Goal: Task Accomplishment & Management: Manage account settings

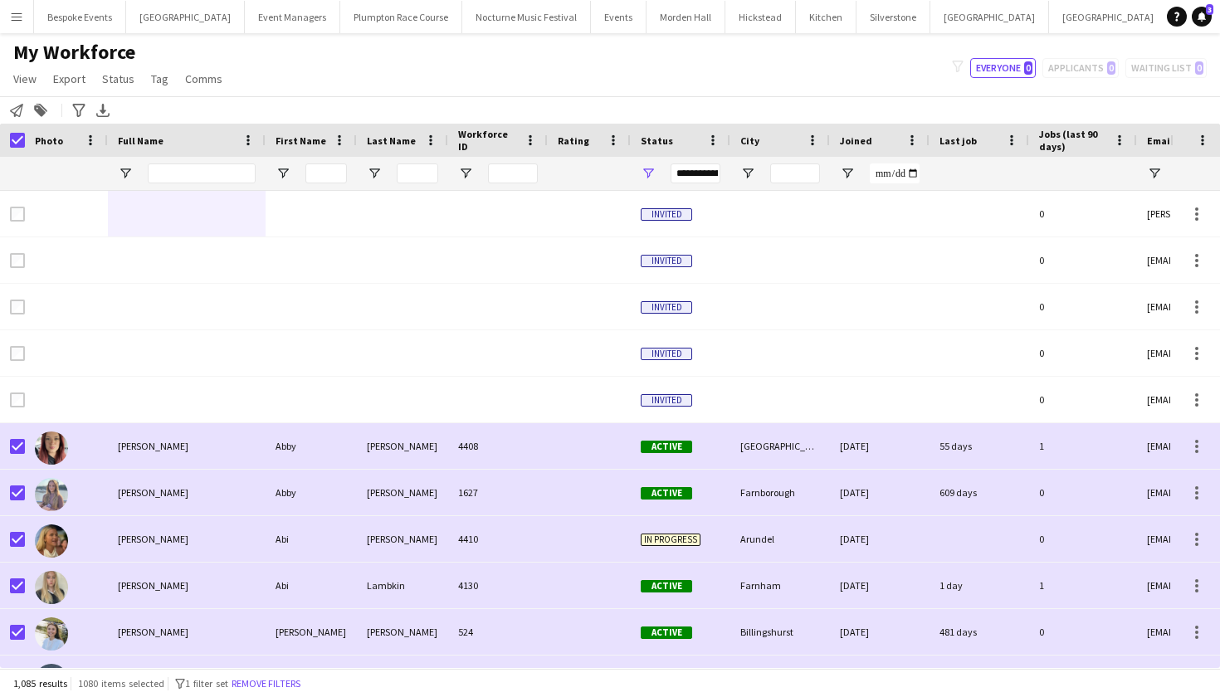
click at [26, 6] on button "Menu" at bounding box center [16, 16] width 33 height 33
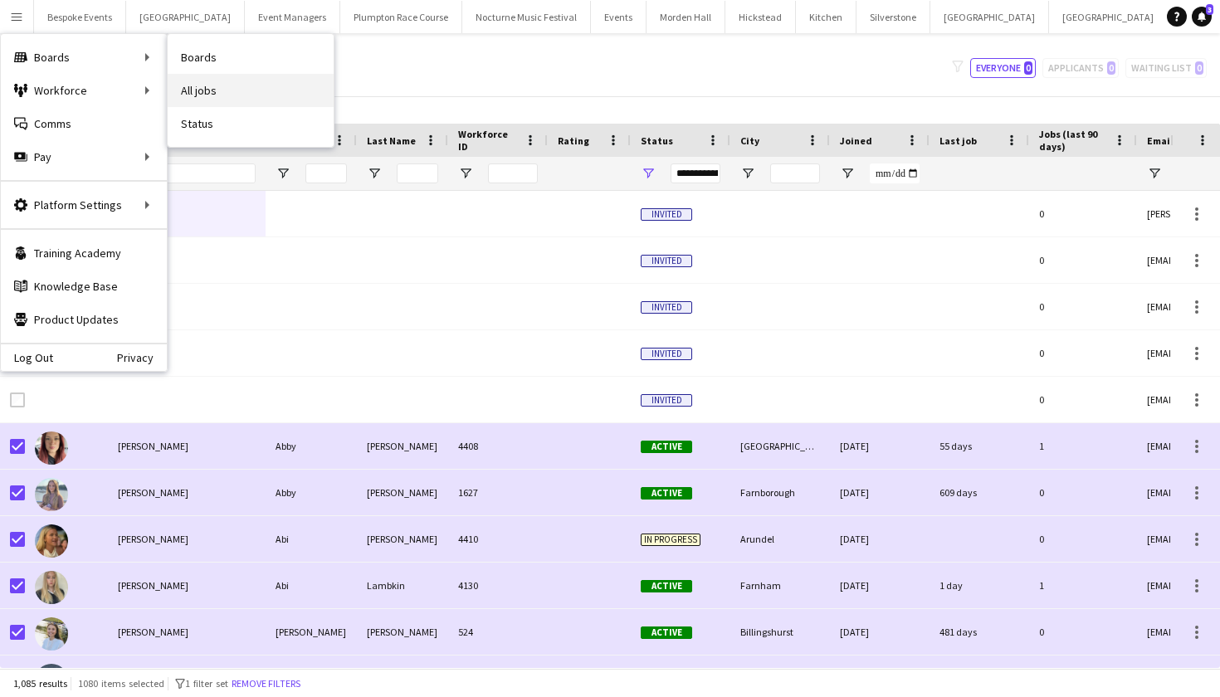
click at [197, 87] on link "All jobs" at bounding box center [251, 90] width 166 height 33
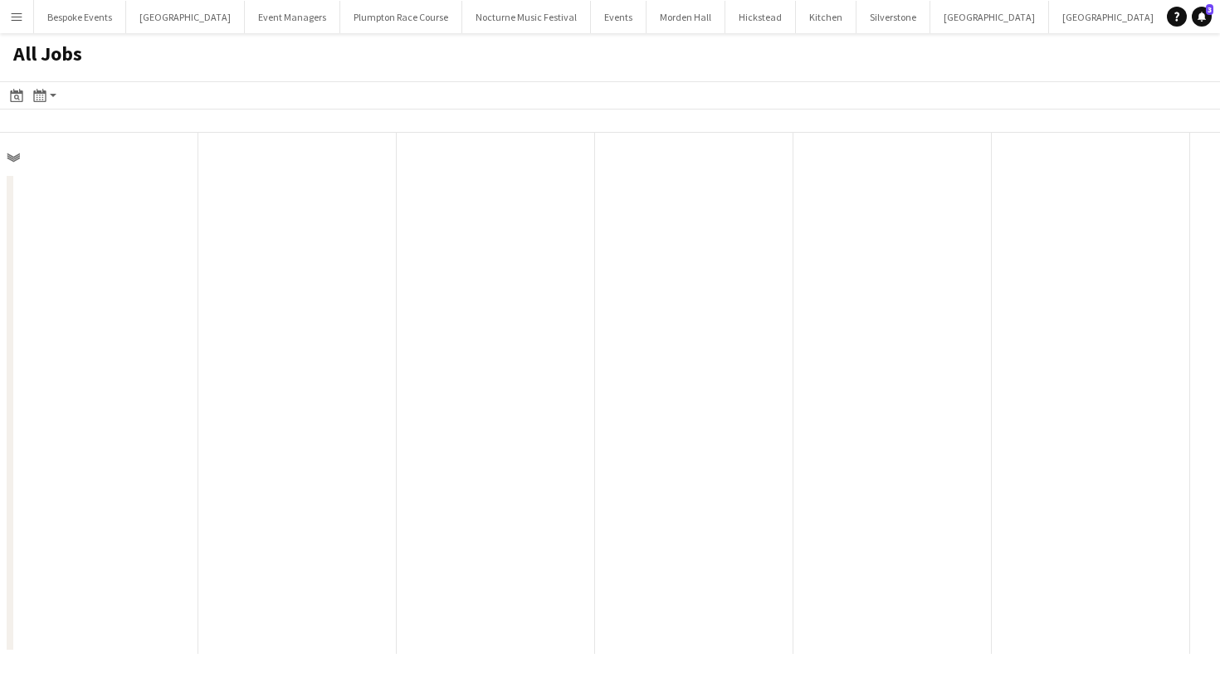
scroll to position [0, 397]
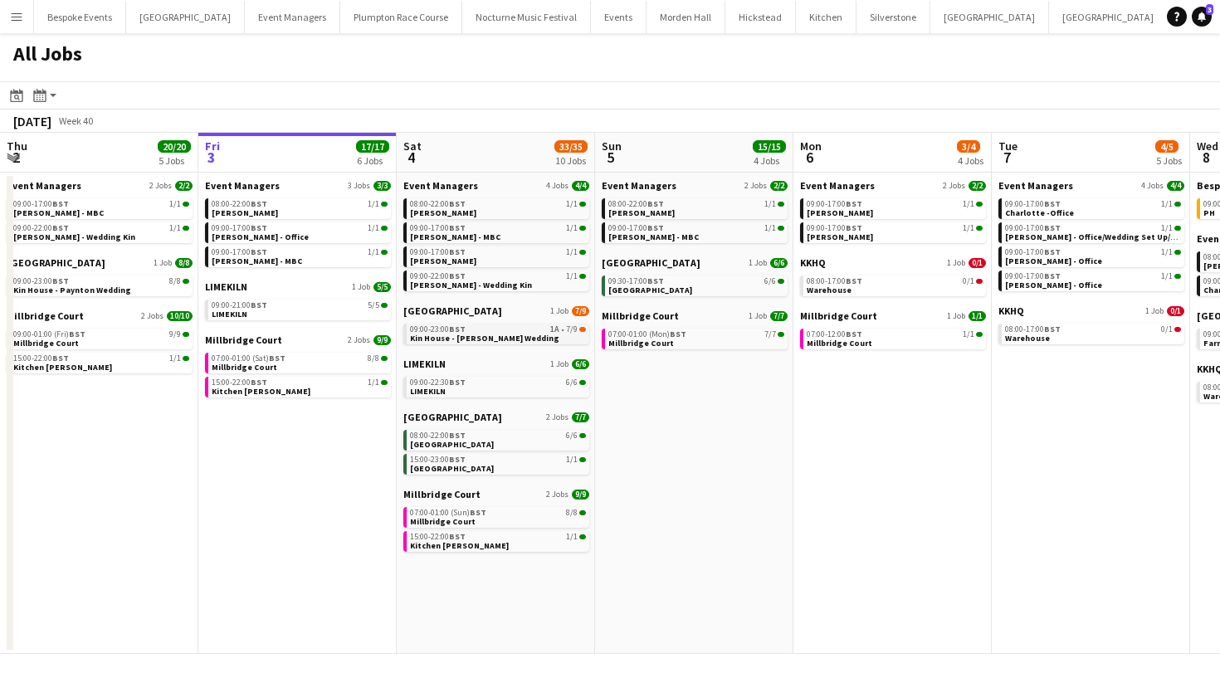
click at [452, 334] on span "Kin House - Harries Wedding" at bounding box center [484, 338] width 149 height 11
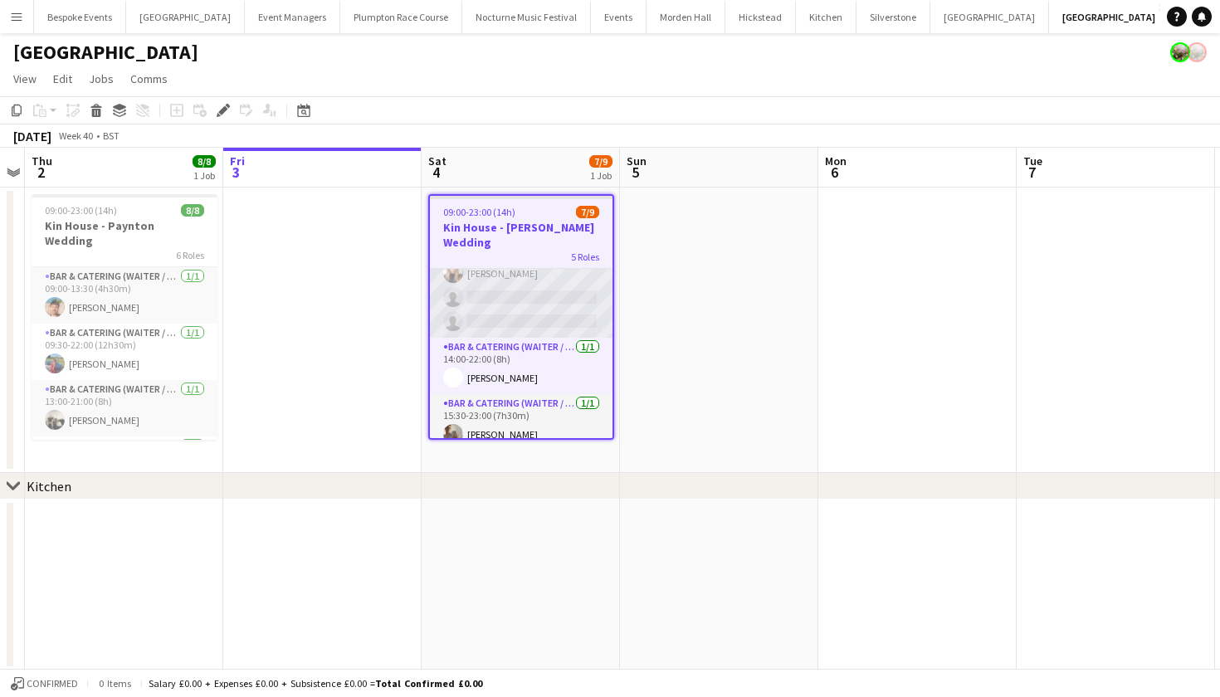
scroll to position [194, 0]
click at [500, 286] on app-card-role "Bar & Catering (Waiter / waitress) 1A 3/5 13:30-21:00 (7h30m) Noku Ndomore Scot…" at bounding box center [521, 264] width 183 height 153
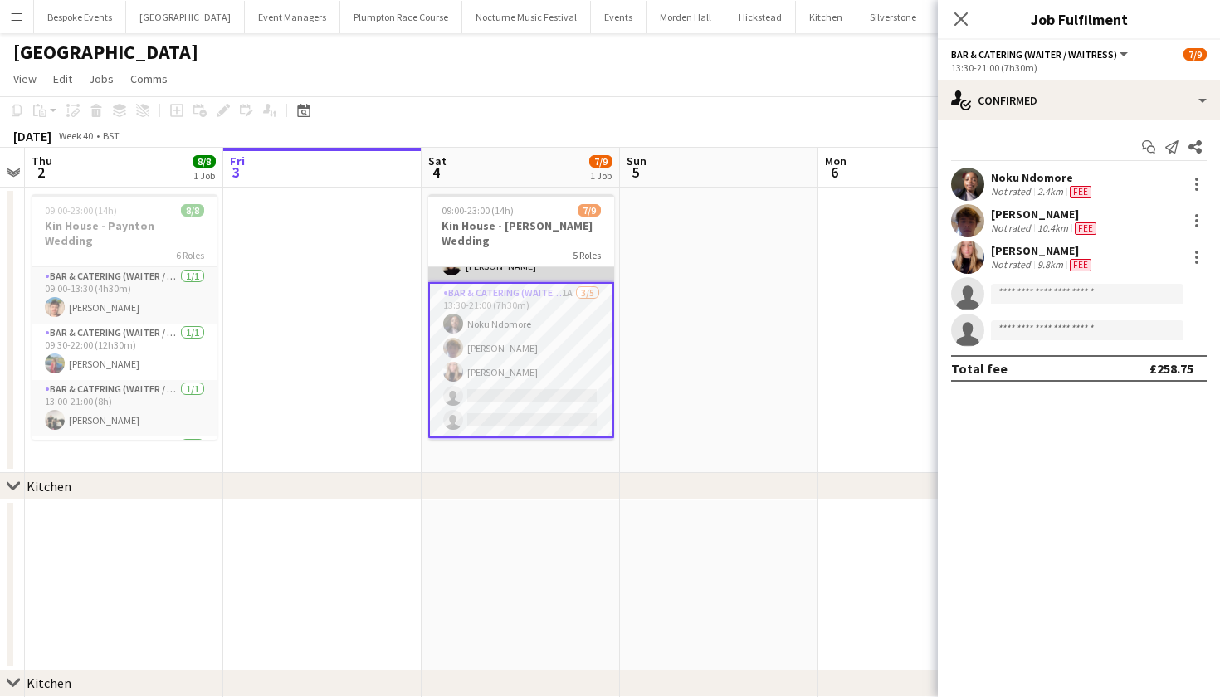
scroll to position [33, 0]
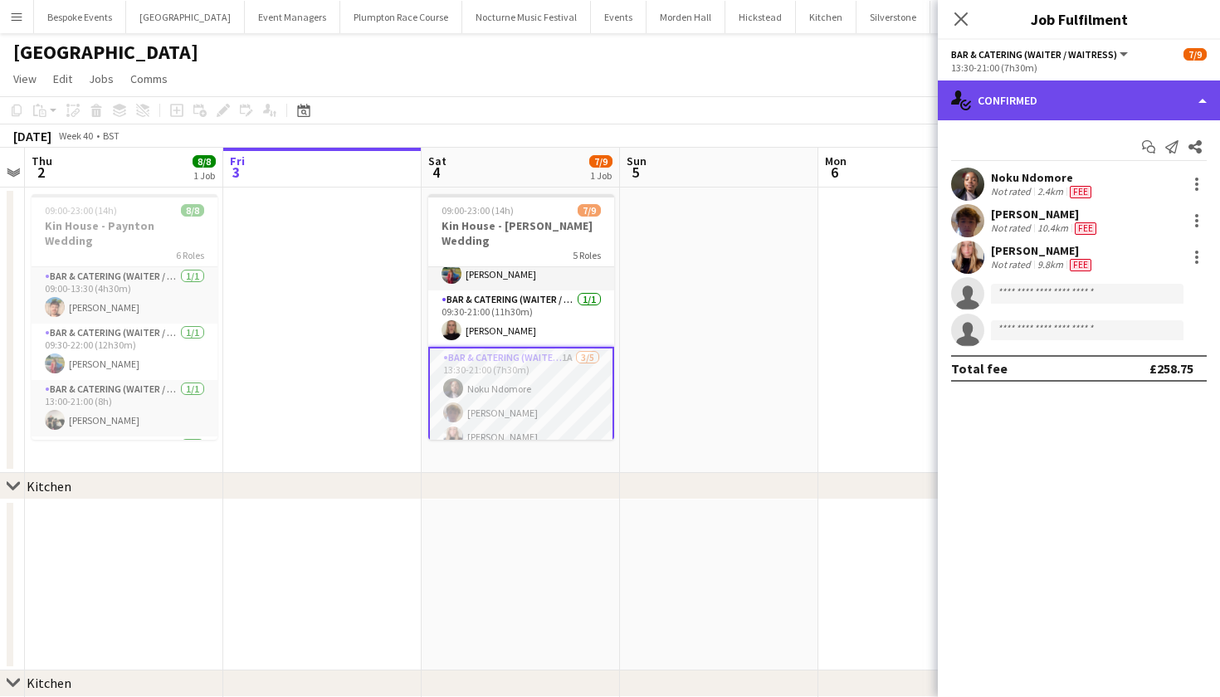
click at [1002, 102] on div "single-neutral-actions-check-2 Confirmed" at bounding box center [1079, 100] width 282 height 40
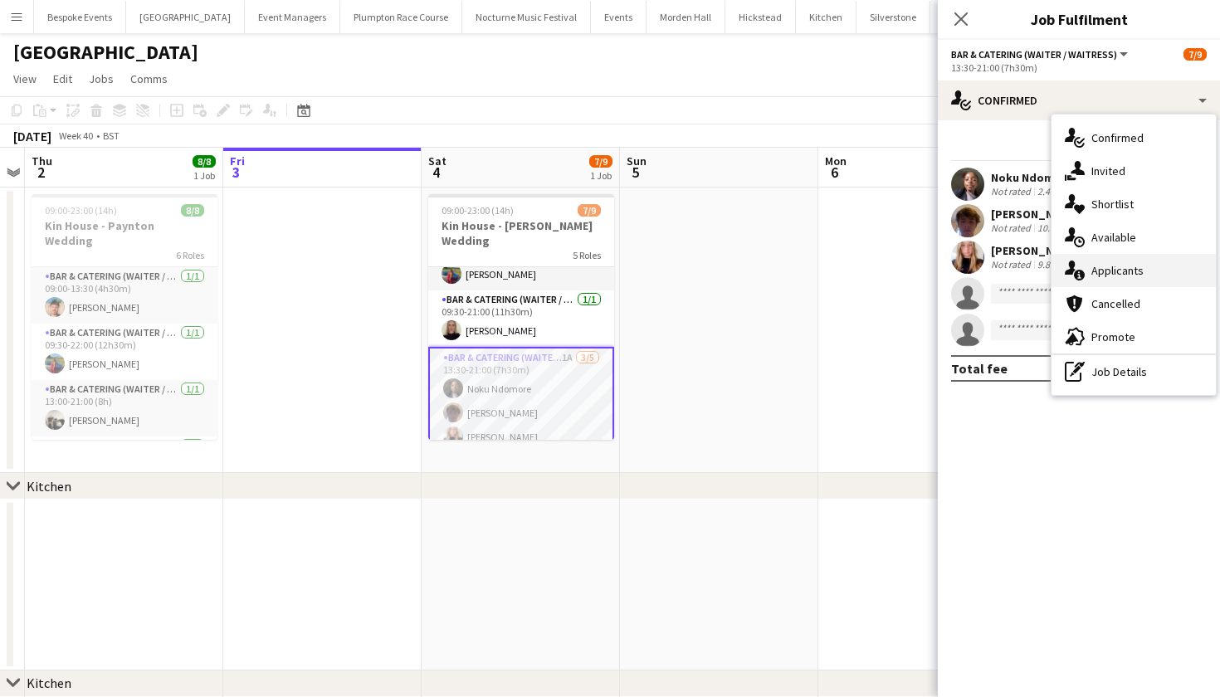
click at [1119, 283] on div "single-neutral-actions-information Applicants" at bounding box center [1133, 270] width 164 height 33
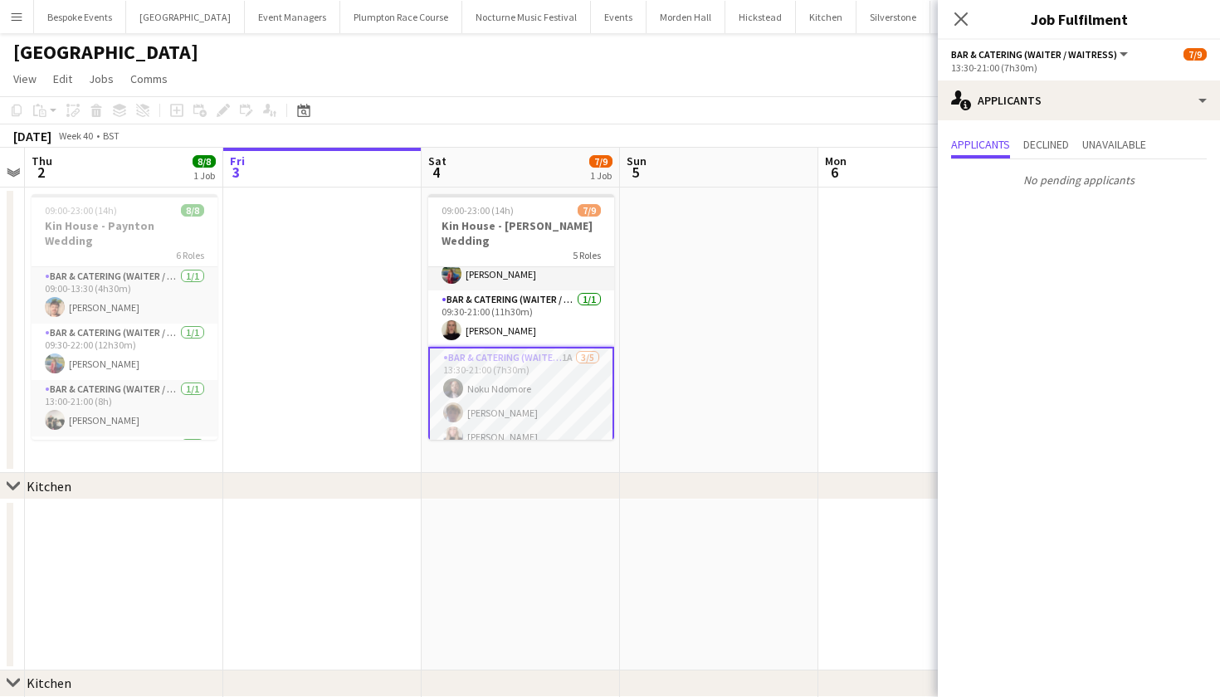
click at [755, 340] on app-date-cell at bounding box center [719, 330] width 198 height 285
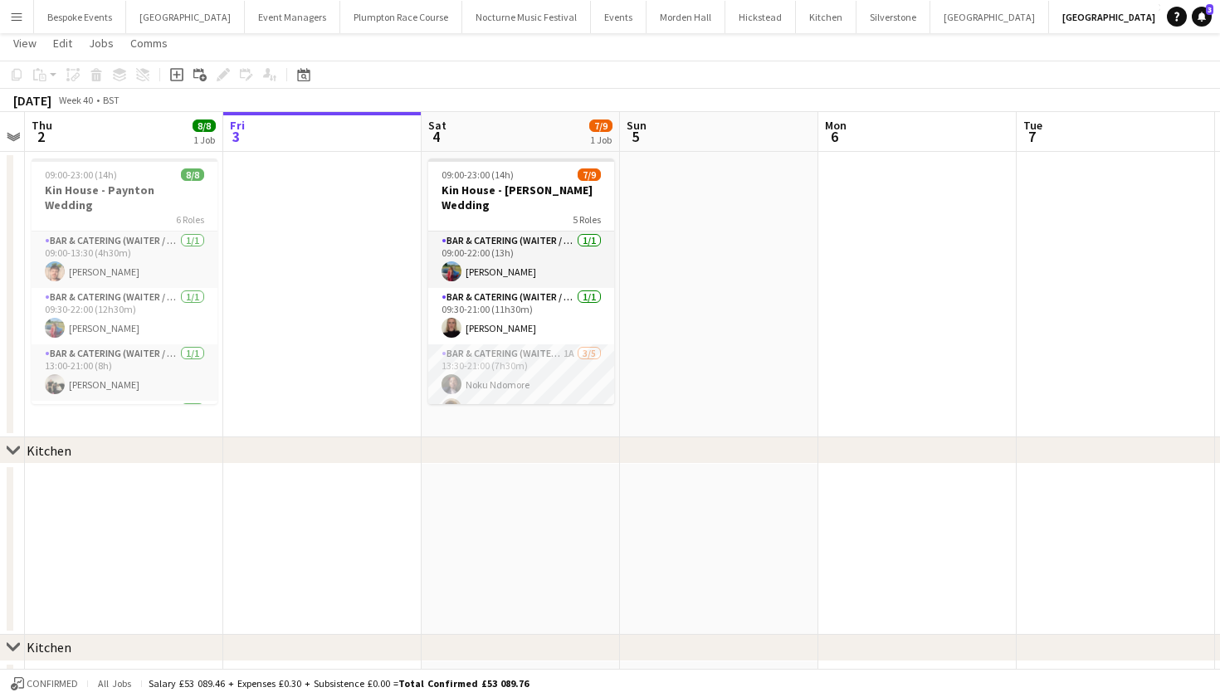
scroll to position [0, 0]
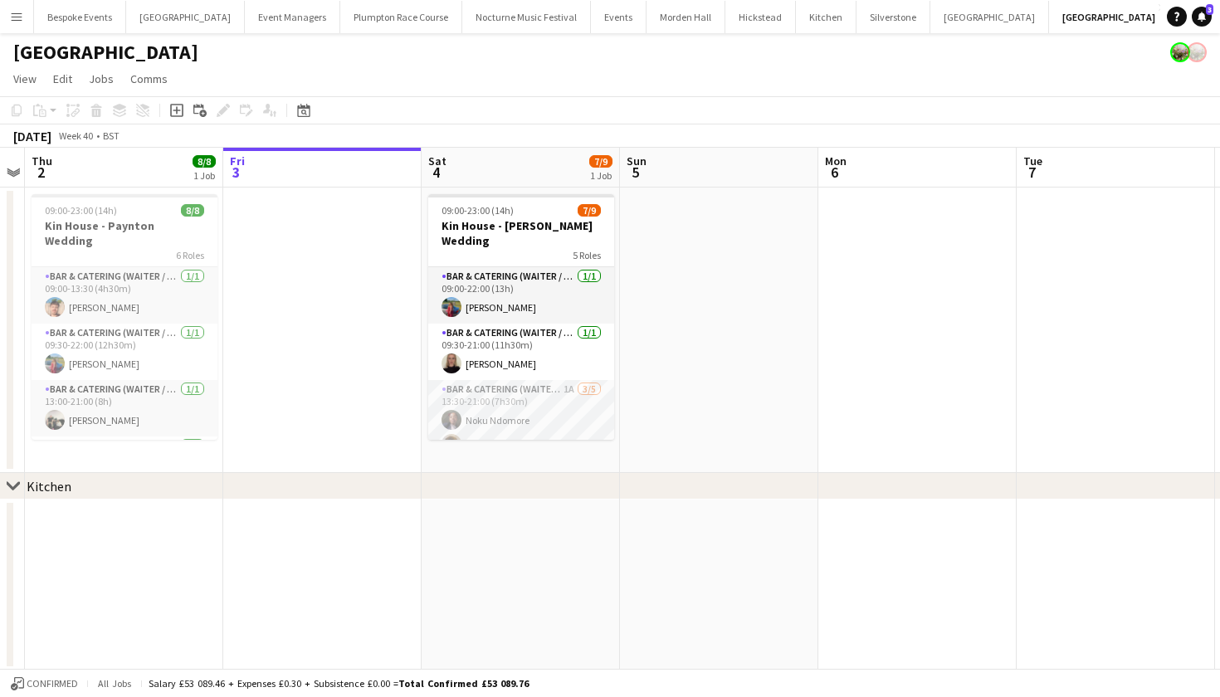
click at [22, 14] on app-icon "Menu" at bounding box center [16, 16] width 13 height 13
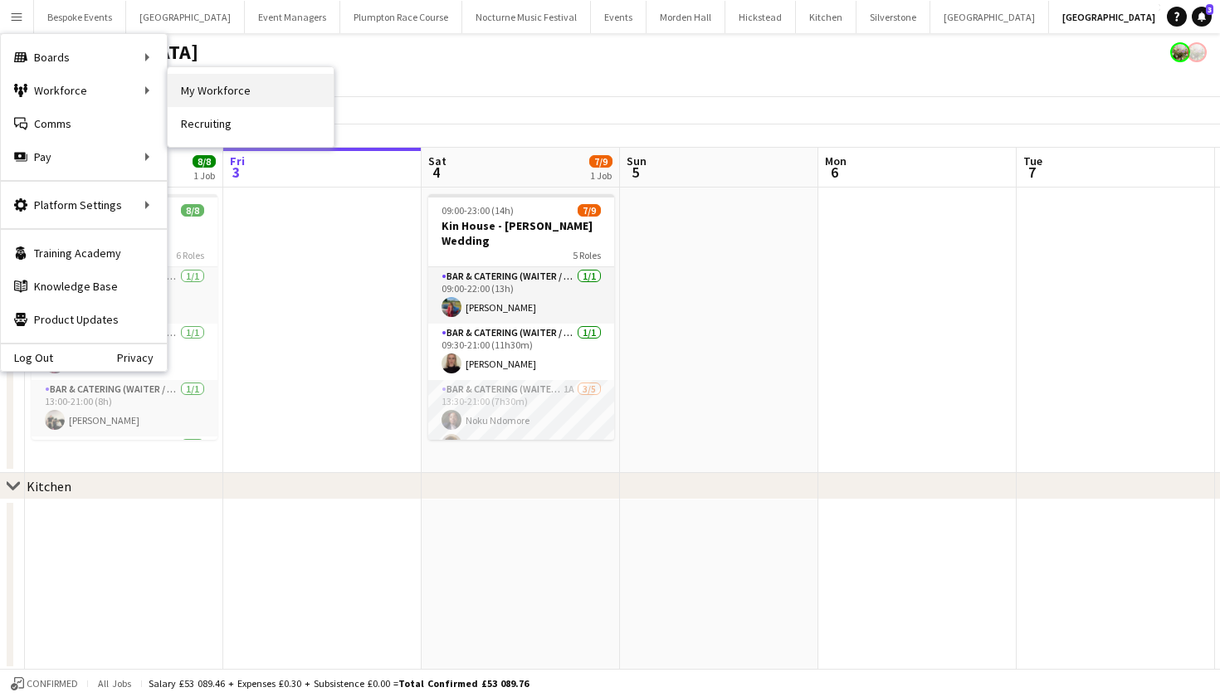
click at [241, 85] on link "My Workforce" at bounding box center [251, 90] width 166 height 33
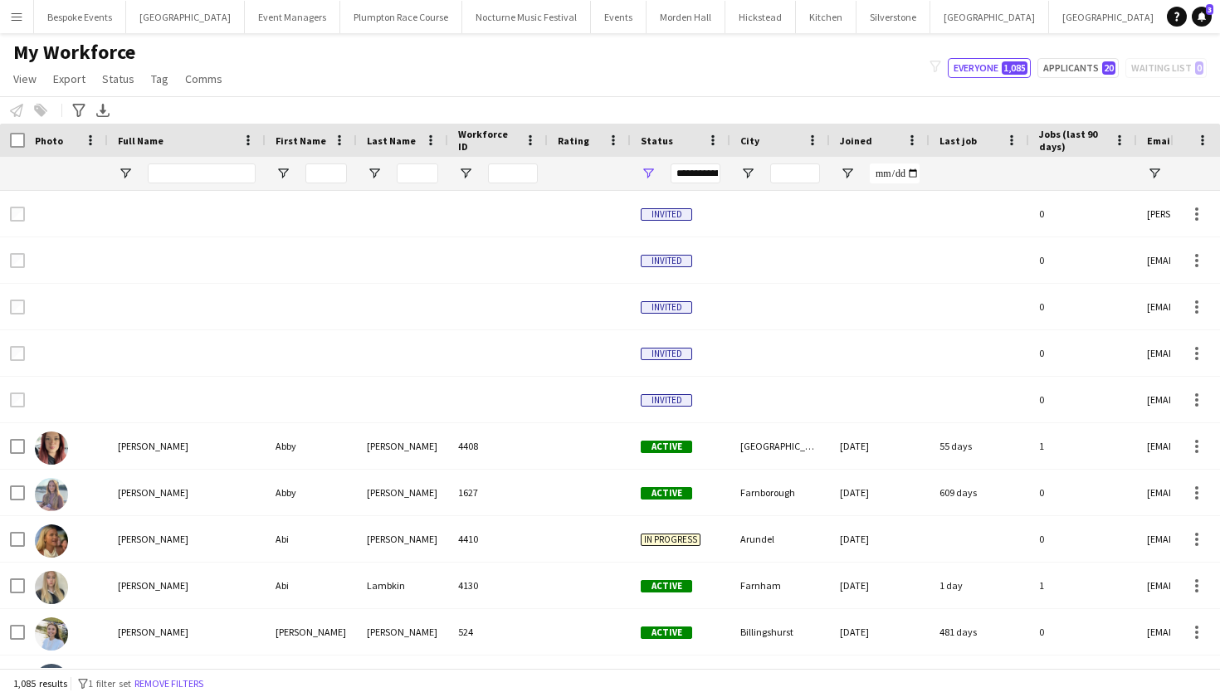
click at [1109, 71] on span "20" at bounding box center [1108, 67] width 13 height 13
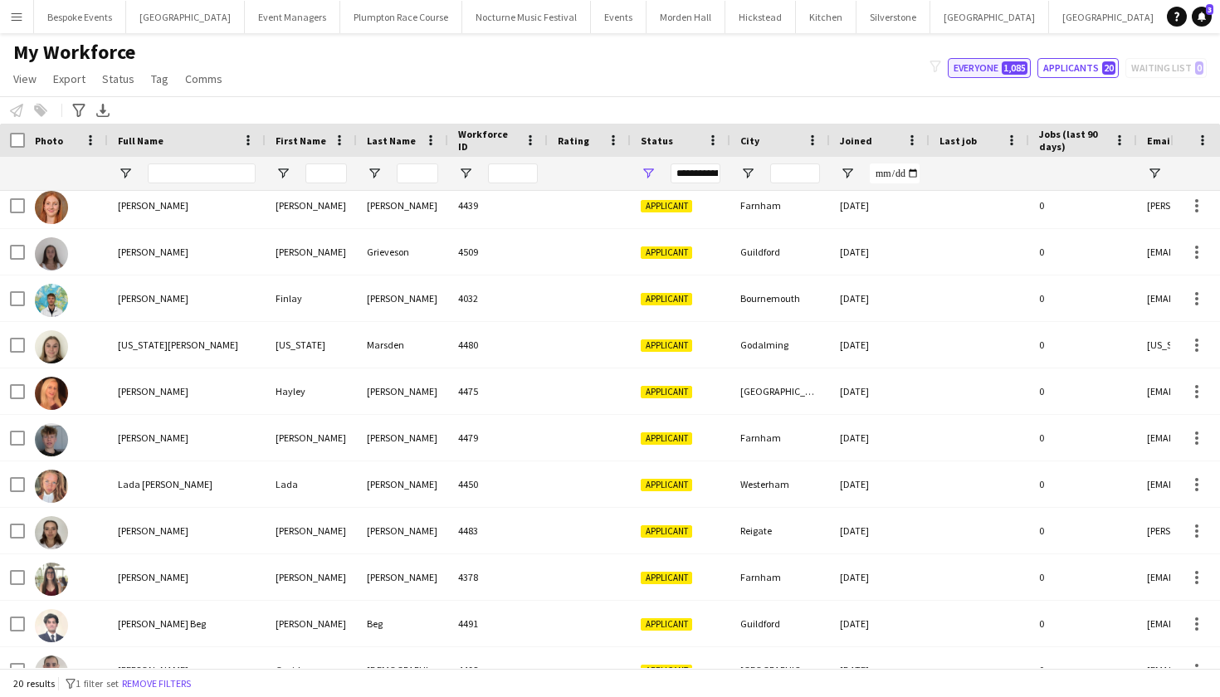
click at [992, 62] on button "Everyone 1,085" at bounding box center [989, 68] width 83 height 20
type input "**********"
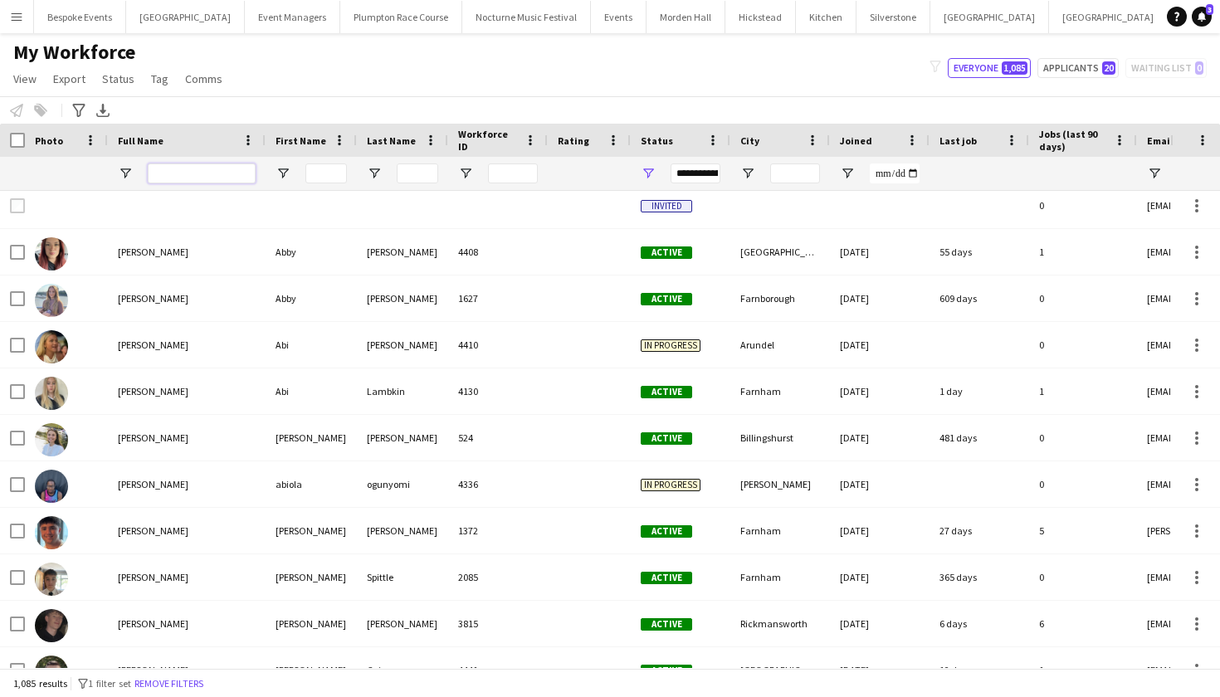
drag, startPoint x: 222, startPoint y: 165, endPoint x: 222, endPoint y: 96, distance: 68.9
click at [222, 165] on input "Full Name Filter Input" at bounding box center [202, 173] width 108 height 20
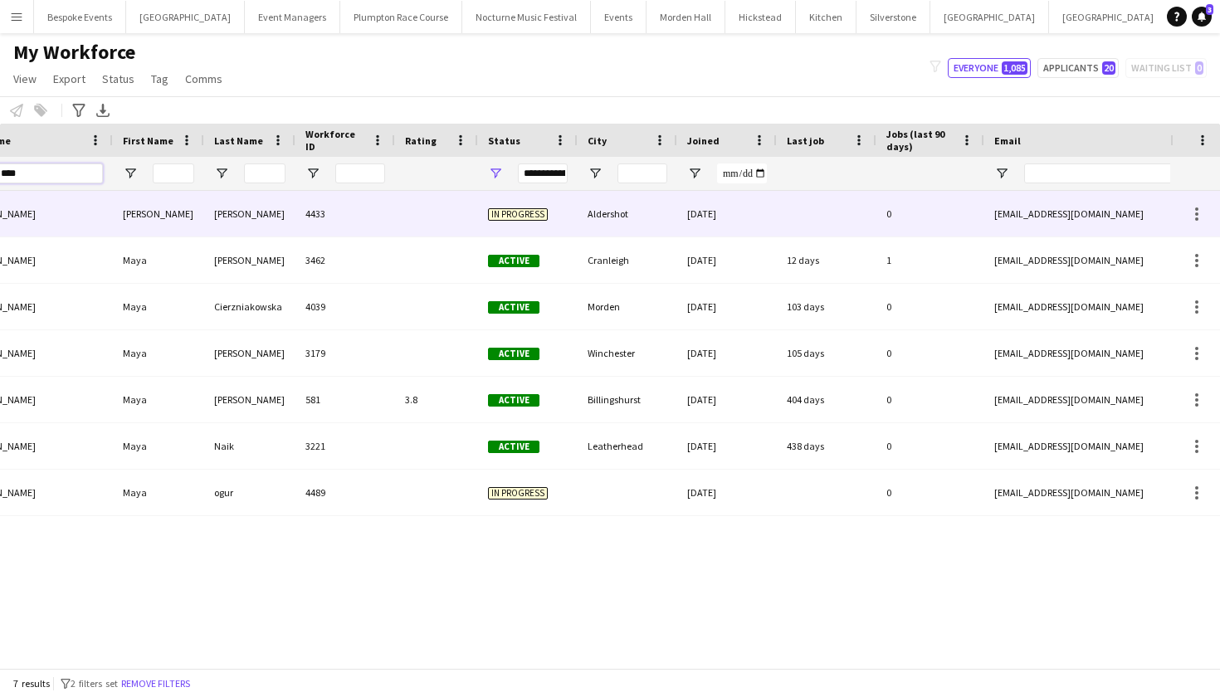
scroll to position [0, 323]
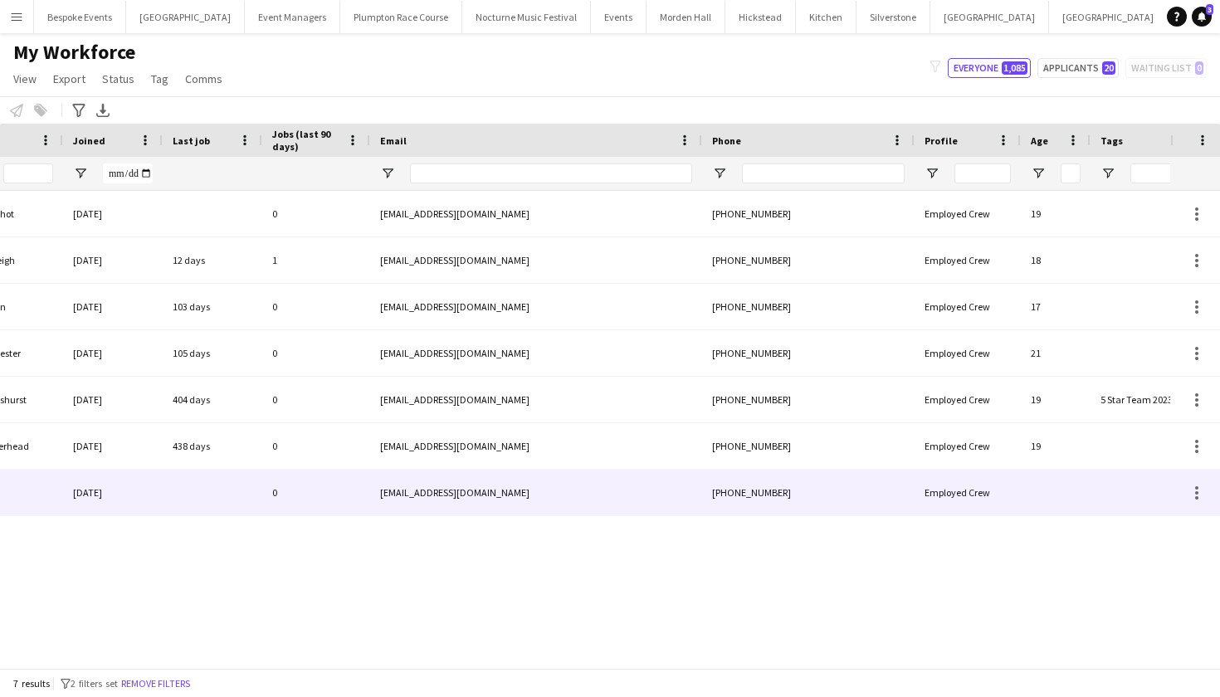
type input "****"
click at [734, 502] on div "+447958193244" at bounding box center [808, 493] width 212 height 46
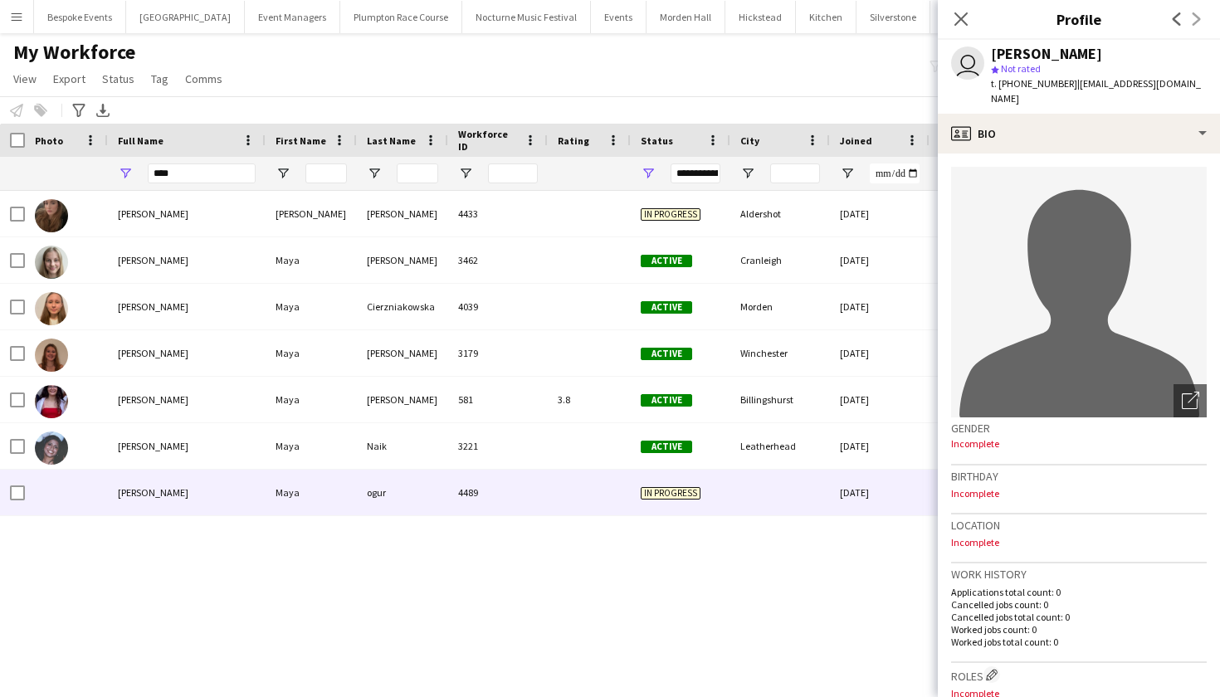
click at [16, 18] on app-icon "Menu" at bounding box center [16, 16] width 13 height 13
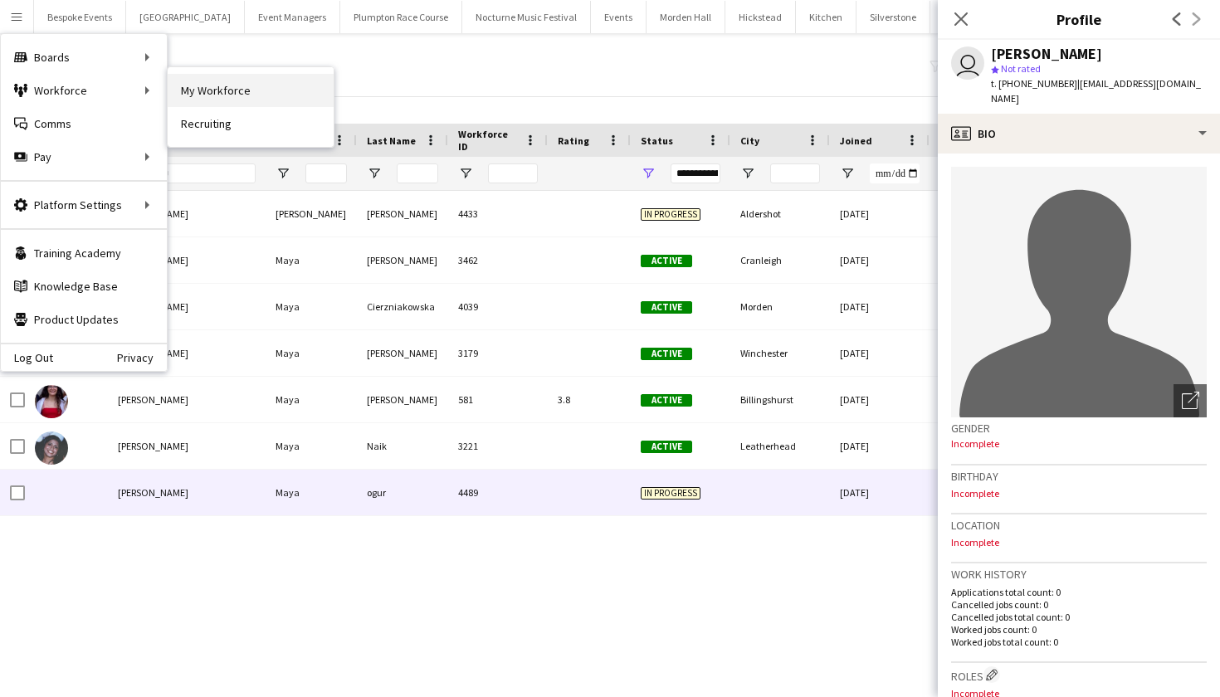
click at [202, 85] on link "My Workforce" at bounding box center [251, 90] width 166 height 33
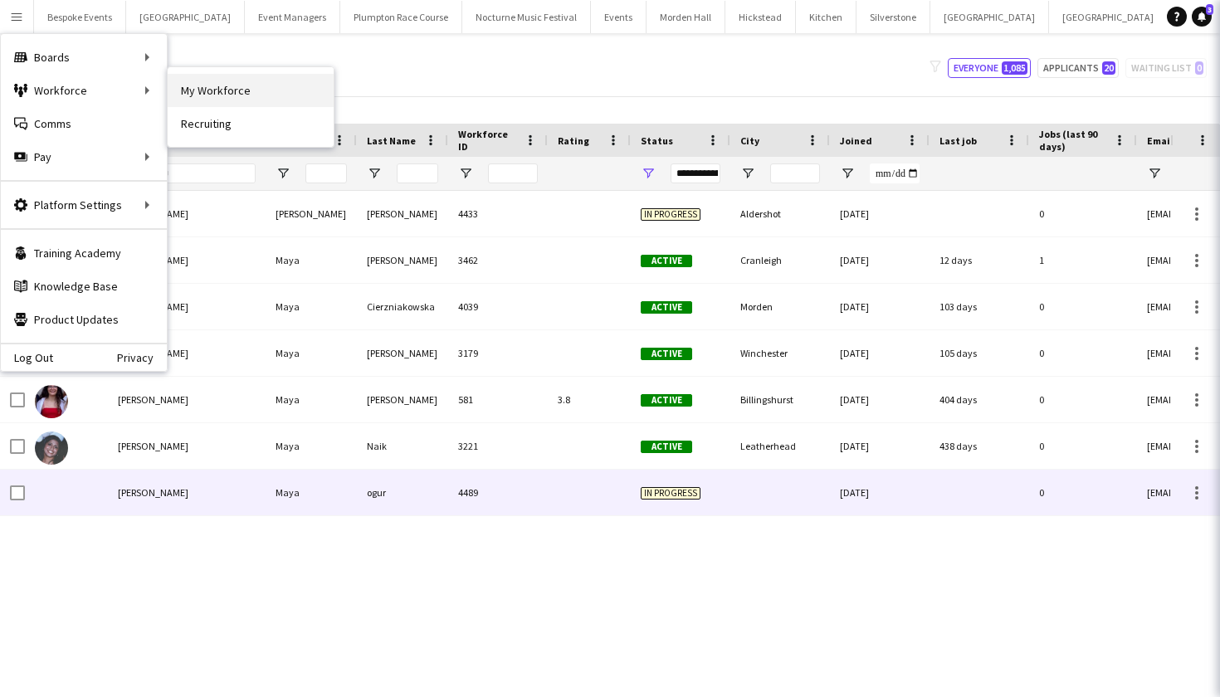
type input "****"
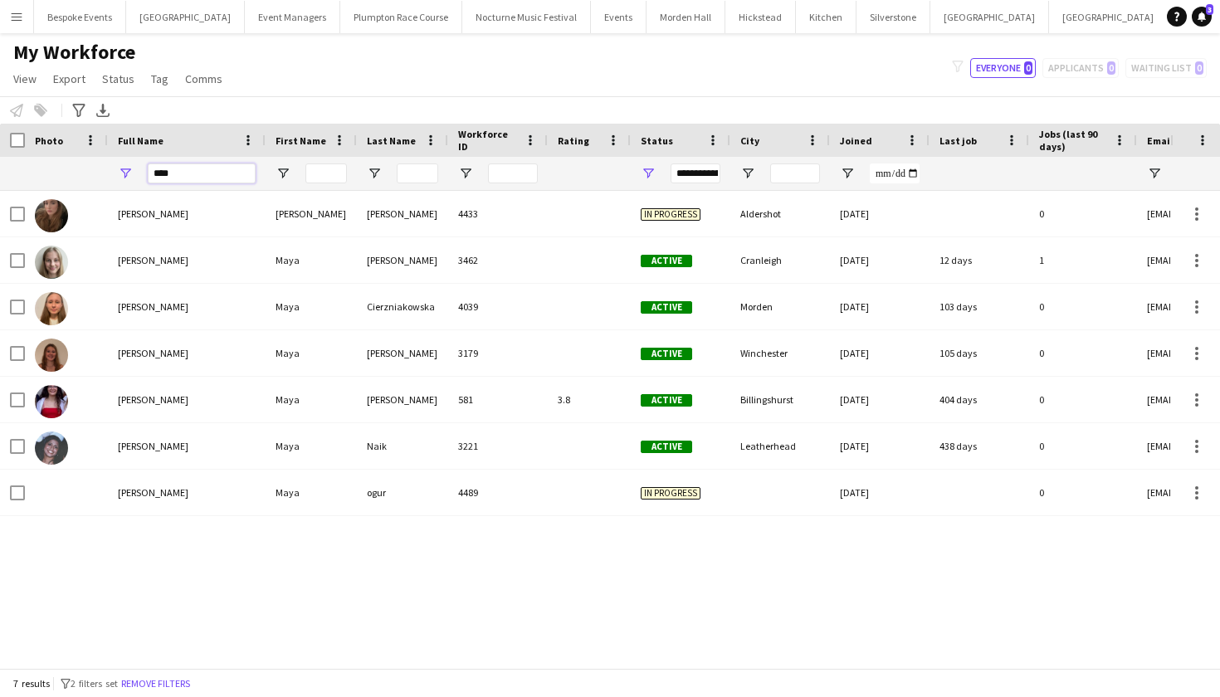
drag, startPoint x: 186, startPoint y: 180, endPoint x: 121, endPoint y: 177, distance: 64.8
click at [121, 177] on div "****" at bounding box center [187, 173] width 158 height 33
type input "****"
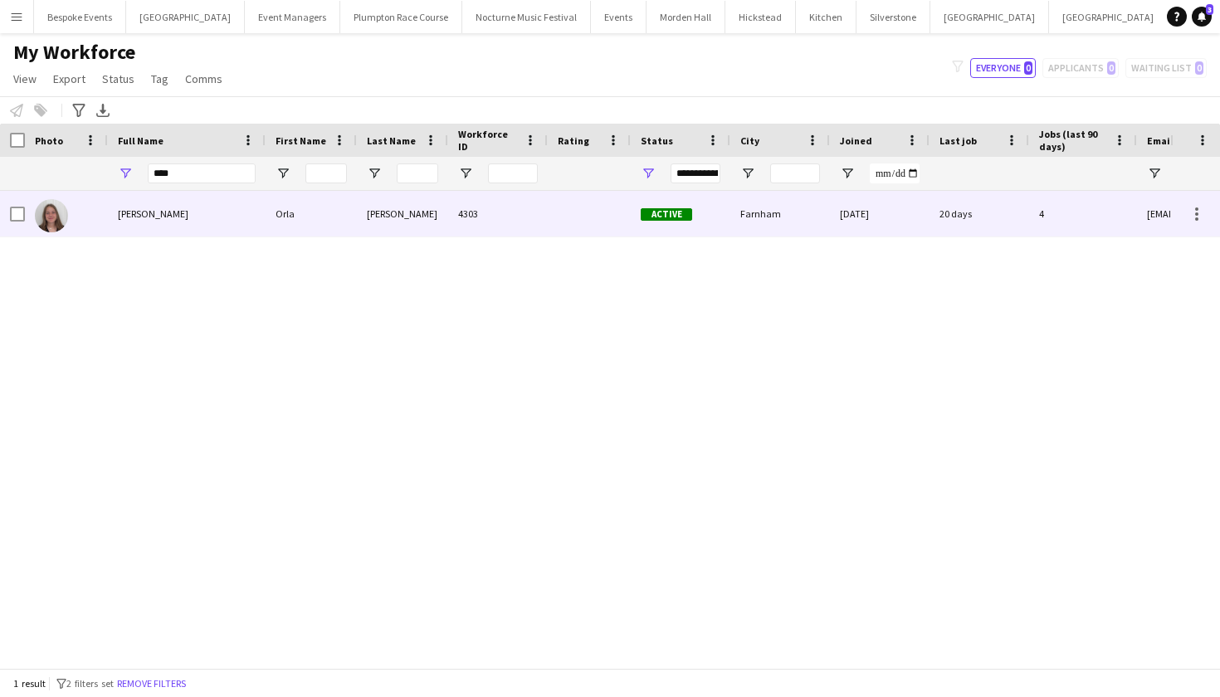
click at [133, 217] on span "Orla Warren" at bounding box center [153, 213] width 71 height 12
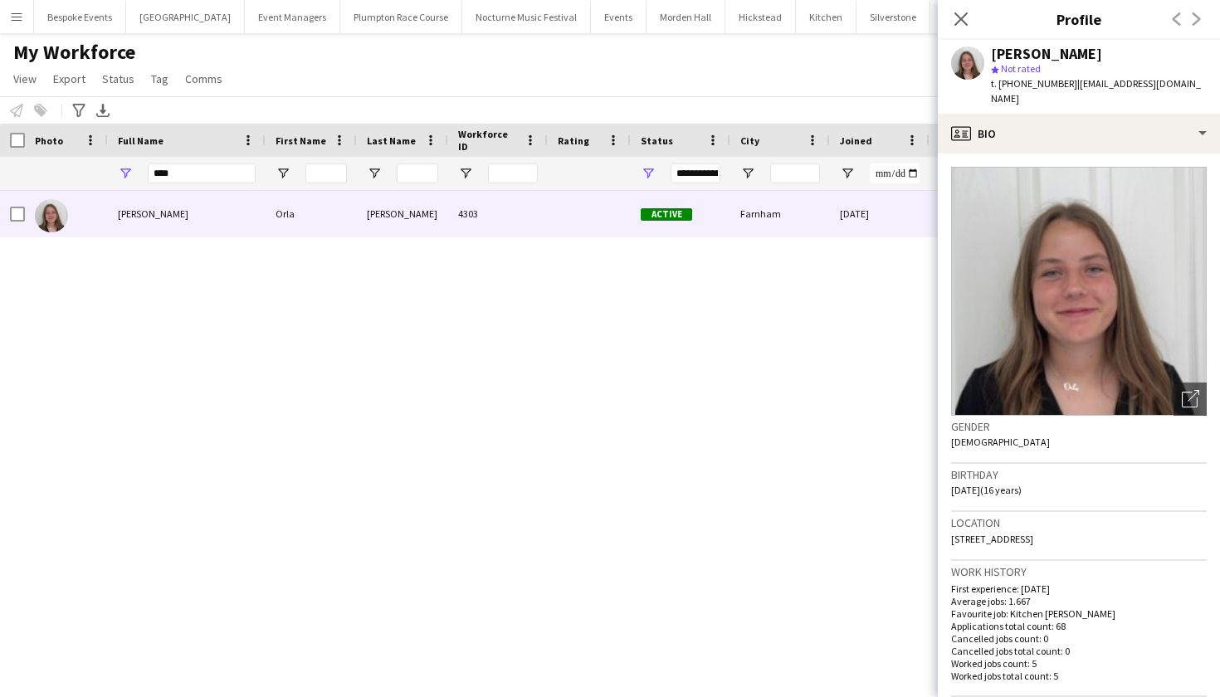
scroll to position [0, 0]
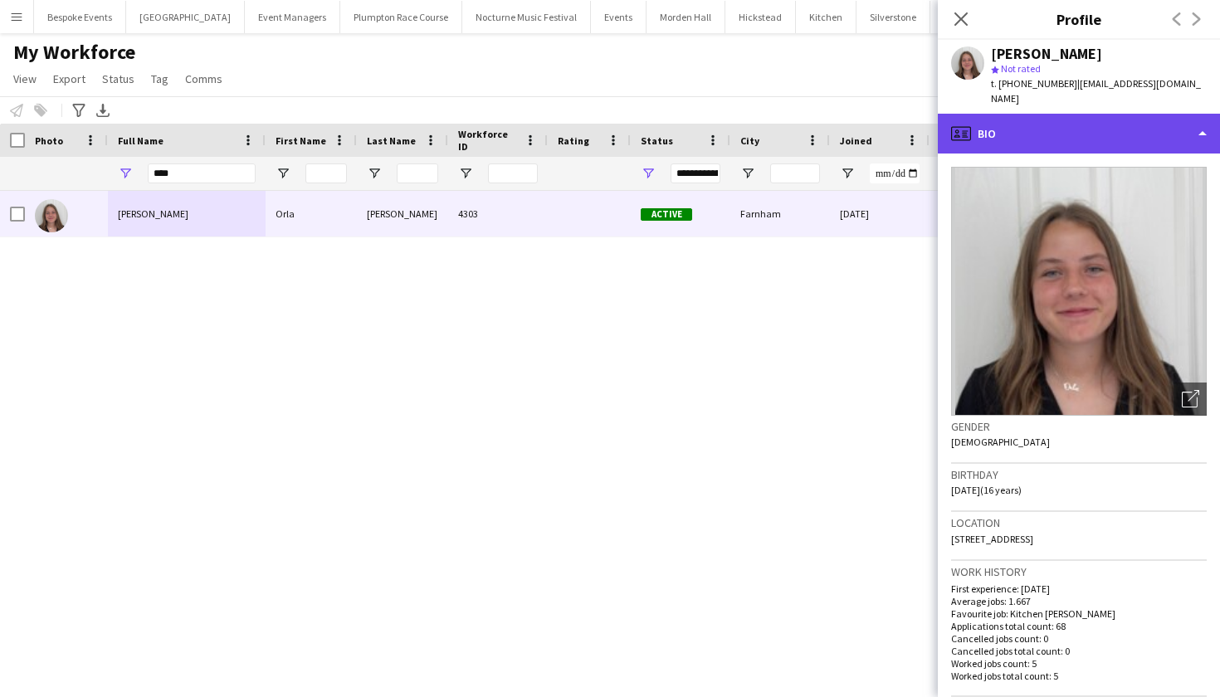
click at [1070, 123] on div "profile Bio" at bounding box center [1079, 134] width 282 height 40
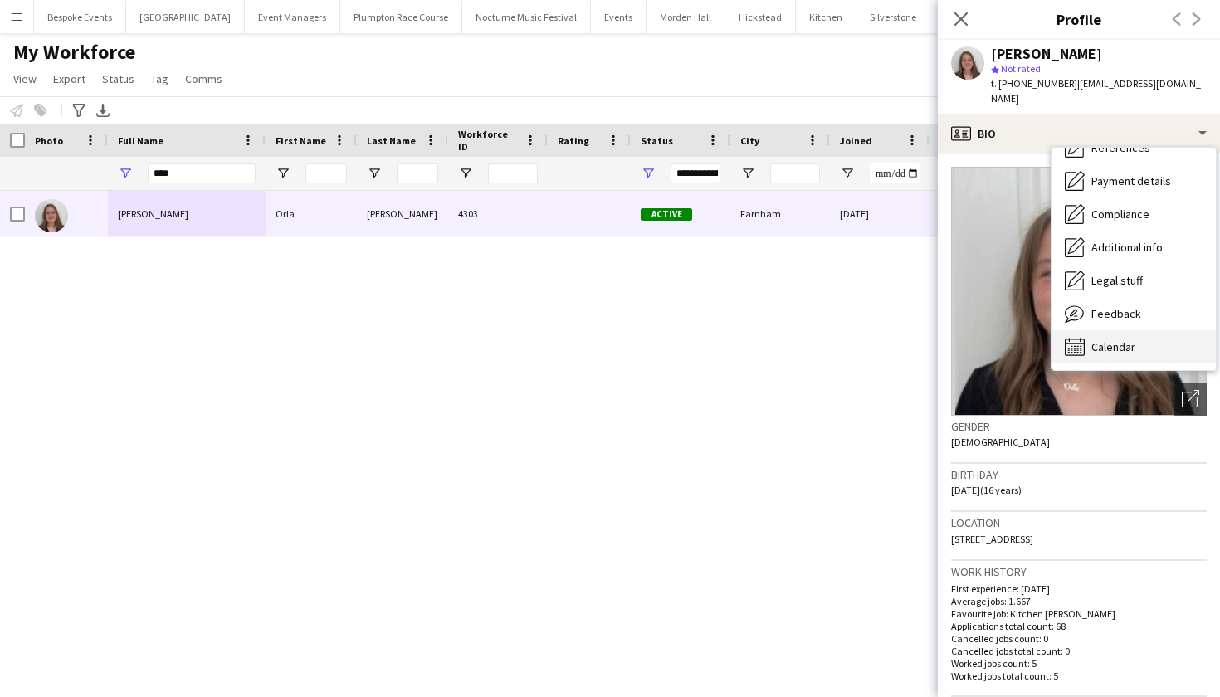
scroll to position [189, 0]
click at [1123, 339] on span "Calendar" at bounding box center [1113, 346] width 44 height 15
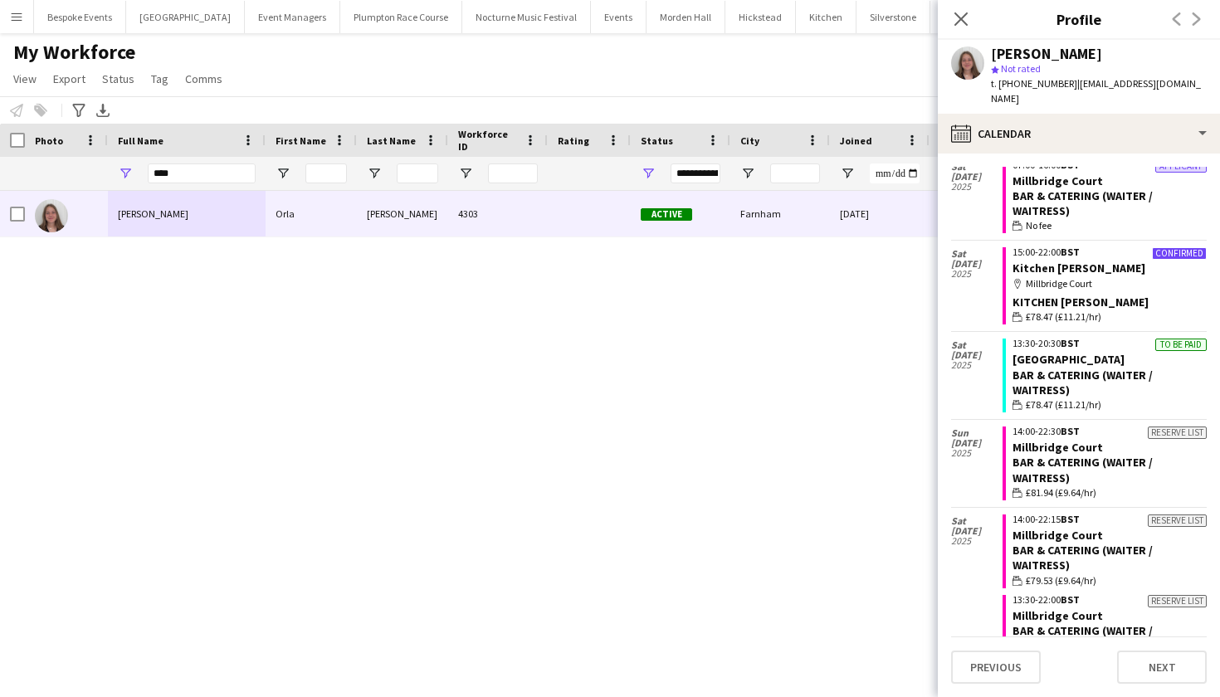
scroll to position [481, 0]
click at [1074, 262] on link "Kitchen [PERSON_NAME]" at bounding box center [1078, 269] width 133 height 15
click at [344, 62] on div "My Workforce View Views Default view mena New Starter New view Update view Dele…" at bounding box center [610, 68] width 1220 height 56
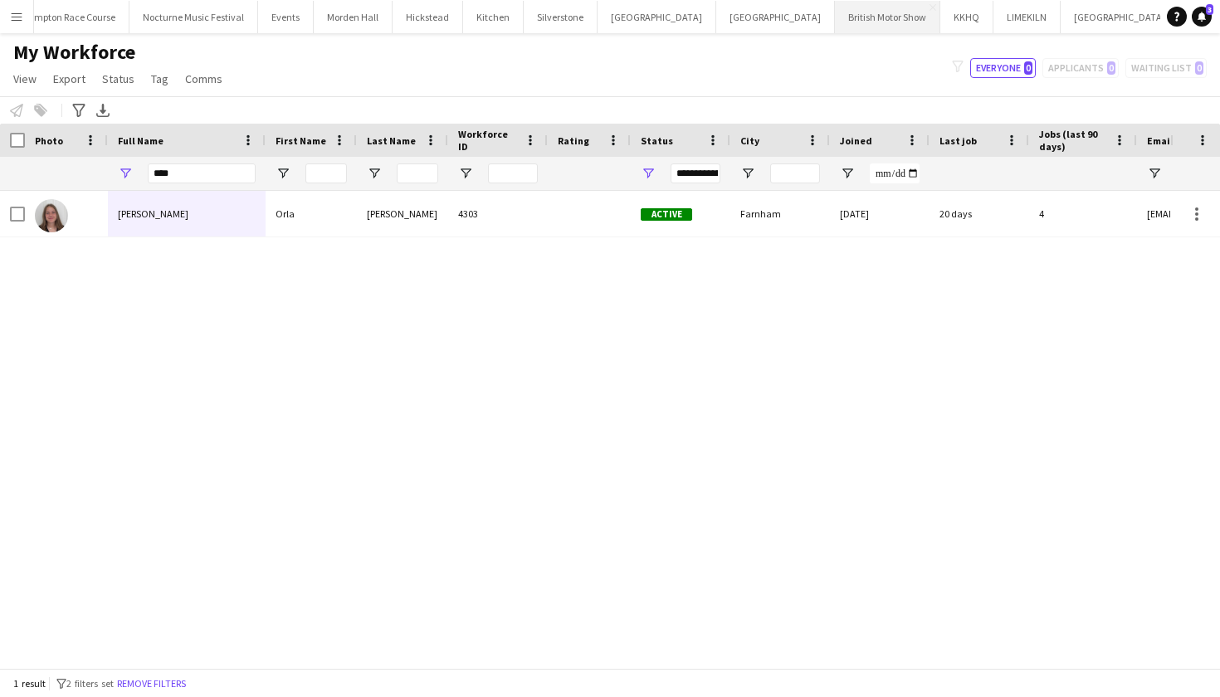
scroll to position [0, 332]
click at [1180, 17] on button "Millbridge Court Close" at bounding box center [1227, 17] width 94 height 32
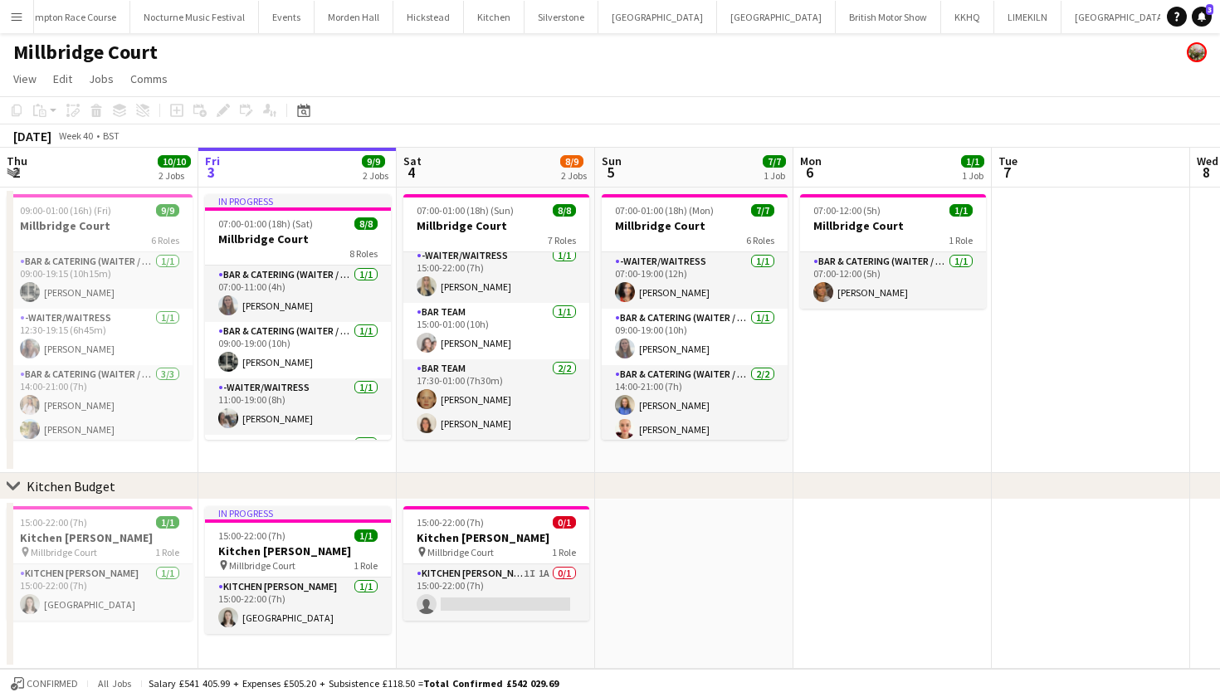
scroll to position [231, 0]
click at [715, 20] on button "Kin House Close" at bounding box center [774, 17] width 119 height 32
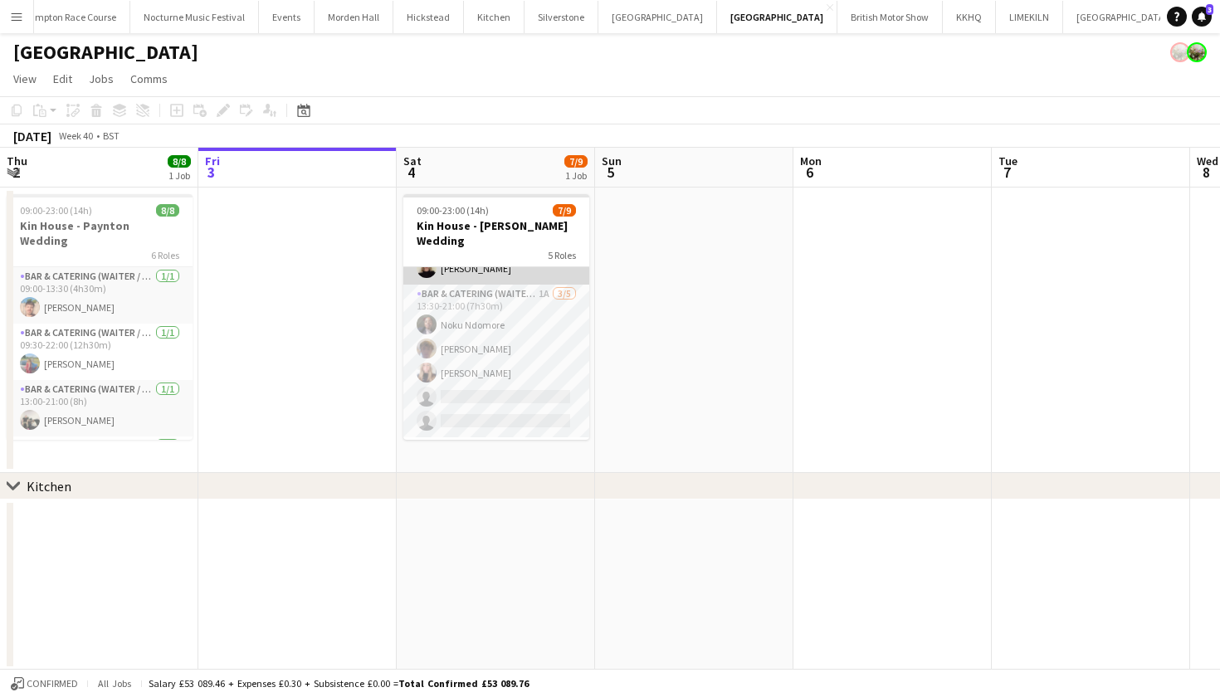
scroll to position [85, 0]
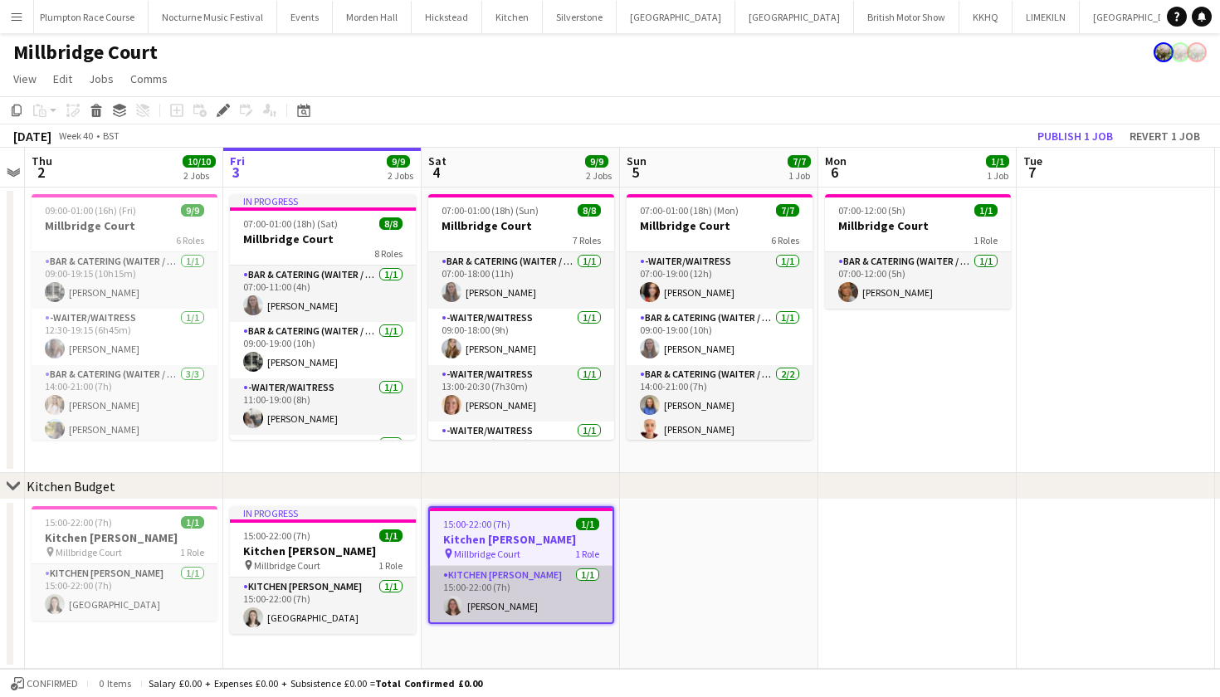
click at [561, 587] on app-card-role "Kitchen Porter 1/1 15:00-22:00 (7h) Orla Warren" at bounding box center [521, 594] width 183 height 56
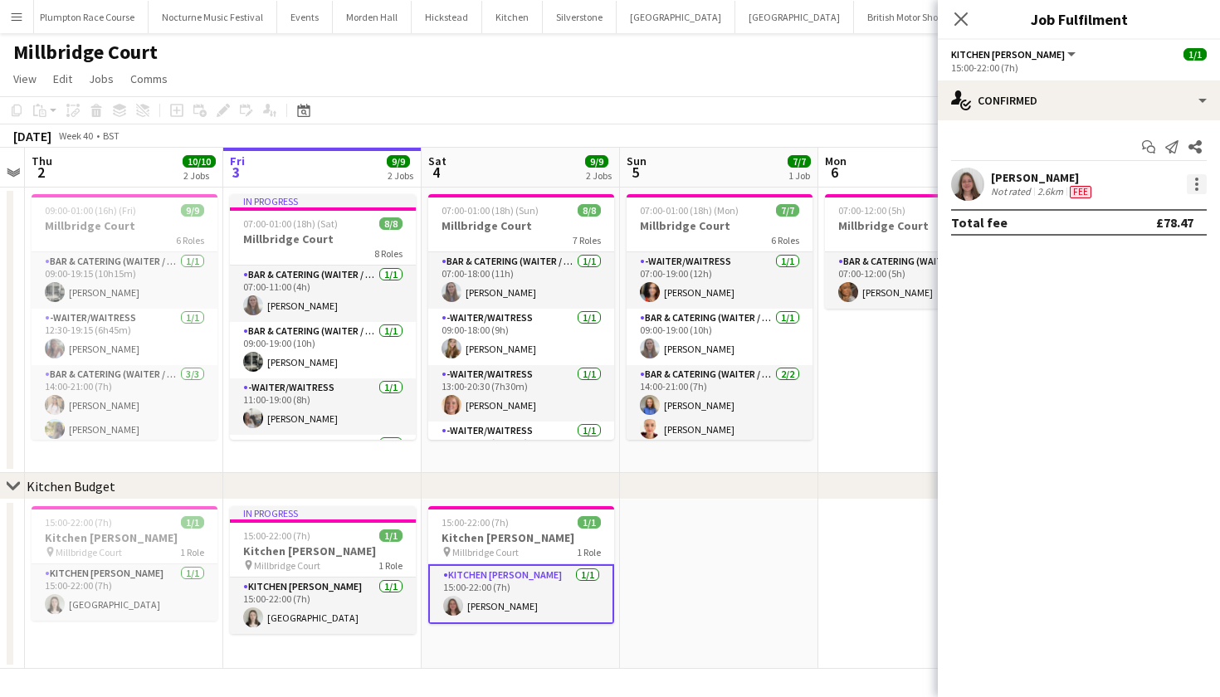
click at [1195, 178] on div at bounding box center [1196, 179] width 3 height 3
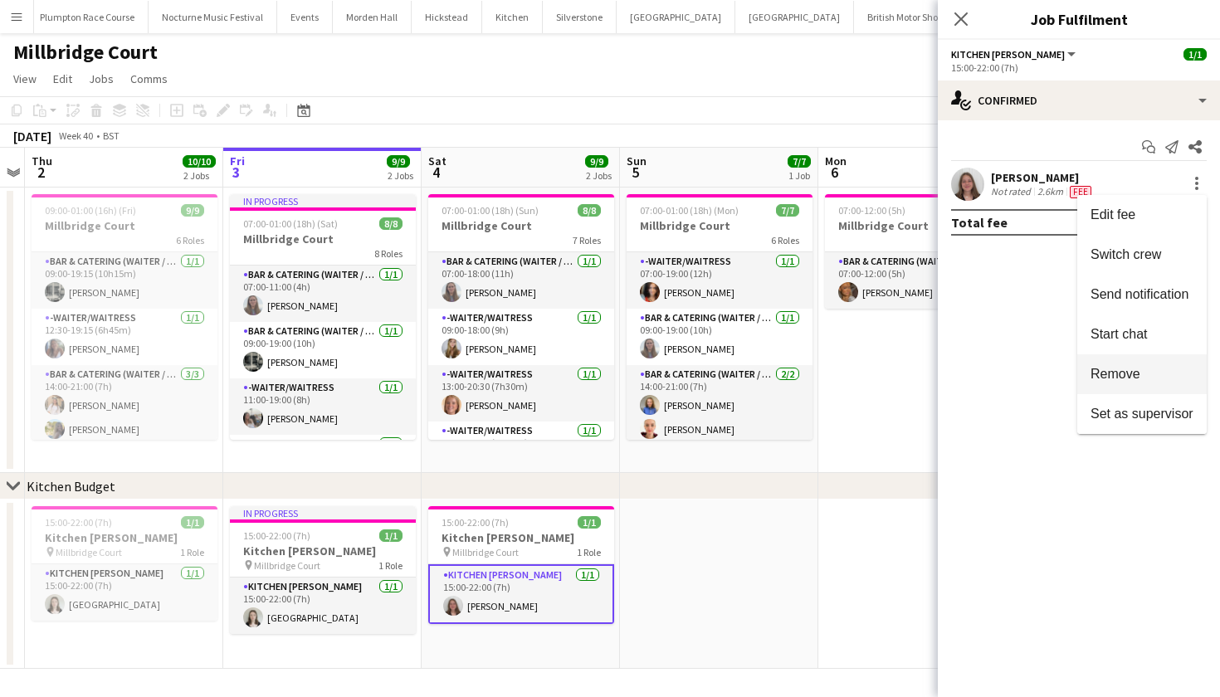
click at [1123, 382] on button "Remove" at bounding box center [1141, 374] width 129 height 40
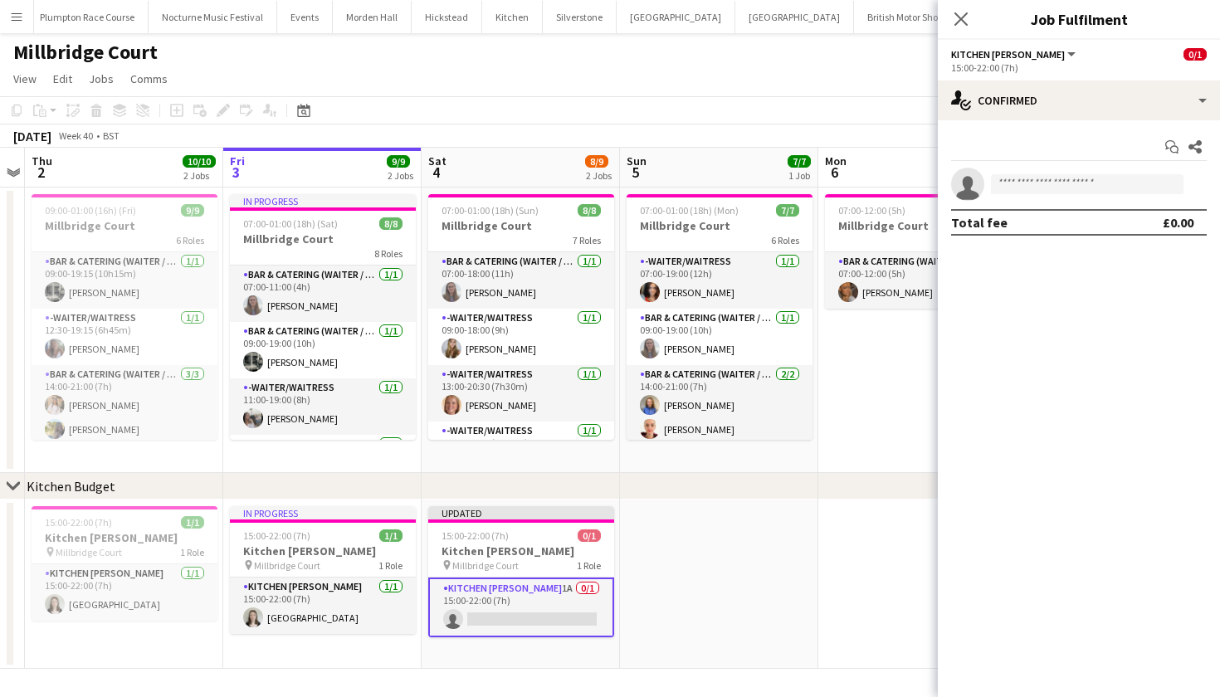
click at [815, 607] on app-date-cell at bounding box center [719, 584] width 198 height 169
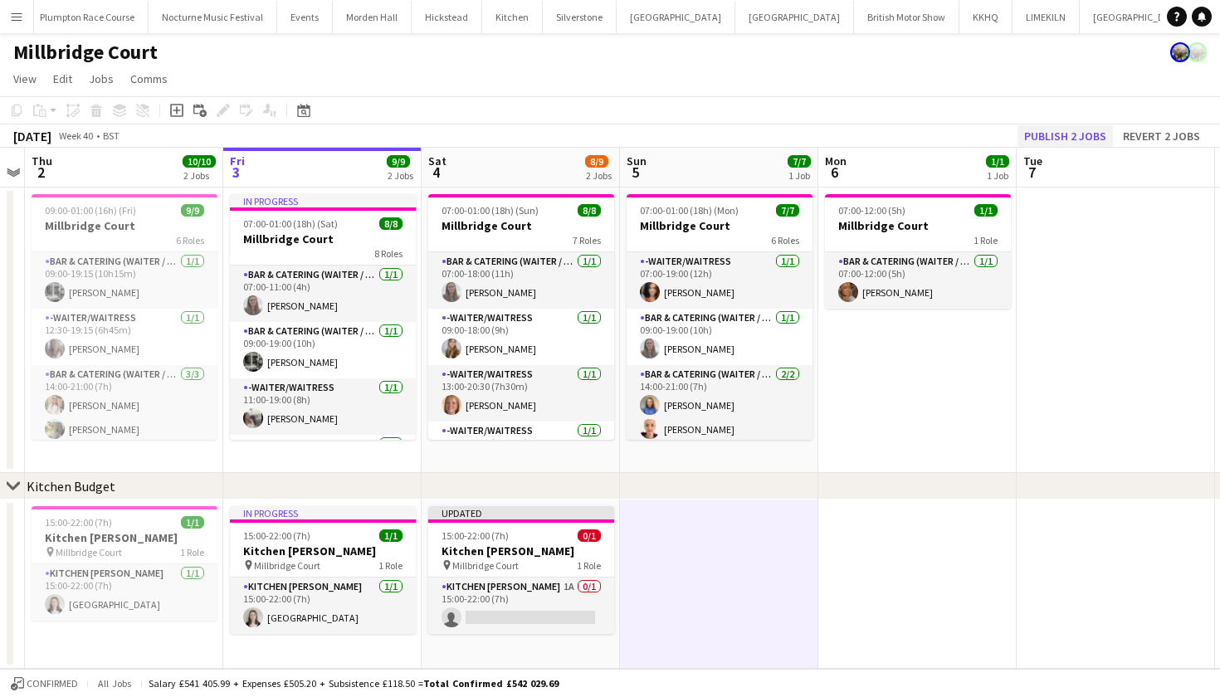
click at [1077, 143] on button "Publish 2 jobs" at bounding box center [1064, 136] width 95 height 22
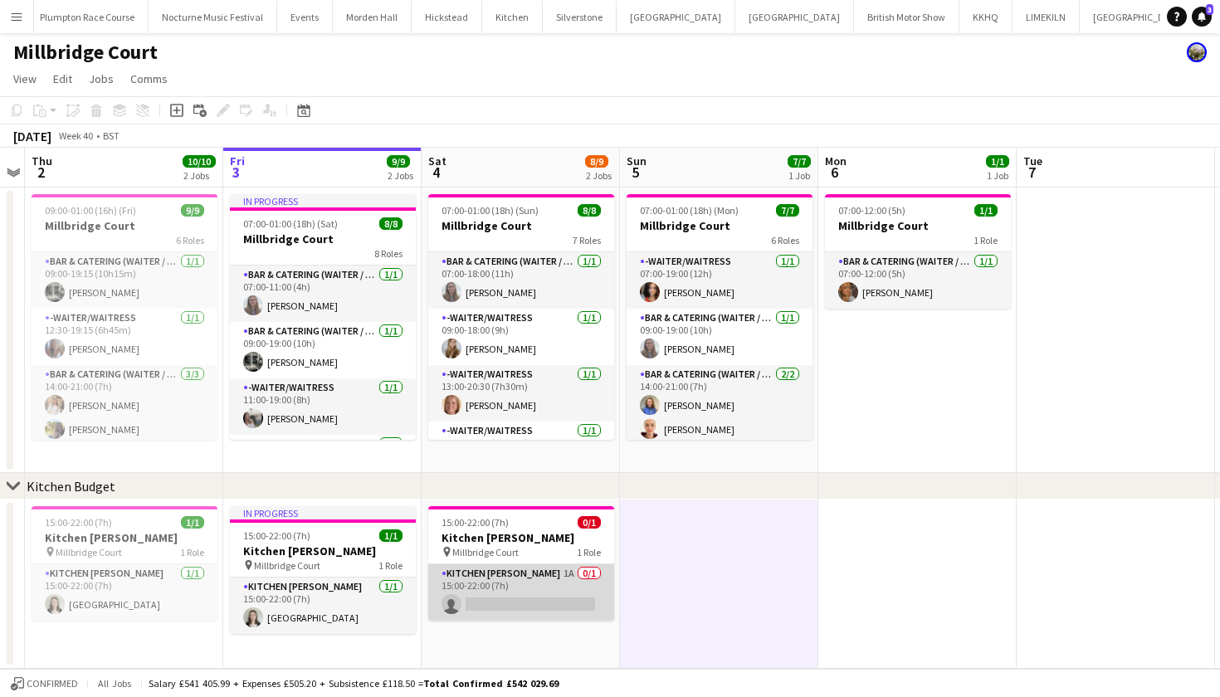
click at [577, 573] on app-card-role "Kitchen Porter 1A 0/1 15:00-22:00 (7h) single-neutral-actions" at bounding box center [521, 592] width 186 height 56
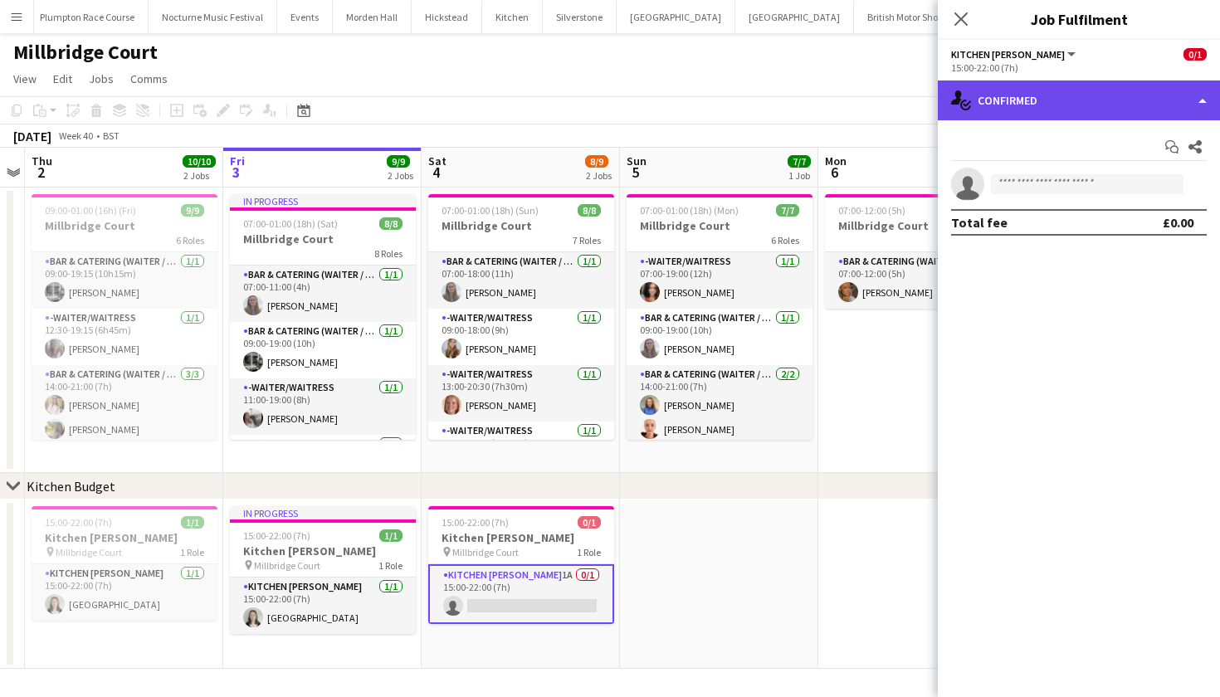
click at [1108, 106] on div "single-neutral-actions-check-2 Confirmed" at bounding box center [1079, 100] width 282 height 40
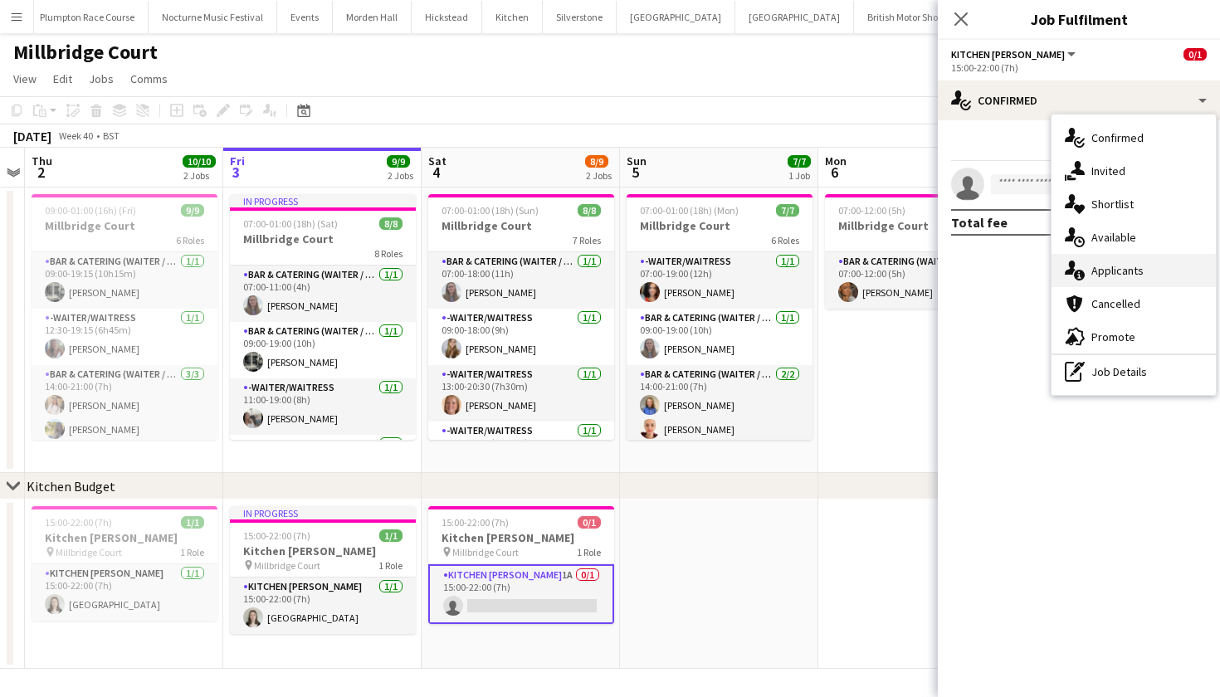
click at [1151, 278] on div "single-neutral-actions-information Applicants" at bounding box center [1133, 270] width 164 height 33
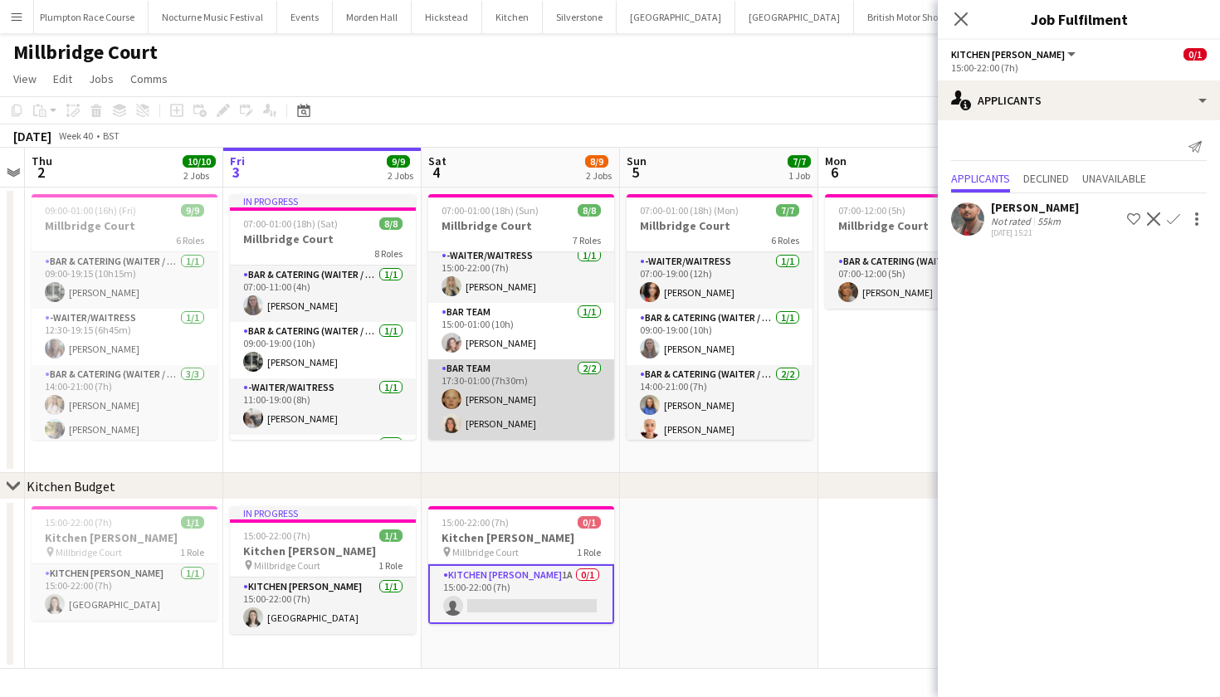
scroll to position [231, 0]
click at [507, 394] on app-card-role "Bar Team 2/2 17:30-01:00 (7h30m) Genevieve Whiteley Eliza Goodfellow" at bounding box center [521, 399] width 186 height 80
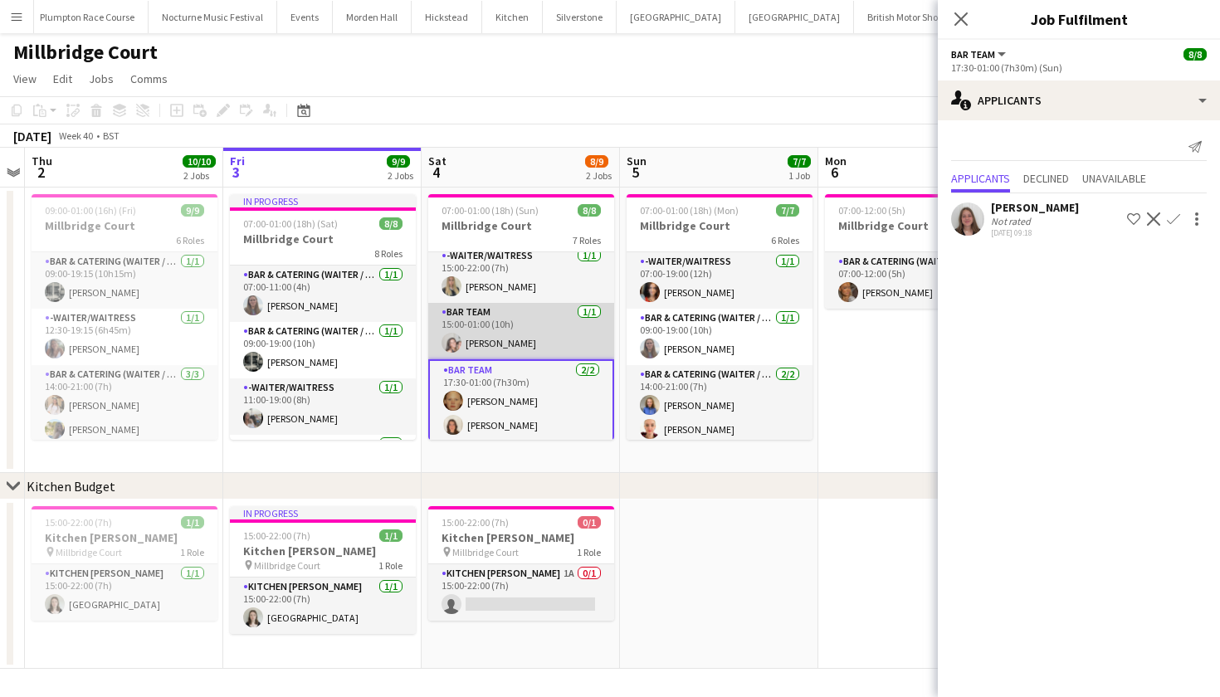
click at [533, 319] on app-card-role "Bar Team 1/1 15:00-01:00 (10h) Eliza Wheeler" at bounding box center [521, 331] width 186 height 56
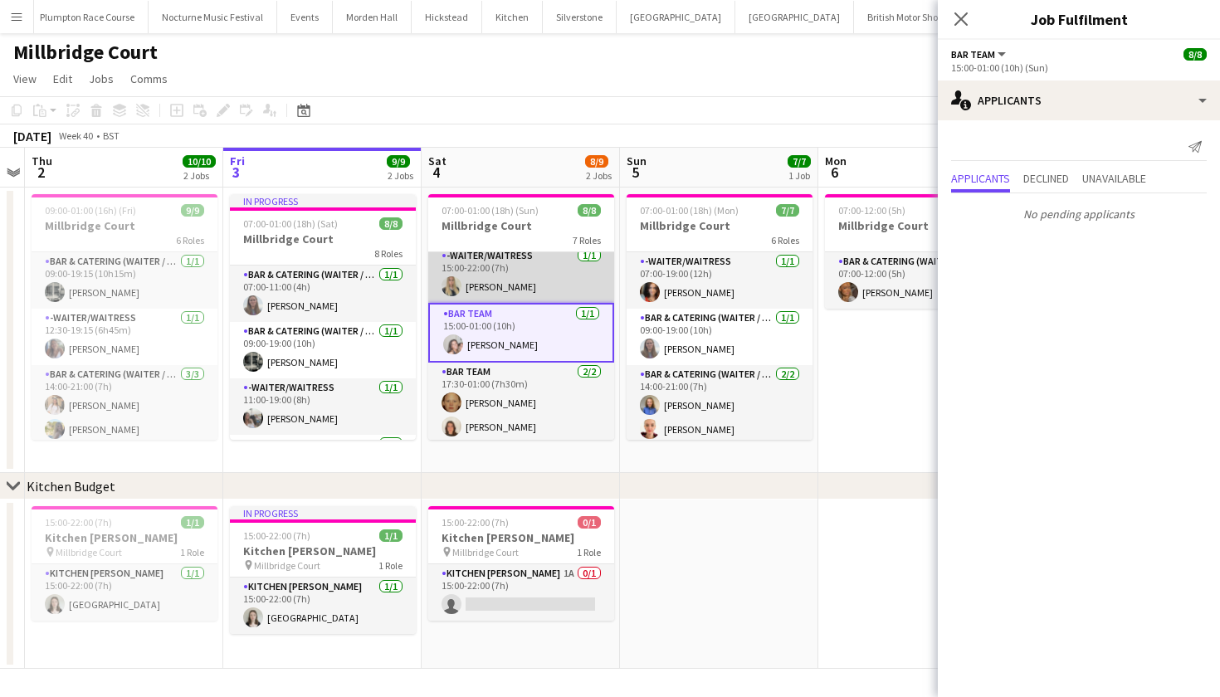
click at [532, 275] on app-card-role "-Waiter/Waitress 1/1 15:00-22:00 (7h) Abi Lambkin" at bounding box center [521, 274] width 186 height 56
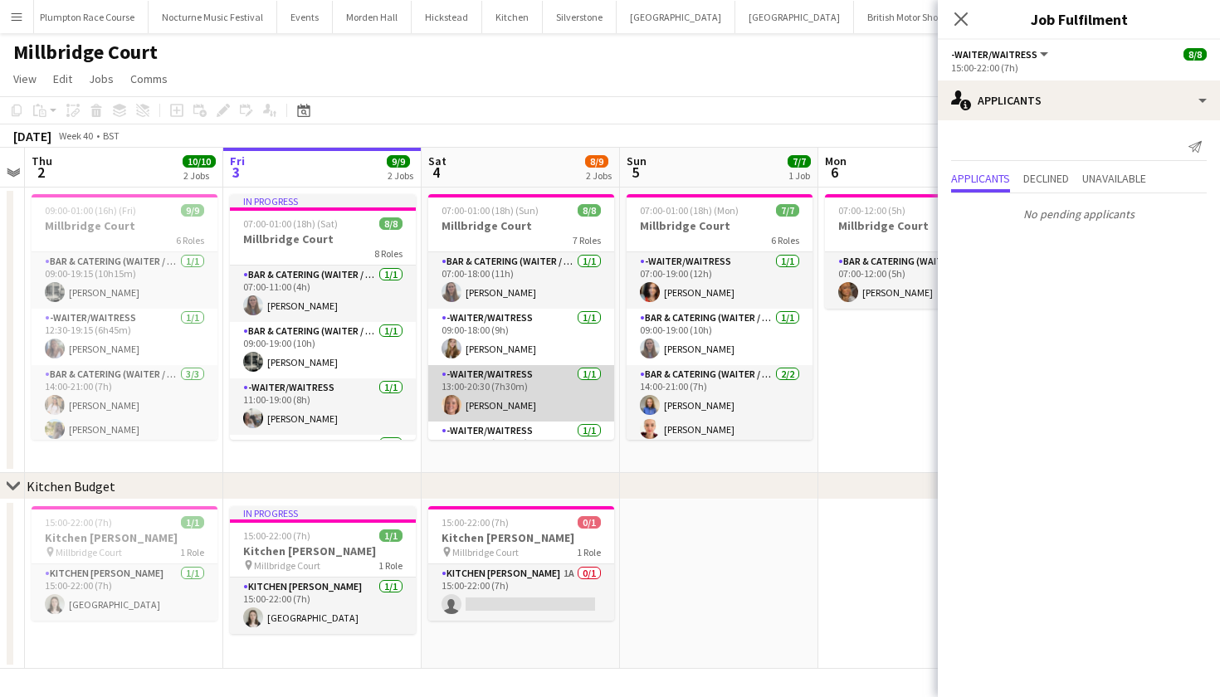
scroll to position [0, 0]
click at [512, 410] on app-card-role "-Waiter/Waitress 1/1 13:00-20:30 (7h30m) Maddy Franklin" at bounding box center [521, 393] width 186 height 56
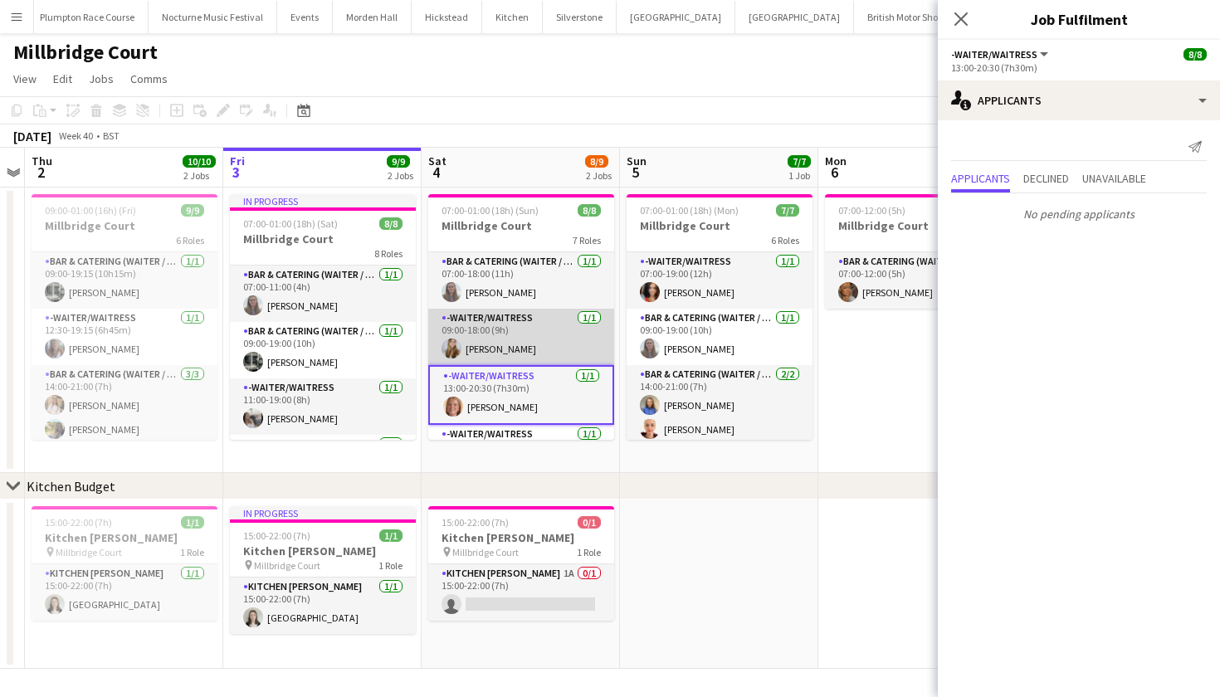
click at [496, 348] on app-card-role "-Waiter/Waitress 1/1 09:00-18:00 (9h) Phoebe Marman" at bounding box center [521, 337] width 186 height 56
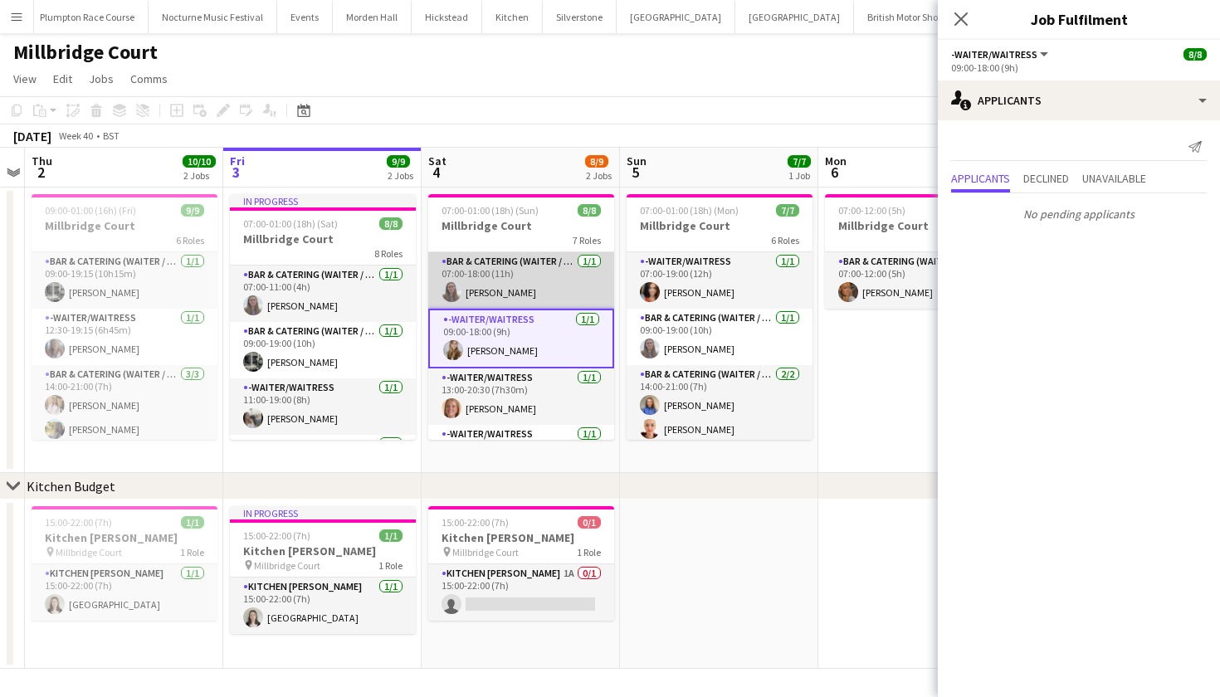
click at [490, 283] on app-card-role "Bar & Catering (Waiter / waitress) 1/1 07:00-18:00 (11h) Jess Cullen" at bounding box center [521, 280] width 186 height 56
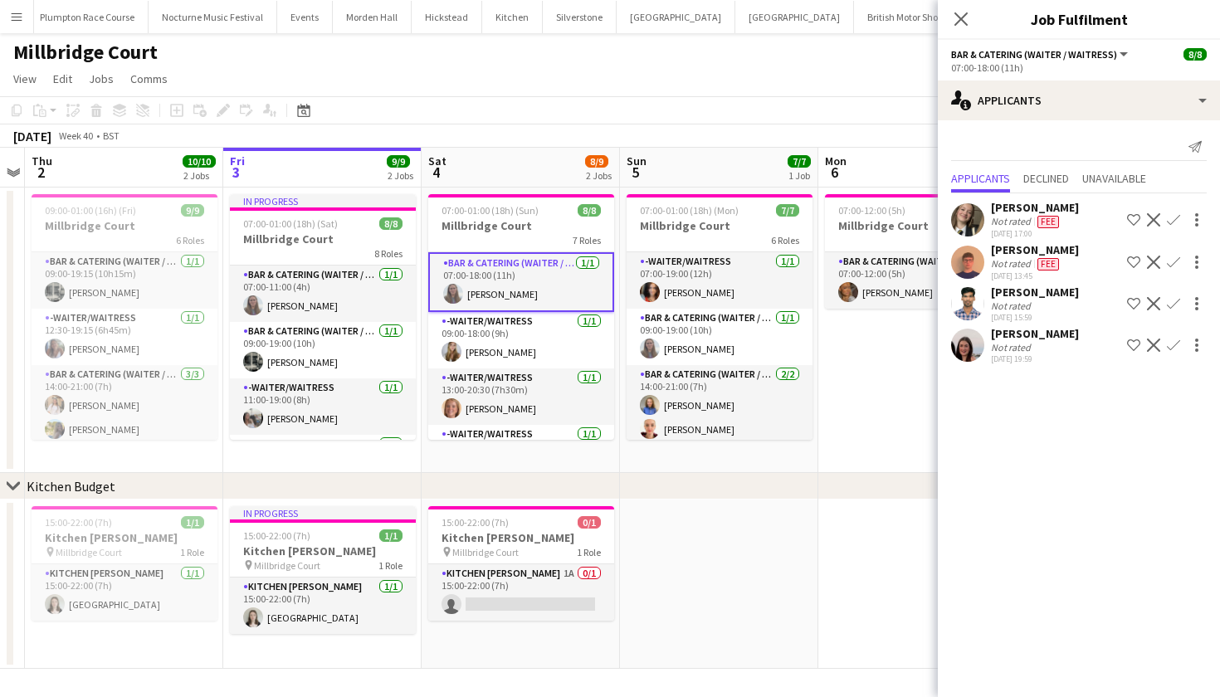
click at [978, 358] on div at bounding box center [967, 345] width 33 height 33
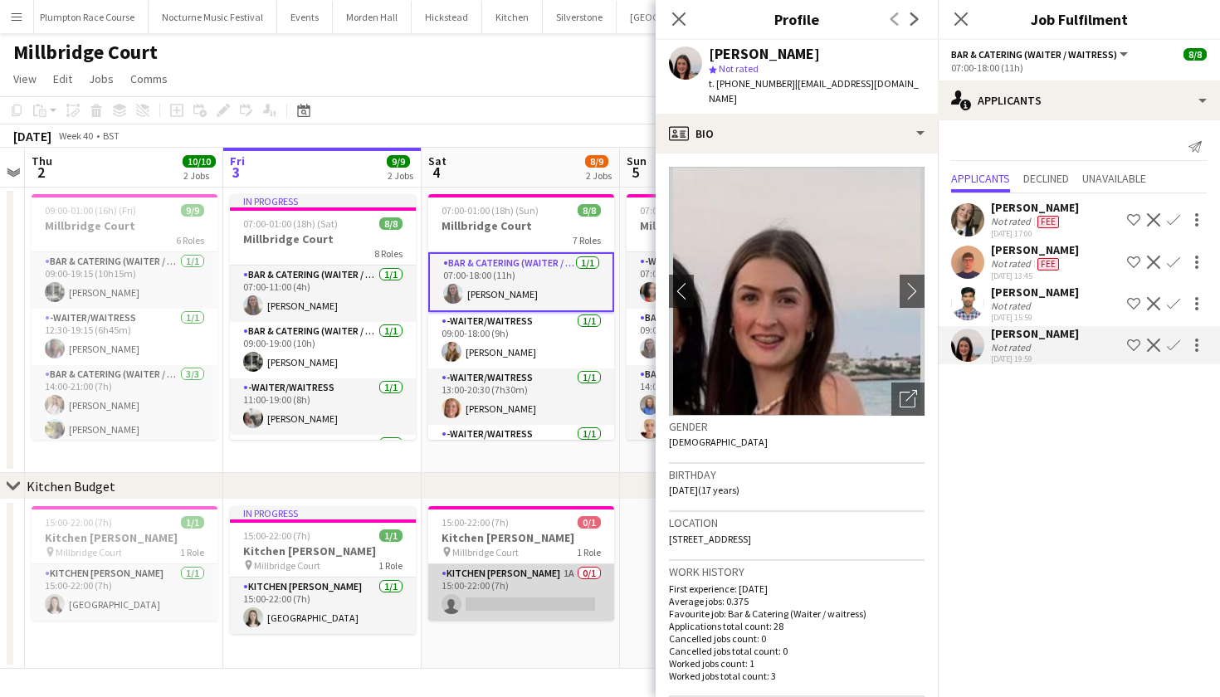
click at [501, 603] on app-card-role "Kitchen Porter 1A 0/1 15:00-22:00 (7h) single-neutral-actions" at bounding box center [521, 592] width 186 height 56
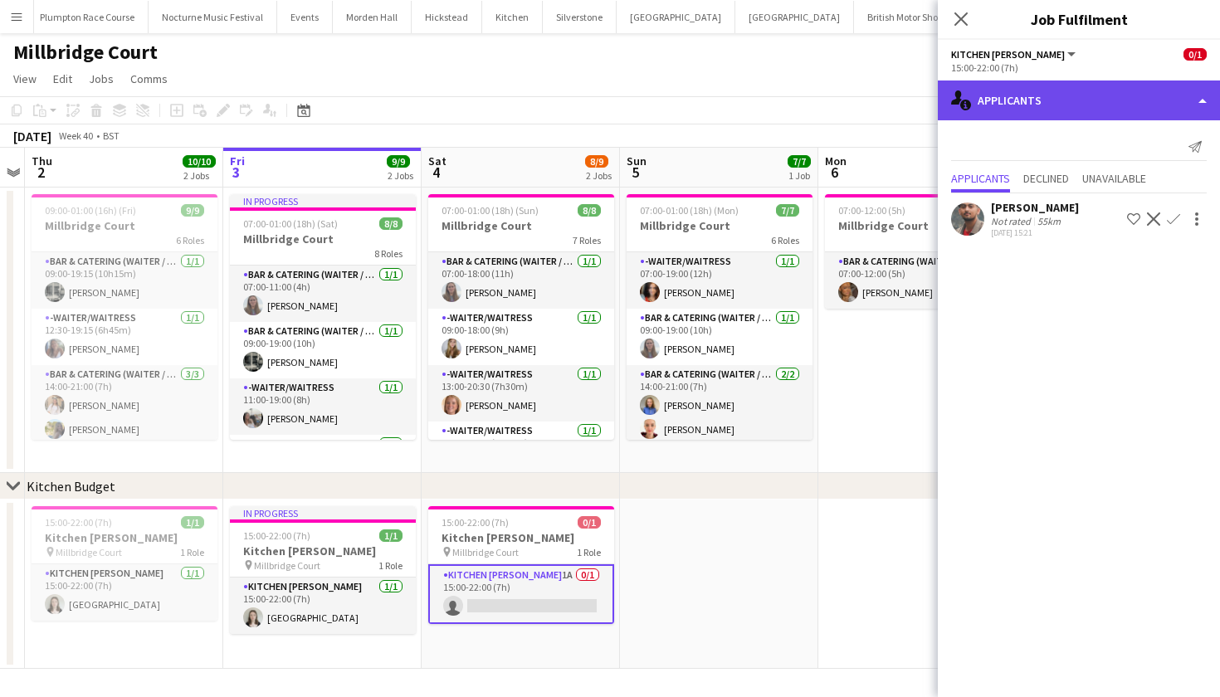
click at [1107, 108] on div "single-neutral-actions-information Applicants" at bounding box center [1079, 100] width 282 height 40
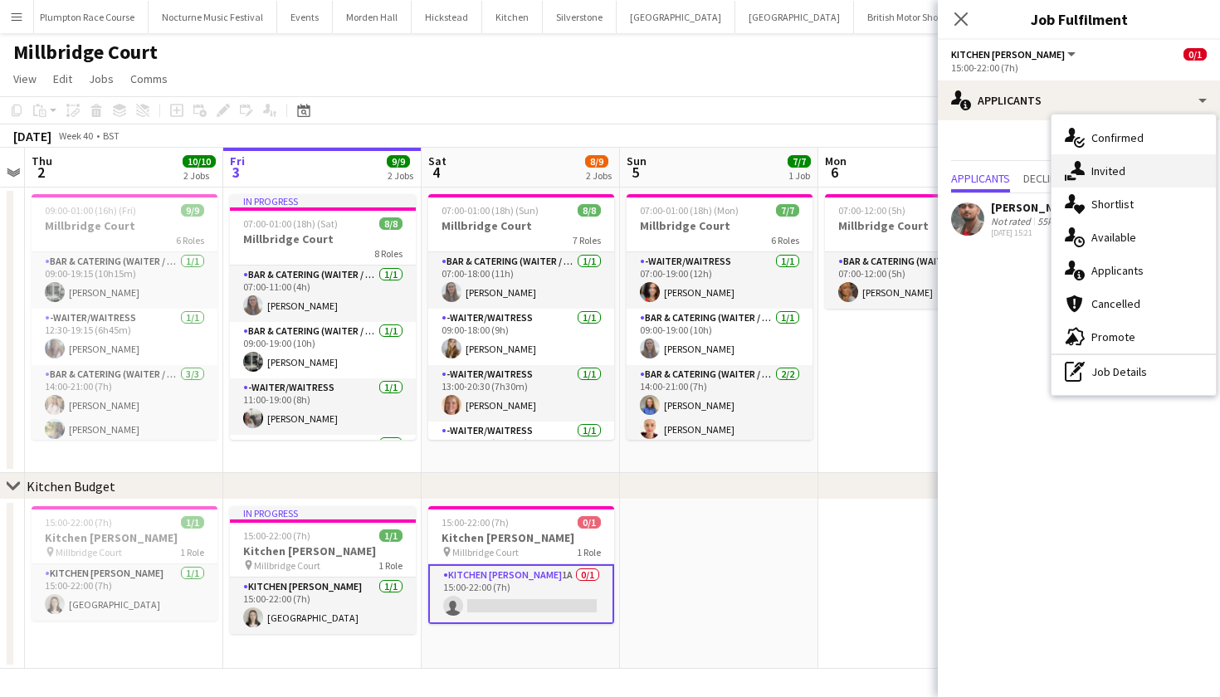
click at [1114, 168] on span "Invited" at bounding box center [1108, 170] width 34 height 15
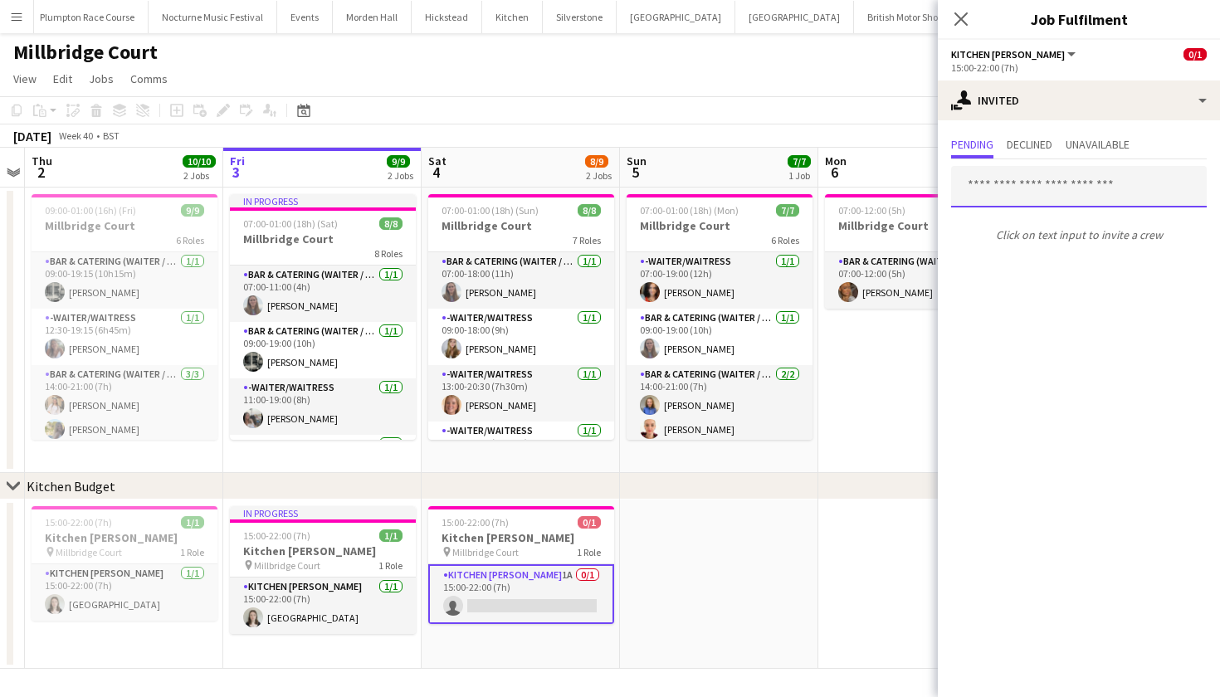
click at [1051, 193] on input "text" at bounding box center [1079, 186] width 256 height 41
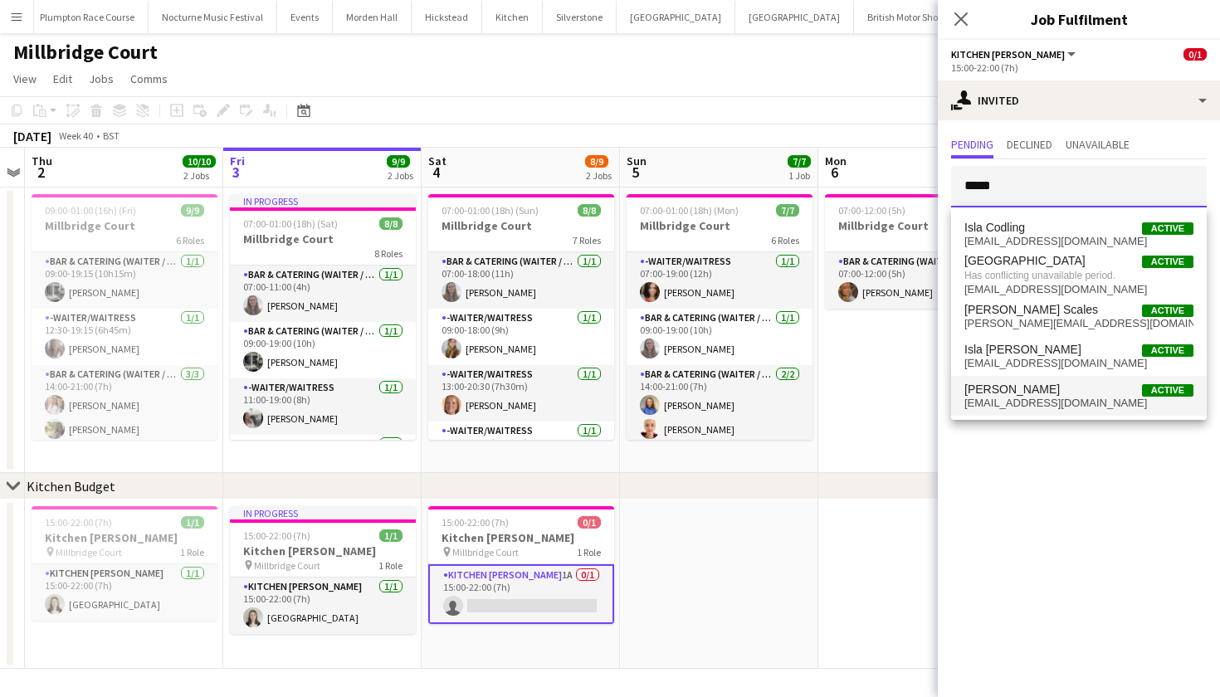
type input "****"
click at [1031, 401] on span "ifwilson08@gmail.com" at bounding box center [1078, 403] width 229 height 13
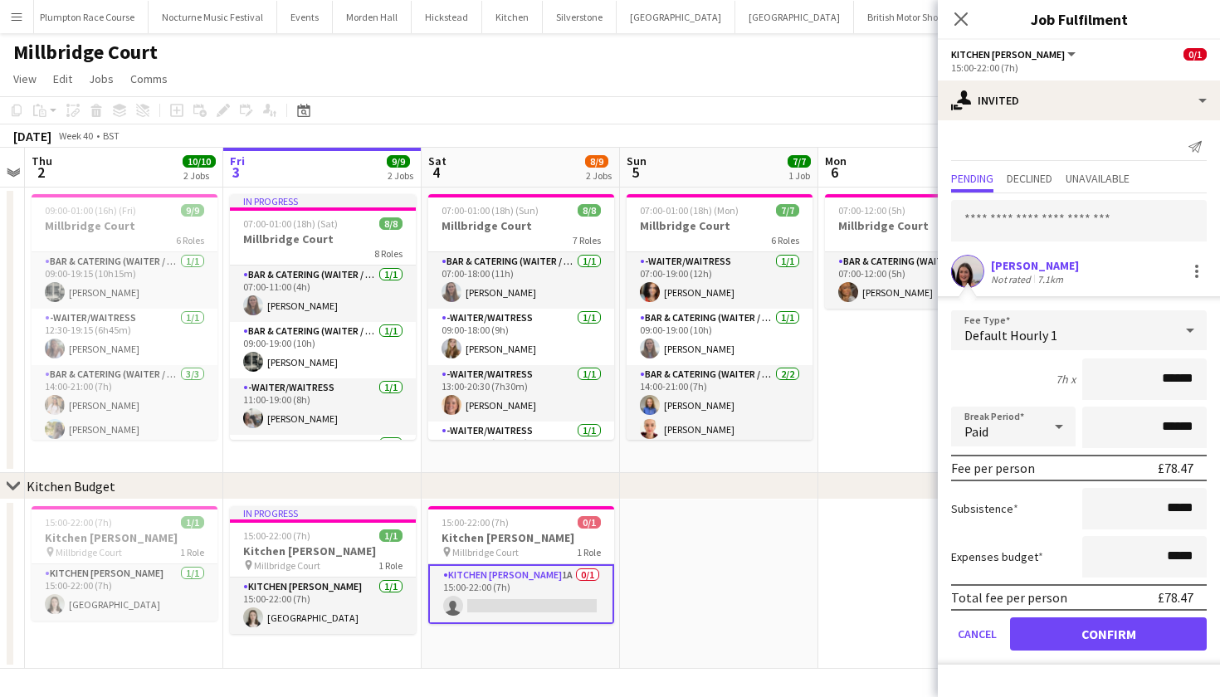
click at [1066, 637] on button "Confirm" at bounding box center [1108, 633] width 197 height 33
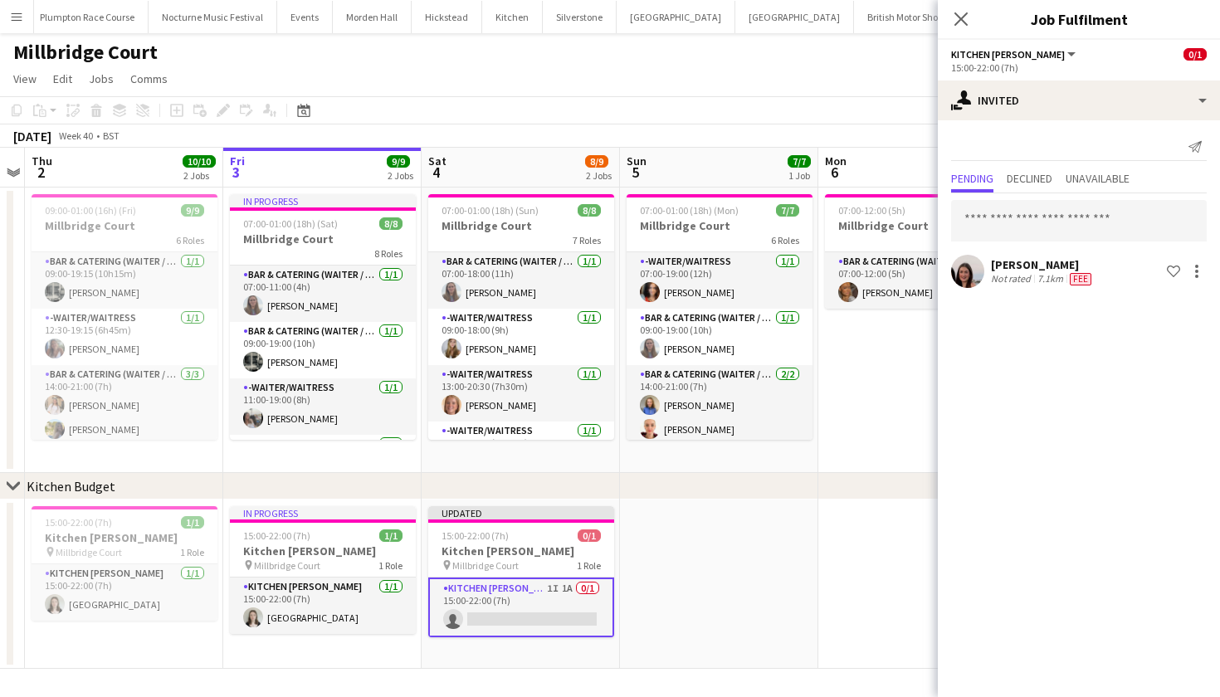
click at [847, 578] on app-date-cell at bounding box center [917, 584] width 198 height 169
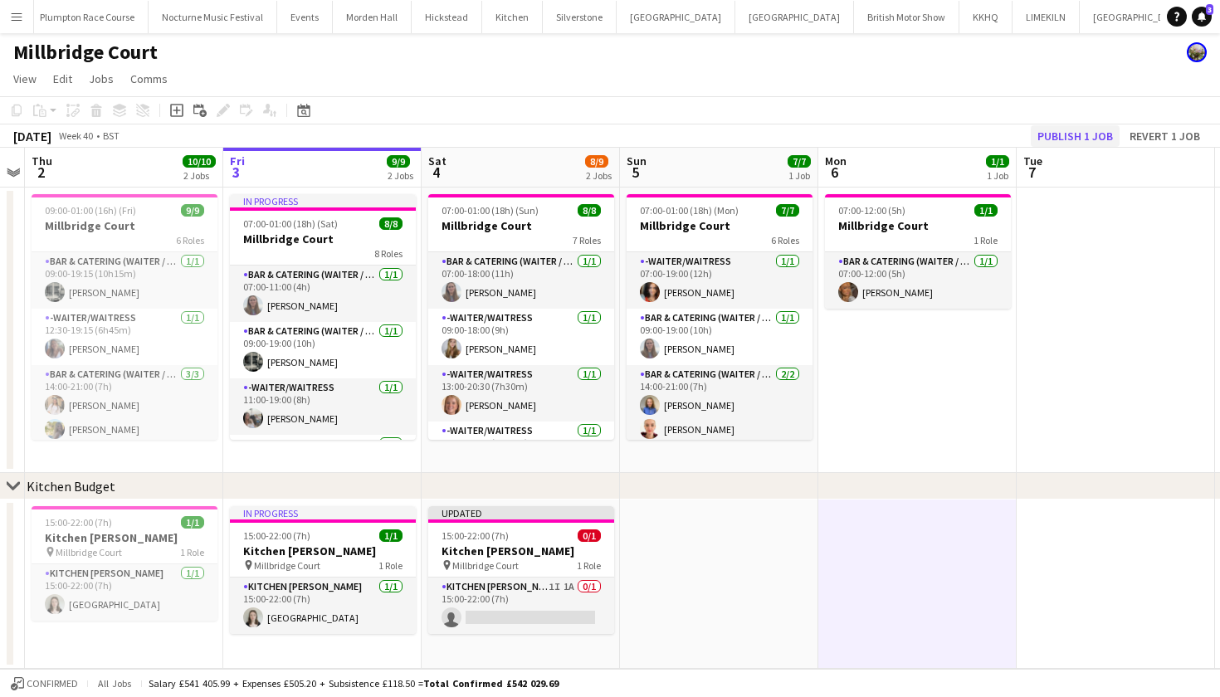
click at [1096, 137] on button "Publish 1 job" at bounding box center [1075, 136] width 89 height 22
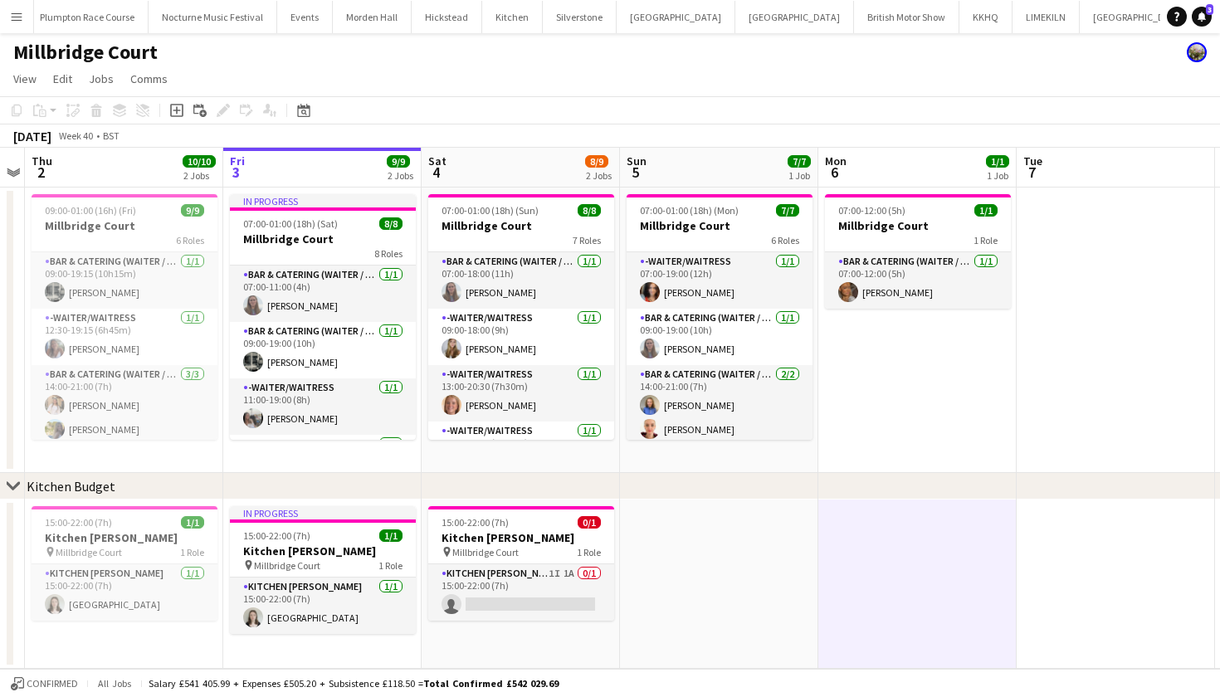
click at [12, 24] on button "Menu" at bounding box center [16, 16] width 33 height 33
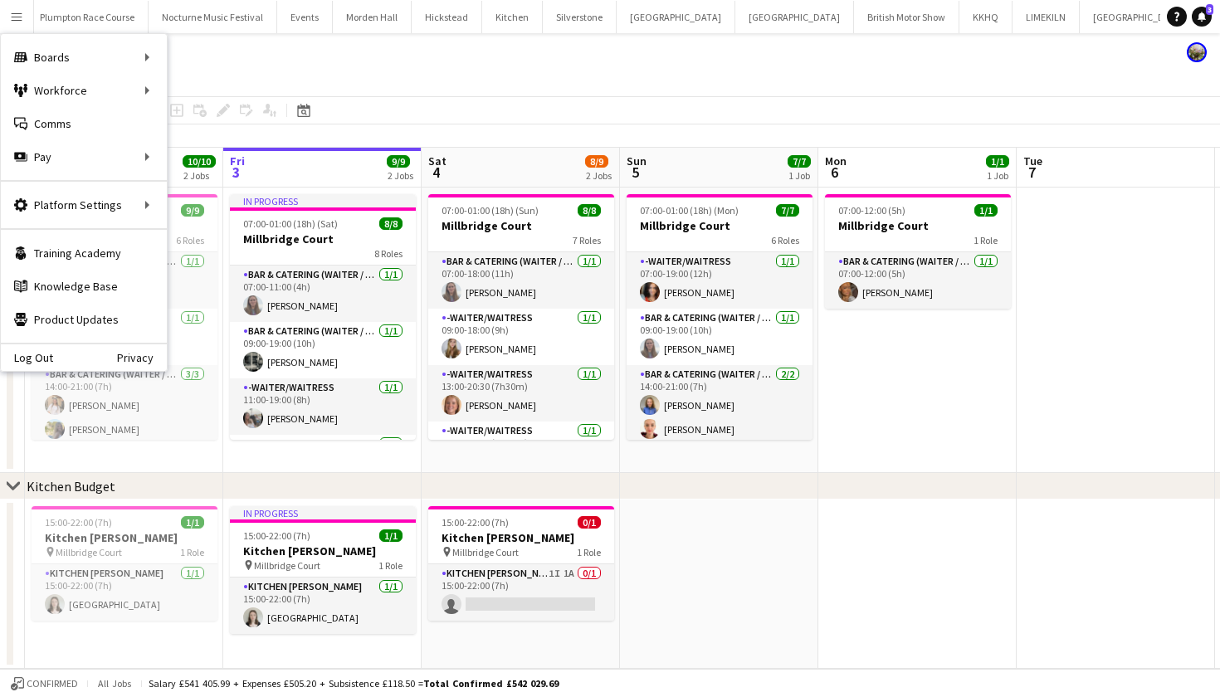
click at [251, 78] on app-page-menu "View Day view expanded Day view collapsed Month view Date picker Jump to today …" at bounding box center [610, 81] width 1220 height 32
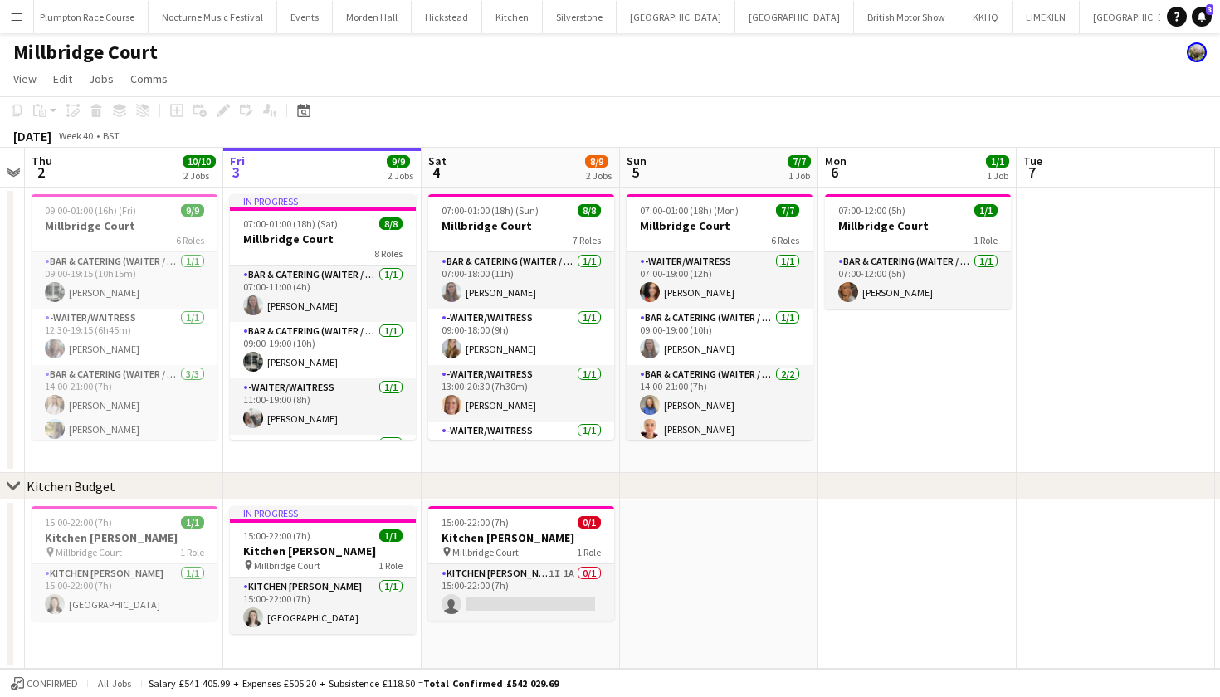
click at [24, 22] on button "Menu" at bounding box center [16, 16] width 33 height 33
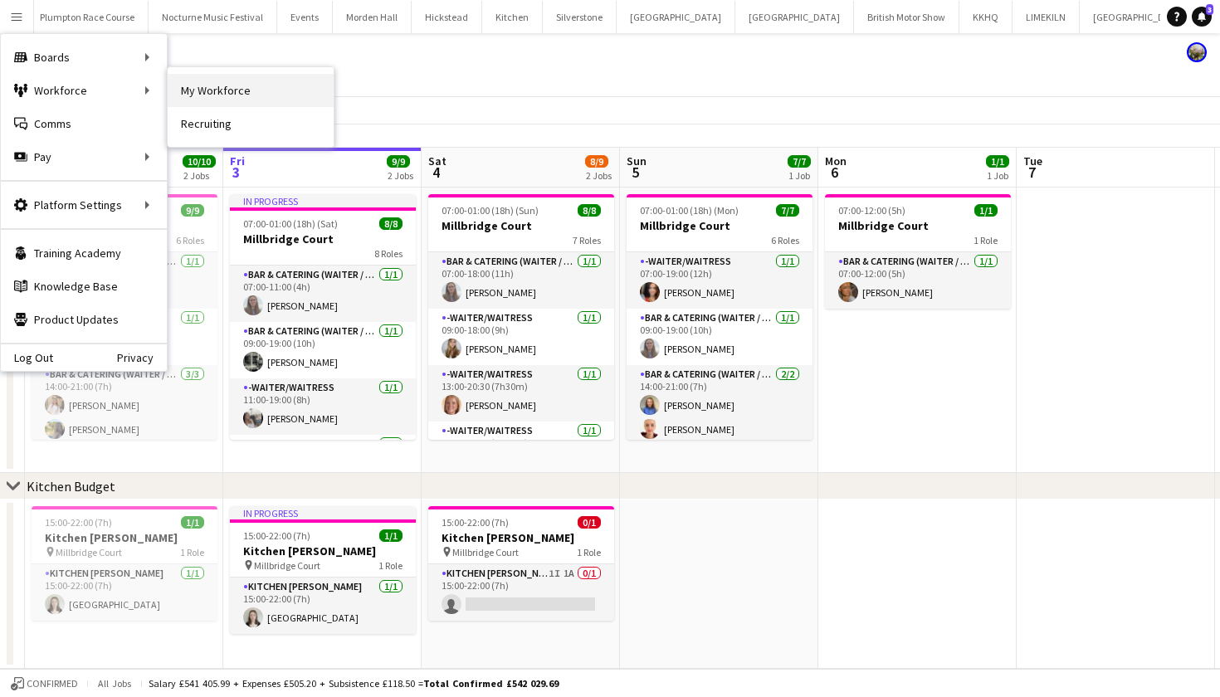
click at [187, 81] on link "My Workforce" at bounding box center [251, 90] width 166 height 33
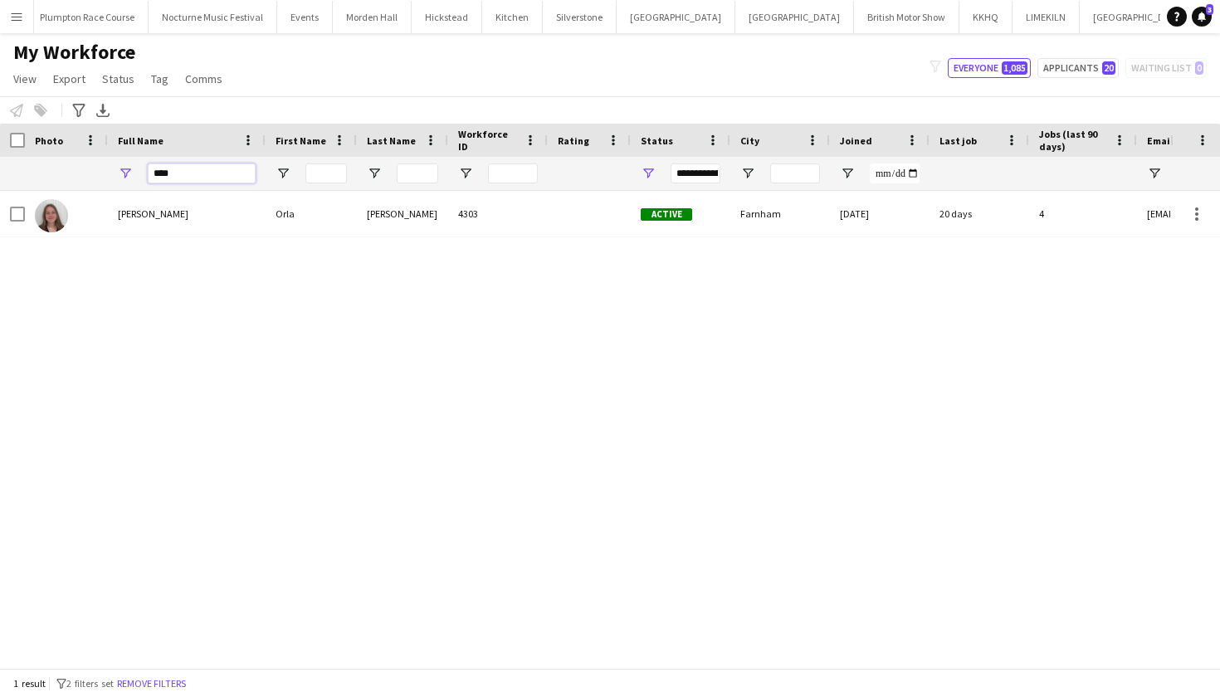
drag, startPoint x: 195, startPoint y: 169, endPoint x: 173, endPoint y: 168, distance: 22.4
click at [173, 168] on input "****" at bounding box center [202, 173] width 108 height 20
type input "*"
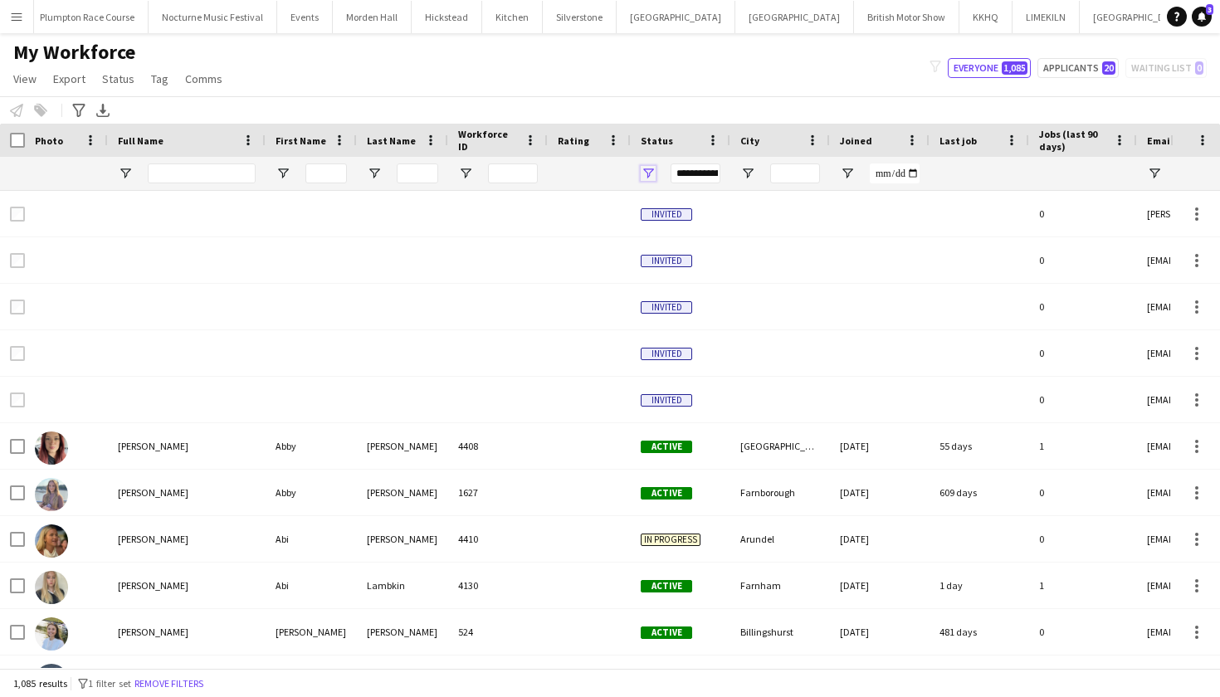
click at [651, 168] on span "Open Filter Menu" at bounding box center [648, 173] width 15 height 15
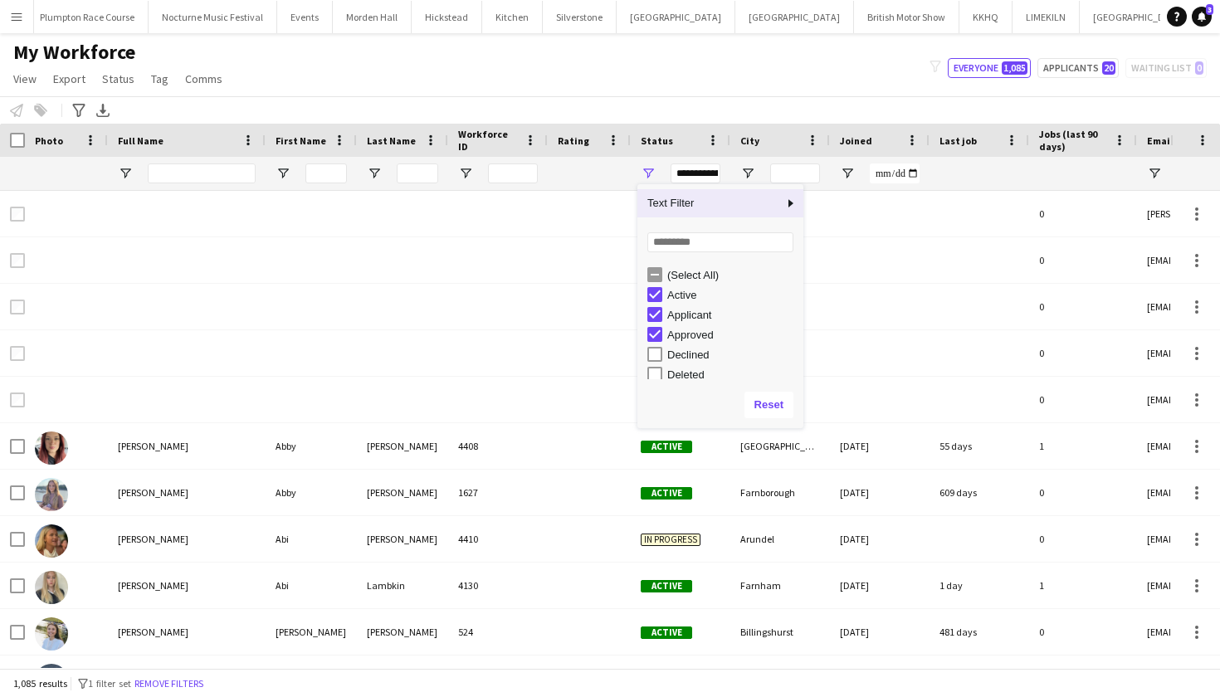
click at [16, 100] on div "Notify workforce Add to tag Select at least one crew to tag him or her. Advance…" at bounding box center [610, 109] width 1220 height 27
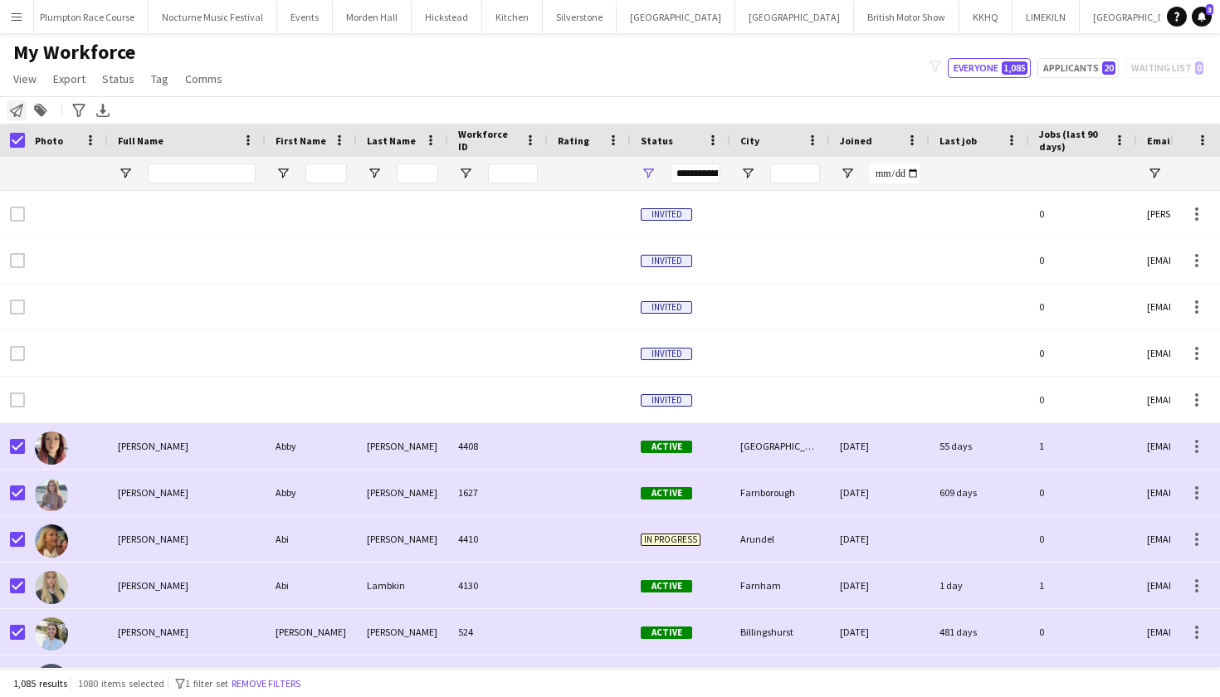
click at [19, 116] on icon at bounding box center [16, 110] width 13 height 13
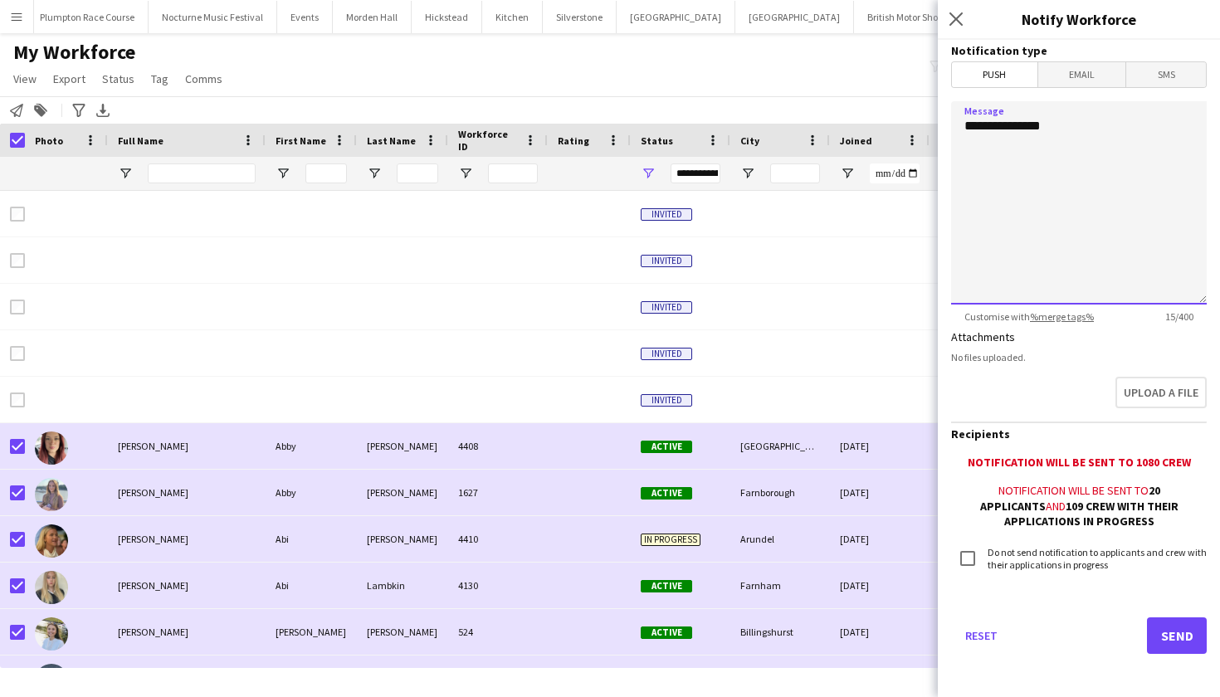
click at [1089, 128] on textarea "**********" at bounding box center [1079, 202] width 256 height 203
click at [1154, 163] on textarea "**********" at bounding box center [1079, 202] width 256 height 203
click at [1148, 192] on textarea "**********" at bounding box center [1079, 202] width 256 height 203
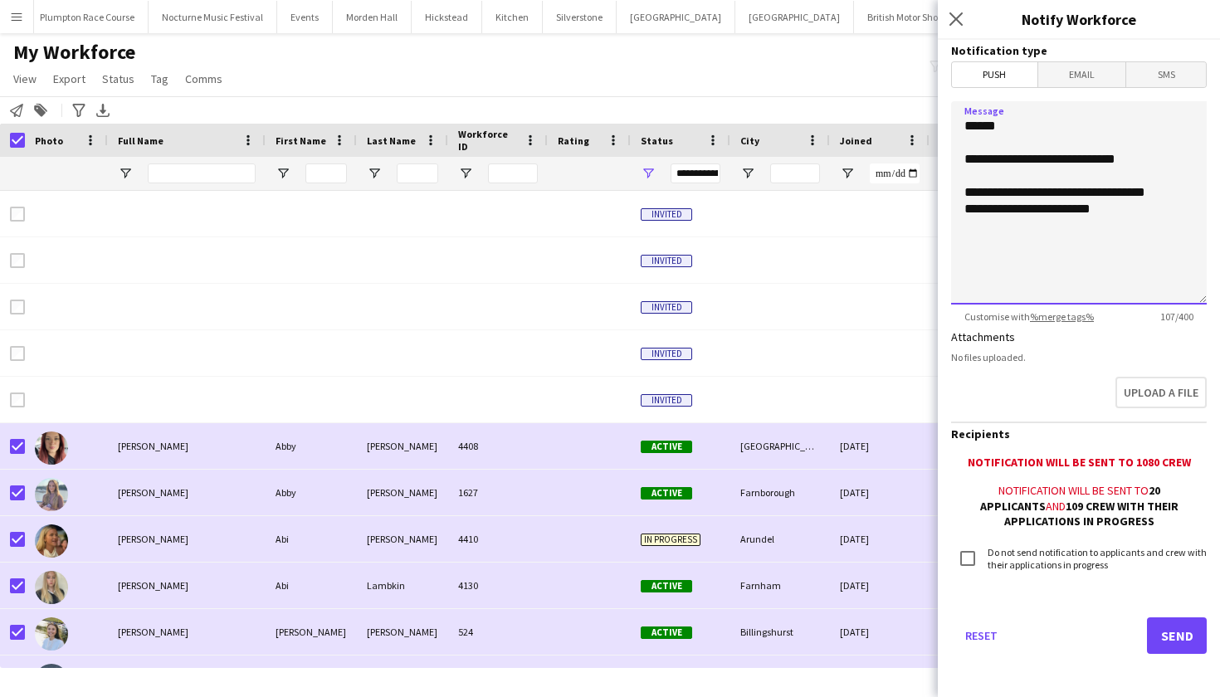
click at [1021, 206] on textarea "**********" at bounding box center [1079, 202] width 256 height 203
click at [1088, 192] on textarea "**********" at bounding box center [1079, 202] width 256 height 203
click at [1001, 194] on textarea "**********" at bounding box center [1079, 202] width 256 height 203
click at [1075, 210] on textarea "**********" at bounding box center [1079, 202] width 256 height 203
click at [1161, 240] on textarea "**********" at bounding box center [1079, 202] width 256 height 203
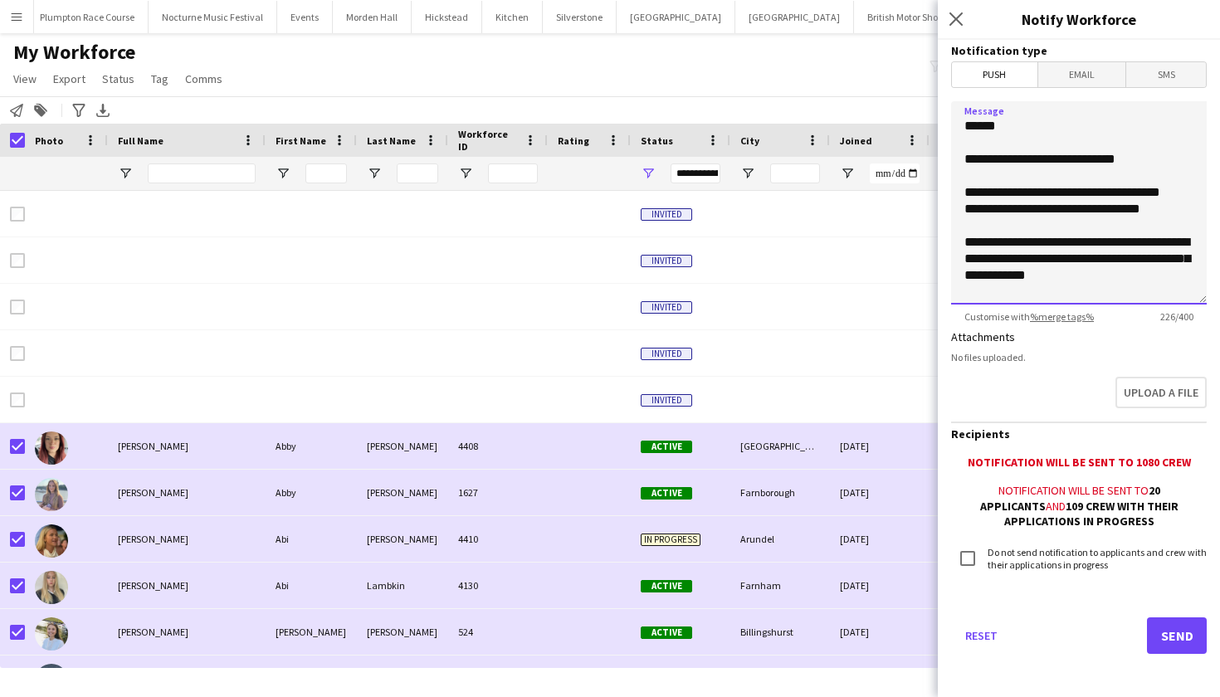
drag, startPoint x: 1174, startPoint y: 207, endPoint x: 961, endPoint y: 205, distance: 213.3
click at [961, 205] on textarea "**********" at bounding box center [1079, 202] width 256 height 203
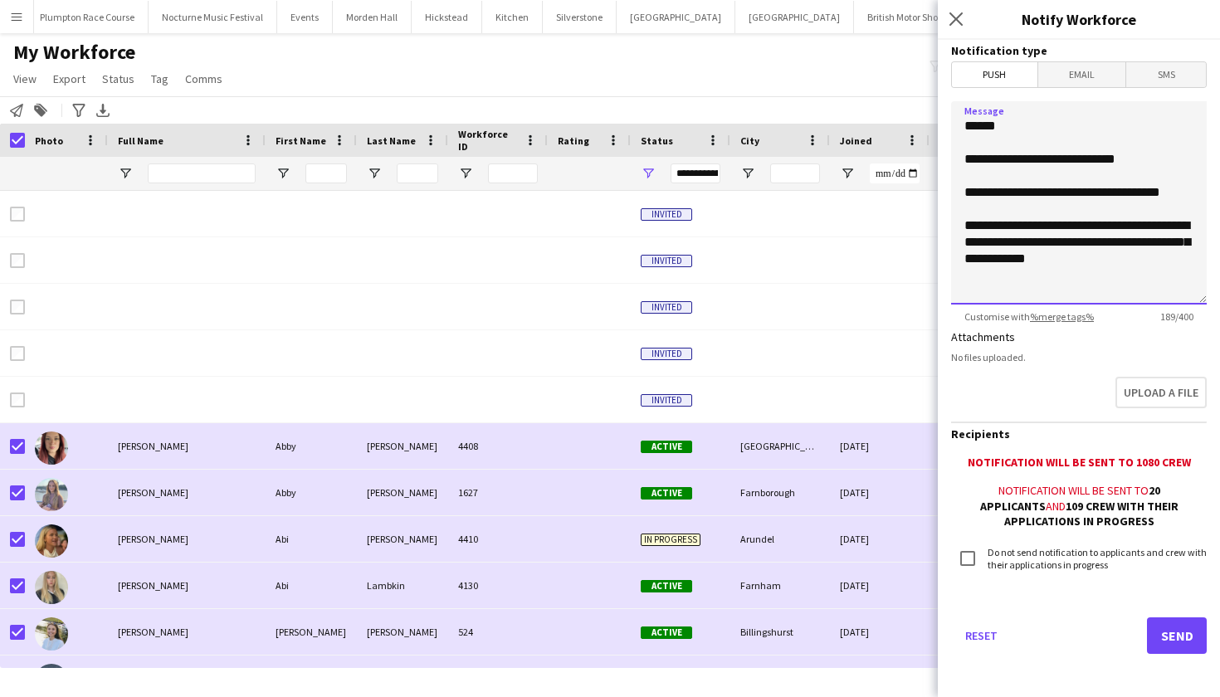
drag, startPoint x: 1083, startPoint y: 265, endPoint x: 1093, endPoint y: 272, distance: 12.4
click at [1093, 272] on textarea "**********" at bounding box center [1079, 202] width 256 height 203
click at [994, 160] on textarea "**********" at bounding box center [1079, 202] width 256 height 203
type textarea "**********"
click at [1173, 638] on button "Send" at bounding box center [1177, 635] width 60 height 37
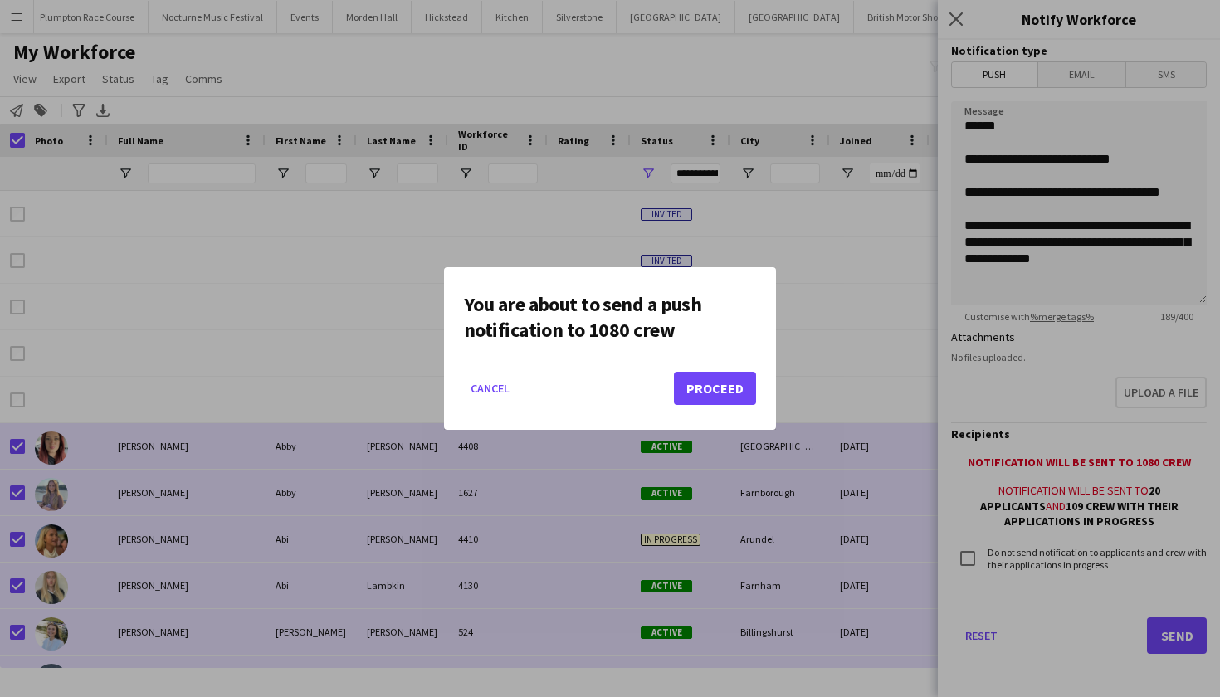
click at [729, 387] on button "Proceed" at bounding box center [715, 388] width 82 height 33
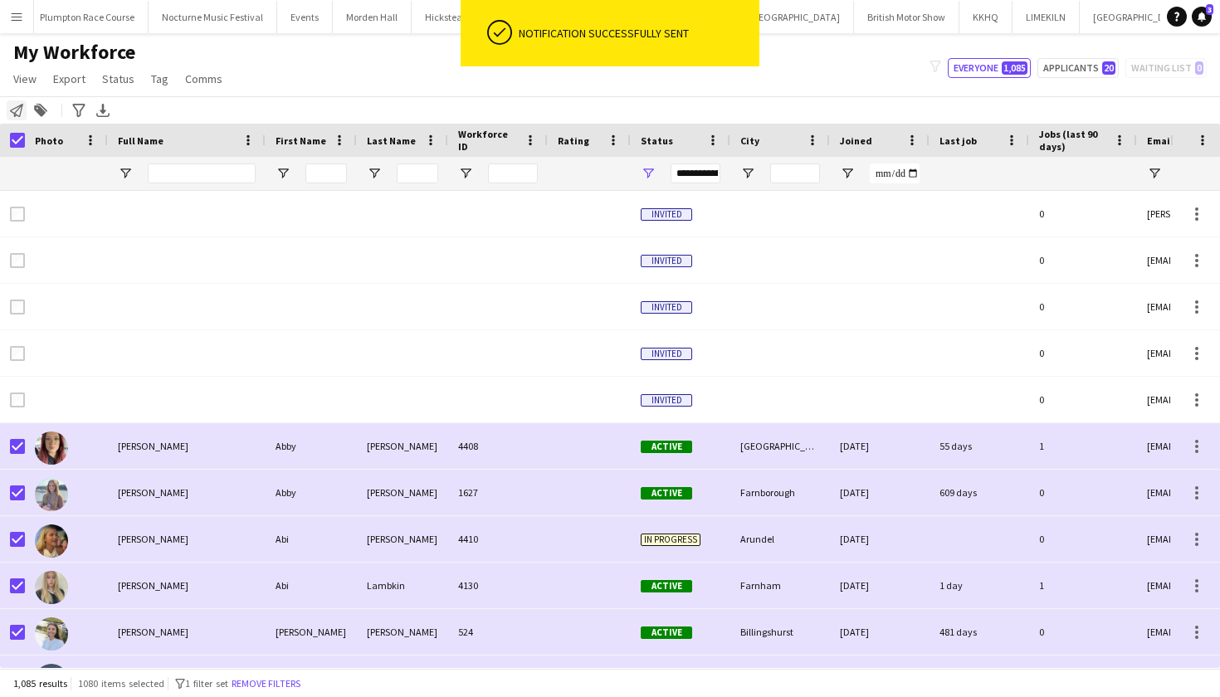
click at [11, 106] on icon "Notify workforce" at bounding box center [16, 110] width 13 height 13
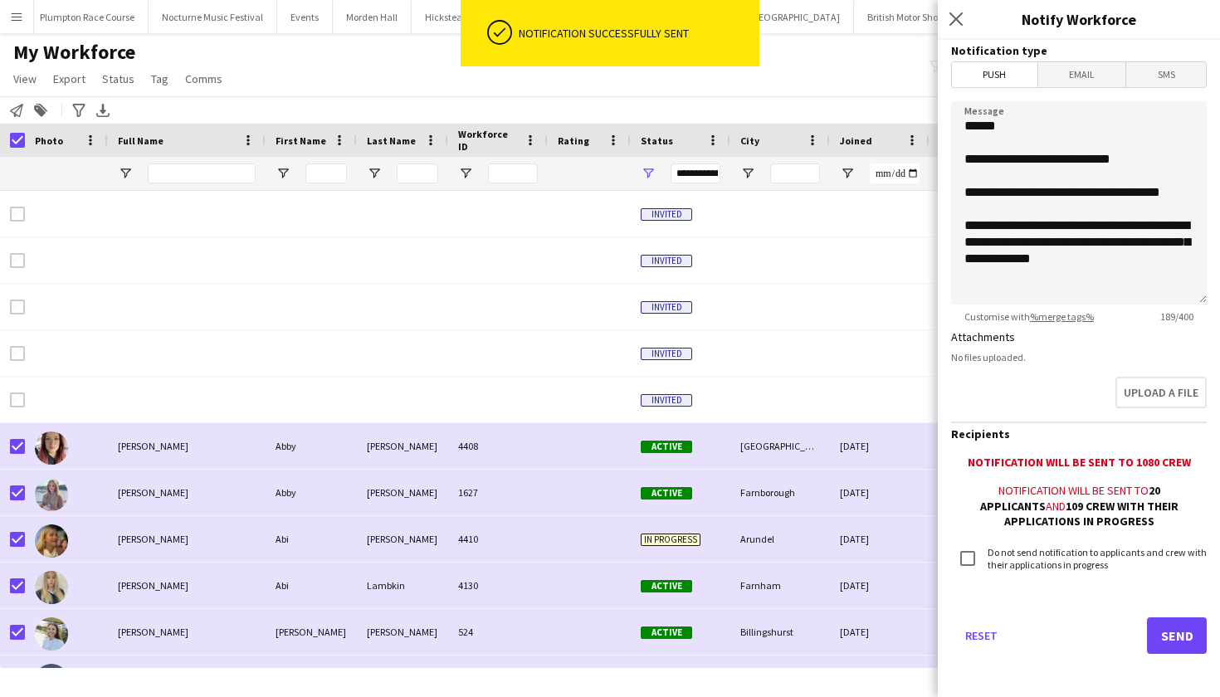
click at [1105, 80] on span "Email" at bounding box center [1082, 74] width 88 height 25
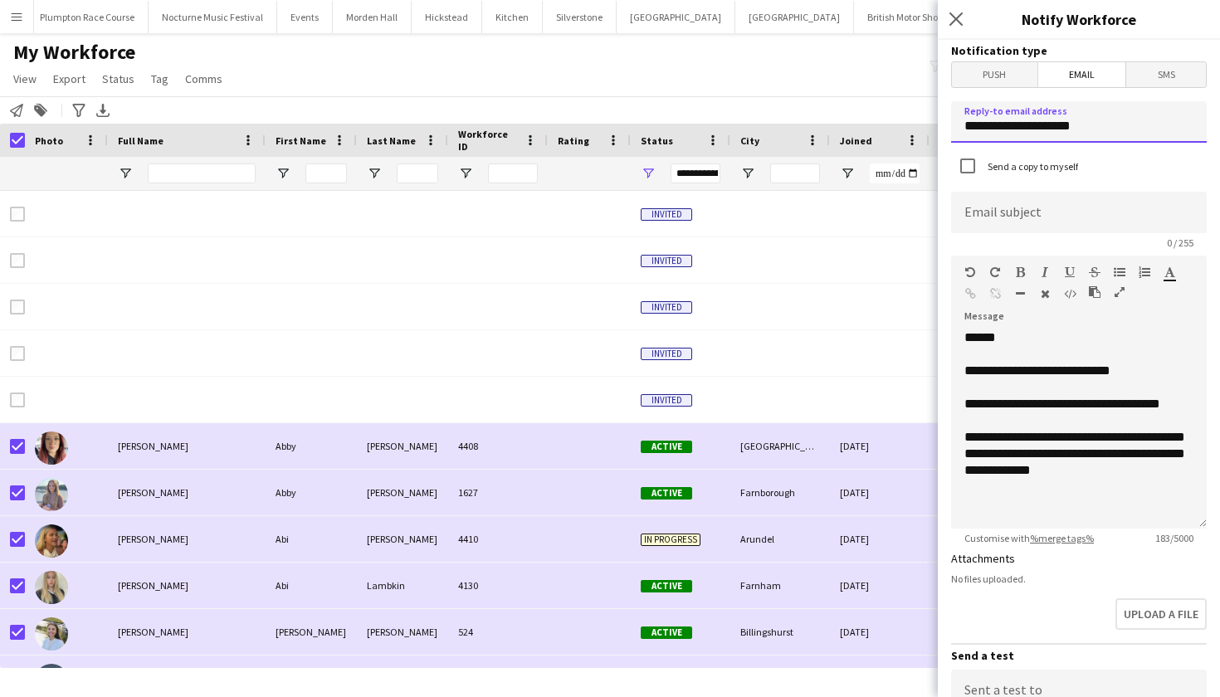
drag, startPoint x: 1116, startPoint y: 130, endPoint x: 792, endPoint y: 99, distance: 326.0
type input "**********"
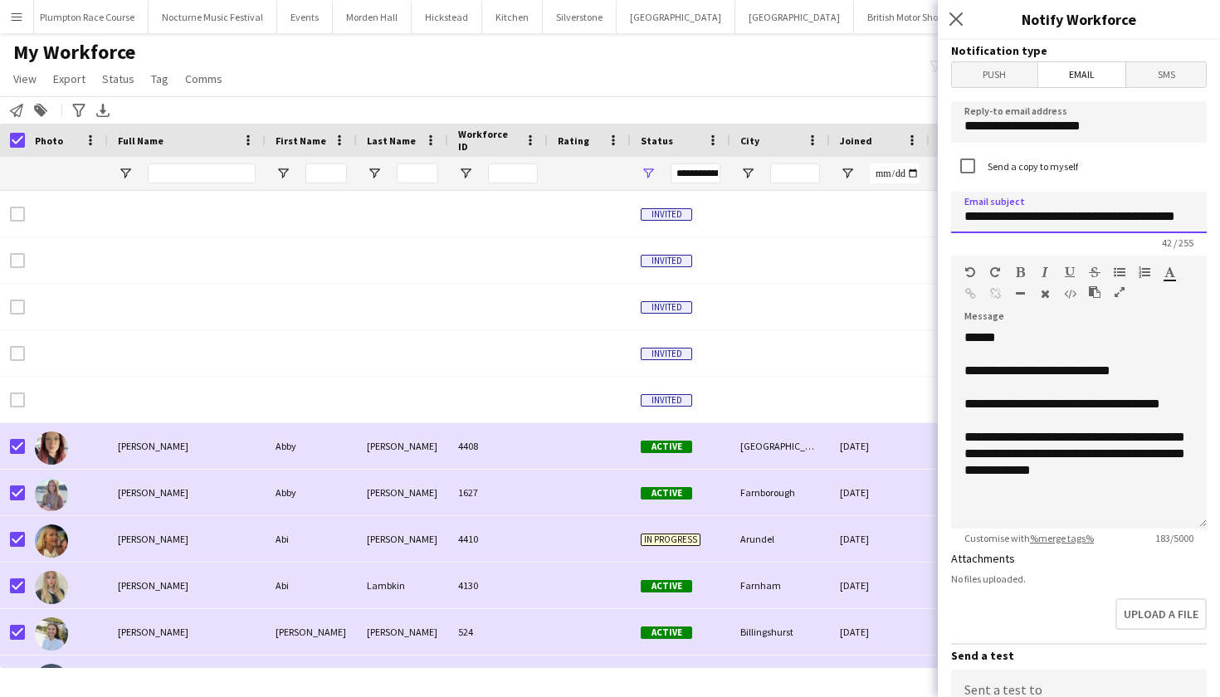
click at [992, 221] on input "**********" at bounding box center [1079, 212] width 256 height 41
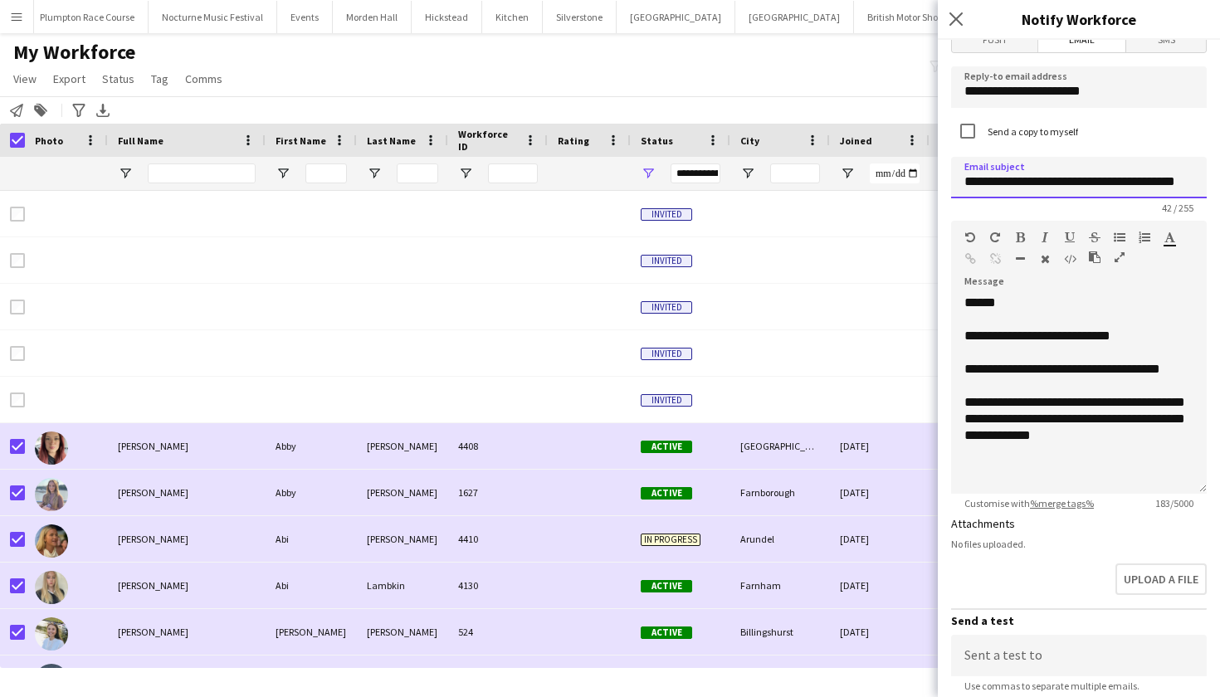
scroll to position [37, 0]
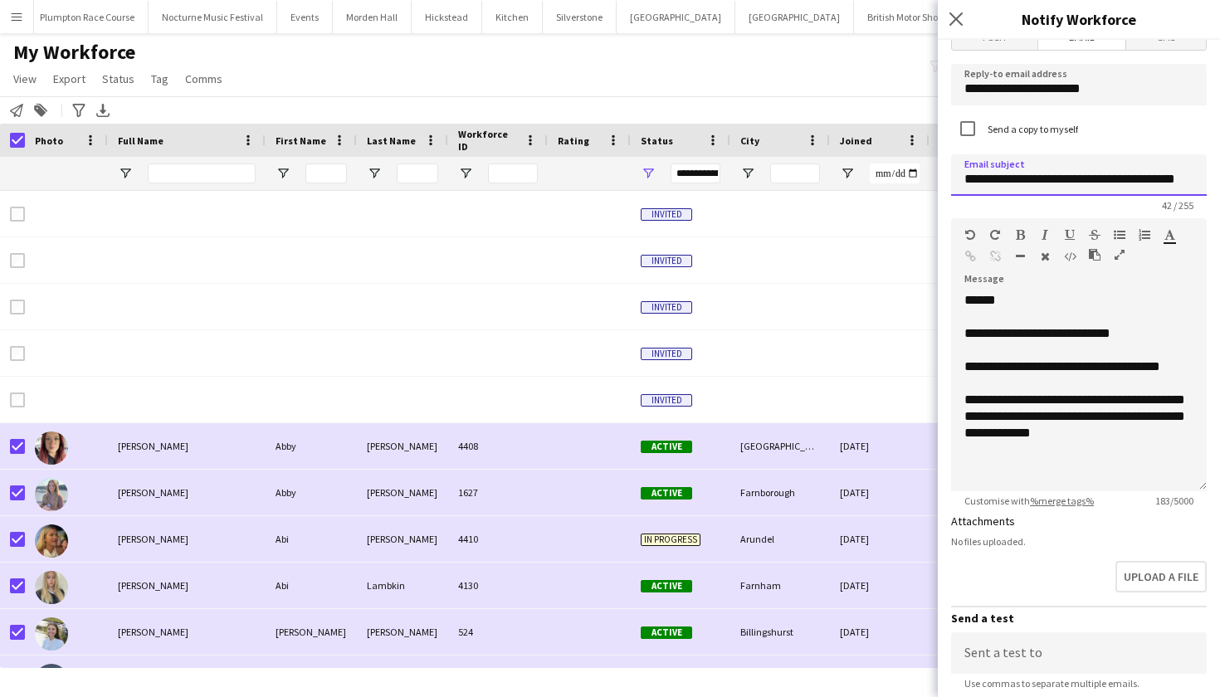
type input "**********"
click at [1054, 437] on div "**********" at bounding box center [1079, 391] width 256 height 199
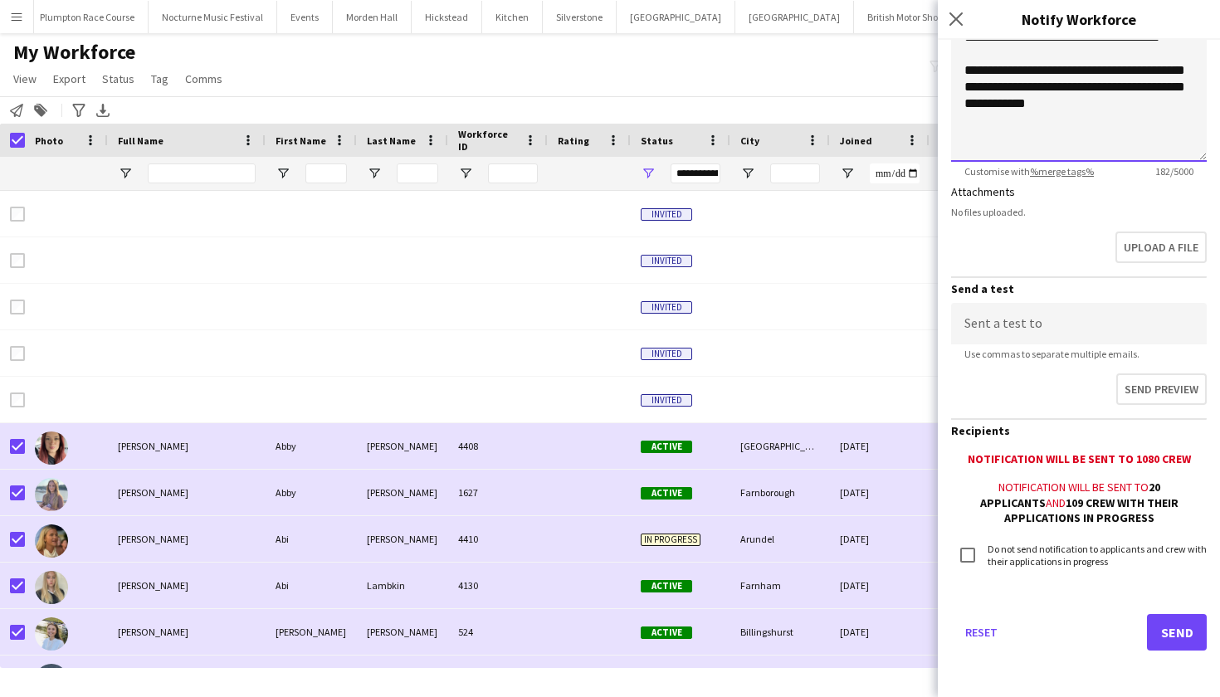
scroll to position [366, 0]
click at [1162, 632] on button "Send" at bounding box center [1177, 633] width 60 height 37
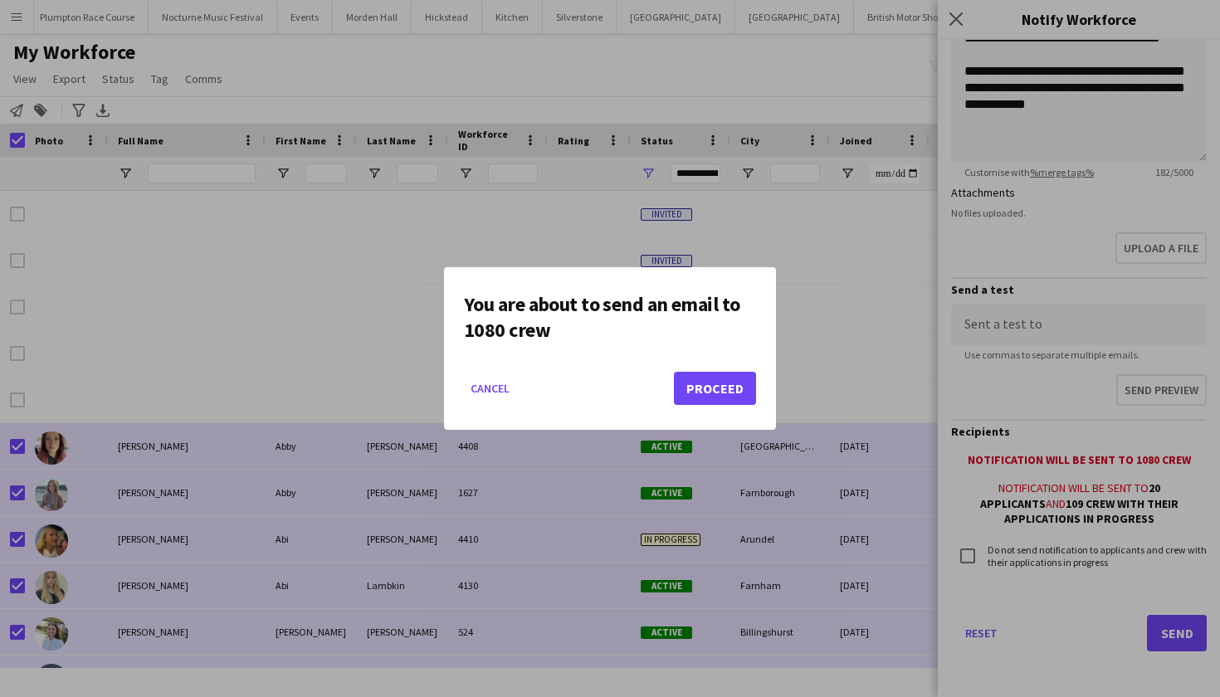
click at [693, 381] on button "Proceed" at bounding box center [715, 388] width 82 height 33
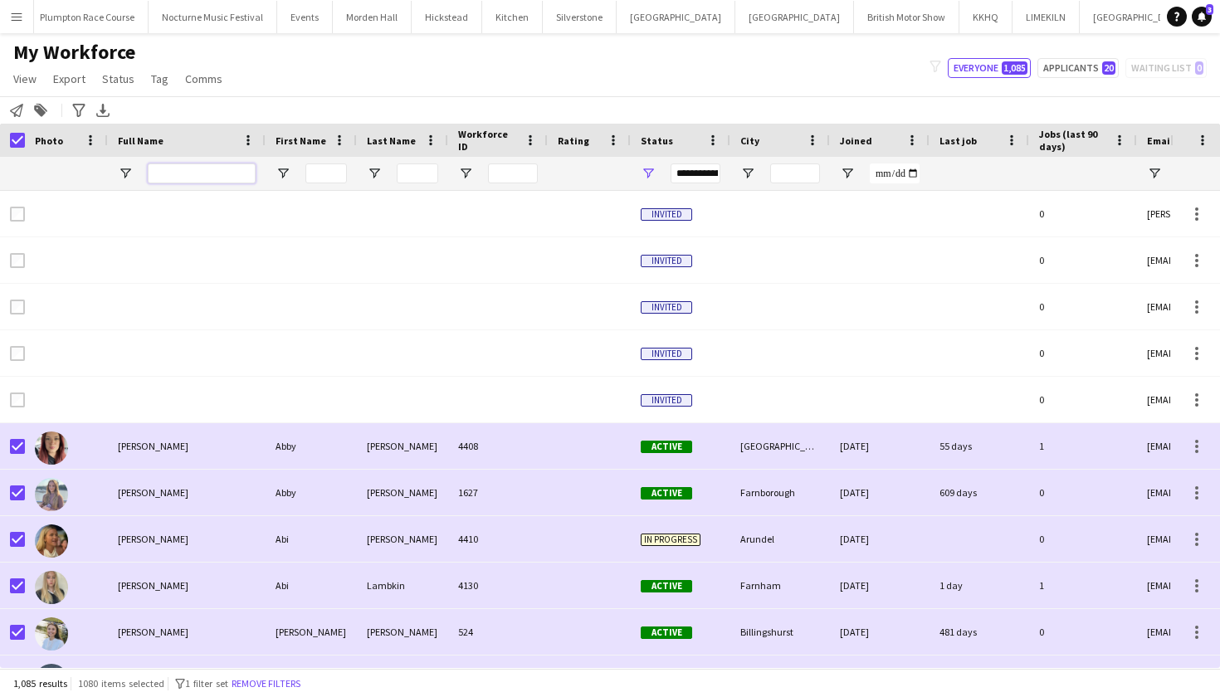
click at [212, 177] on input "Full Name Filter Input" at bounding box center [202, 173] width 108 height 20
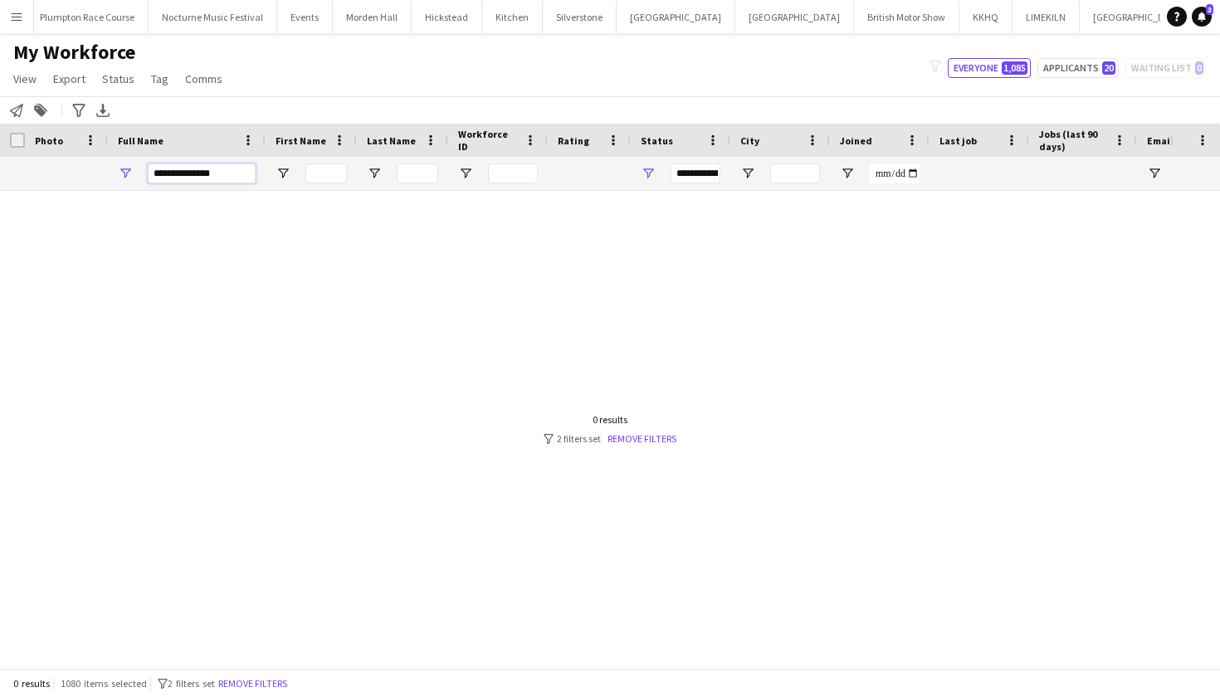
type input "**********"
click at [651, 173] on span "Open Filter Menu" at bounding box center [648, 173] width 15 height 15
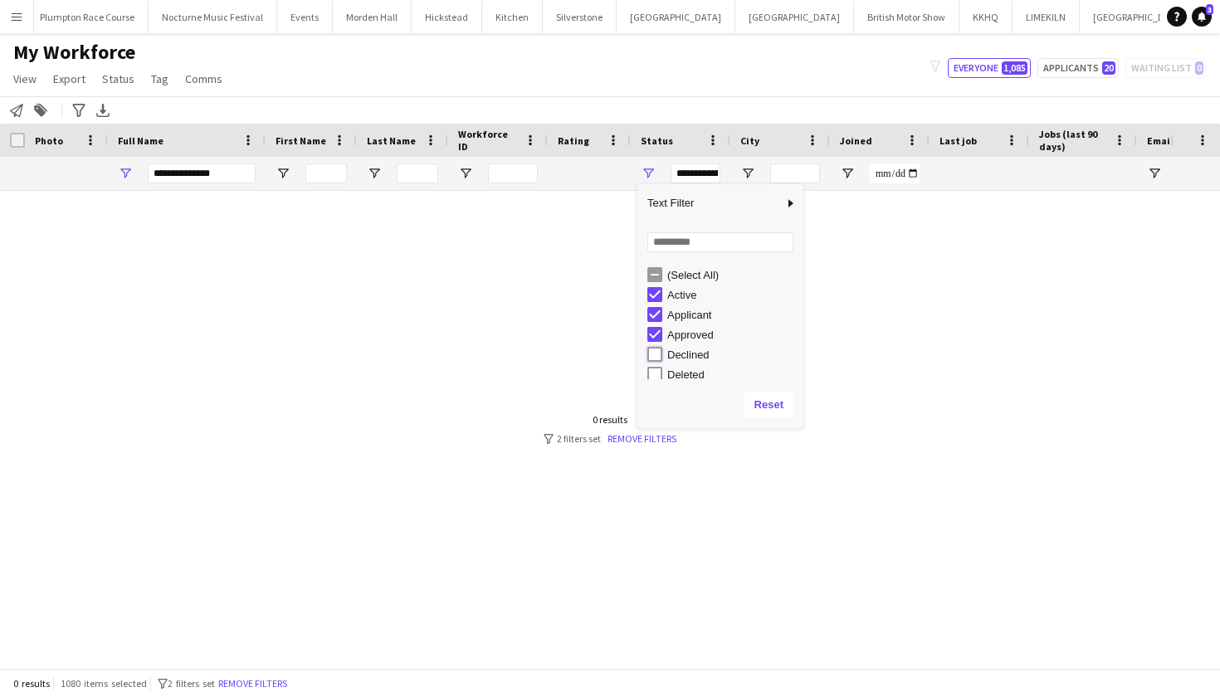
type input "**********"
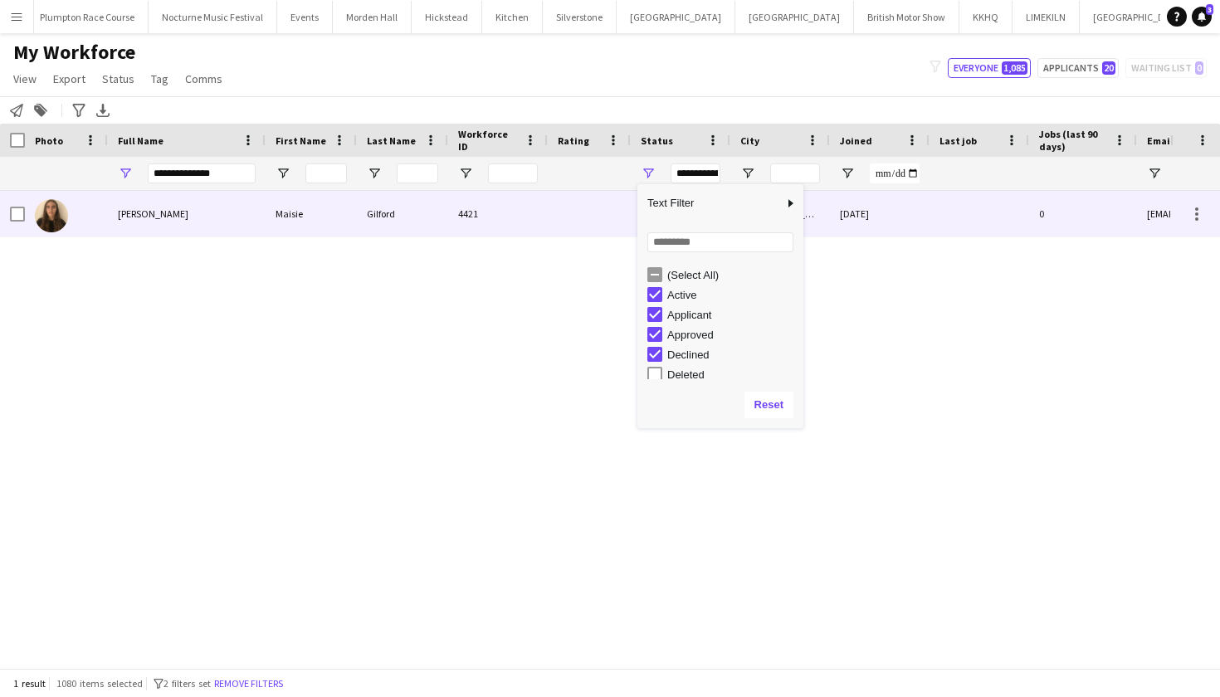
click at [266, 207] on div "Maisie" at bounding box center [311, 214] width 91 height 46
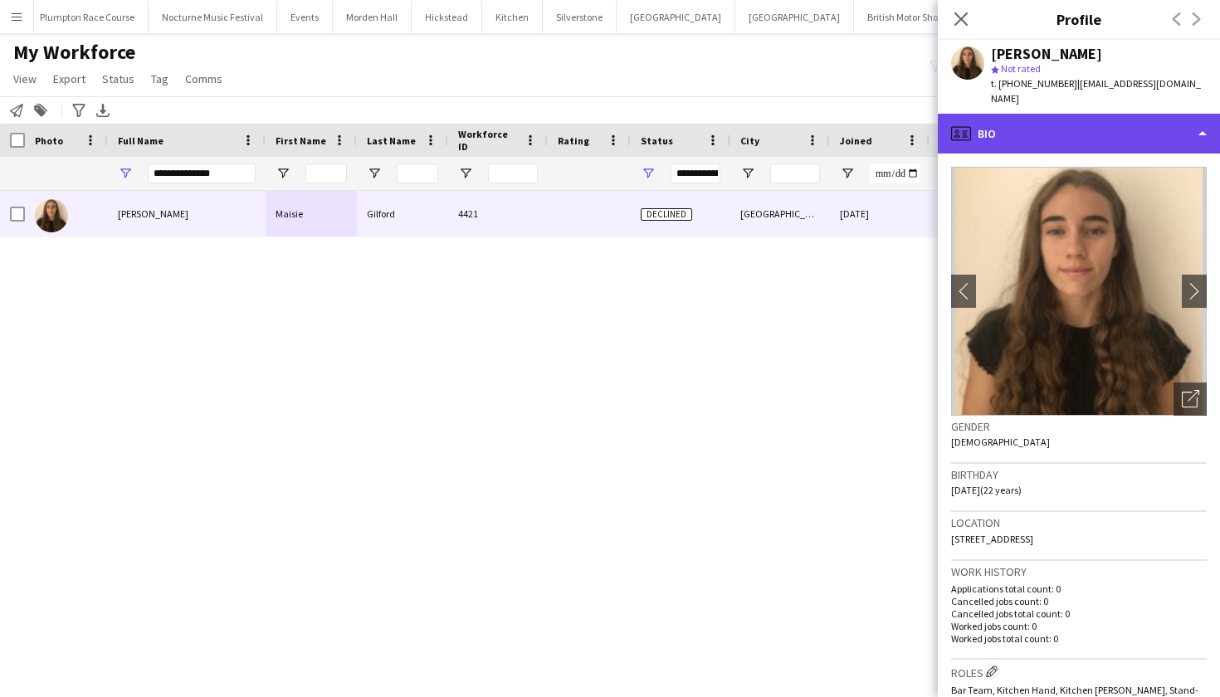
click at [1075, 115] on div "profile Bio" at bounding box center [1079, 134] width 282 height 40
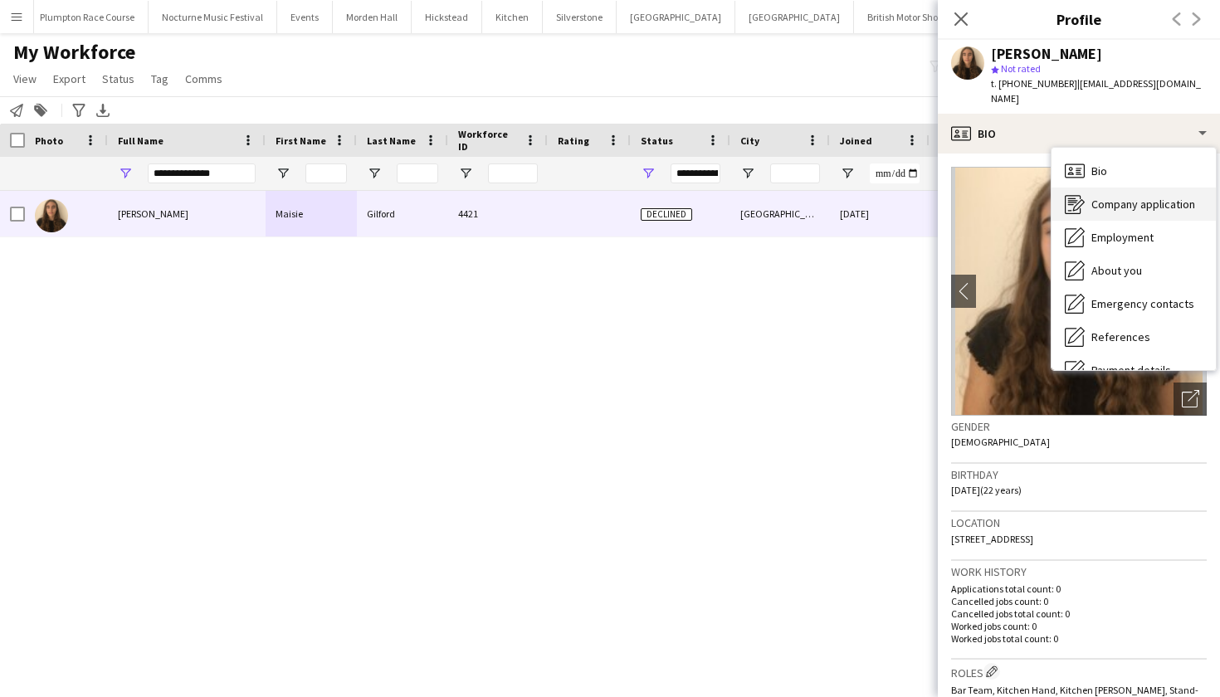
click at [1098, 197] on span "Company application" at bounding box center [1143, 204] width 104 height 15
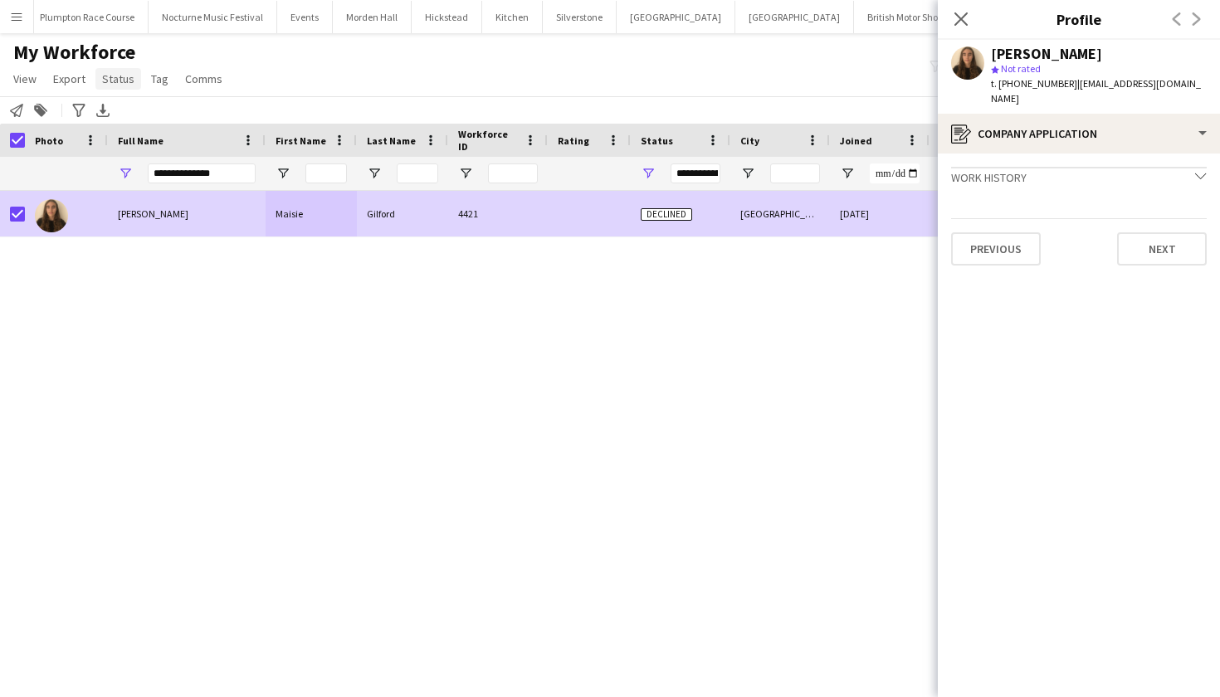
click at [117, 85] on span "Status" at bounding box center [118, 78] width 32 height 15
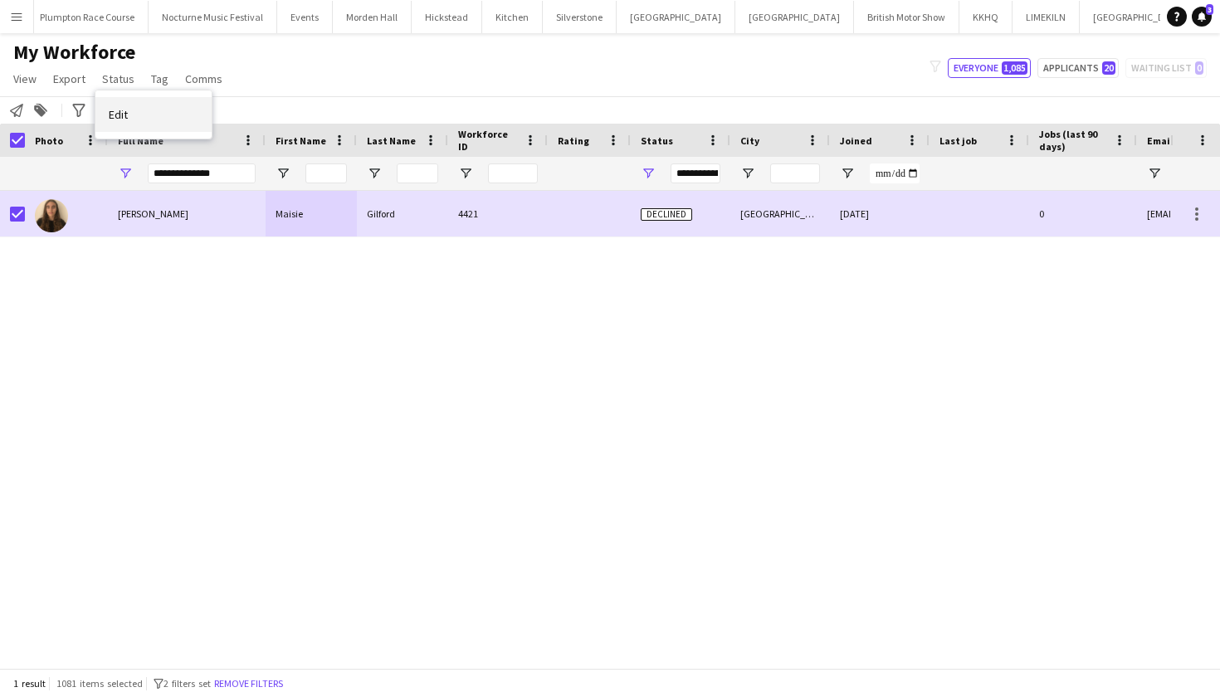
click at [140, 120] on link "Edit" at bounding box center [153, 114] width 116 height 35
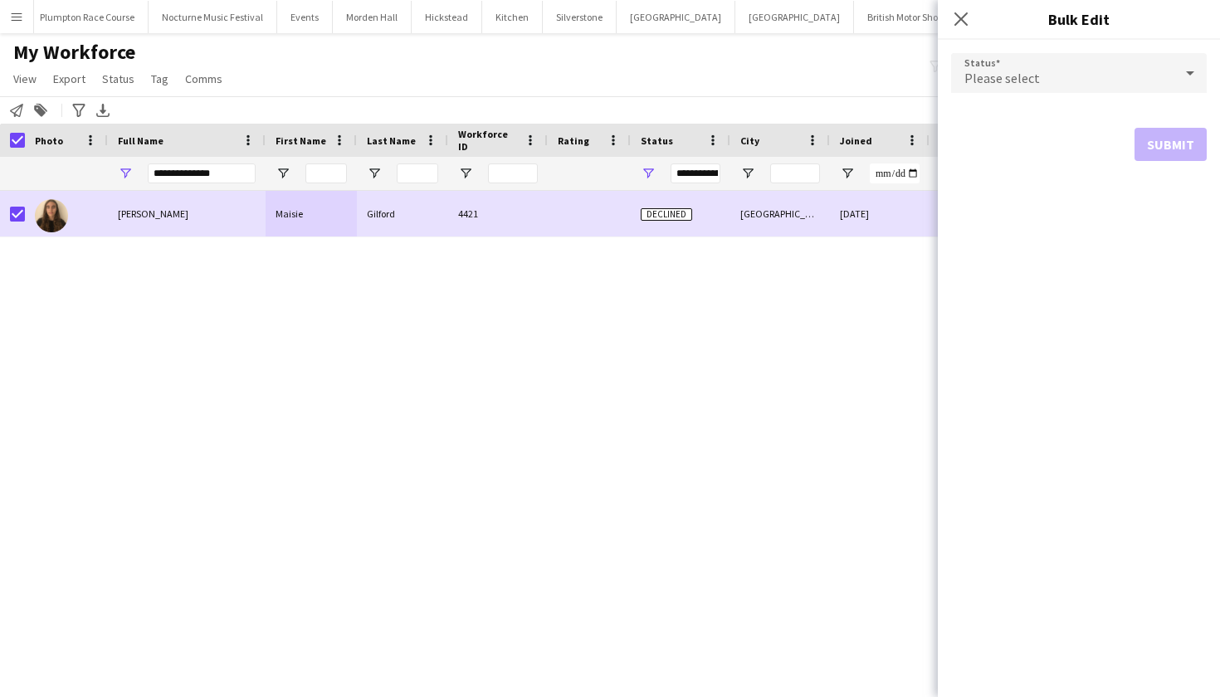
click at [1173, 44] on form "Status Please select Submit" at bounding box center [1079, 107] width 256 height 134
click at [1174, 76] on div at bounding box center [1189, 72] width 33 height 33
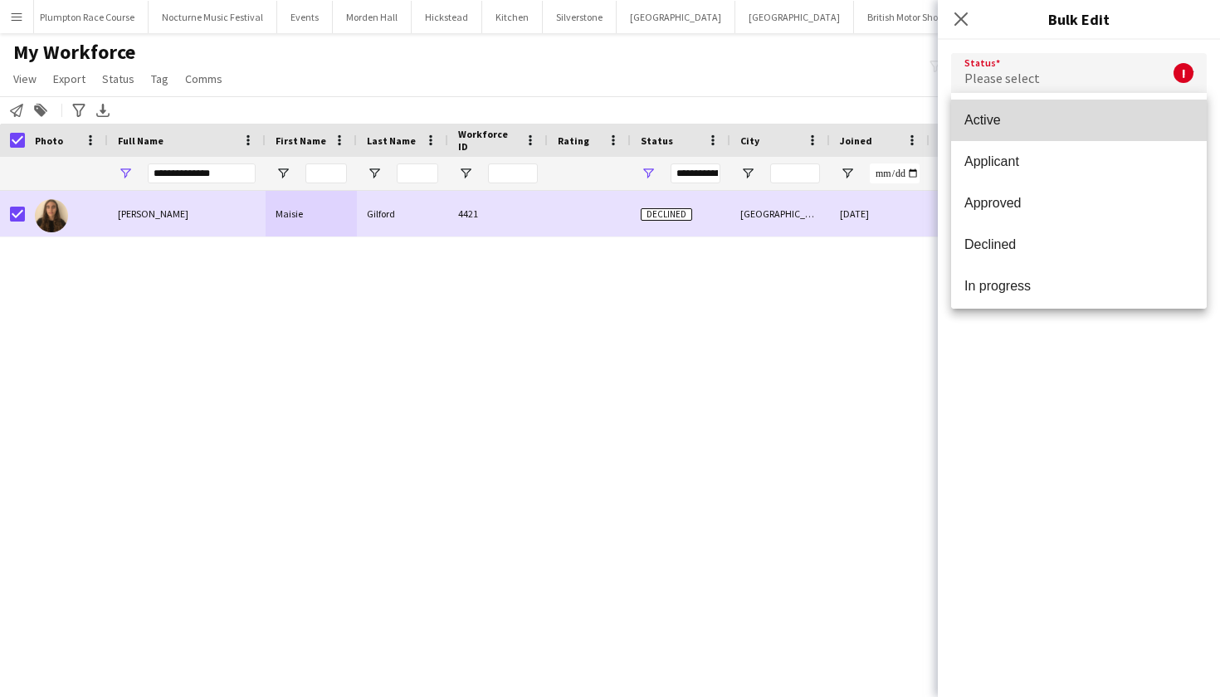
click at [1069, 124] on span "Active" at bounding box center [1078, 120] width 229 height 16
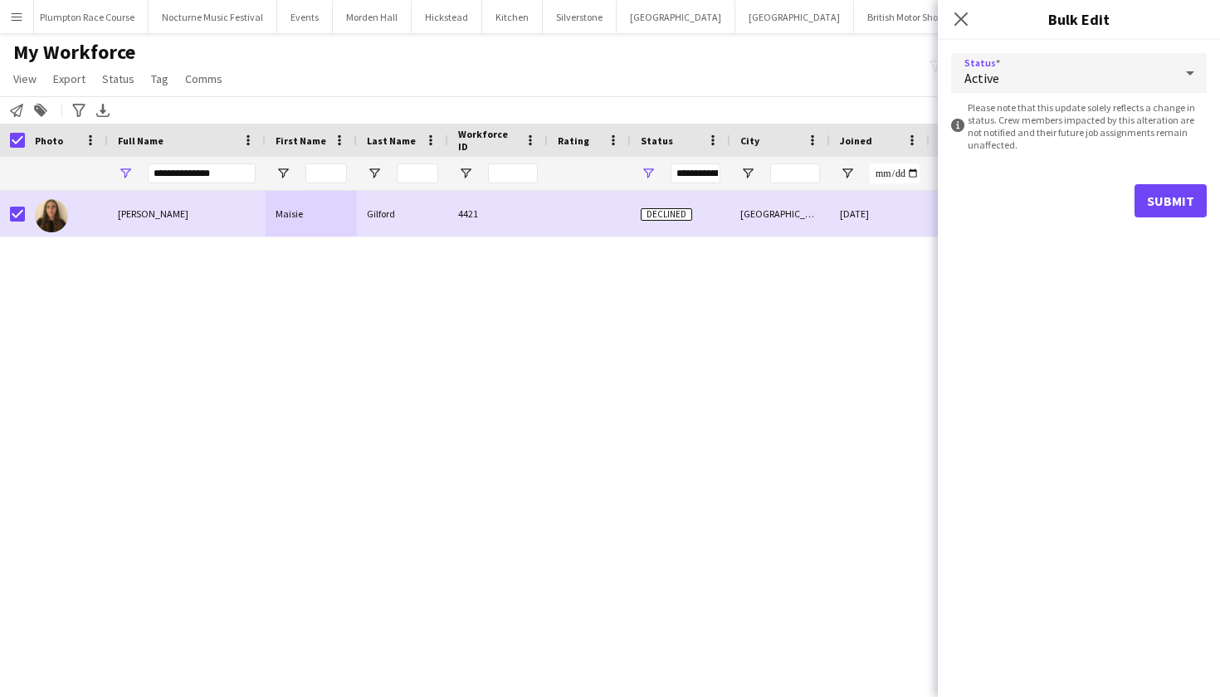
click at [1169, 188] on button "Submit" at bounding box center [1170, 200] width 72 height 33
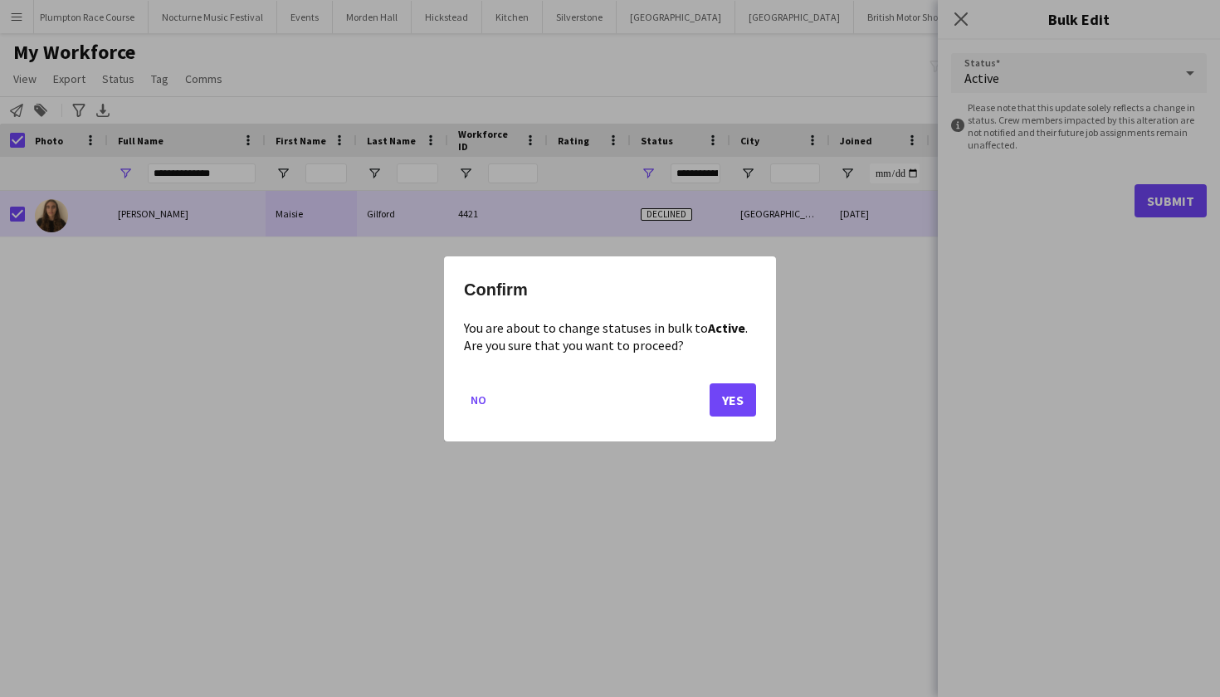
click at [747, 397] on button "Yes" at bounding box center [732, 399] width 46 height 33
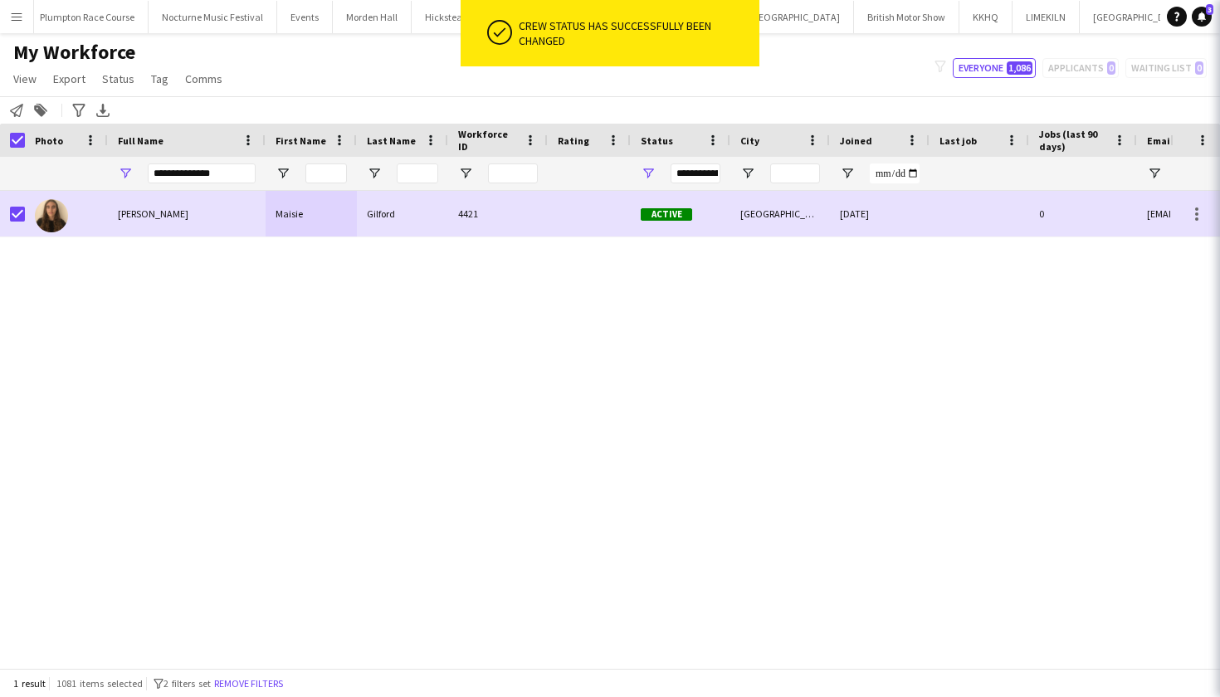
click at [879, 291] on div "Maisie Gilford Maisie Gilford 4421 Active Newcastle 19-08-2025 0 mgilford03@out…" at bounding box center [585, 429] width 1170 height 477
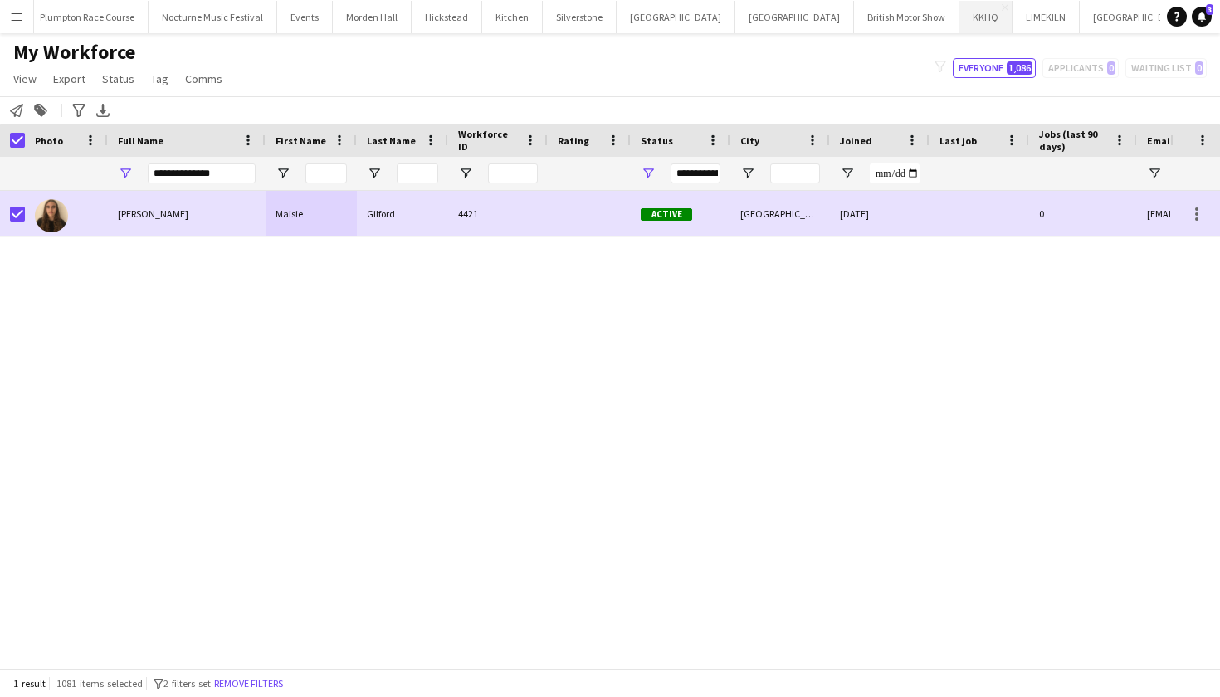
click at [959, 25] on button "KKHQ Close" at bounding box center [985, 17] width 53 height 32
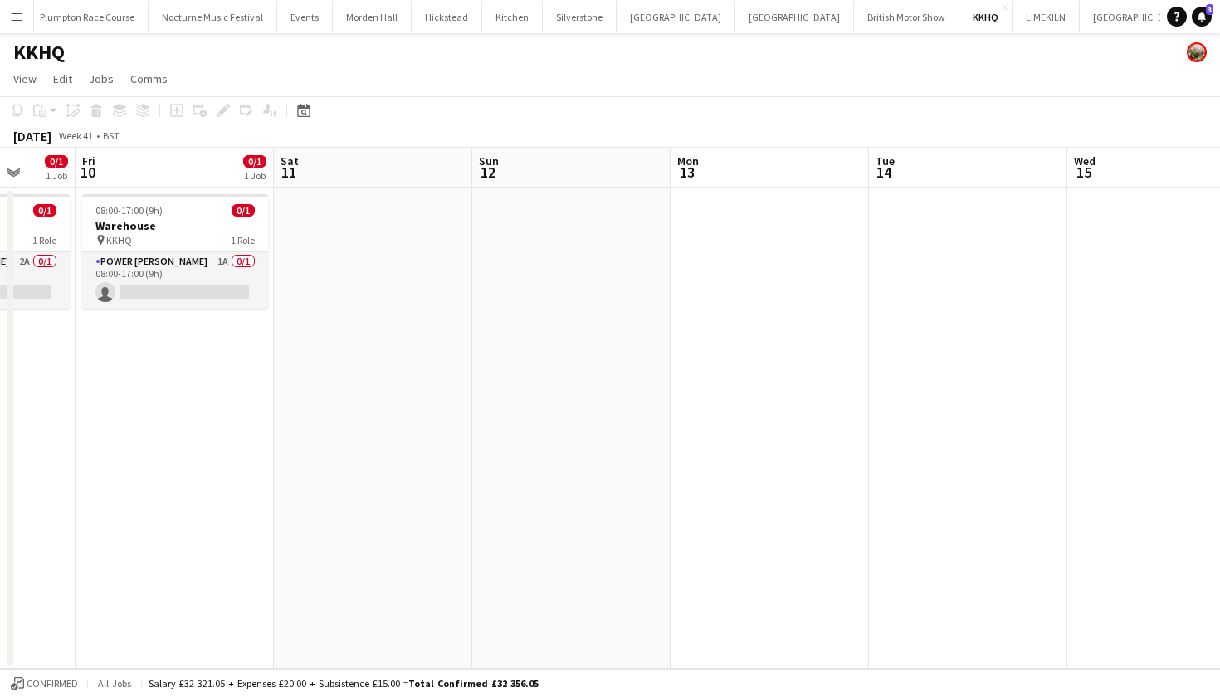
scroll to position [0, 712]
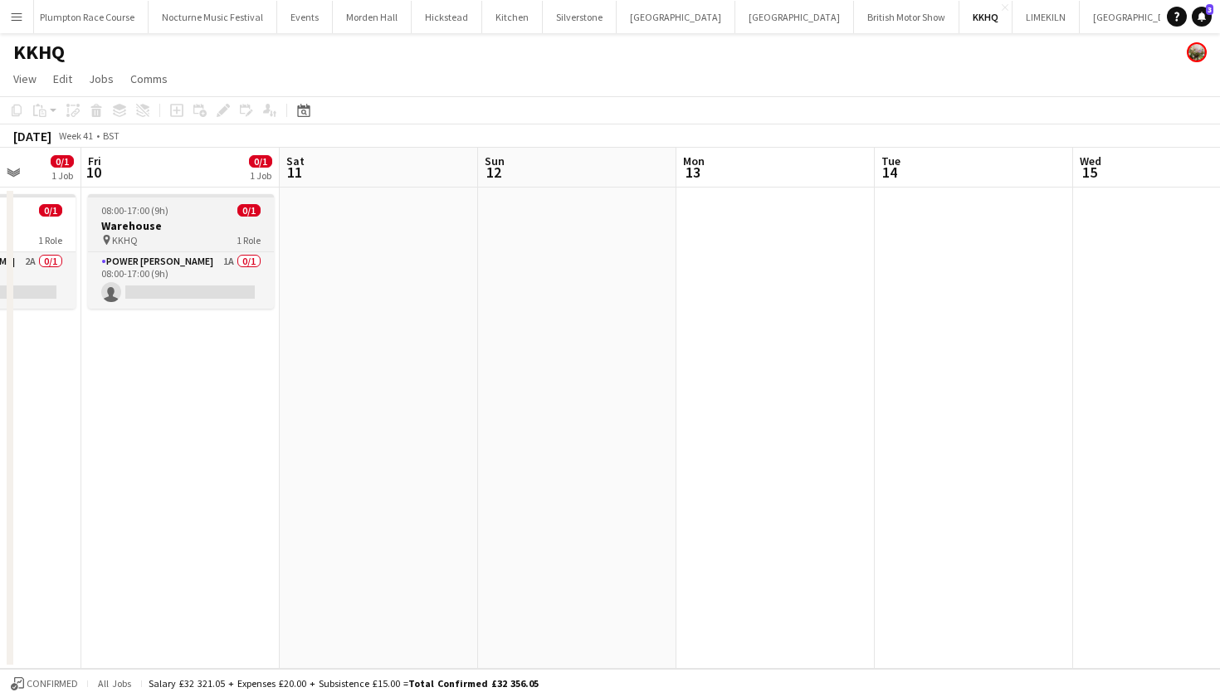
click at [152, 220] on h3 "Warehouse" at bounding box center [181, 225] width 186 height 15
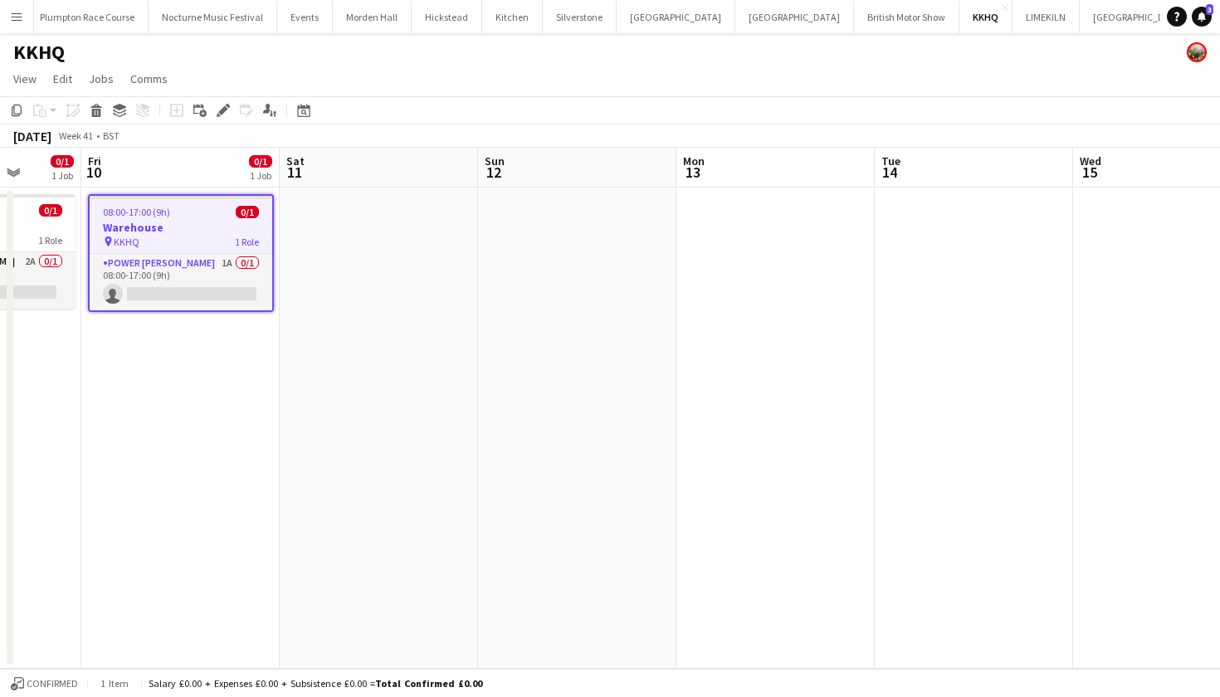
click at [753, 269] on app-date-cell at bounding box center [775, 428] width 198 height 481
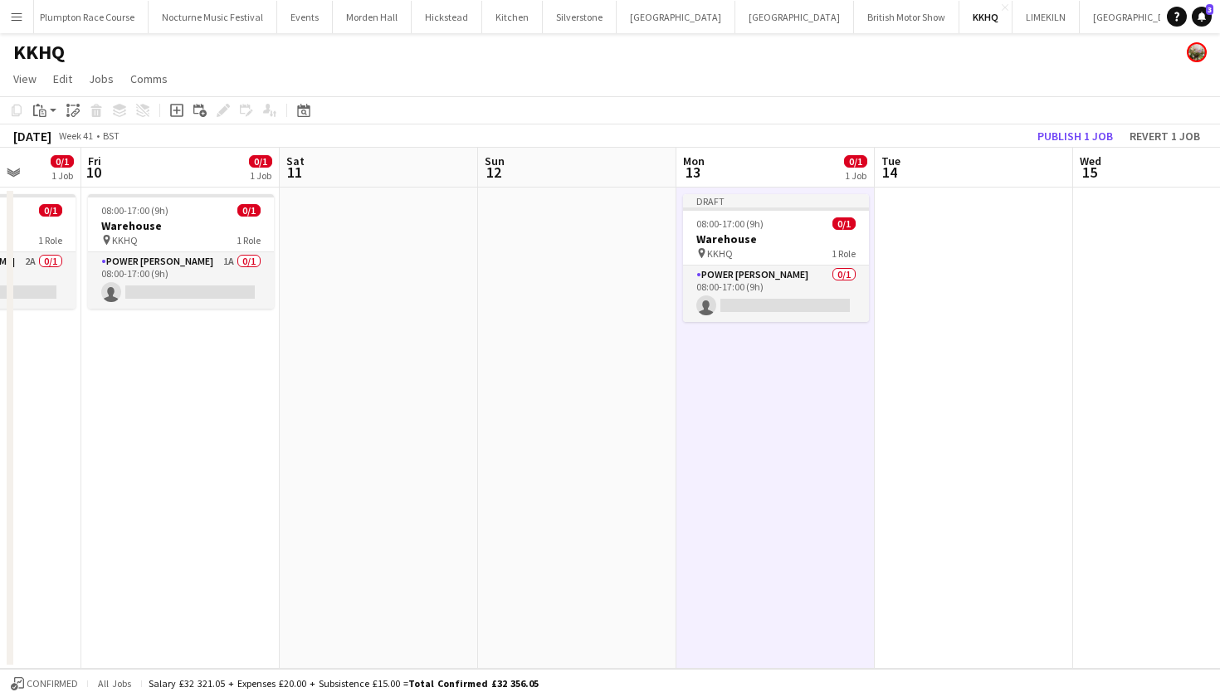
click at [906, 282] on app-date-cell at bounding box center [974, 428] width 198 height 481
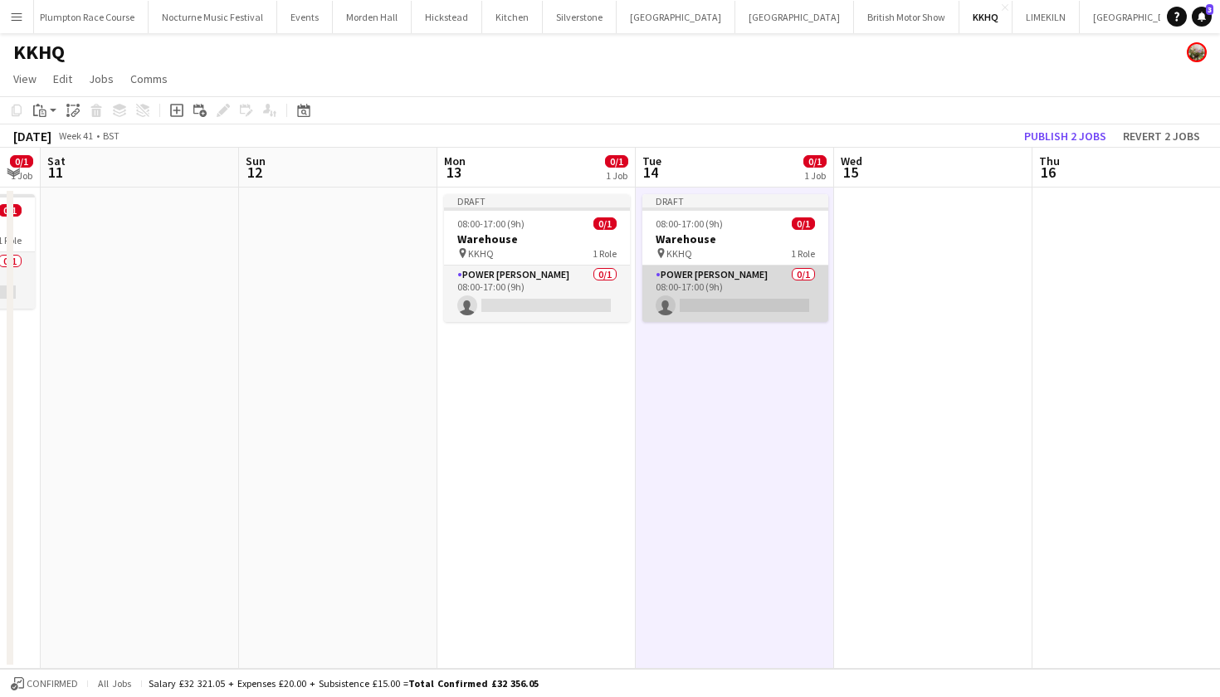
scroll to position [0, 611]
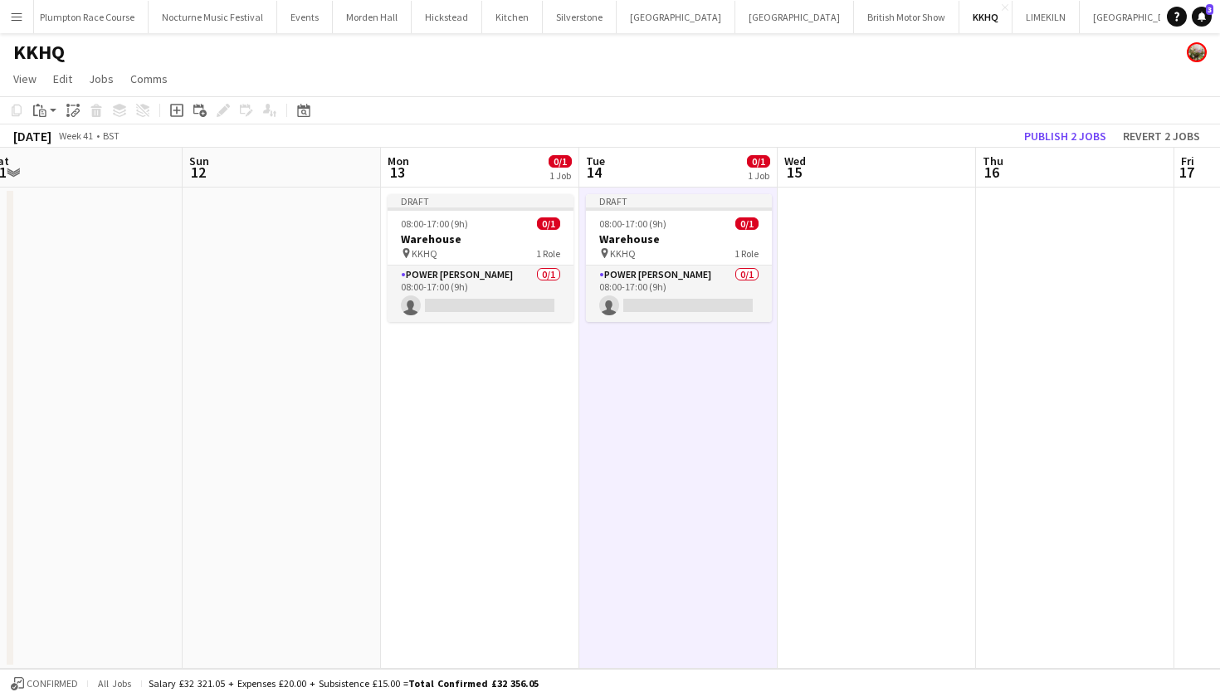
click at [880, 304] on app-date-cell at bounding box center [876, 428] width 198 height 481
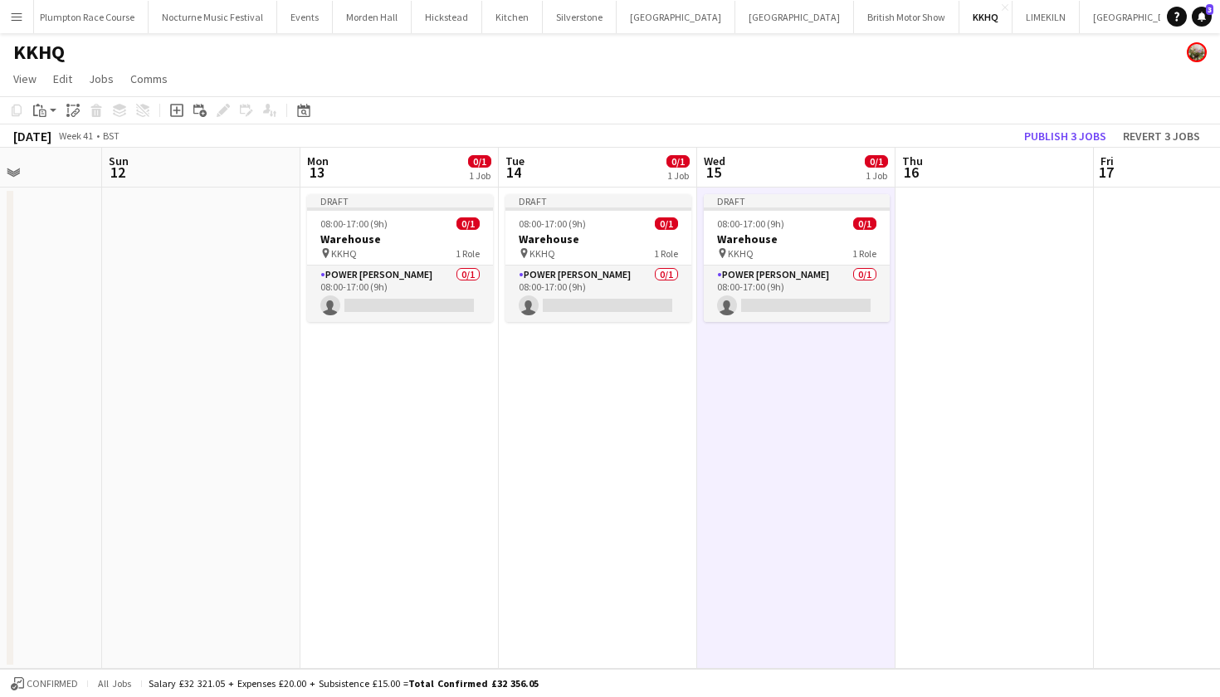
scroll to position [0, 704]
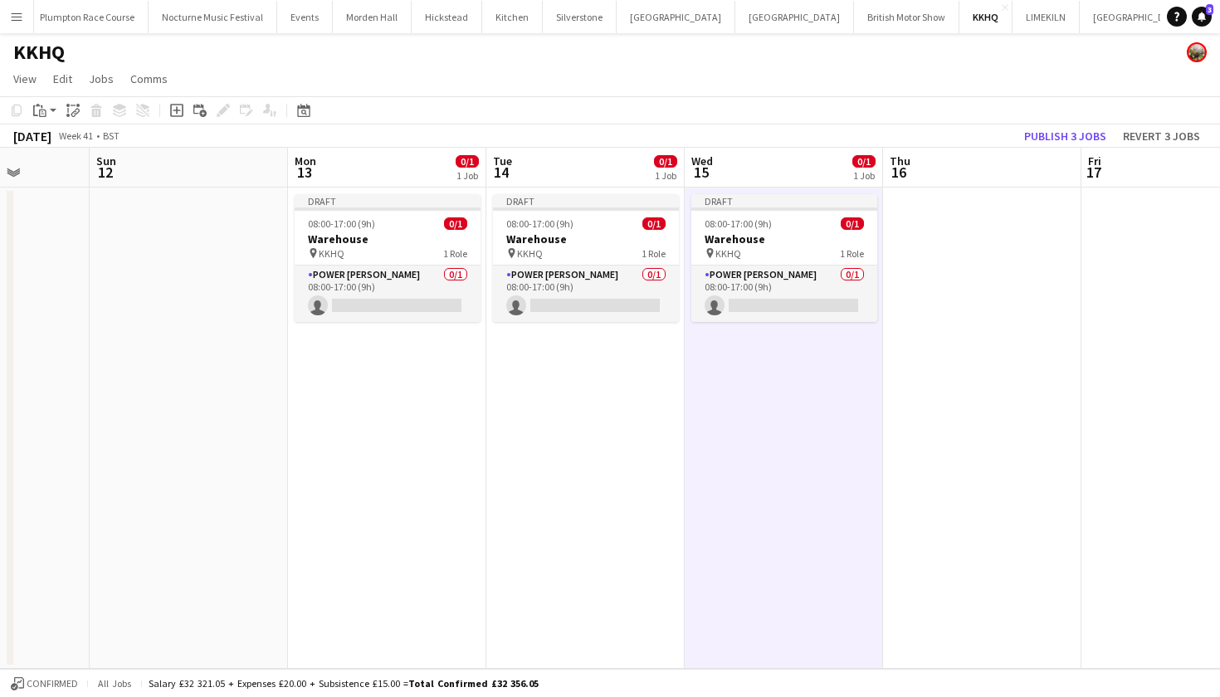
click at [1001, 286] on app-date-cell at bounding box center [982, 428] width 198 height 481
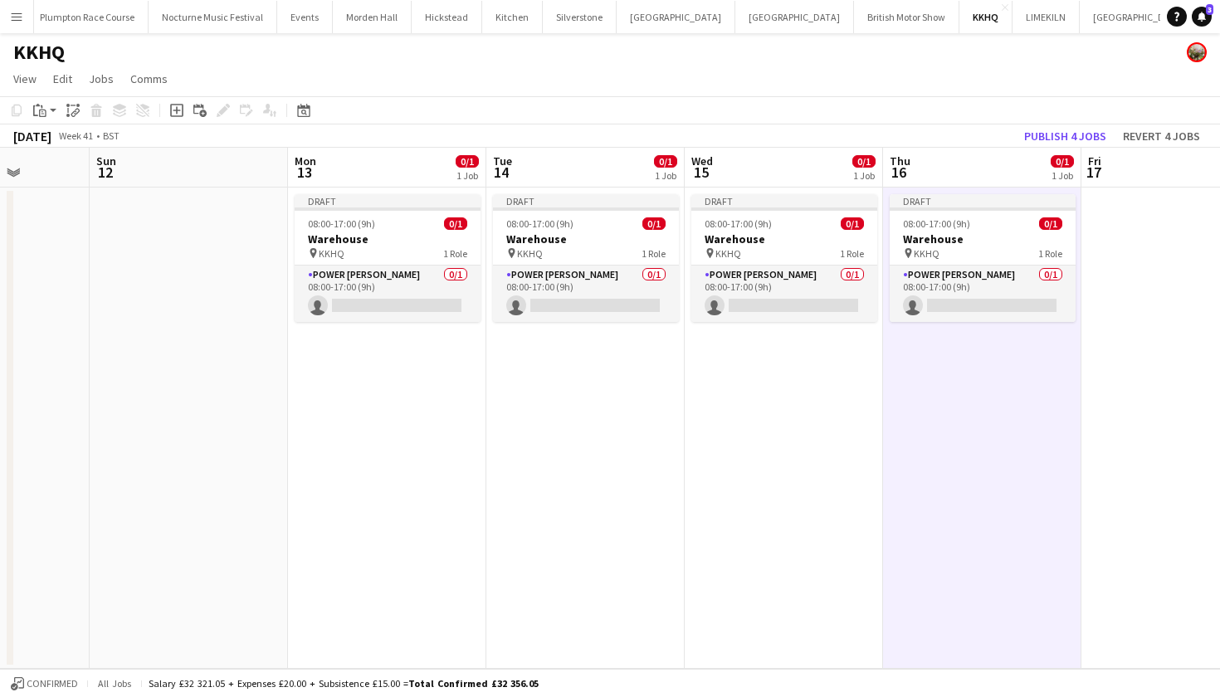
click at [1142, 291] on app-date-cell at bounding box center [1180, 428] width 198 height 481
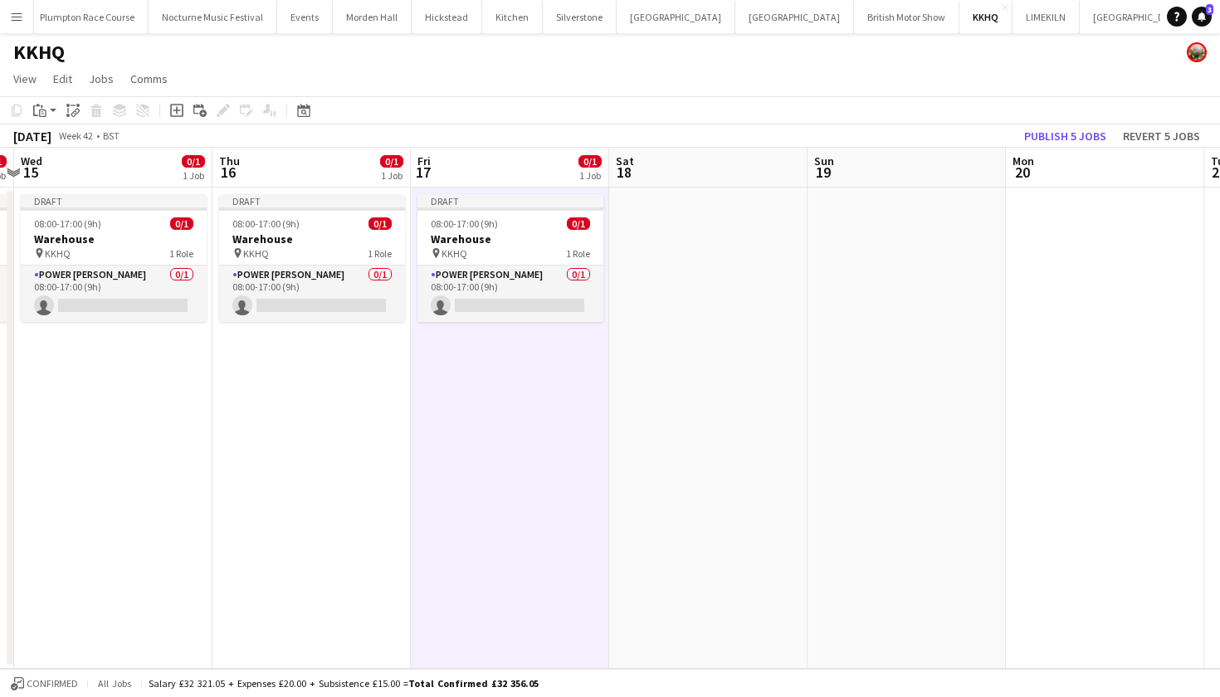
scroll to position [0, 589]
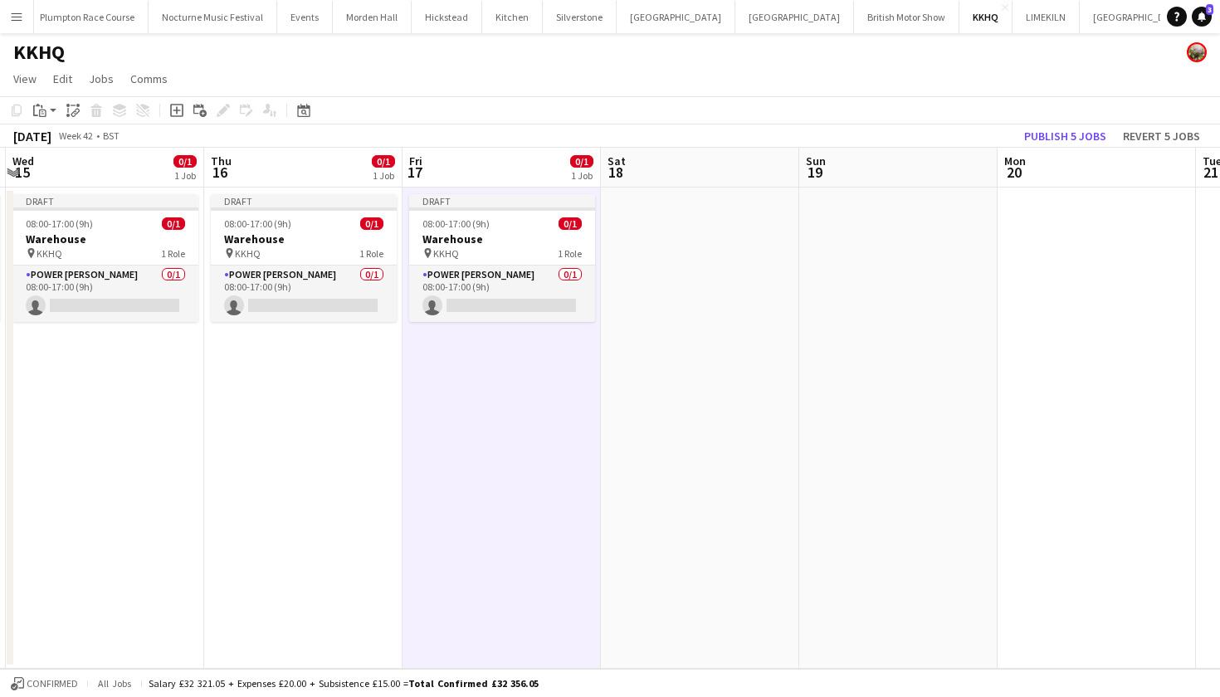
click at [1032, 277] on app-date-cell at bounding box center [1096, 428] width 198 height 481
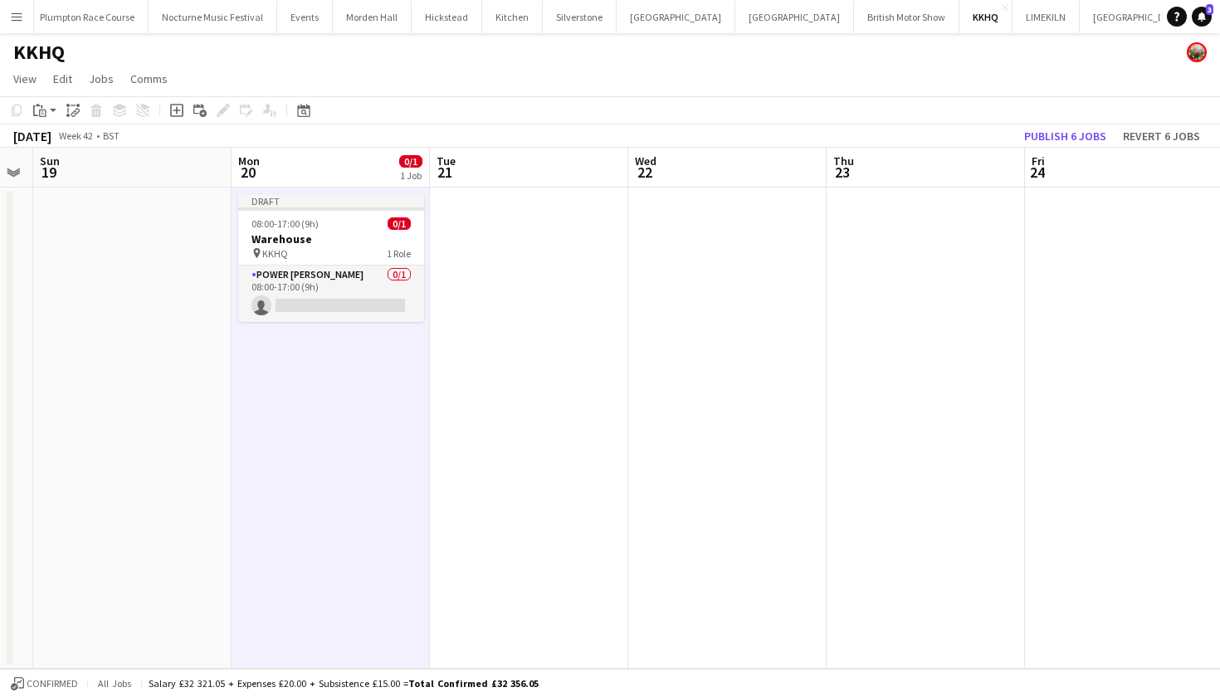
click at [508, 238] on app-date-cell at bounding box center [529, 428] width 198 height 481
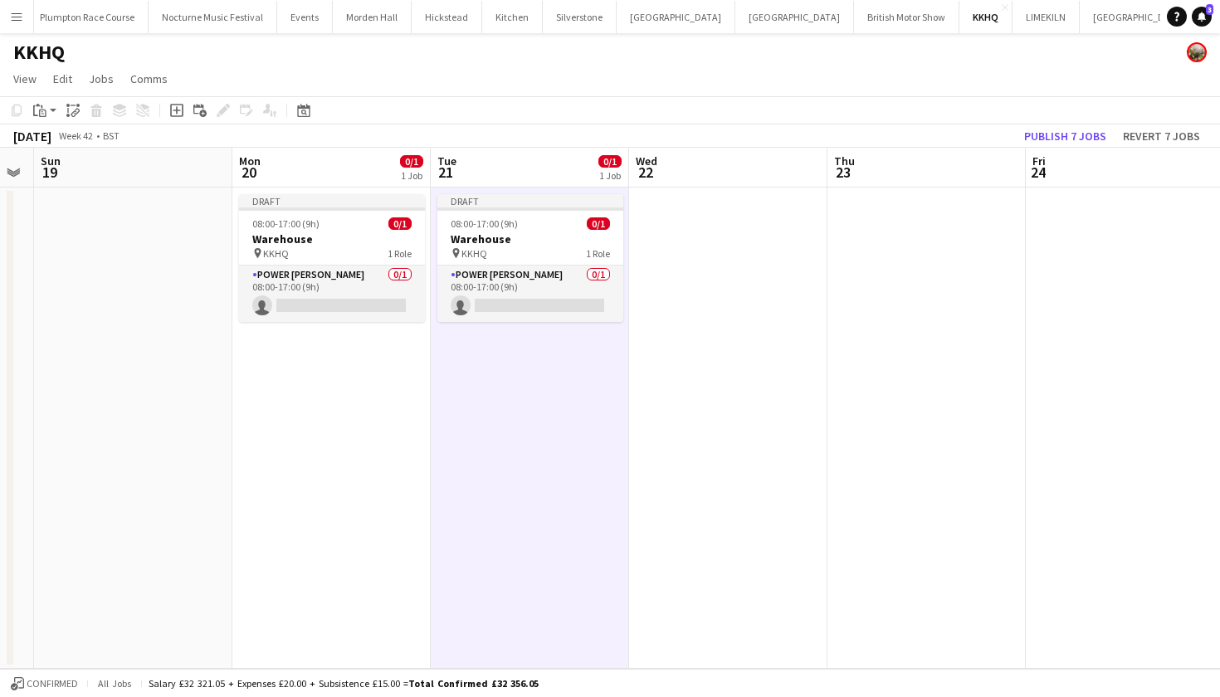
scroll to position [0, 560]
click at [653, 260] on app-date-cell at bounding box center [729, 428] width 198 height 481
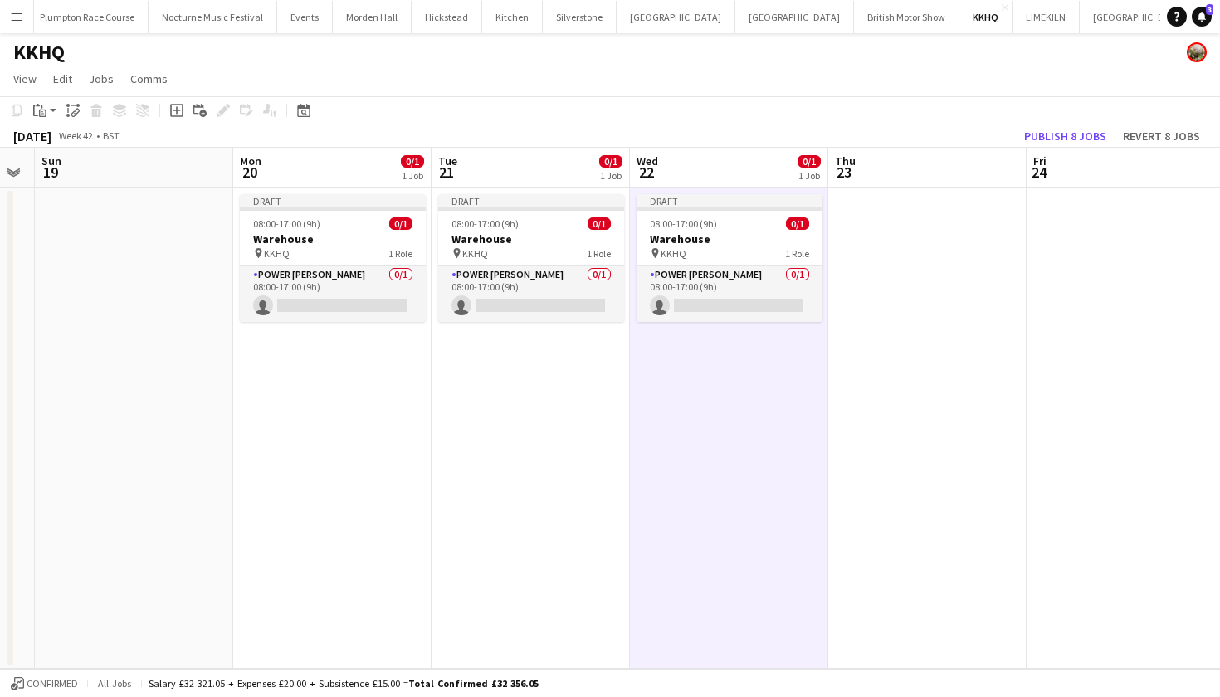
click at [867, 307] on app-date-cell at bounding box center [927, 428] width 198 height 481
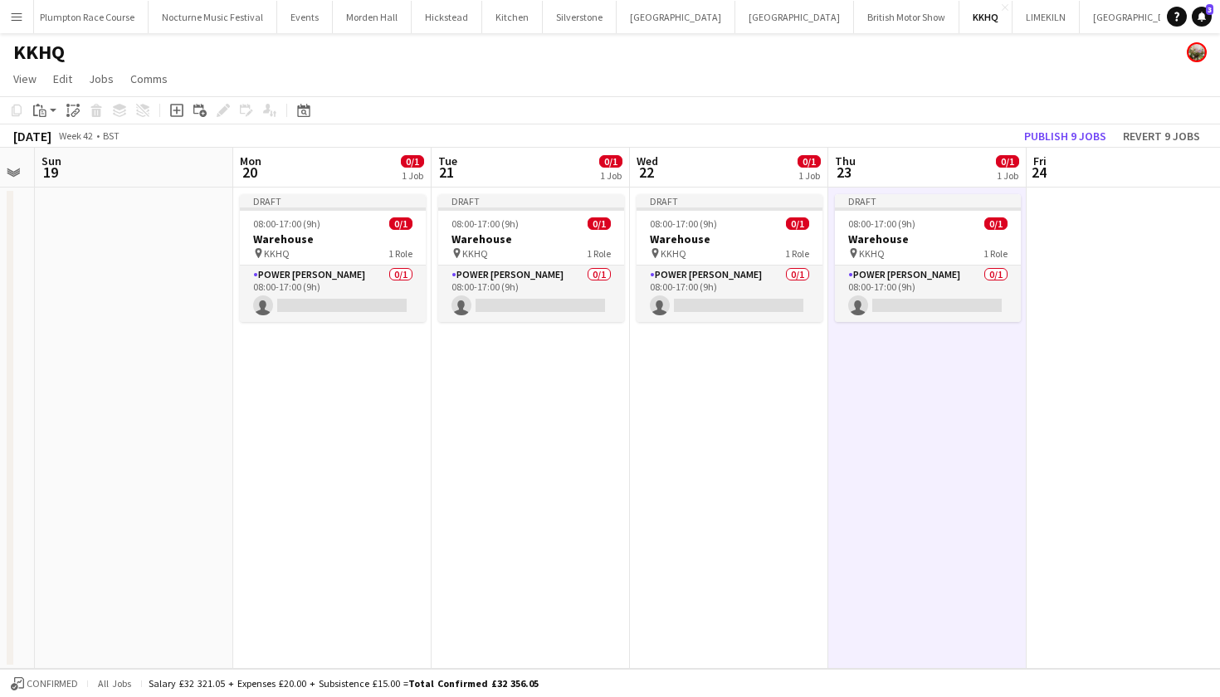
click at [1102, 333] on app-date-cell at bounding box center [1125, 428] width 198 height 481
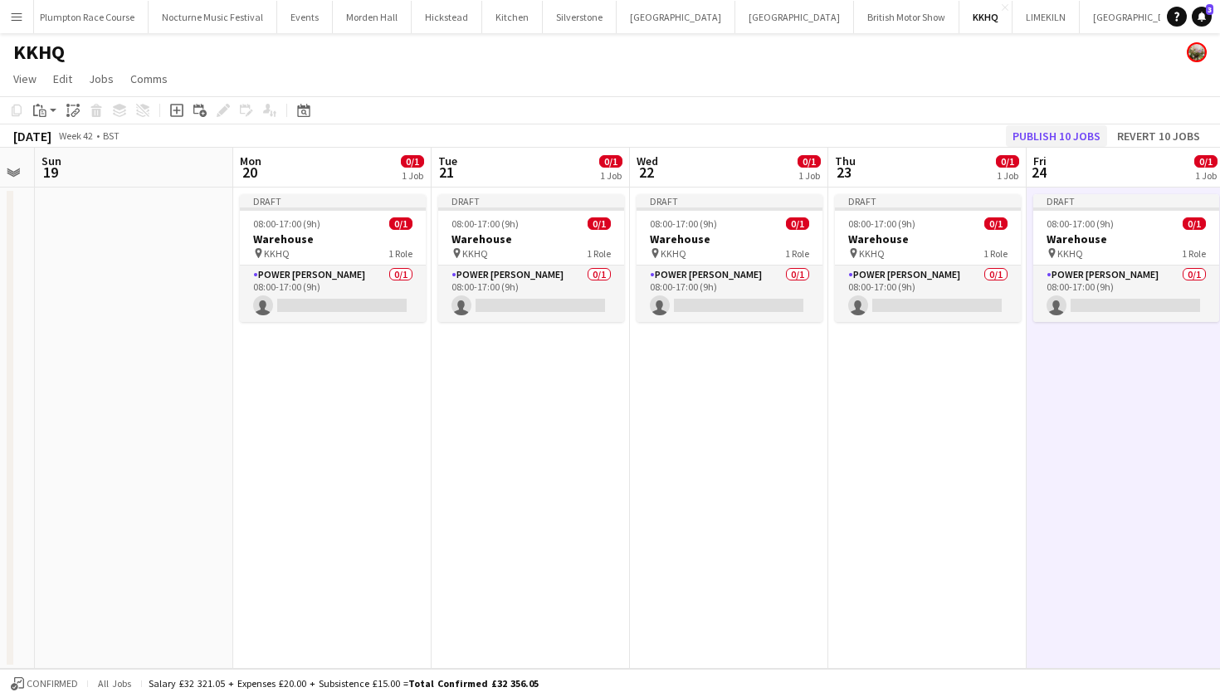
click at [1060, 129] on button "Publish 10 jobs" at bounding box center [1056, 136] width 101 height 22
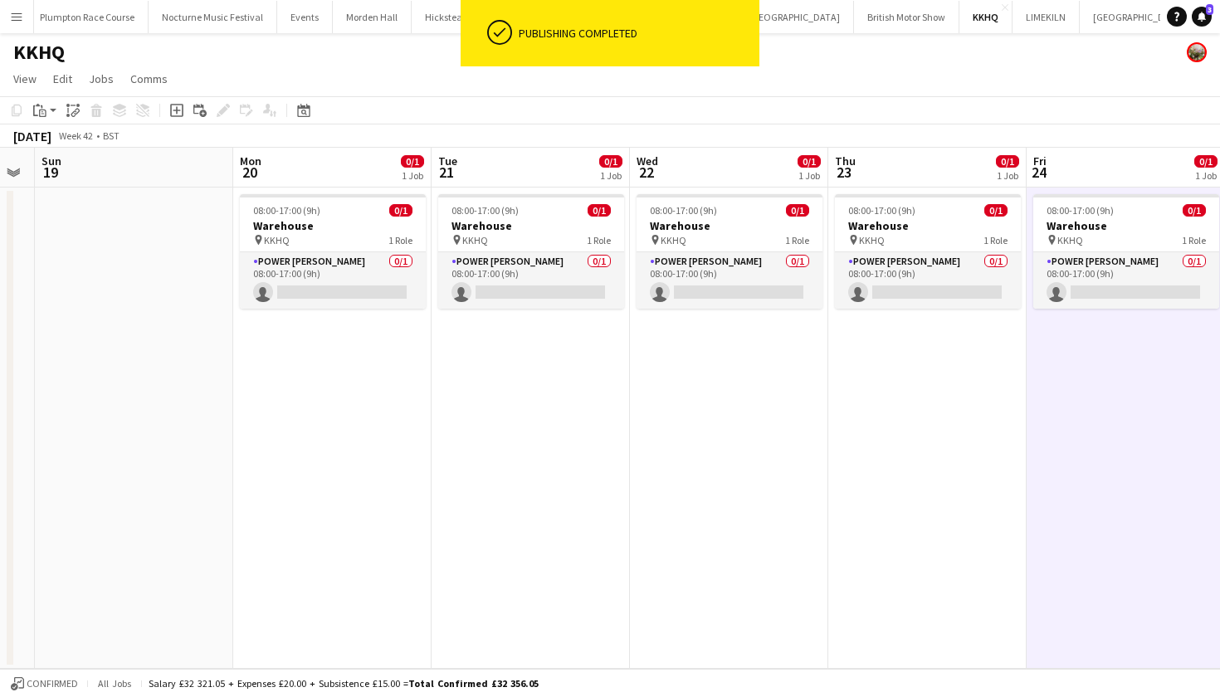
click at [354, 233] on div "pin KKHQ 1 Role" at bounding box center [333, 239] width 186 height 13
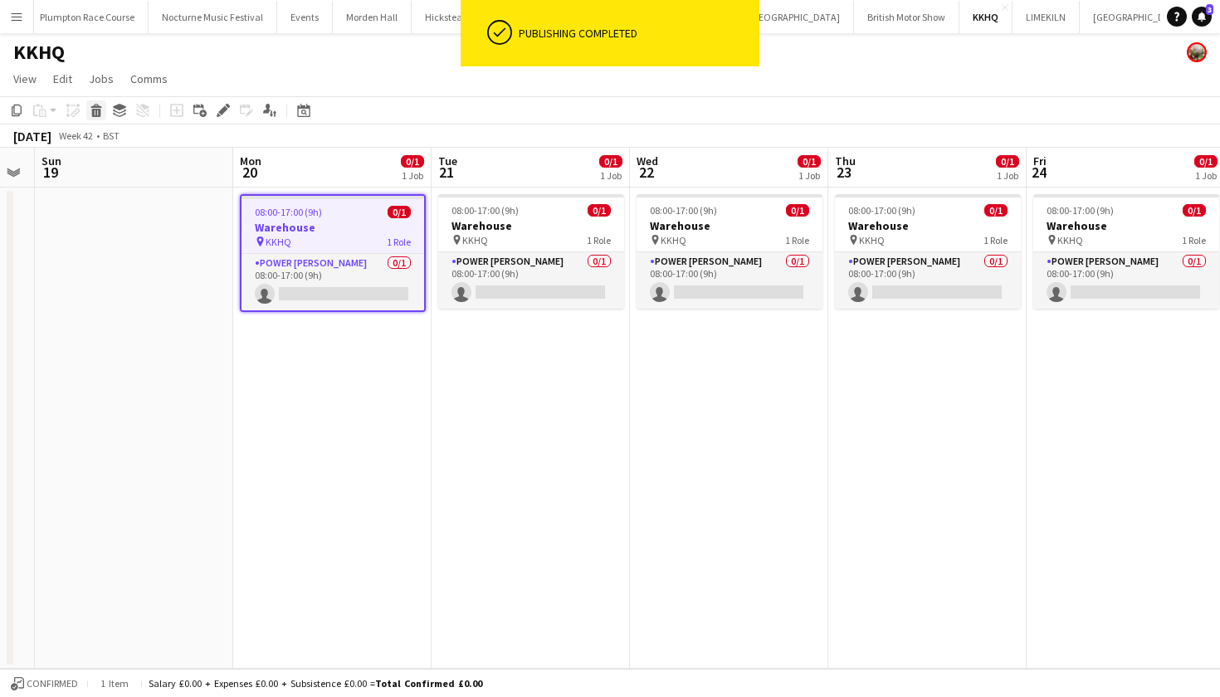
click at [96, 110] on icon at bounding box center [96, 113] width 9 height 8
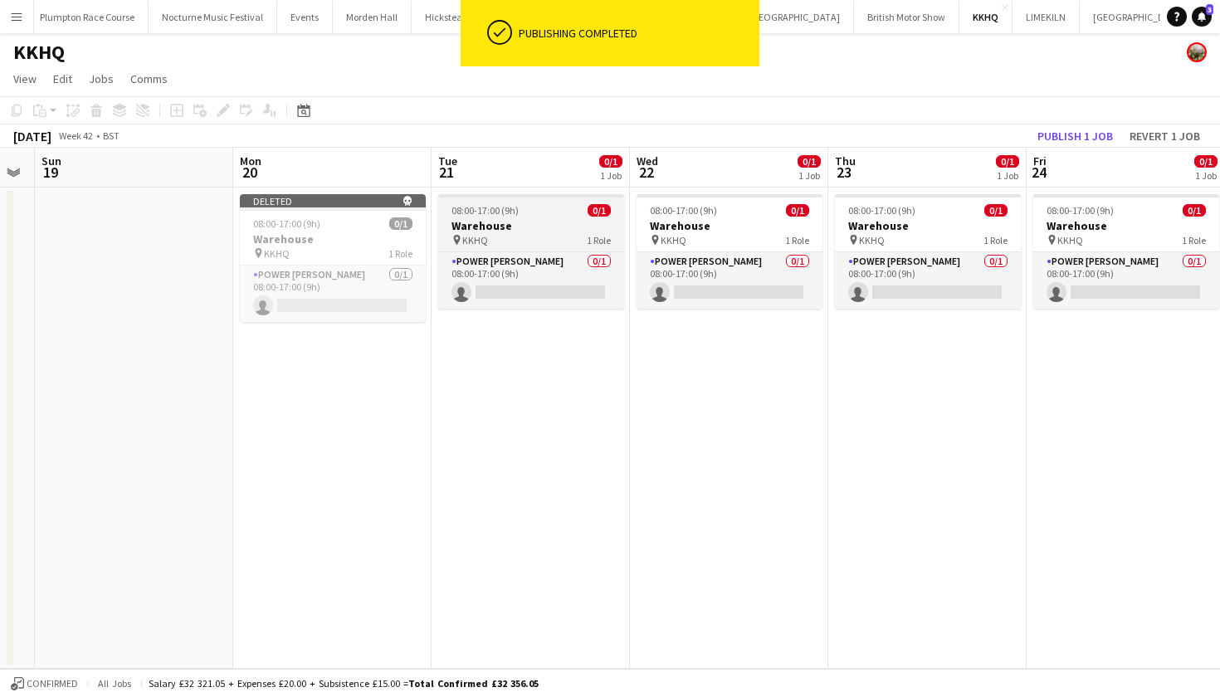
click at [515, 225] on h3 "Warehouse" at bounding box center [531, 225] width 186 height 15
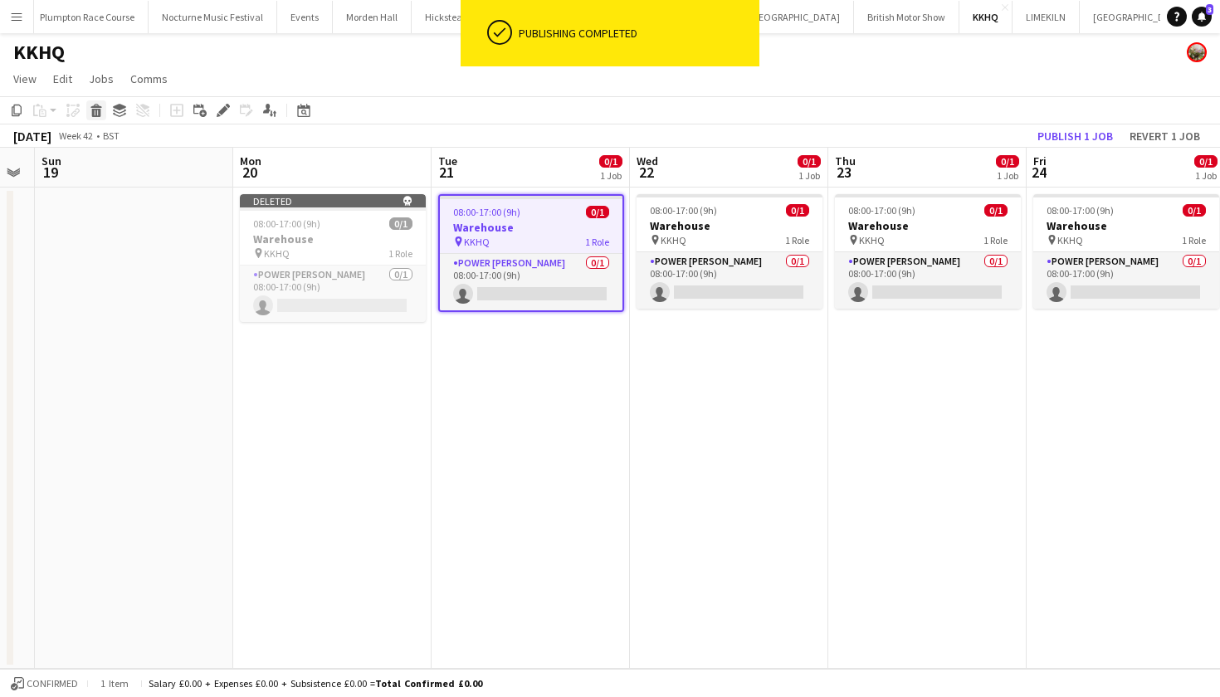
click at [95, 110] on icon at bounding box center [96, 113] width 9 height 8
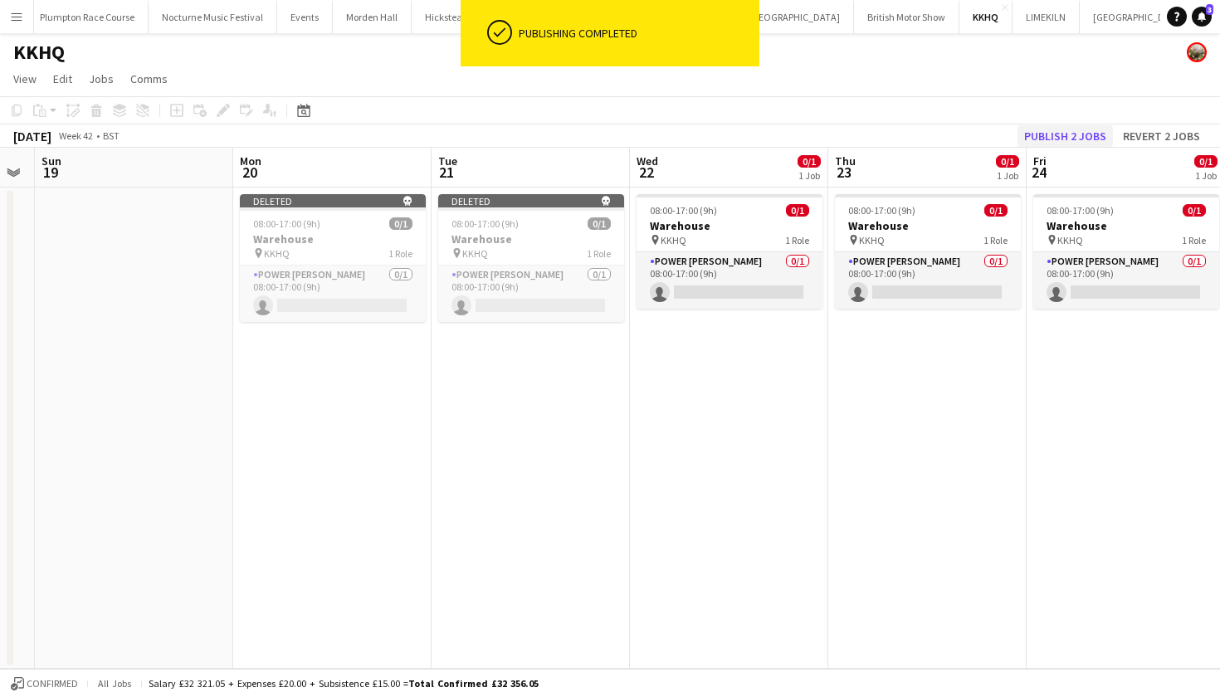
click at [1065, 135] on button "Publish 2 jobs" at bounding box center [1064, 136] width 95 height 22
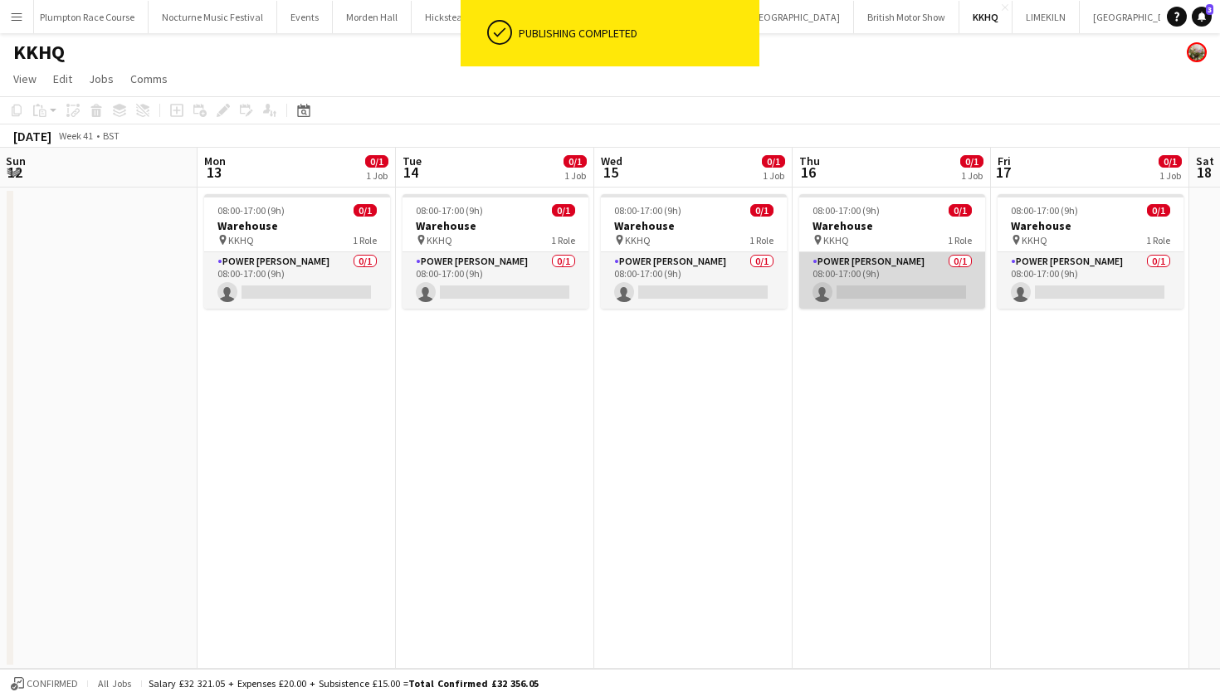
scroll to position [0, 378]
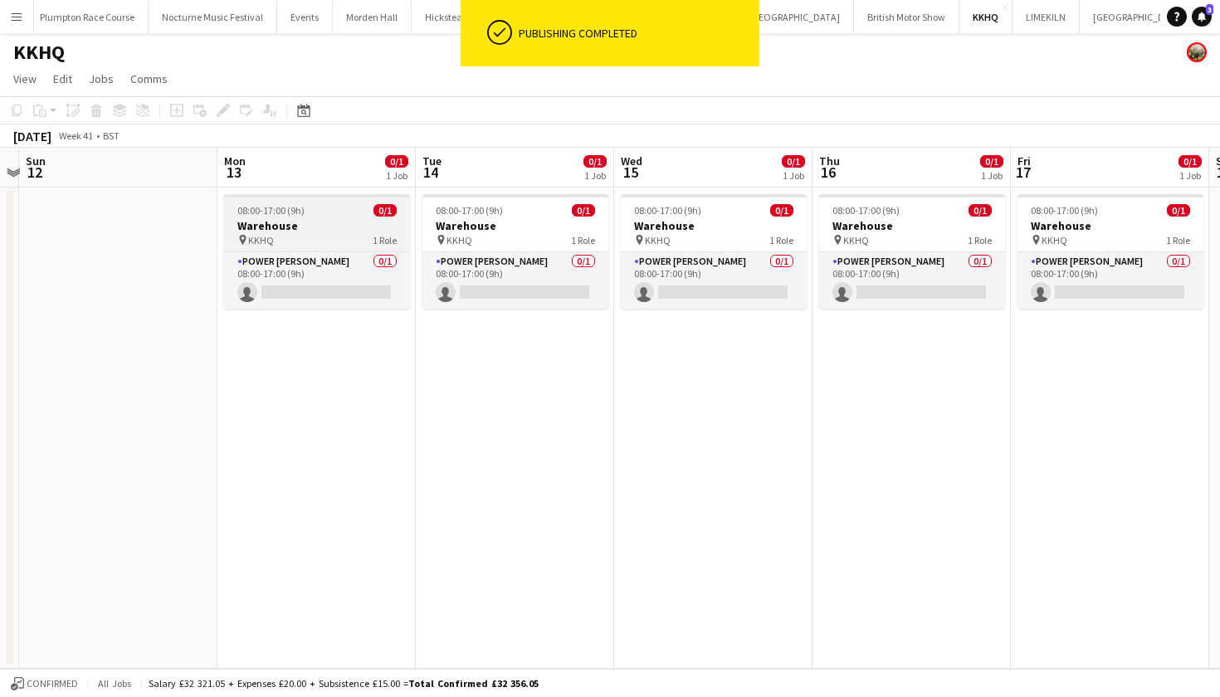
click at [259, 223] on h3 "Warehouse" at bounding box center [317, 225] width 186 height 15
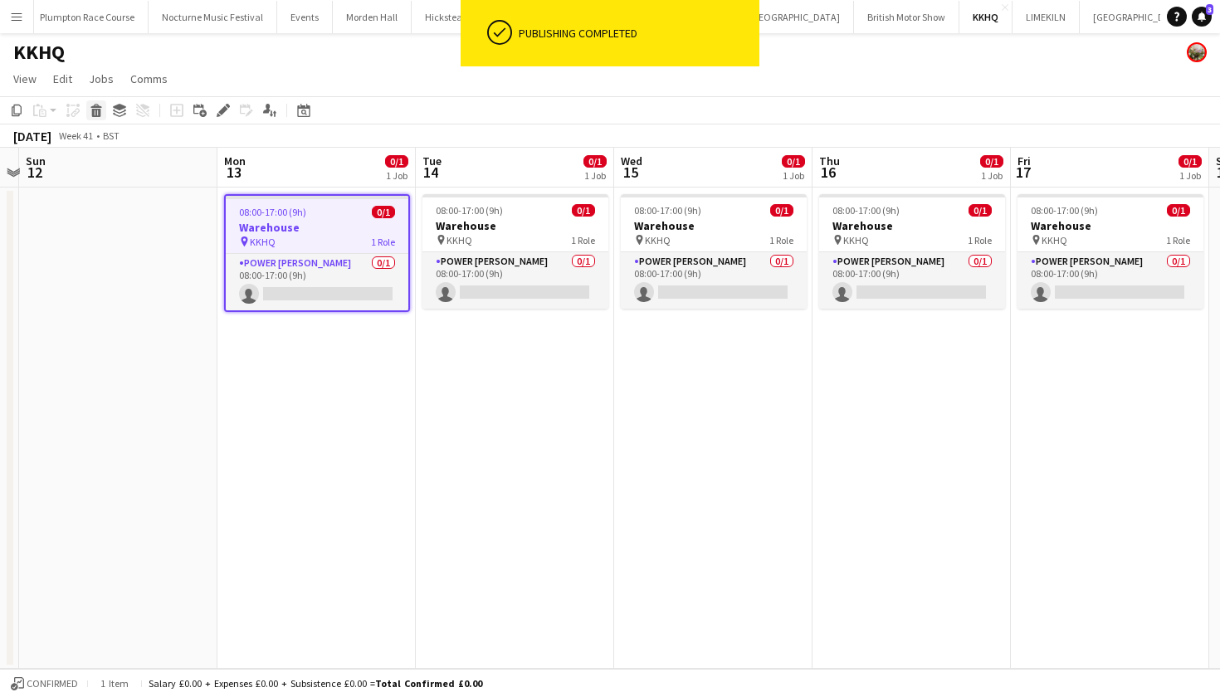
click at [97, 115] on icon at bounding box center [96, 113] width 9 height 8
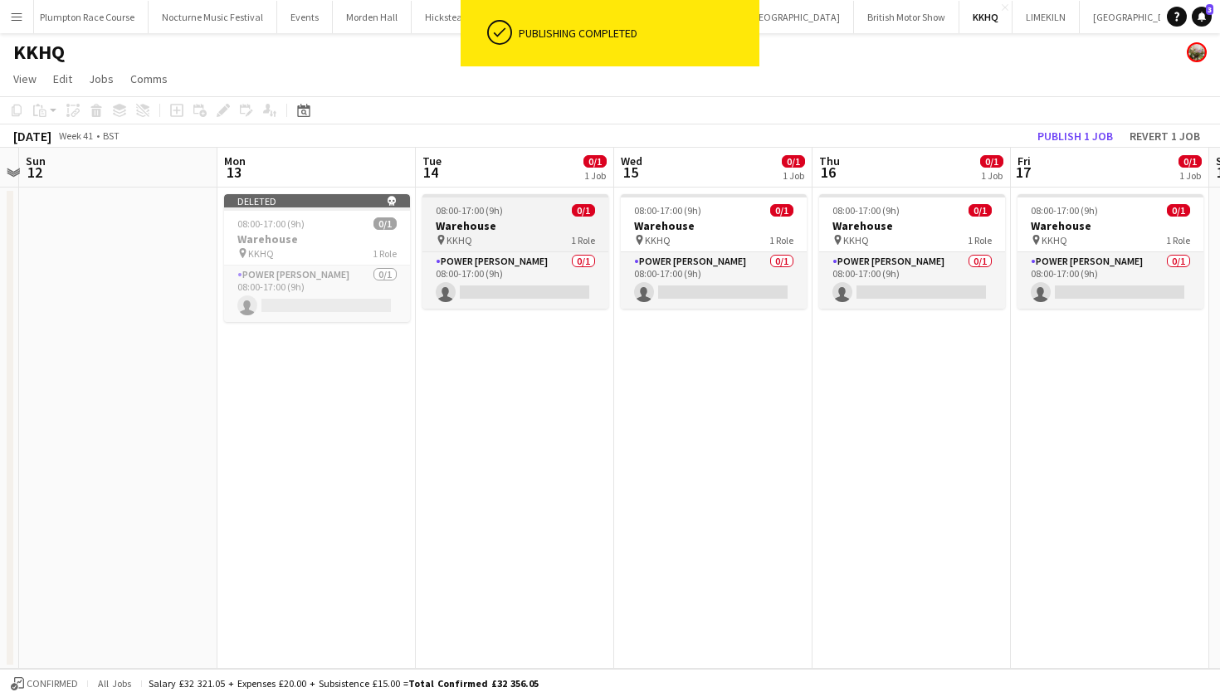
click at [488, 204] on span "08:00-17:00 (9h)" at bounding box center [469, 210] width 67 height 12
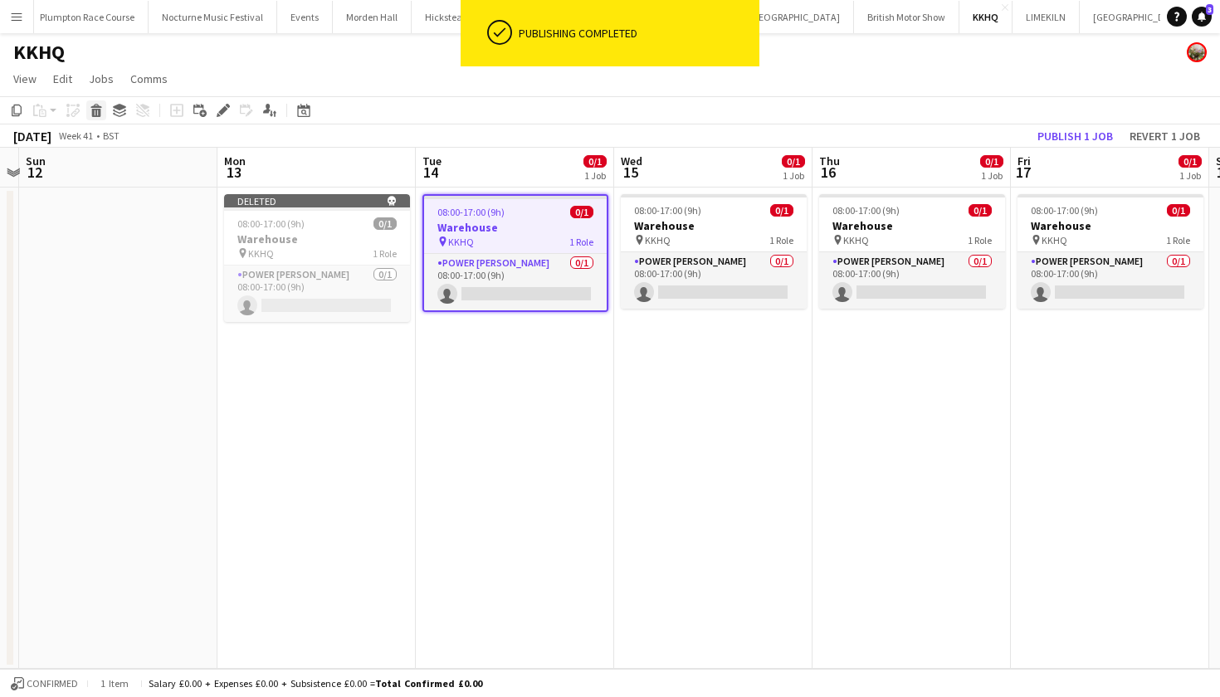
click at [100, 105] on icon "Delete" at bounding box center [96, 110] width 13 height 13
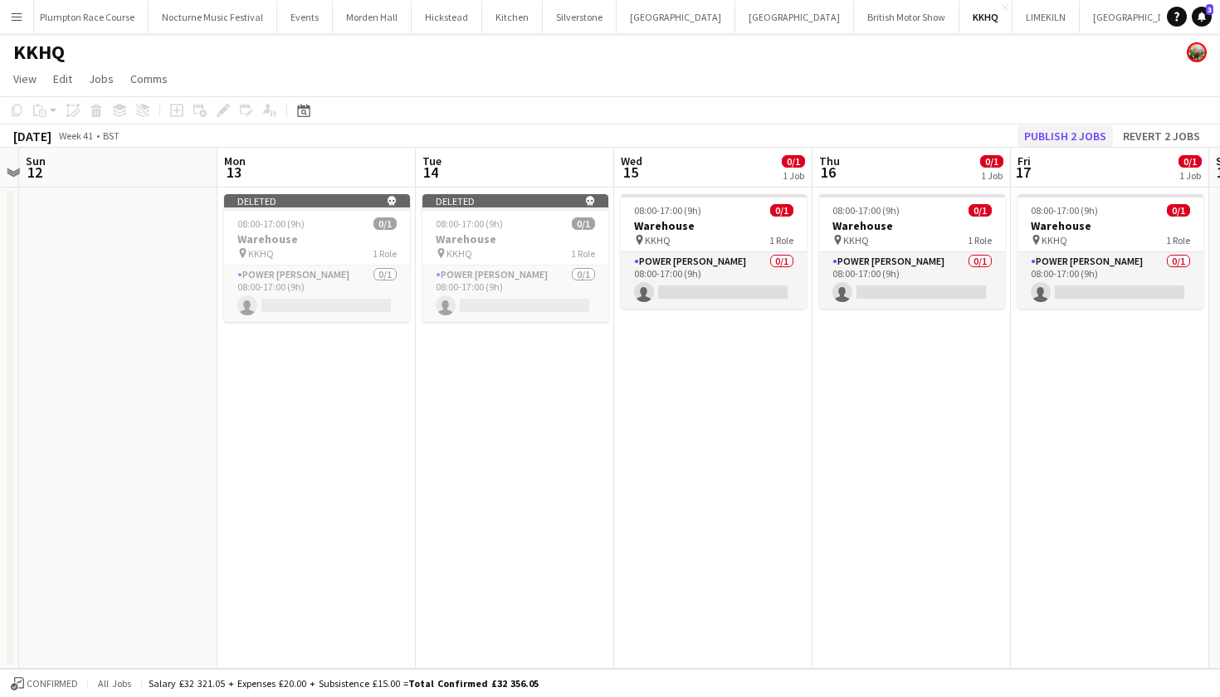
click at [1062, 139] on button "Publish 2 jobs" at bounding box center [1064, 136] width 95 height 22
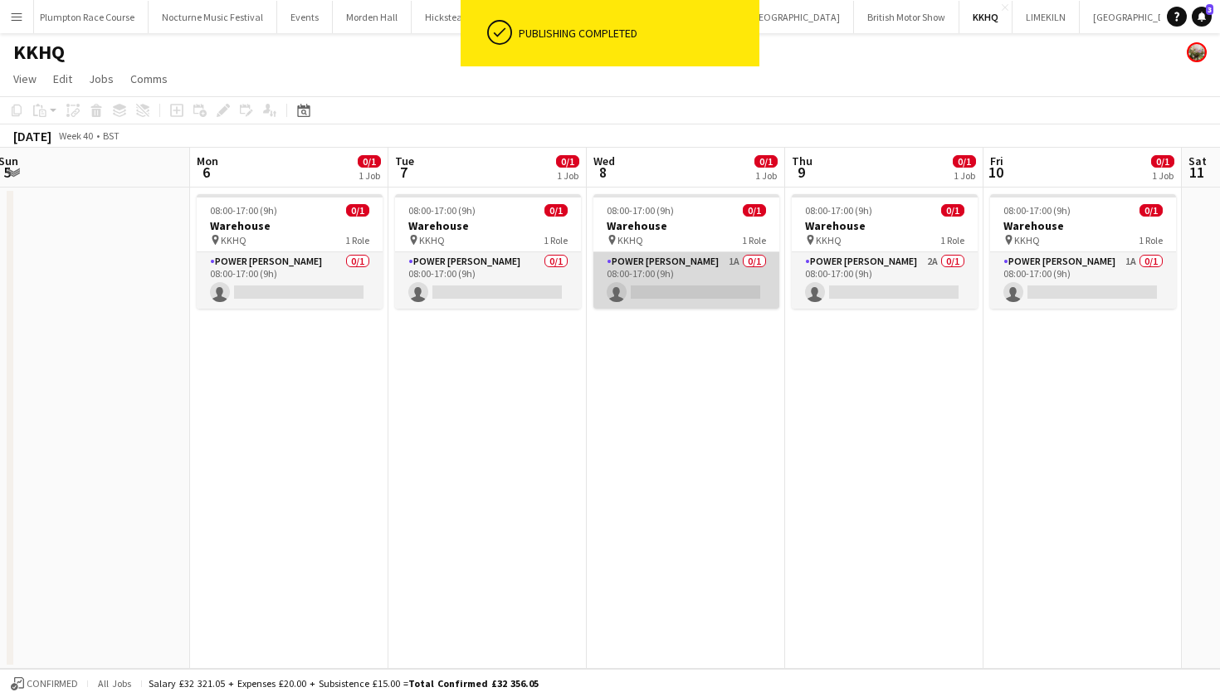
scroll to position [0, 381]
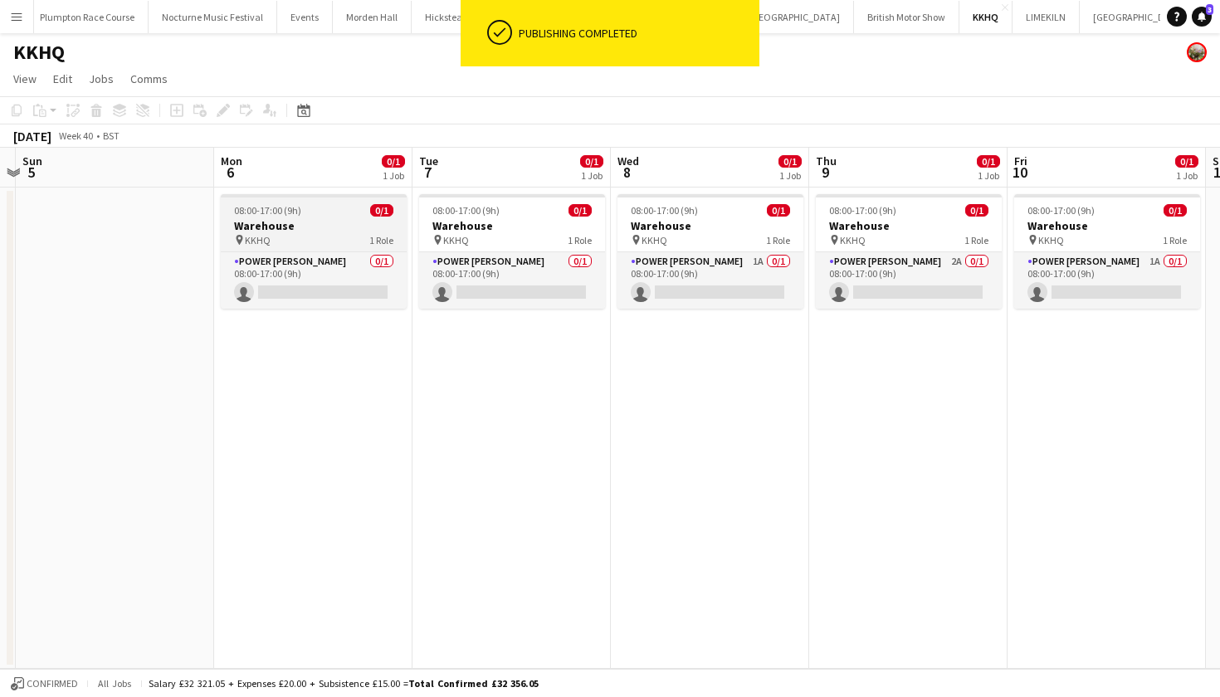
click at [346, 234] on div "pin KKHQ 1 Role" at bounding box center [314, 239] width 186 height 13
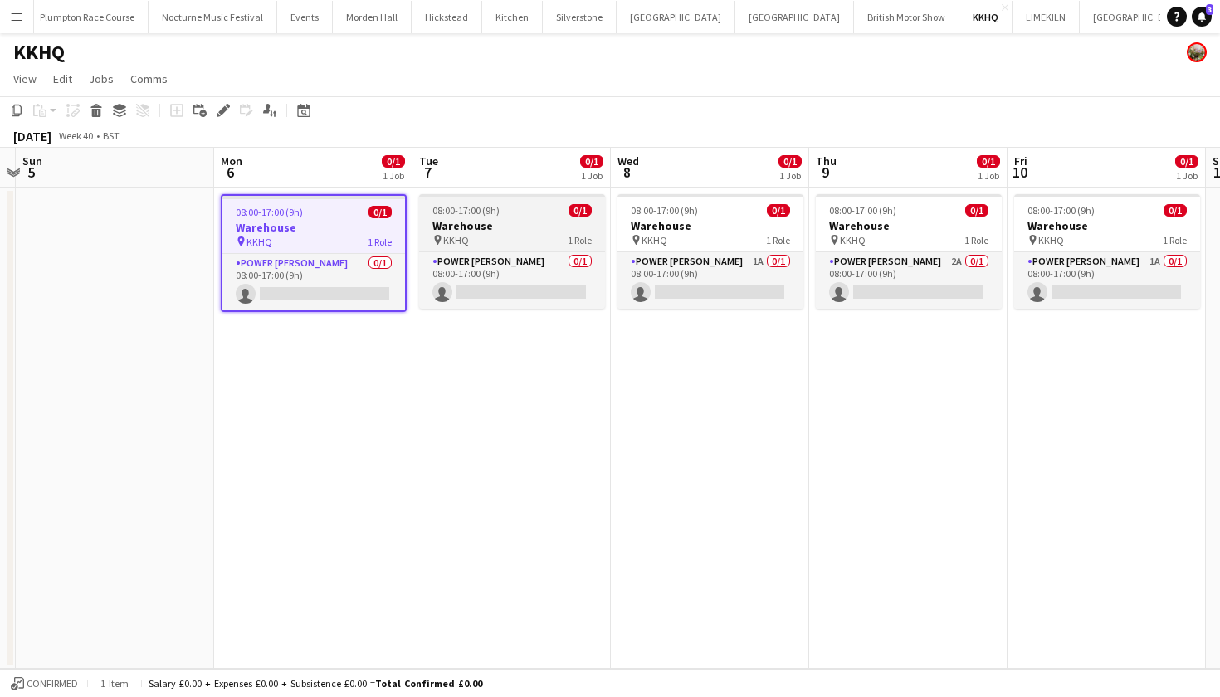
click at [459, 232] on h3 "Warehouse" at bounding box center [512, 225] width 186 height 15
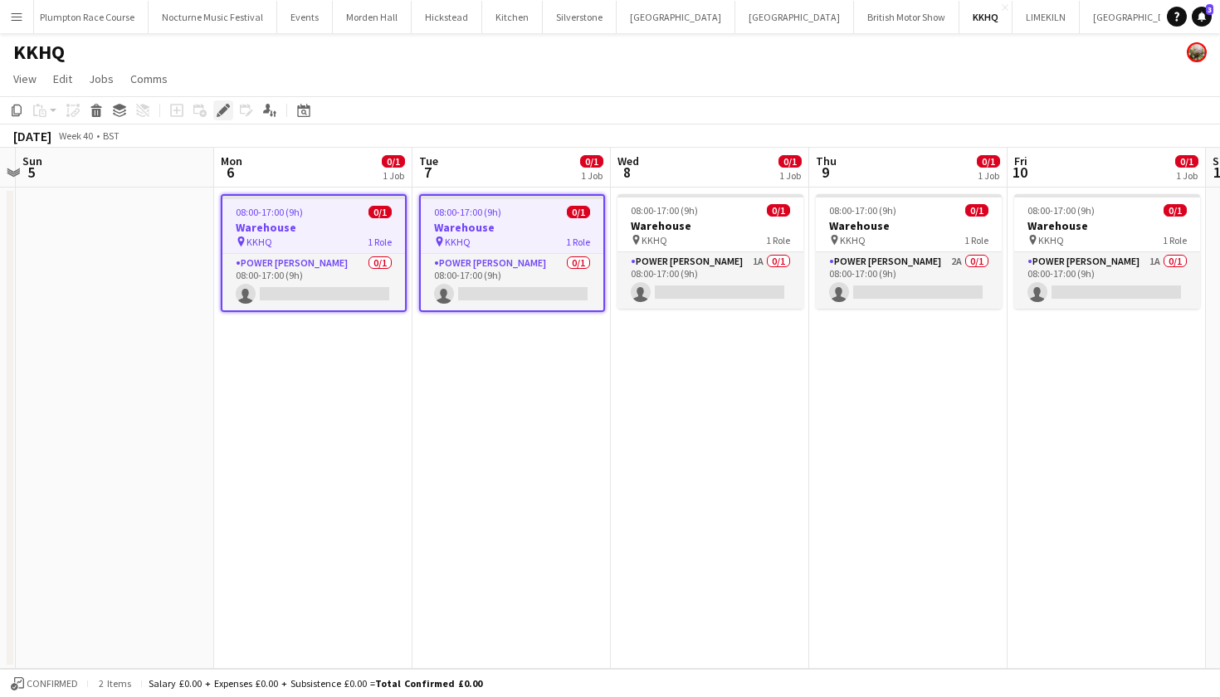
click at [228, 115] on icon "Edit" at bounding box center [223, 110] width 13 height 13
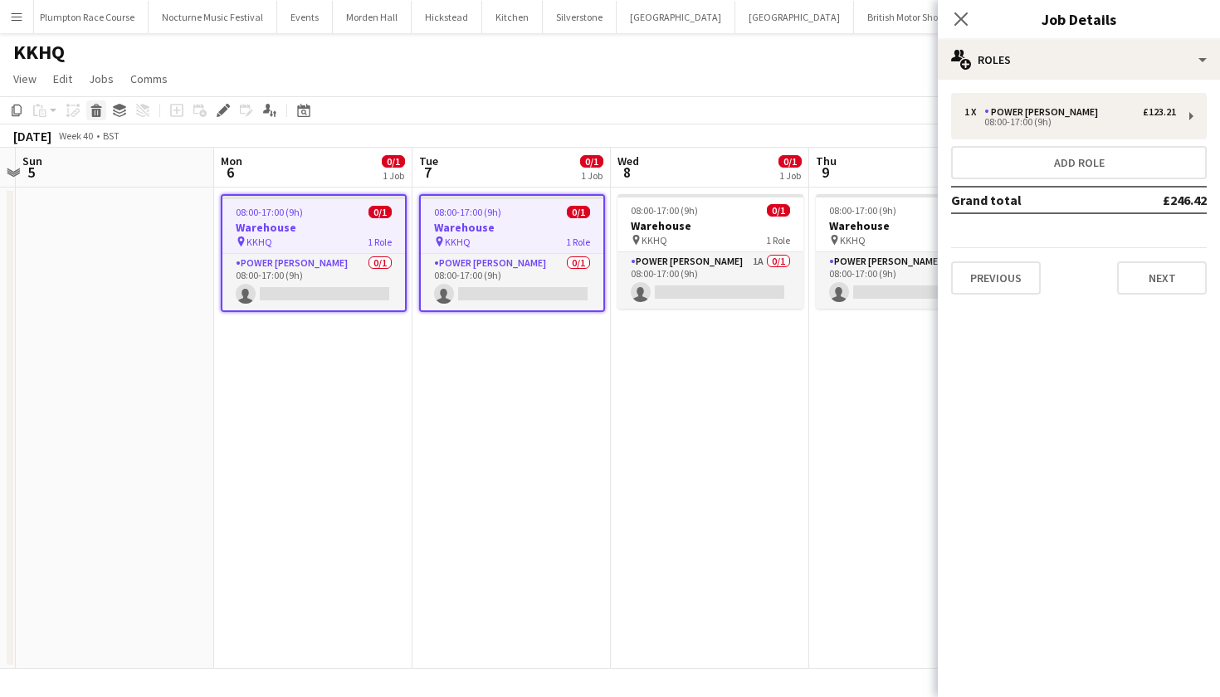
click at [95, 115] on icon at bounding box center [96, 113] width 9 height 8
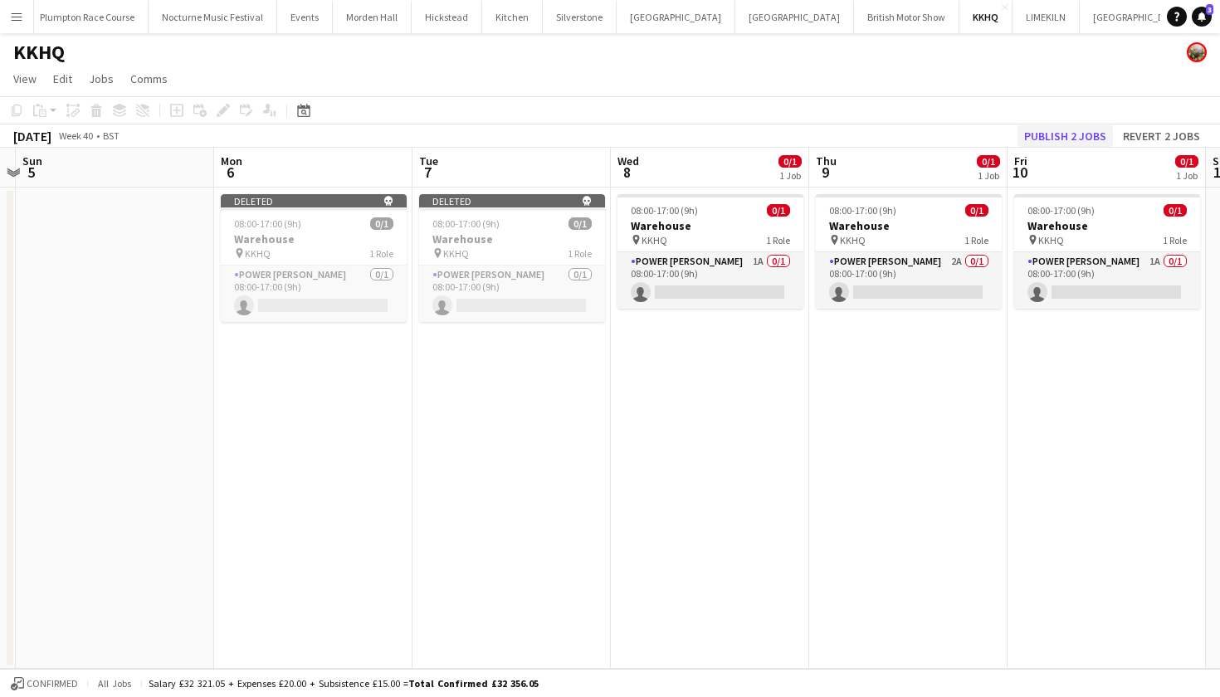
click at [1083, 133] on button "Publish 2 jobs" at bounding box center [1064, 136] width 95 height 22
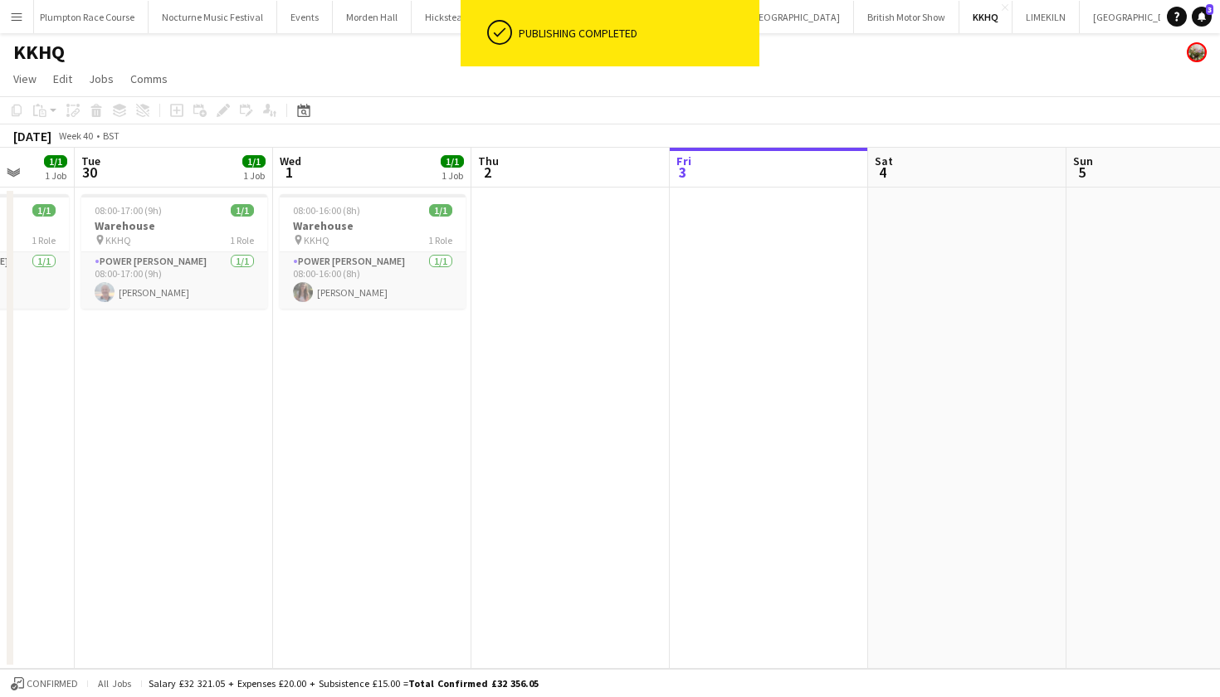
scroll to position [0, 515]
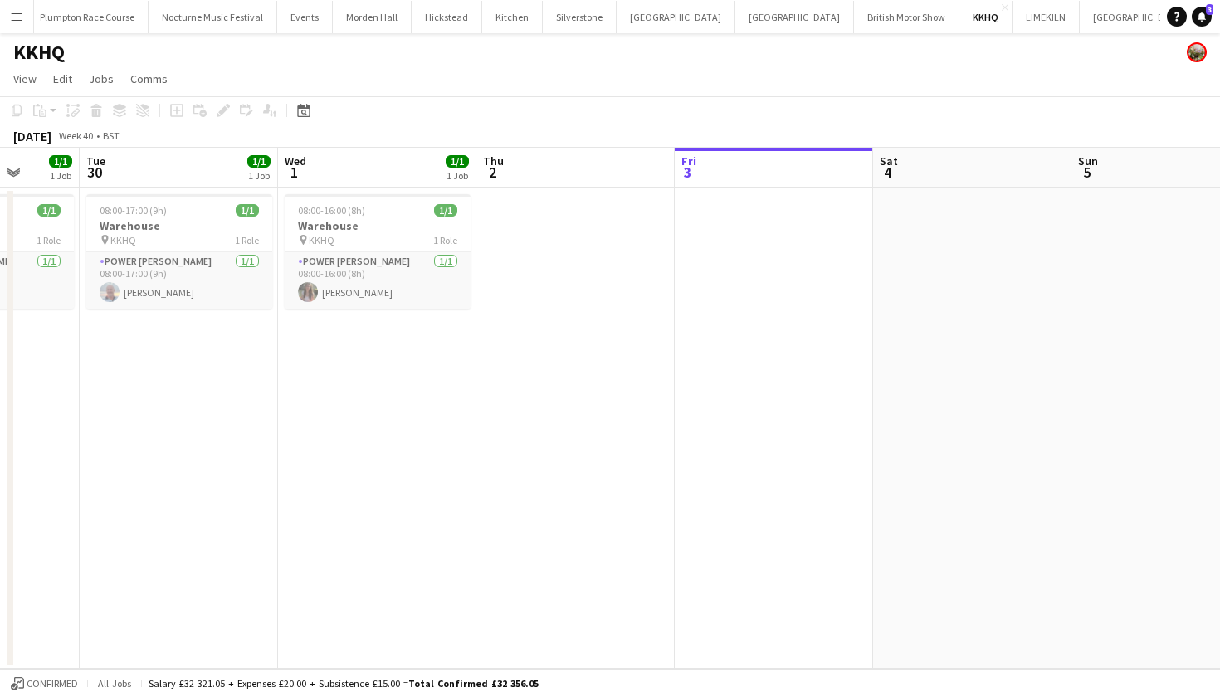
click at [27, 14] on button "Menu" at bounding box center [16, 16] width 33 height 33
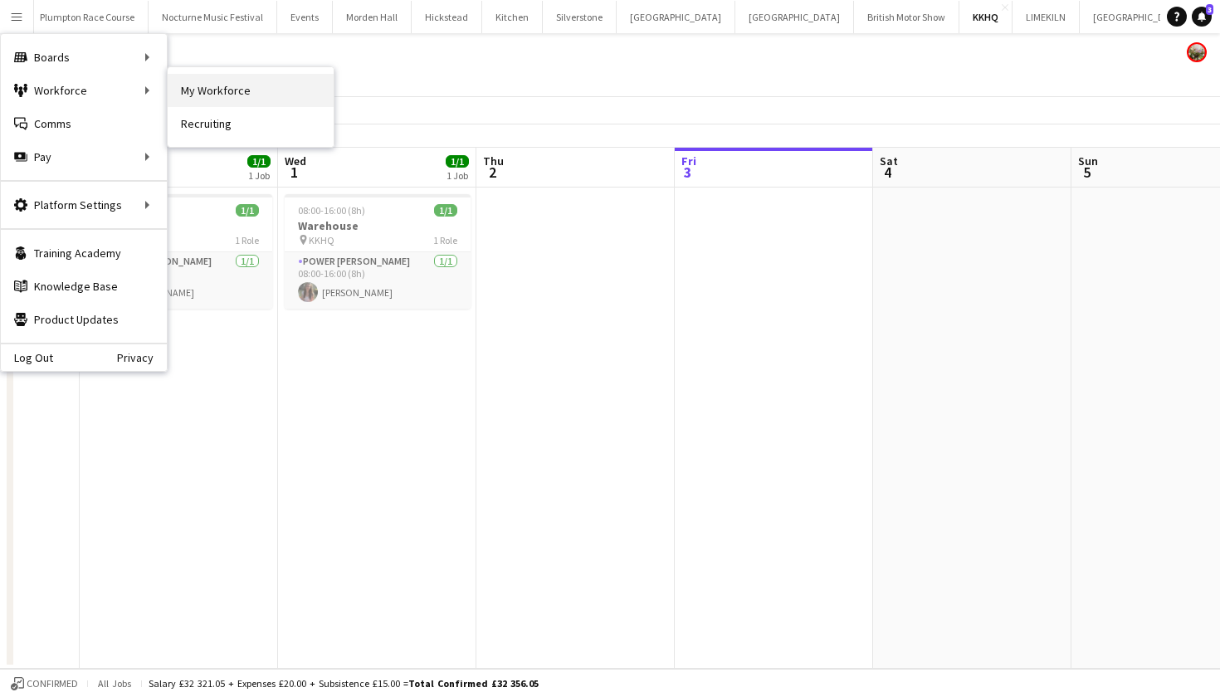
click at [196, 85] on link "My Workforce" at bounding box center [251, 90] width 166 height 33
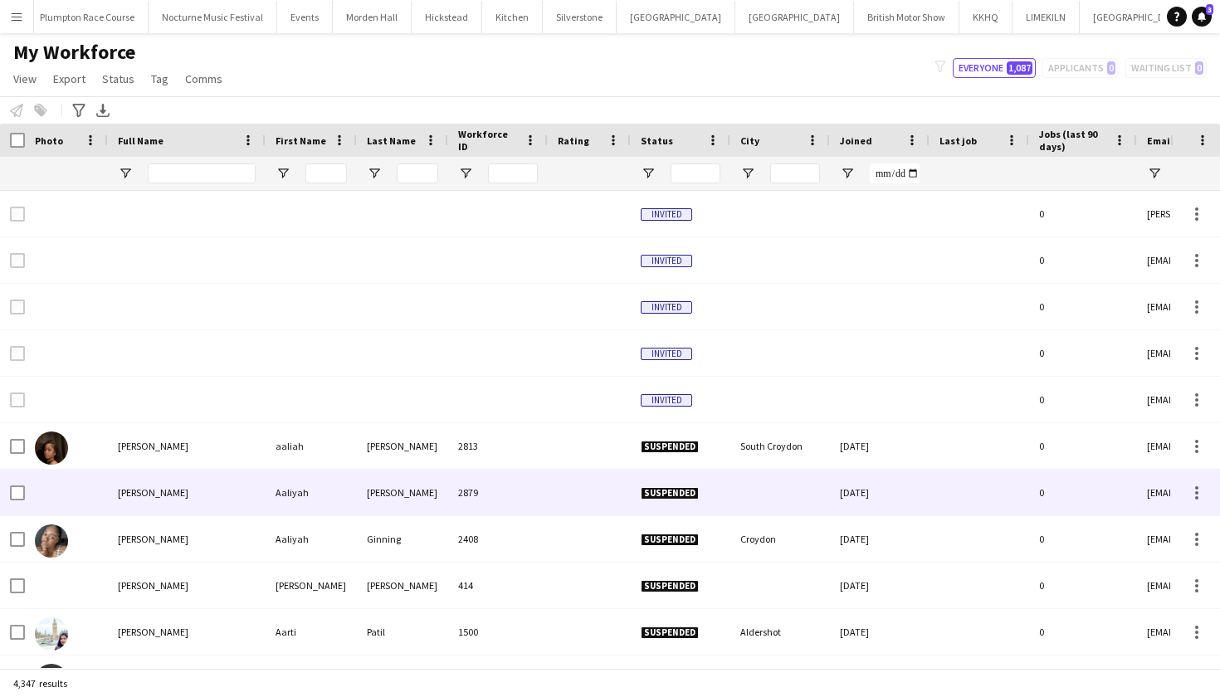
click at [204, 475] on div "Aaliyah Adomako" at bounding box center [187, 493] width 158 height 46
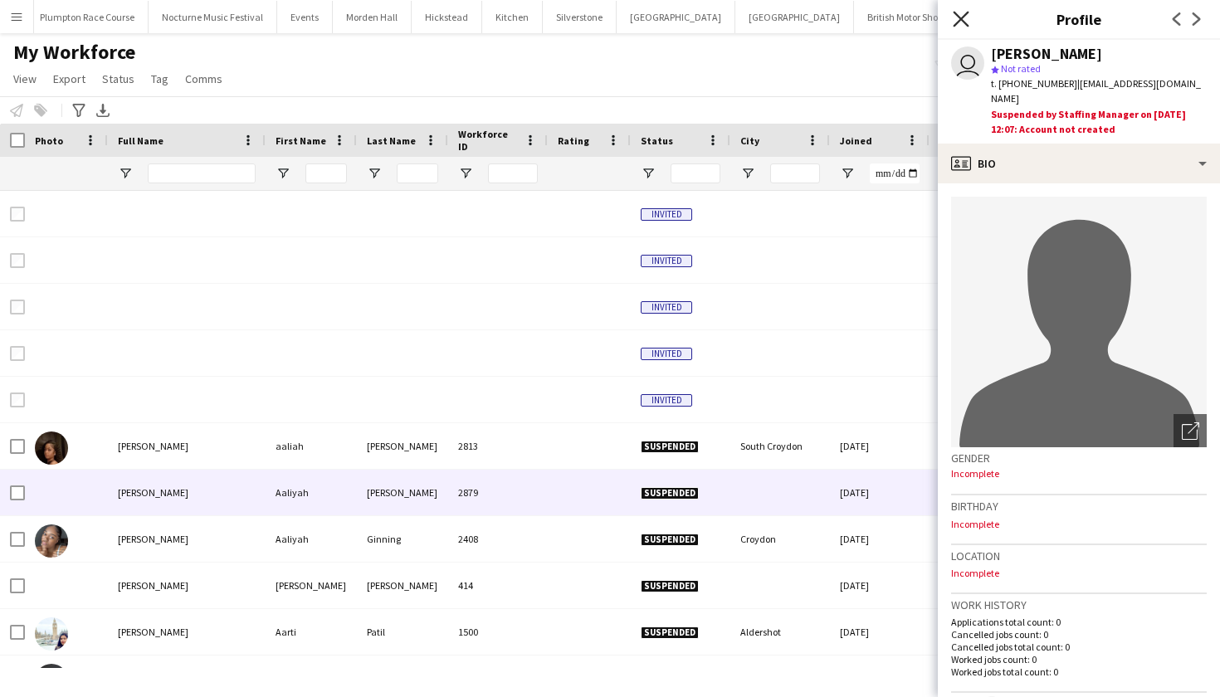
click at [962, 20] on icon at bounding box center [961, 19] width 16 height 16
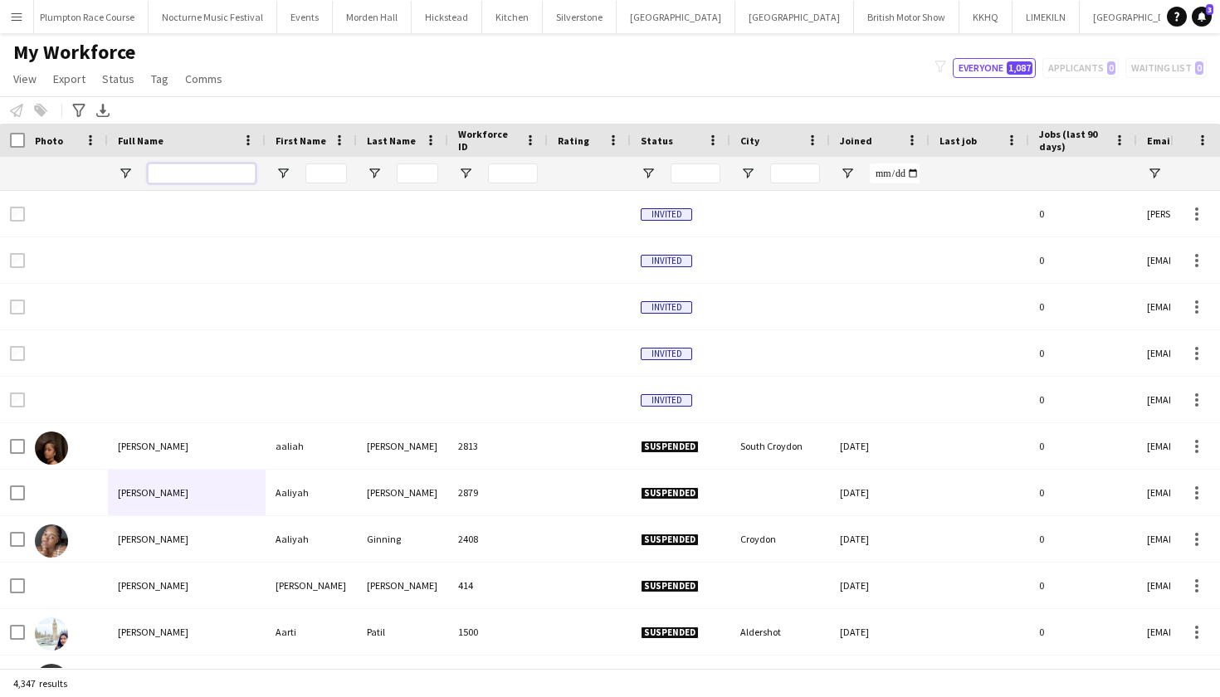
click at [175, 177] on input "Full Name Filter Input" at bounding box center [202, 173] width 108 height 20
type input "****"
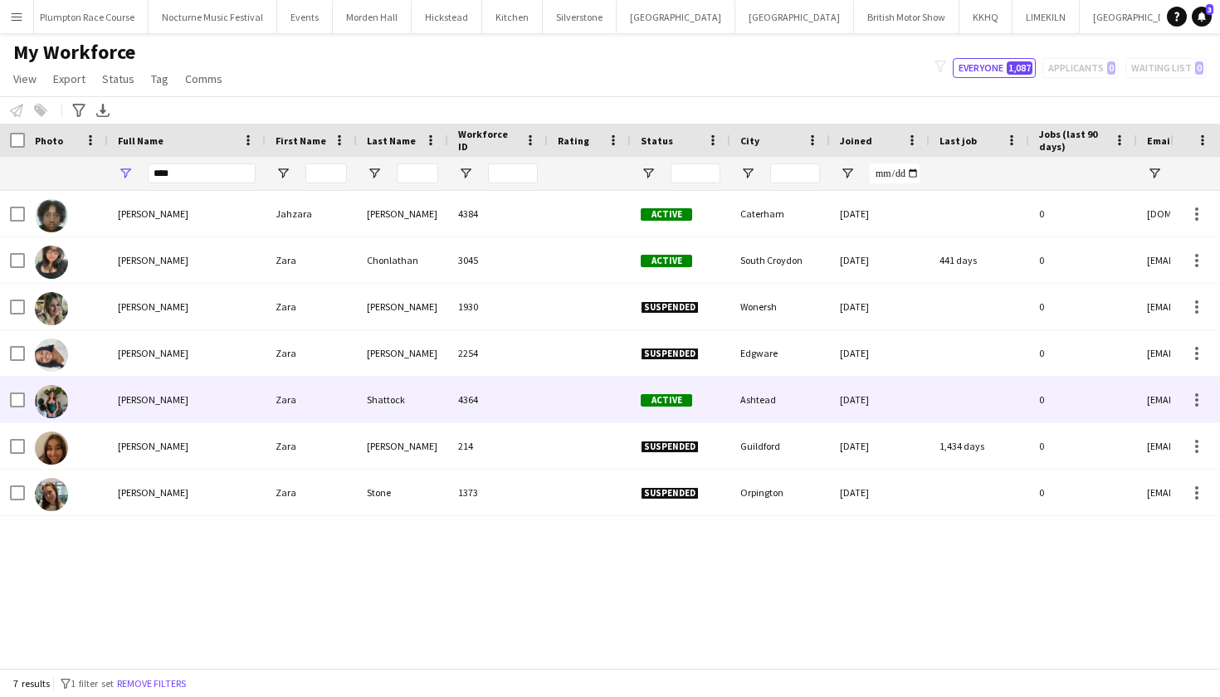
click at [187, 394] on div "Zara Shattock" at bounding box center [187, 400] width 158 height 46
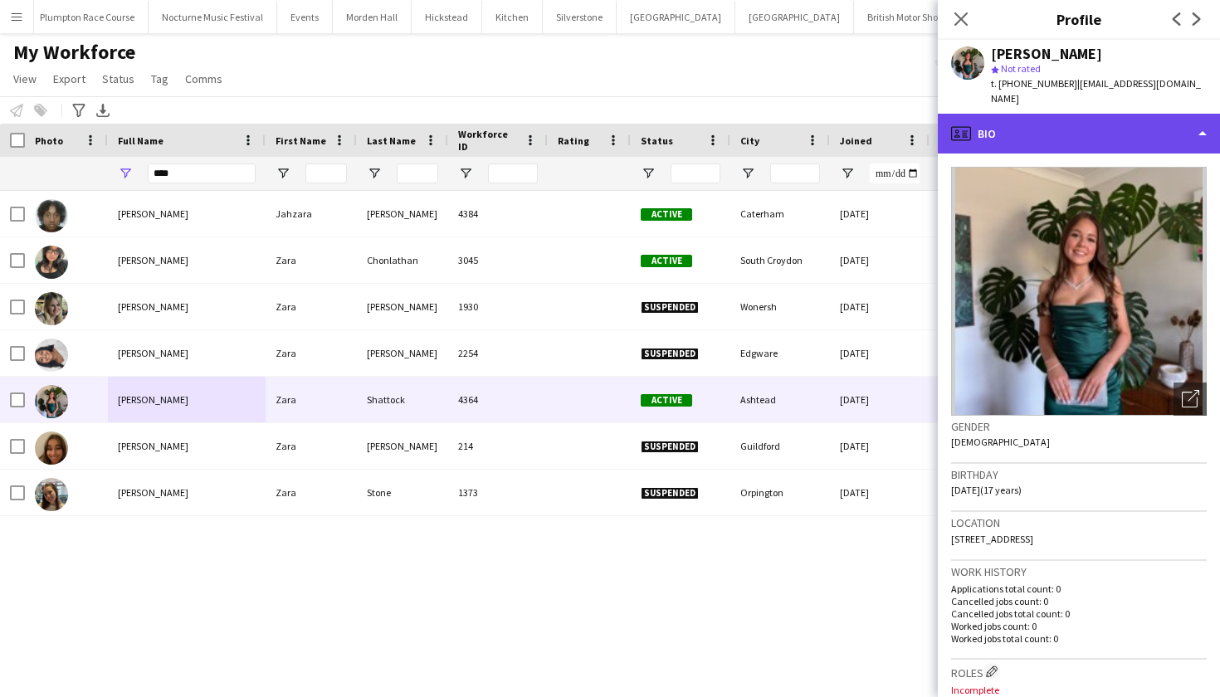
click at [1120, 134] on div "profile Bio" at bounding box center [1079, 134] width 282 height 40
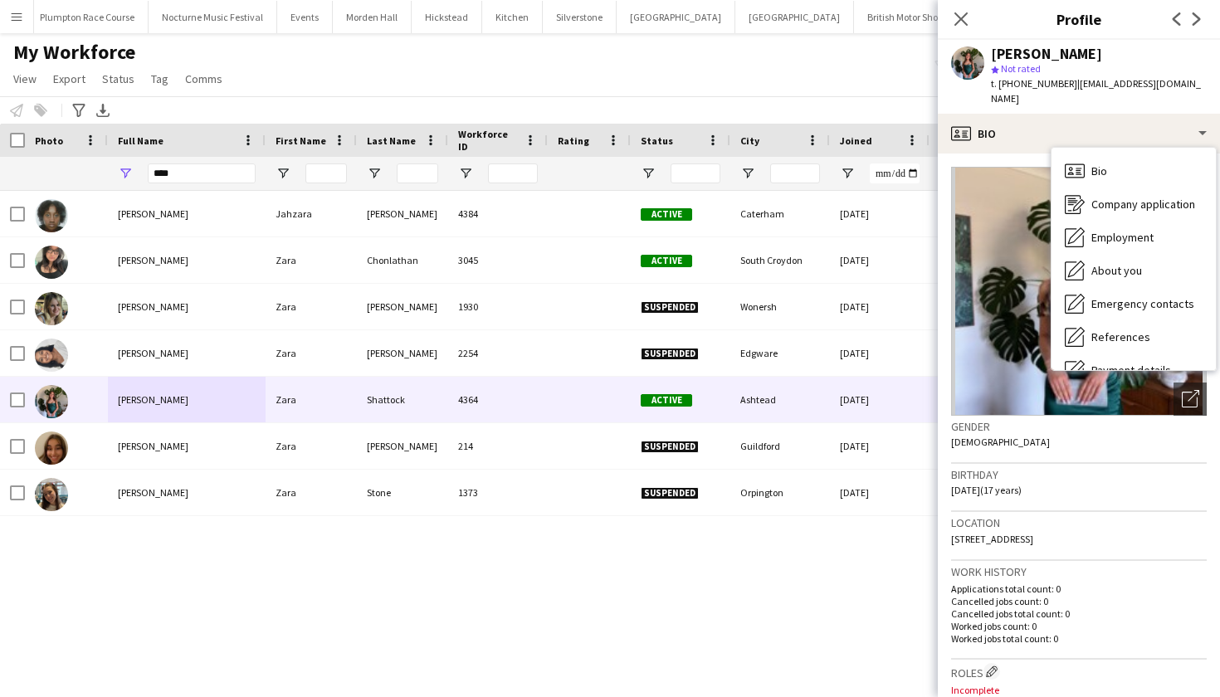
click at [490, 592] on div "Jahzara Black Thompson Jahzara Black Thompson 4384 Active Caterham 22-07-2025 0…" at bounding box center [585, 429] width 1170 height 477
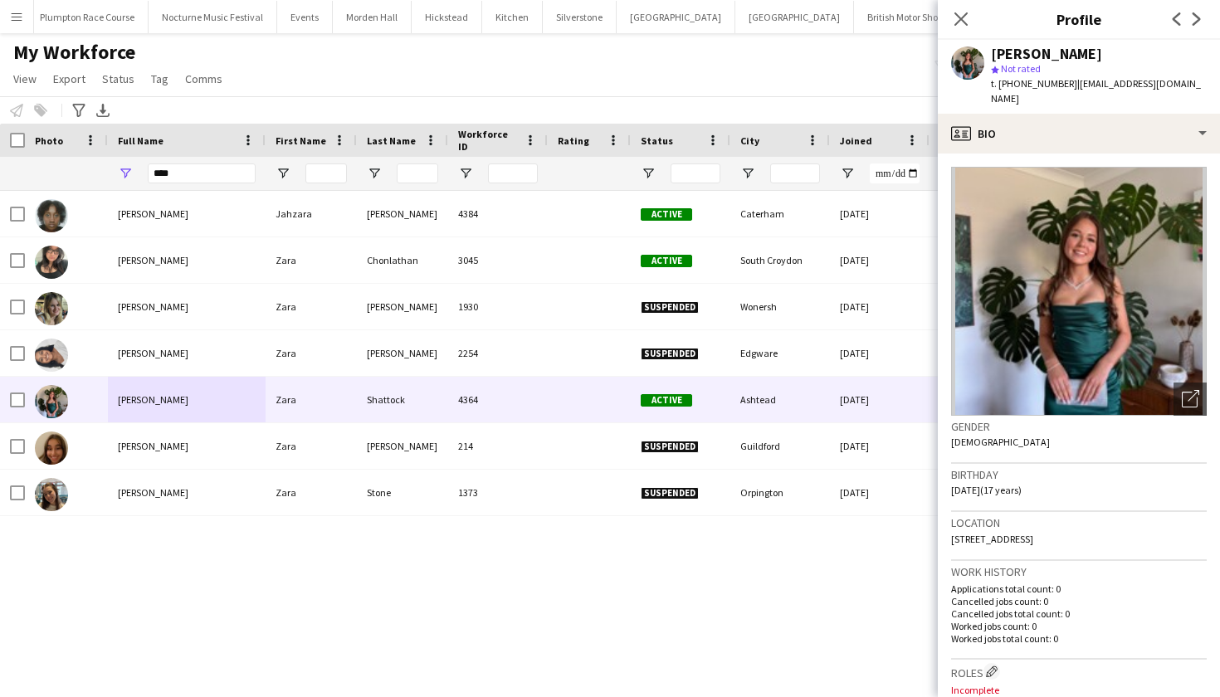
click at [462, 68] on div "My Workforce View Views Default view mena New Starter New view Update view Dele…" at bounding box center [610, 68] width 1220 height 56
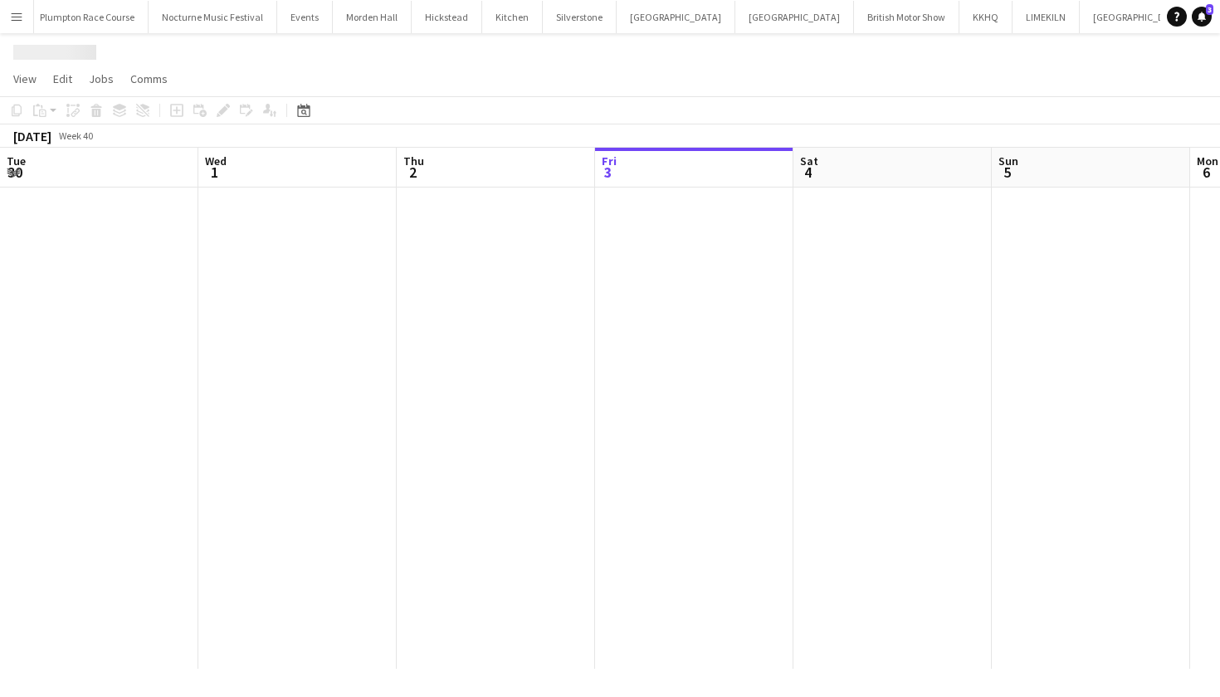
scroll to position [0, 397]
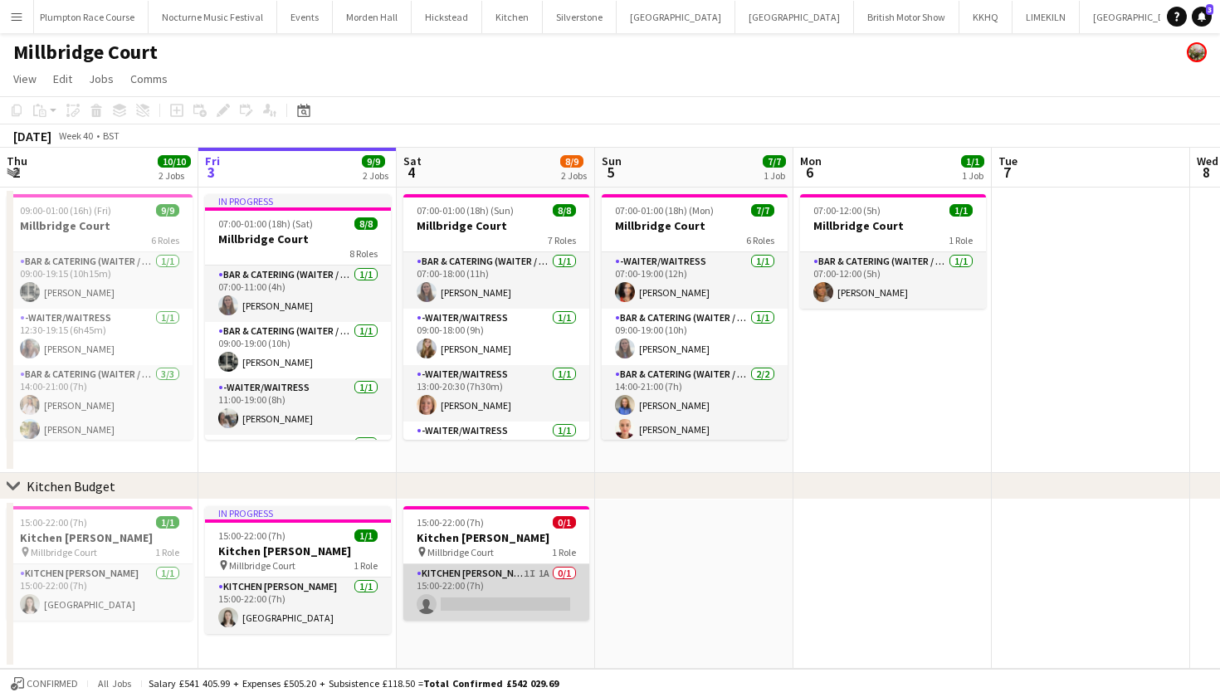
click at [513, 592] on app-card-role "Kitchen Porter 1I 1A 0/1 15:00-22:00 (7h) single-neutral-actions" at bounding box center [496, 592] width 186 height 56
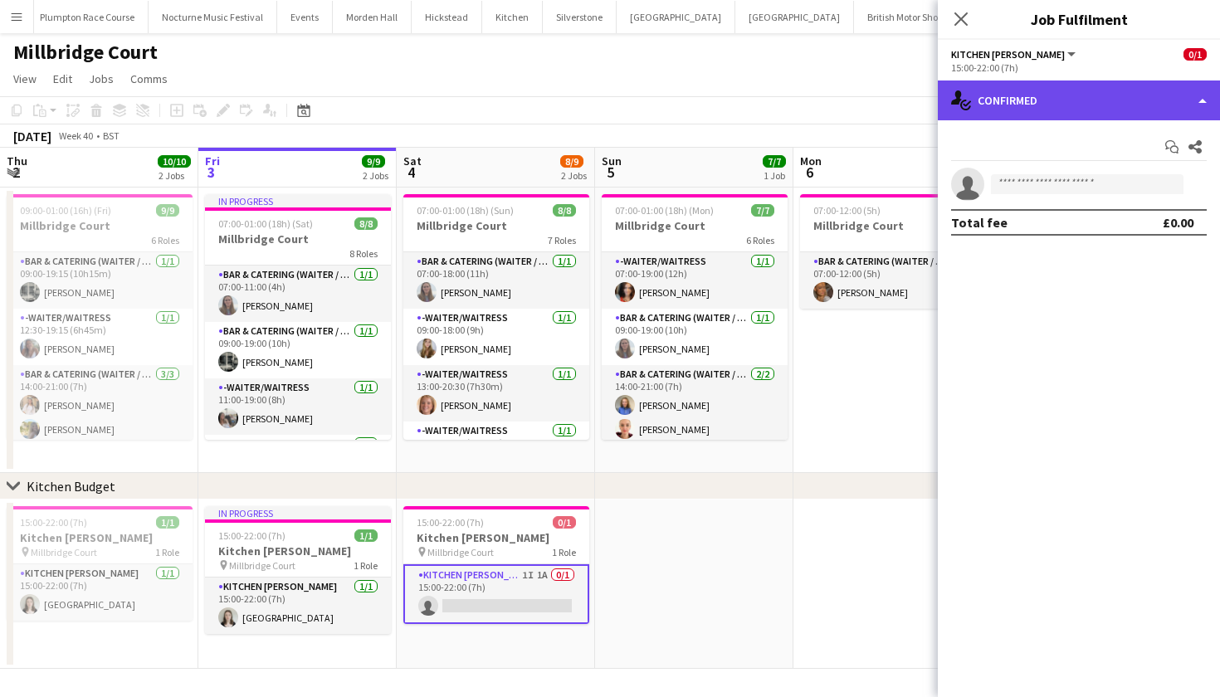
click at [1133, 97] on div "single-neutral-actions-check-2 Confirmed" at bounding box center [1079, 100] width 282 height 40
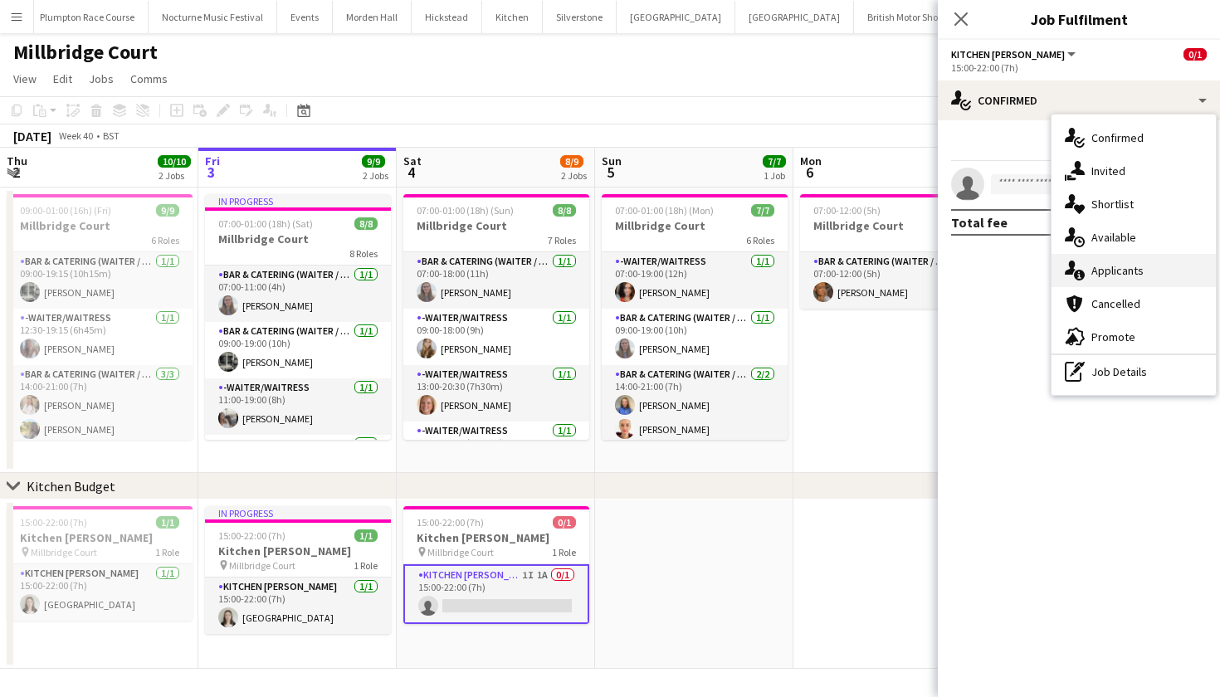
click at [1129, 271] on span "Applicants" at bounding box center [1117, 270] width 52 height 15
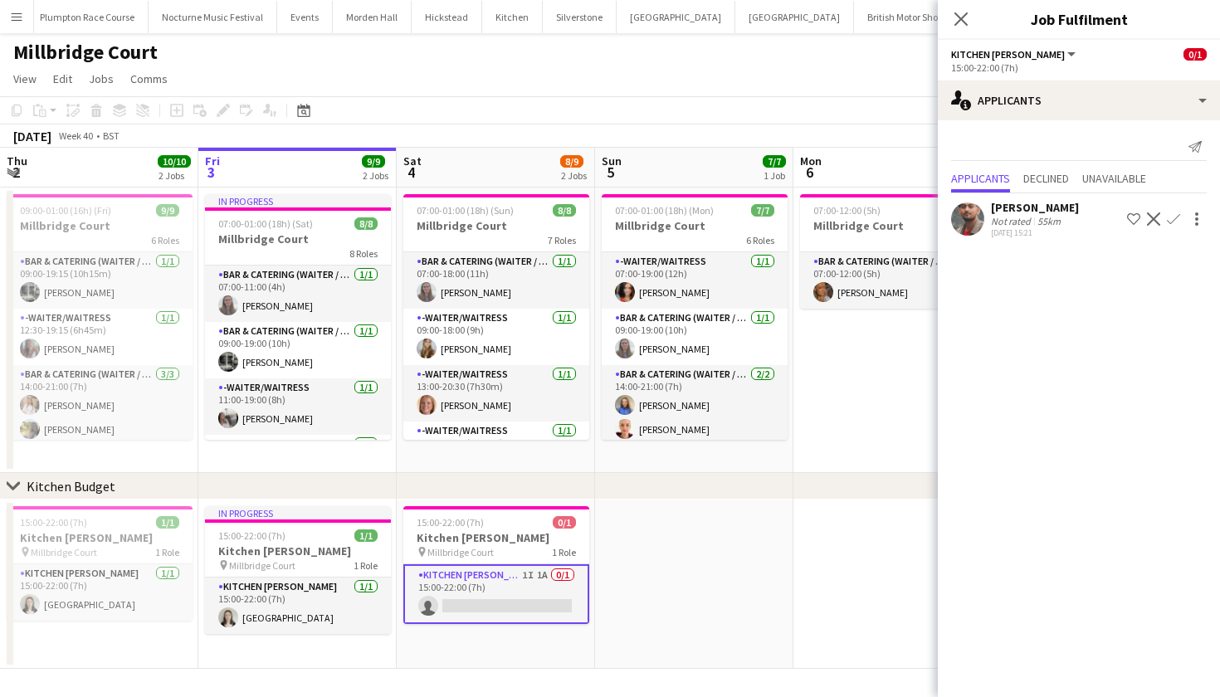
click at [1157, 219] on app-icon "Decline" at bounding box center [1153, 218] width 13 height 13
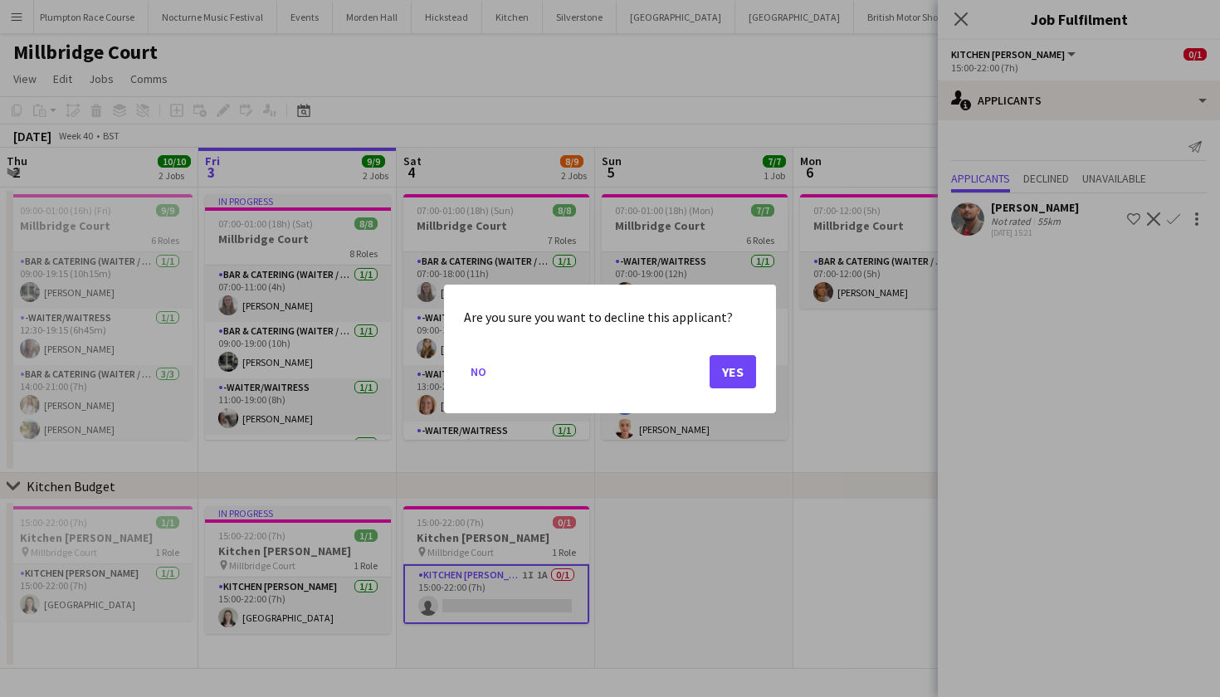
click at [723, 373] on button "Yes" at bounding box center [732, 370] width 46 height 33
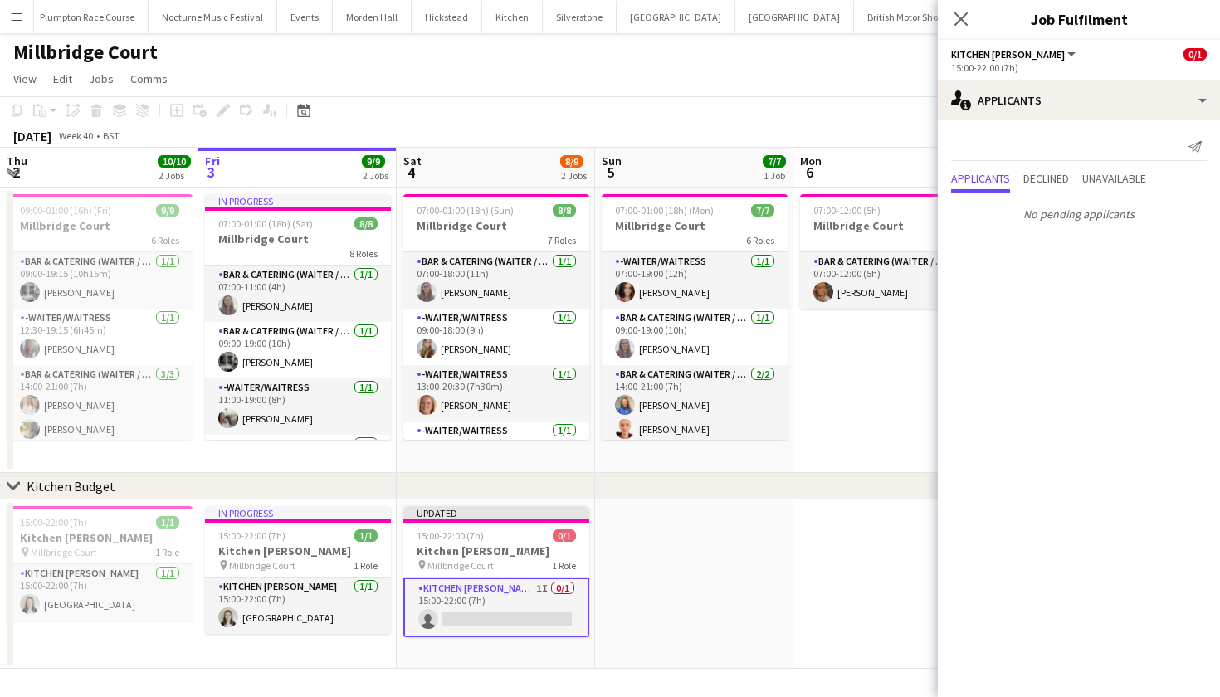
scroll to position [0, 0]
click at [15, 7] on button "Menu" at bounding box center [16, 16] width 33 height 33
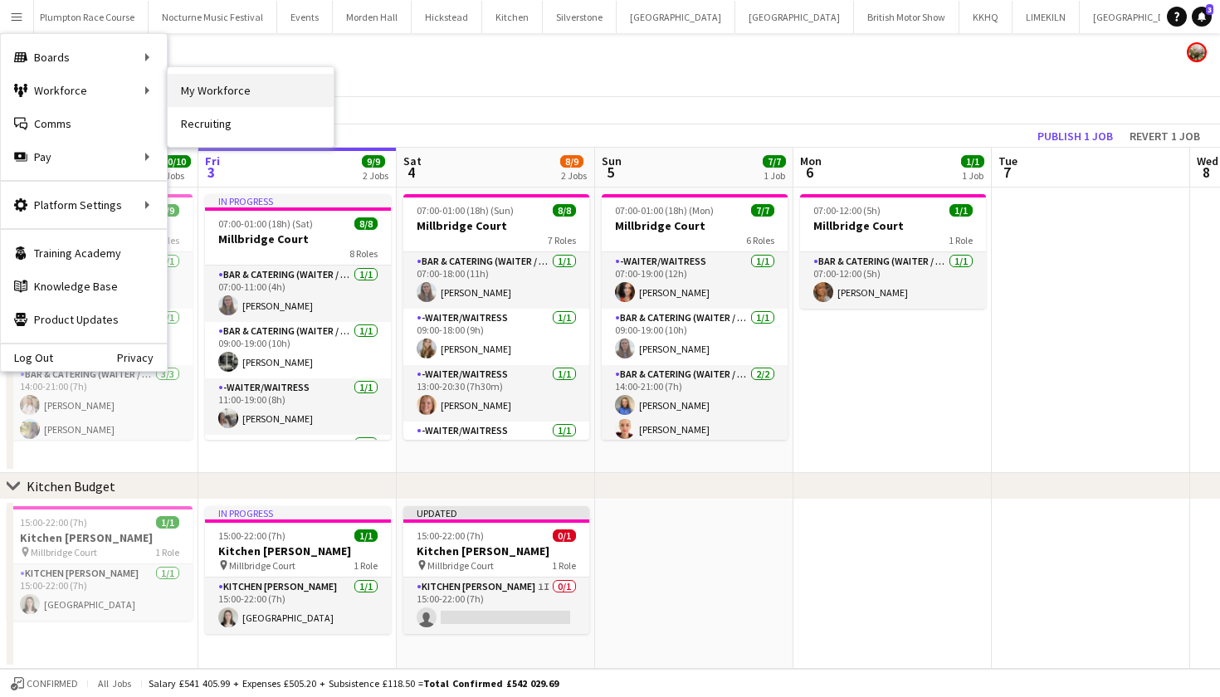
click at [189, 88] on link "My Workforce" at bounding box center [251, 90] width 166 height 33
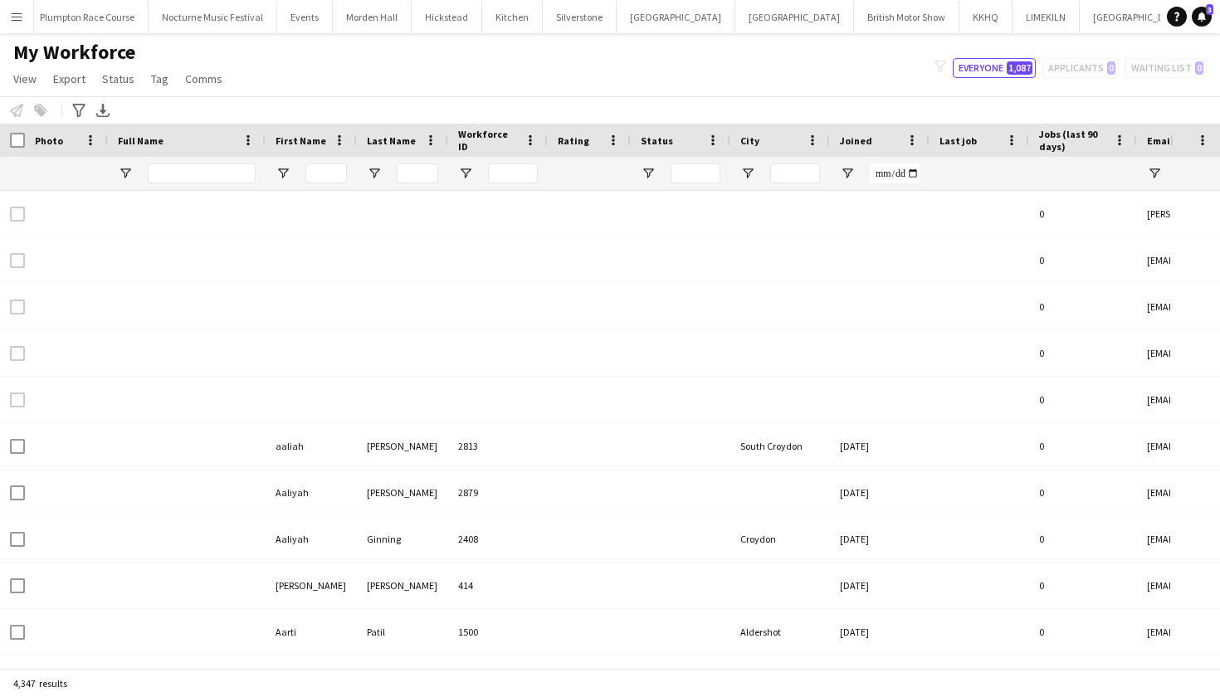
type input "****"
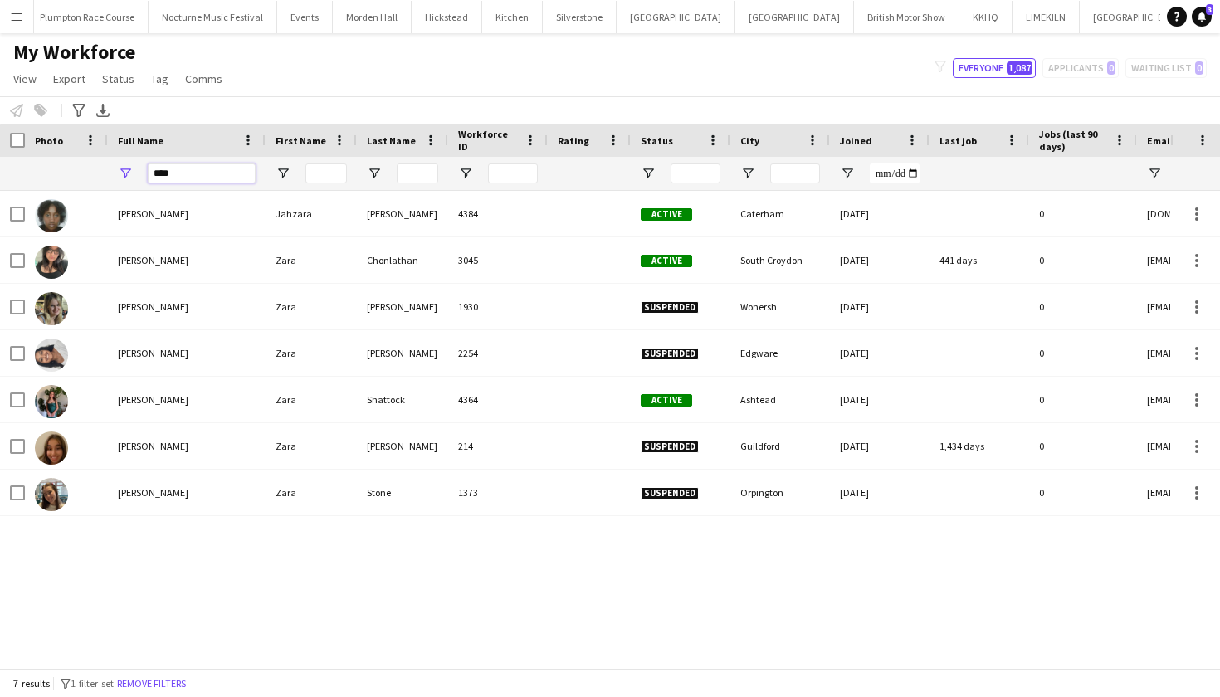
drag, startPoint x: 227, startPoint y: 176, endPoint x: 122, endPoint y: 176, distance: 105.4
click at [122, 176] on div "****" at bounding box center [187, 173] width 158 height 33
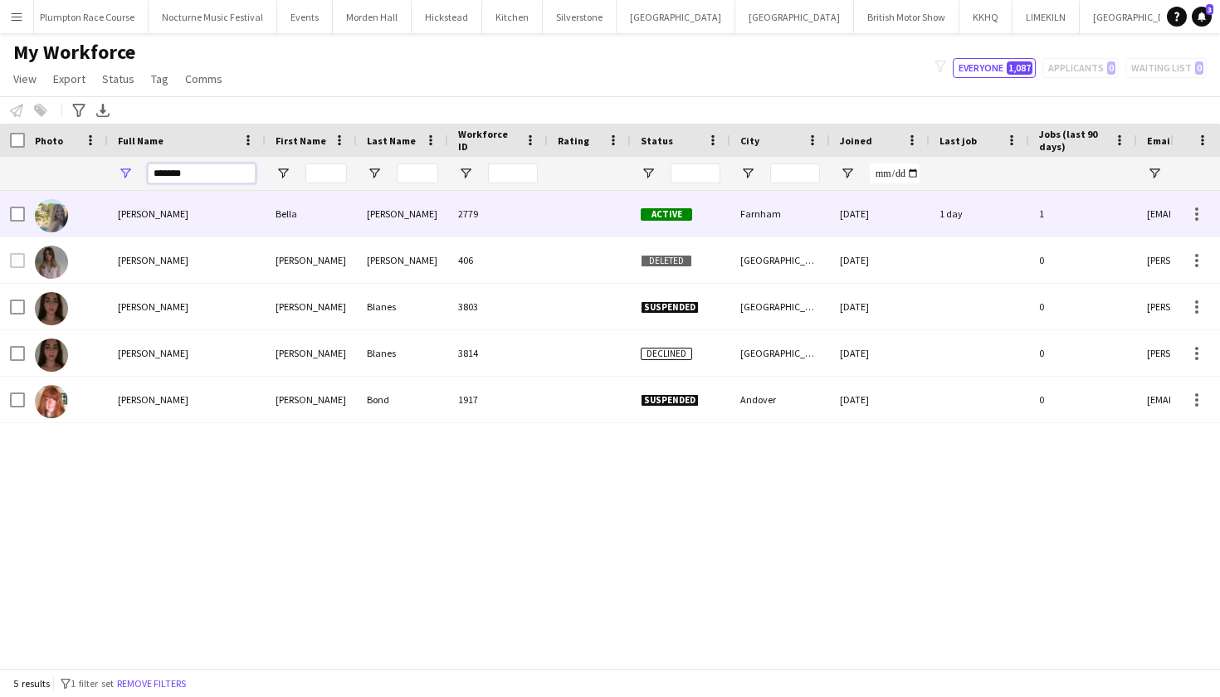
type input "*******"
click at [117, 222] on div "Bella Burton" at bounding box center [187, 214] width 158 height 46
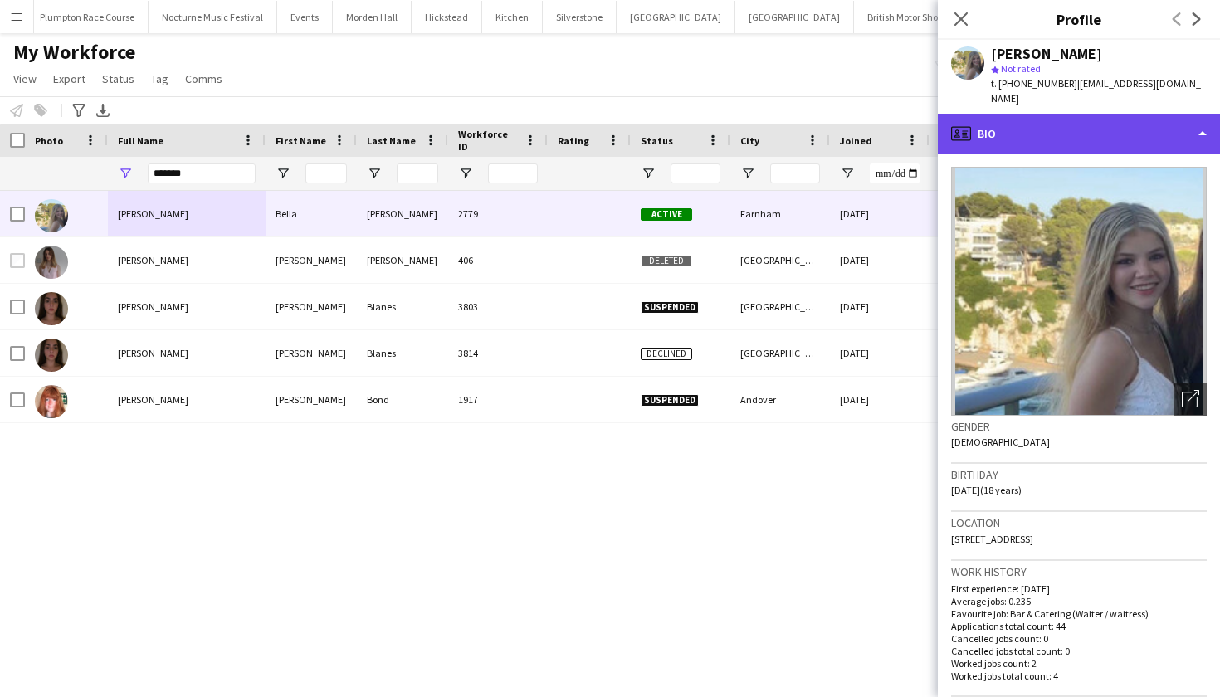
click at [1148, 114] on div "profile Bio" at bounding box center [1079, 134] width 282 height 40
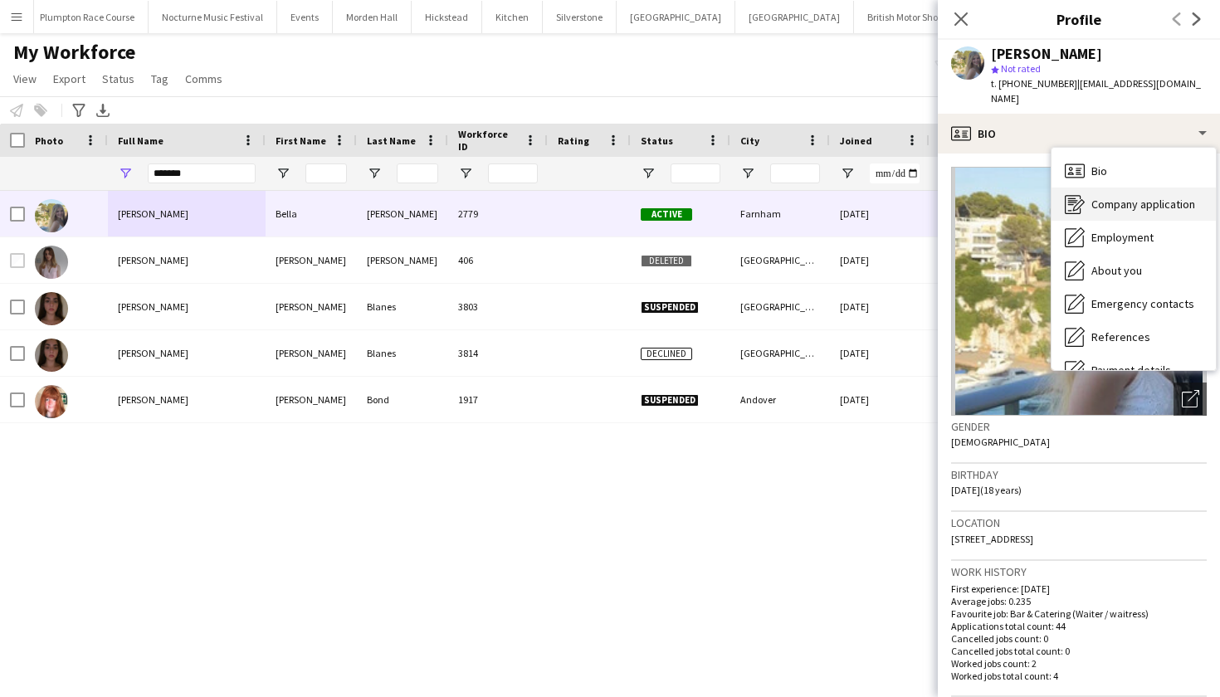
click at [1151, 197] on span "Company application" at bounding box center [1143, 204] width 104 height 15
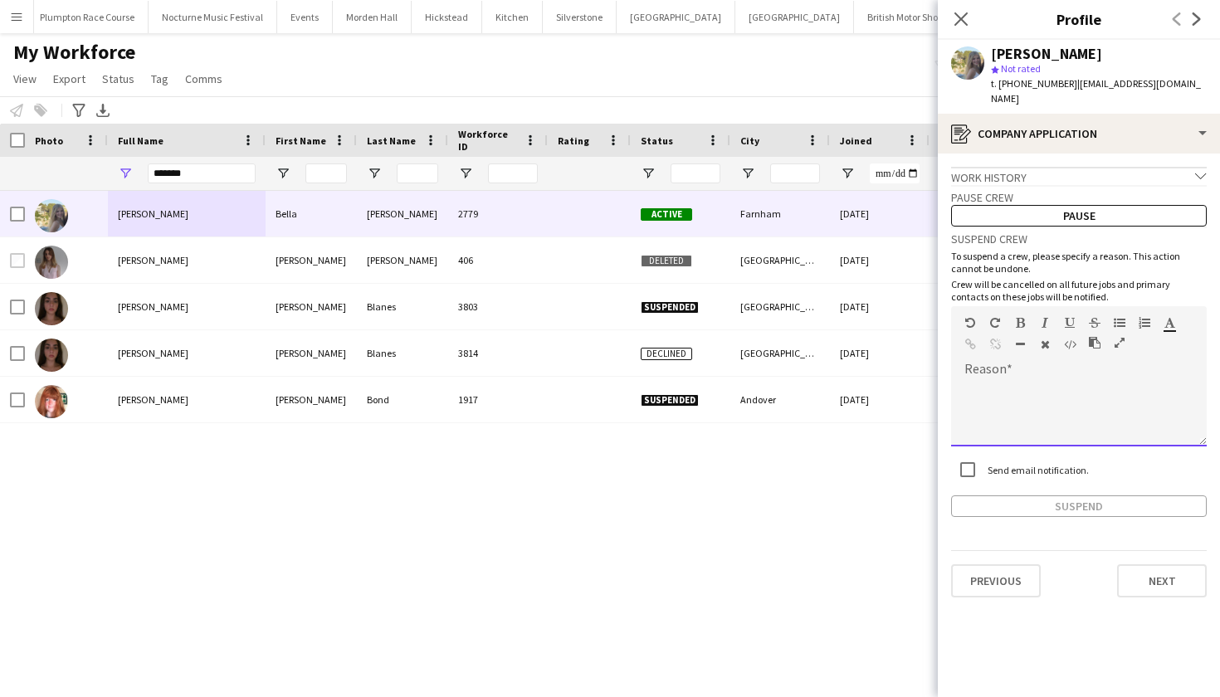
click at [1023, 380] on div at bounding box center [1079, 413] width 256 height 66
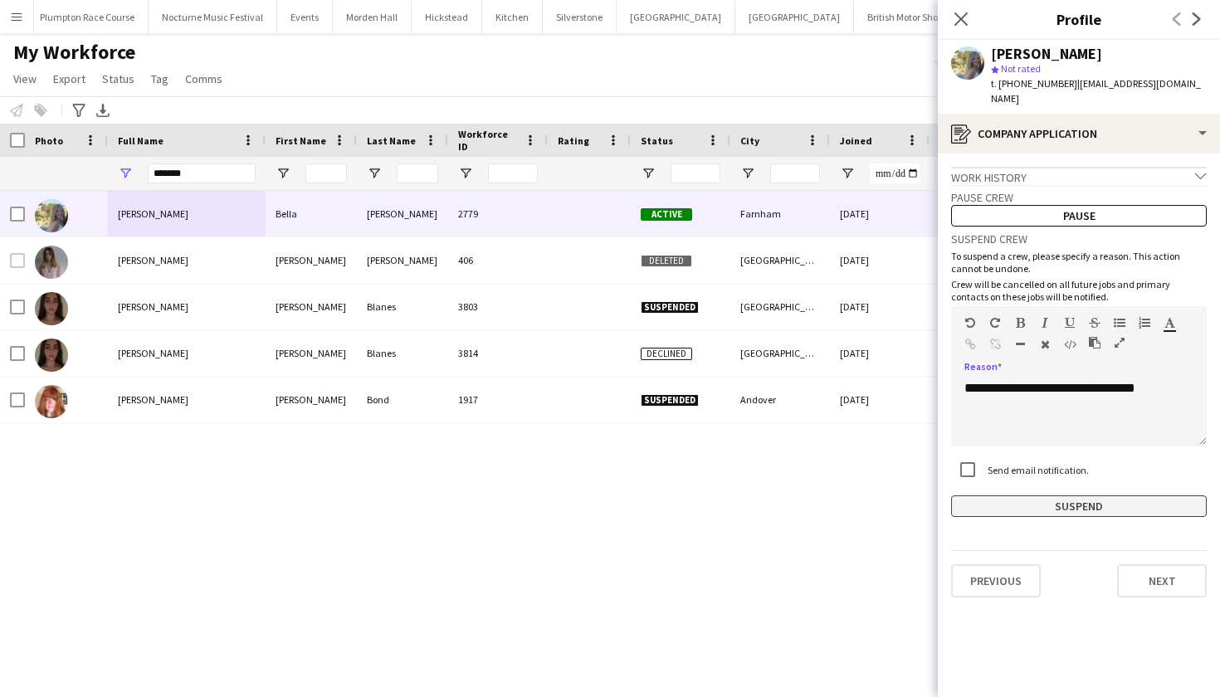
click at [970, 495] on button "Suspend" at bounding box center [1079, 506] width 256 height 22
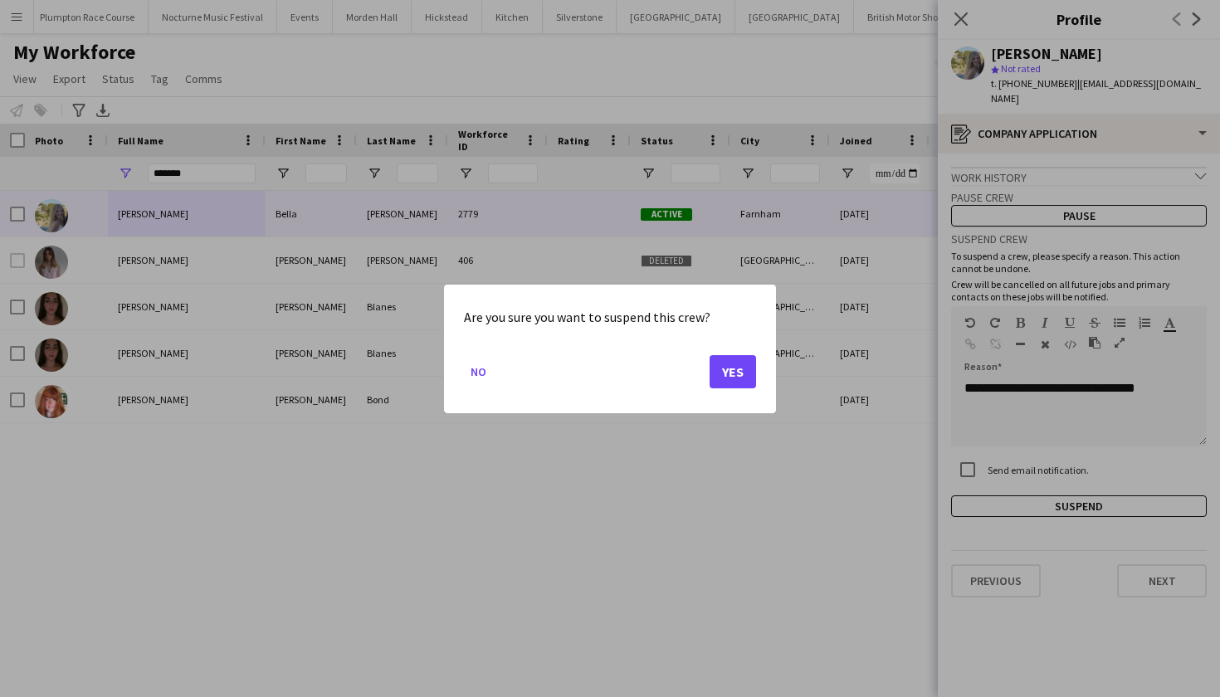
click at [728, 373] on button "Yes" at bounding box center [732, 370] width 46 height 33
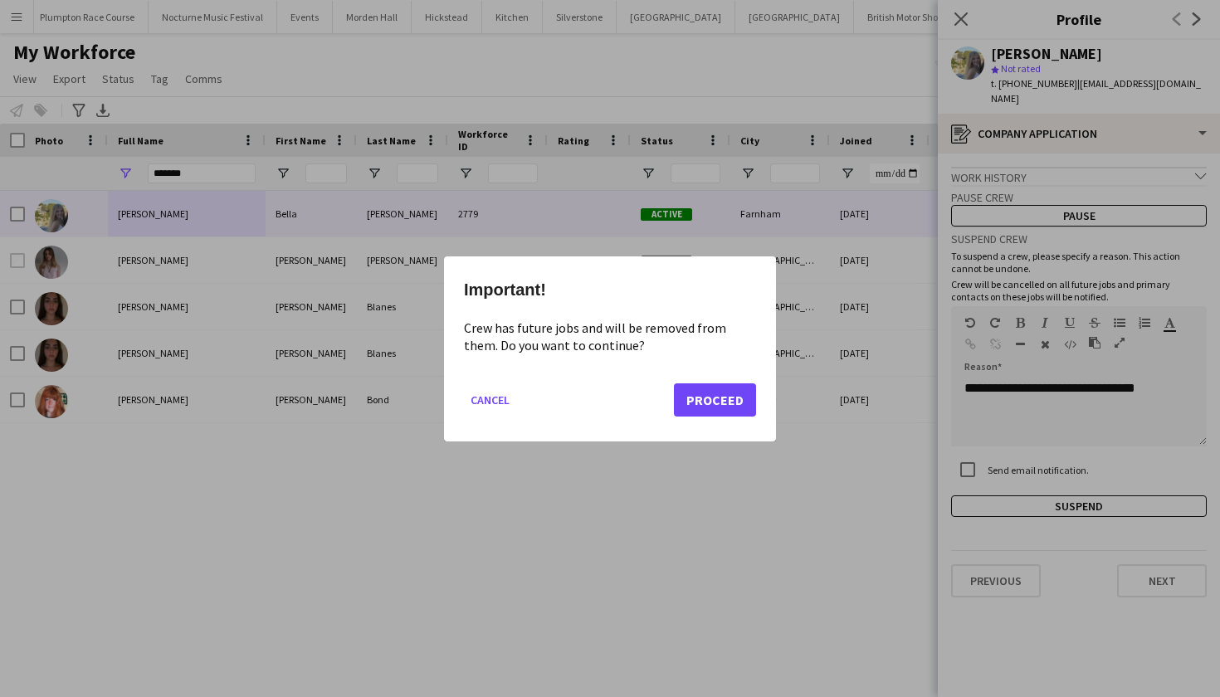
click at [729, 396] on button "Proceed" at bounding box center [715, 399] width 82 height 33
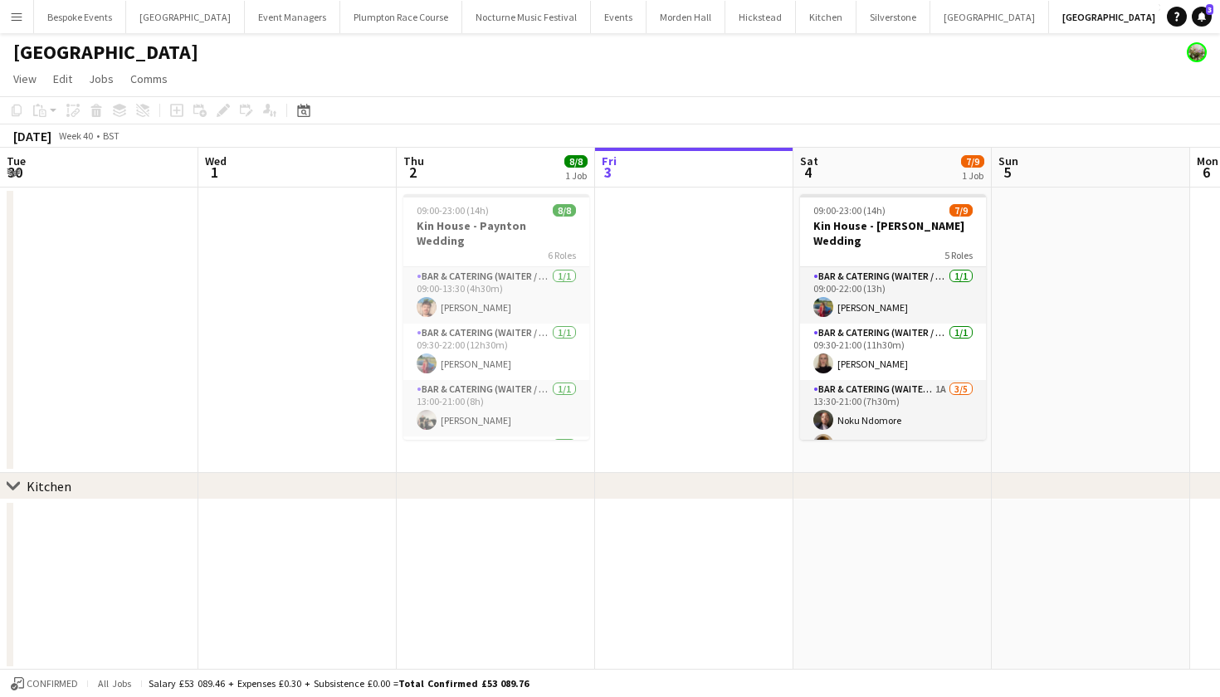
scroll to position [85, 0]
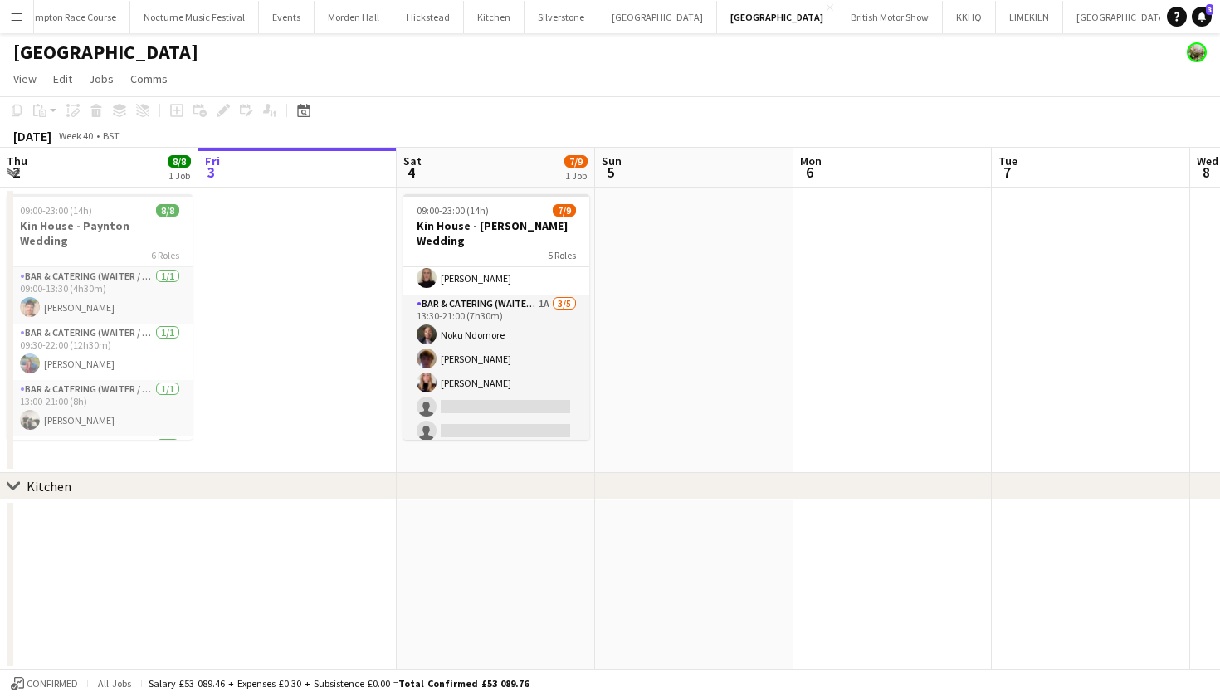
click at [21, 19] on app-icon "Menu" at bounding box center [16, 16] width 13 height 13
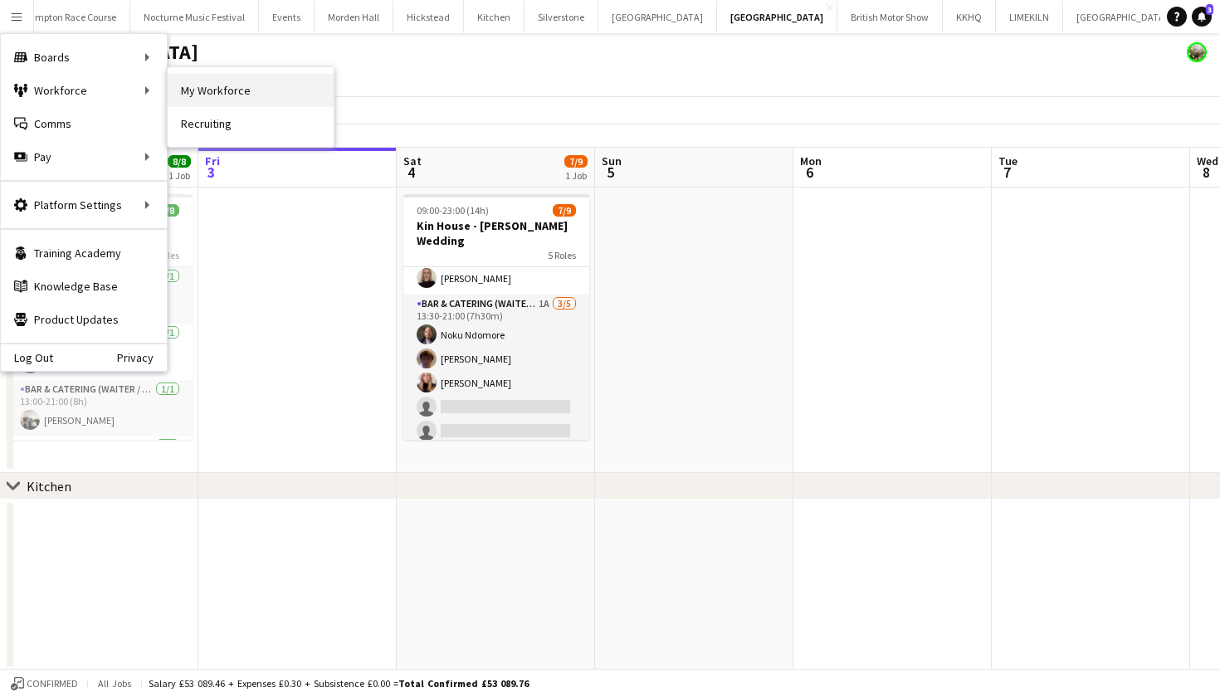
click at [195, 85] on link "My Workforce" at bounding box center [251, 90] width 166 height 33
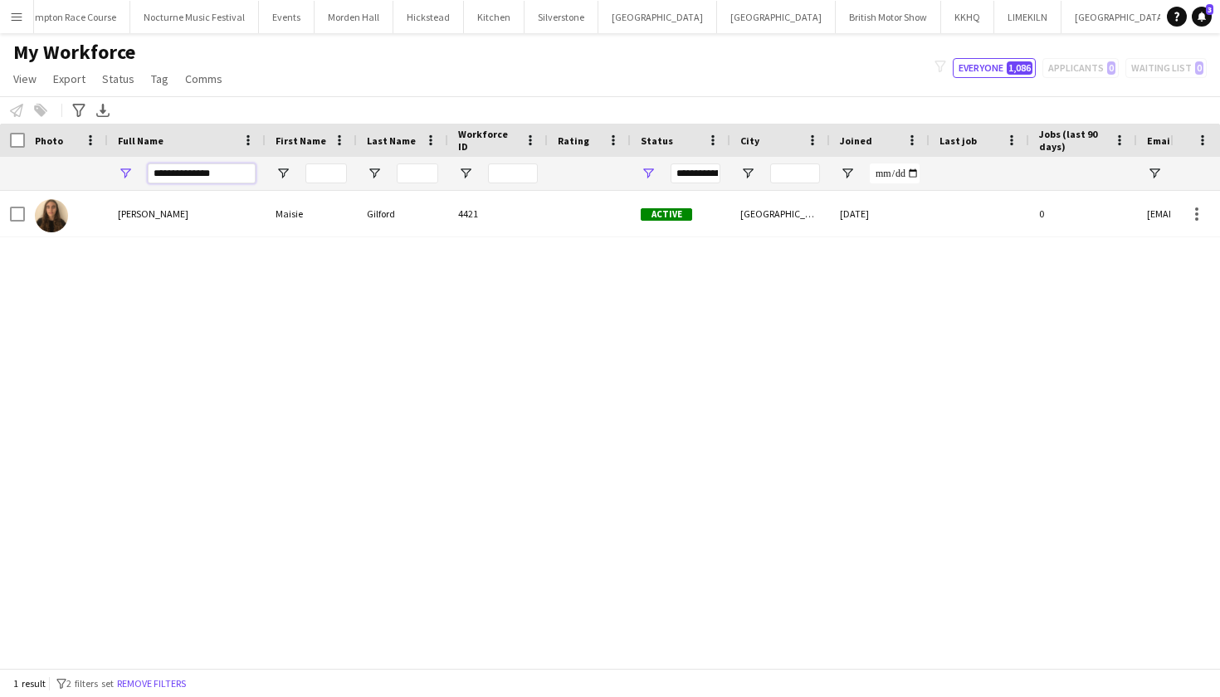
drag, startPoint x: 229, startPoint y: 173, endPoint x: 87, endPoint y: 173, distance: 141.9
click at [87, 173] on div "**********" at bounding box center [1024, 173] width 2048 height 33
type input "**********"
click at [137, 200] on div "Charlotte Martin" at bounding box center [187, 214] width 158 height 46
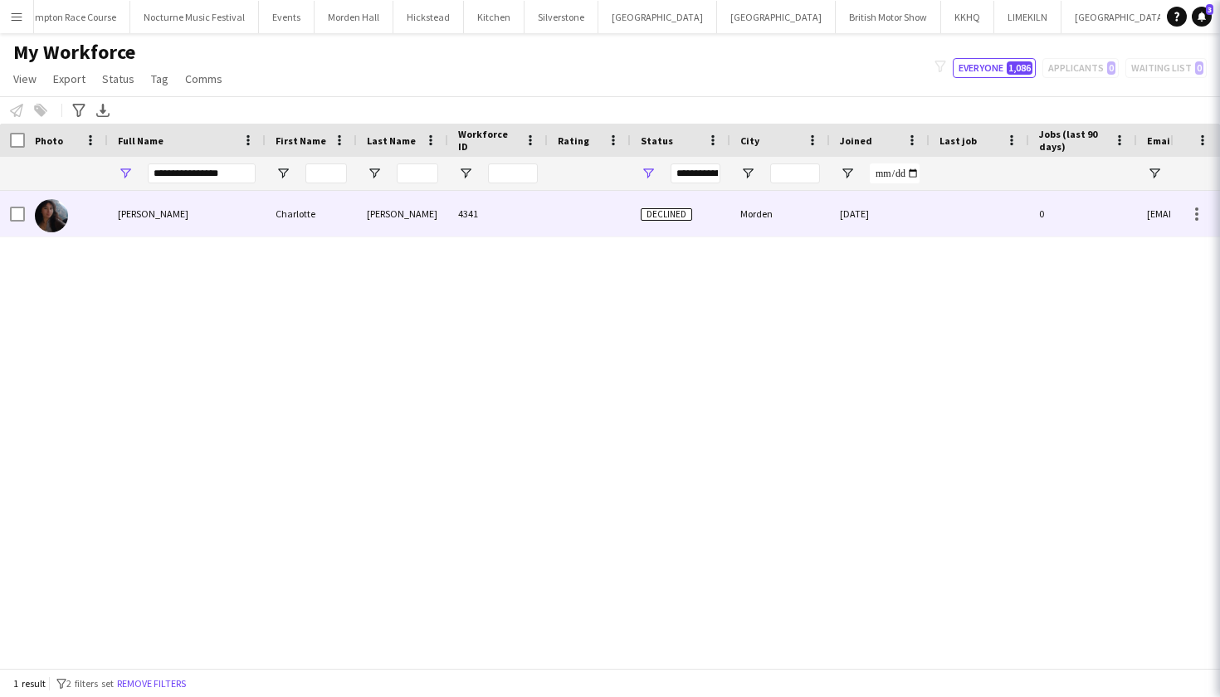
click at [138, 212] on span "Charlotte Martin" at bounding box center [153, 213] width 71 height 12
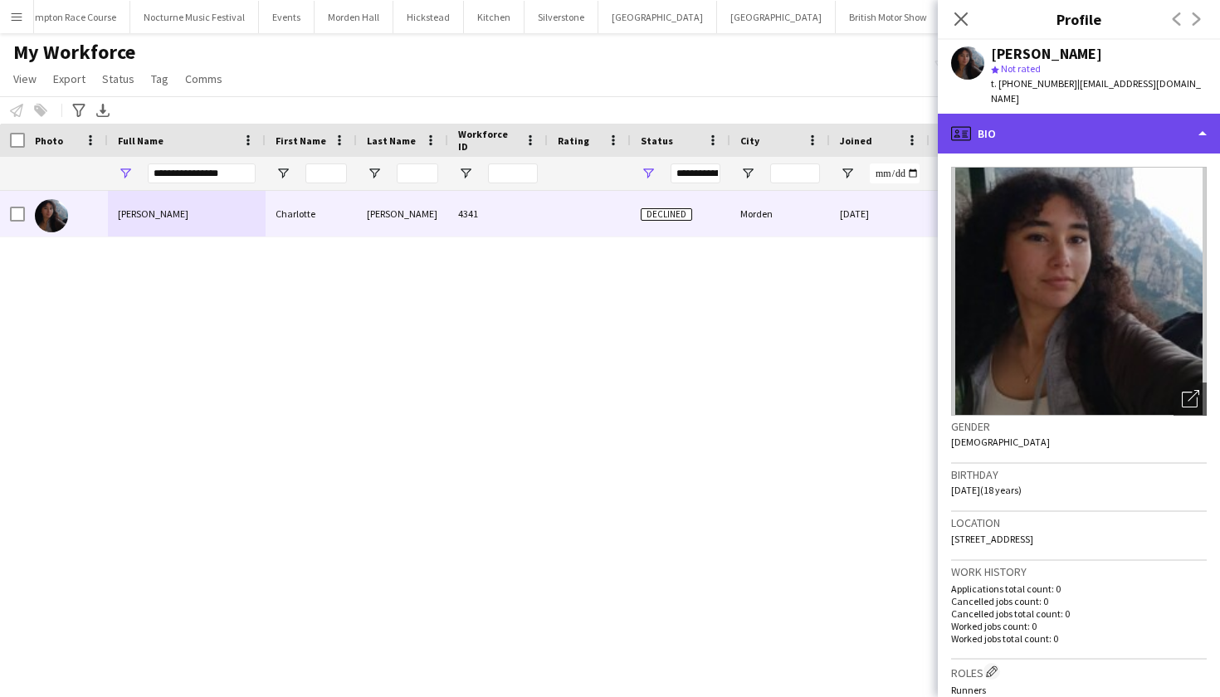
click at [1050, 114] on div "profile Bio" at bounding box center [1079, 134] width 282 height 40
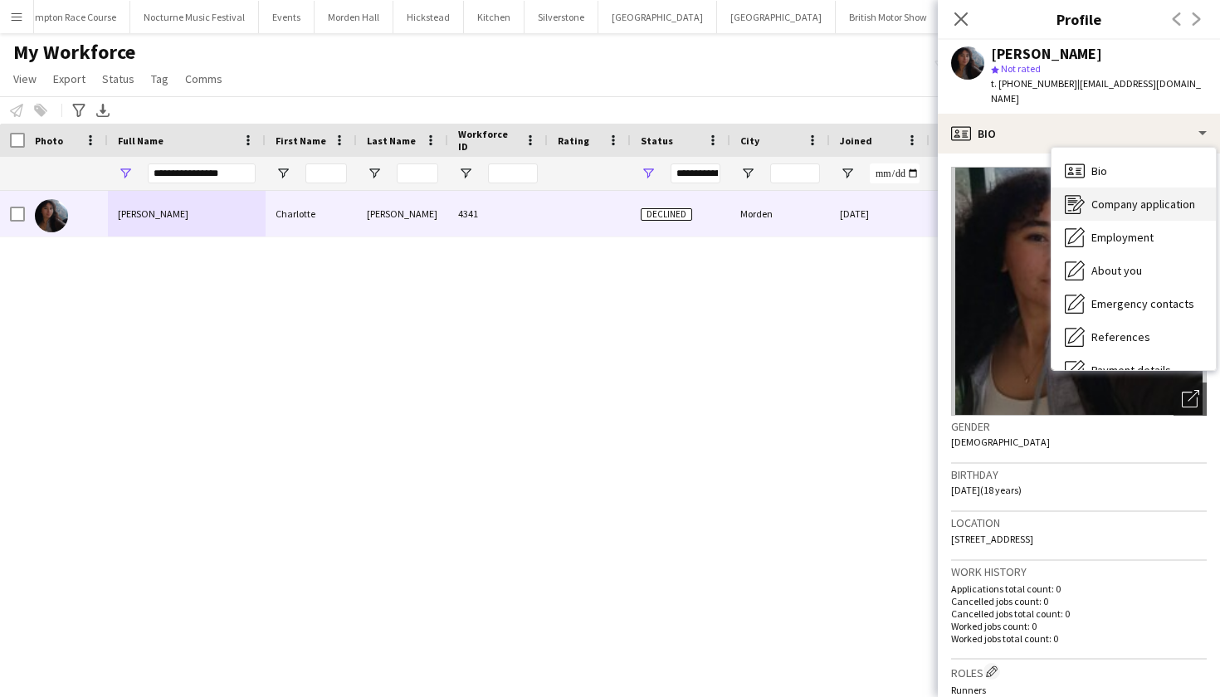
click at [1094, 188] on div "Company application Company application" at bounding box center [1133, 204] width 164 height 33
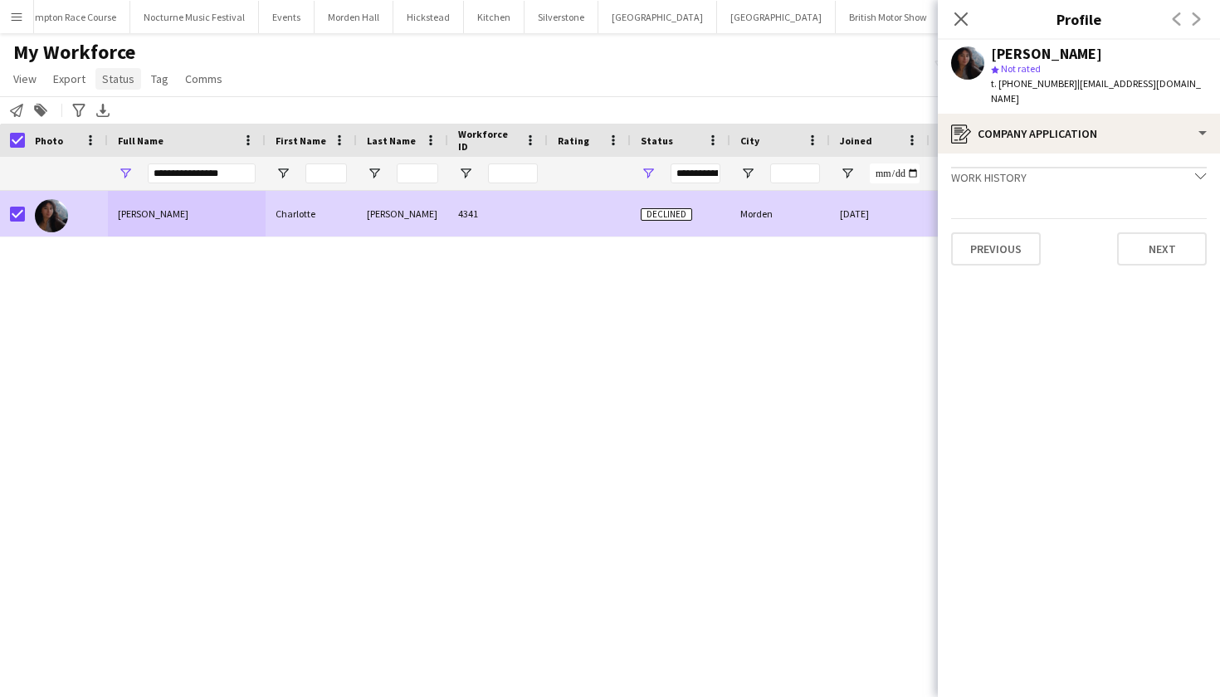
click at [110, 76] on span "Status" at bounding box center [118, 78] width 32 height 15
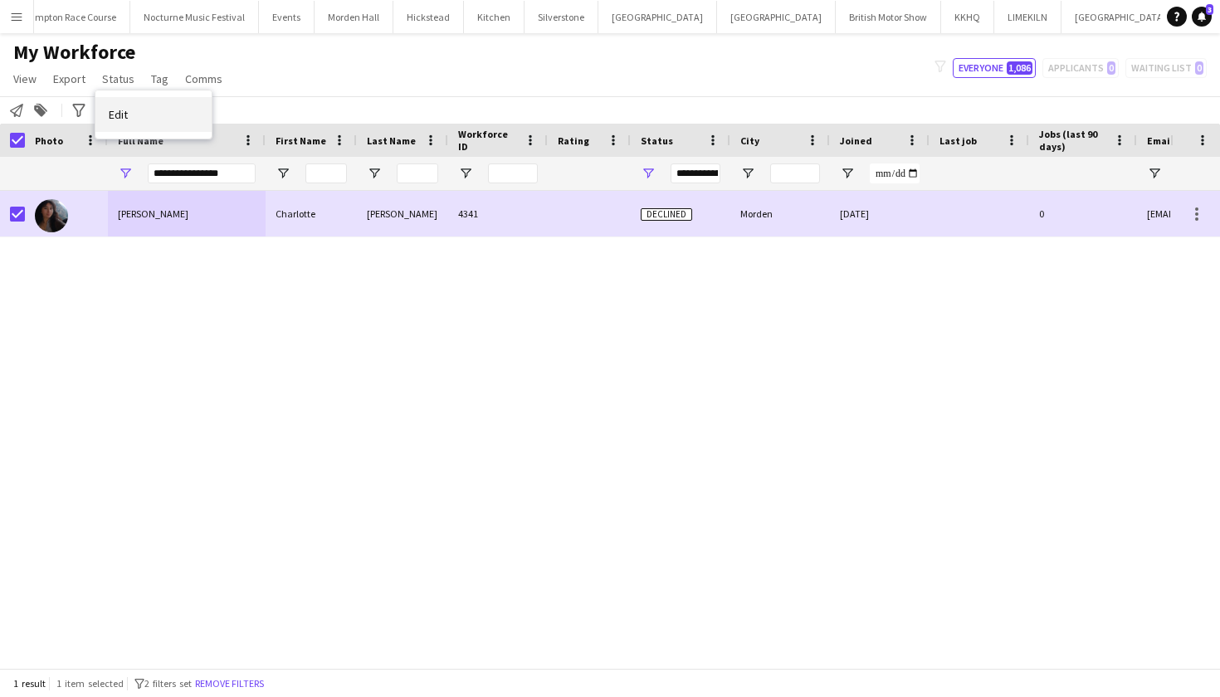
click at [121, 116] on span "Edit" at bounding box center [118, 114] width 19 height 15
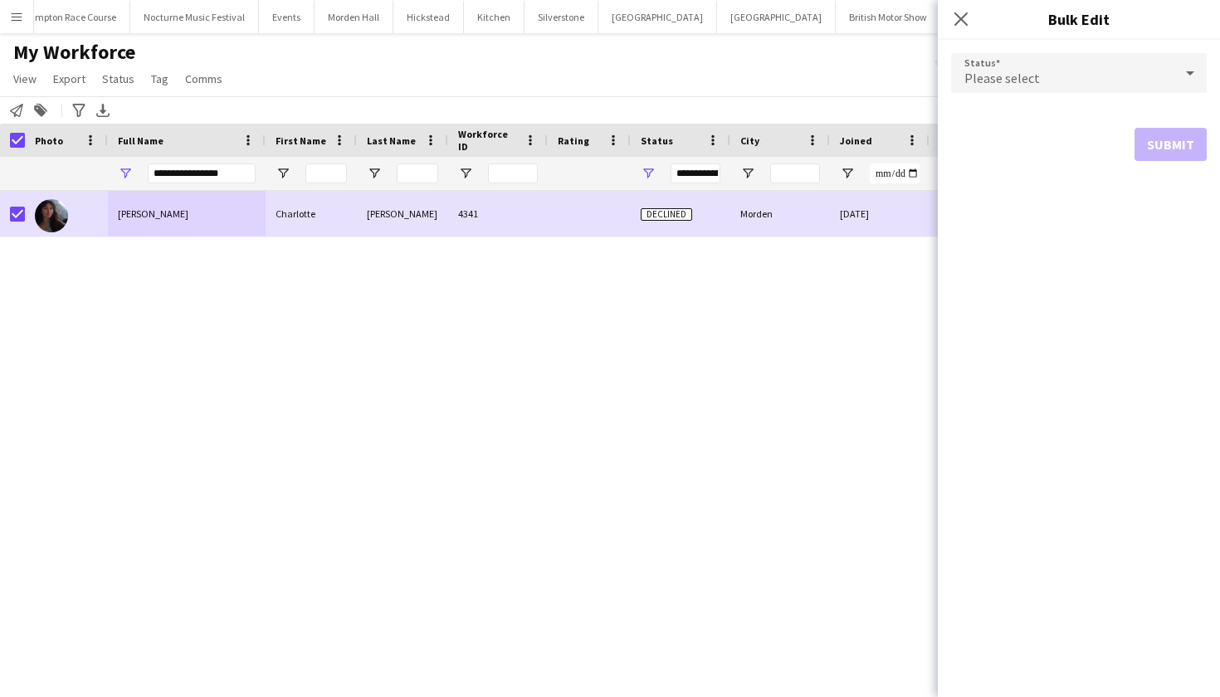
click at [1005, 89] on div "Please select" at bounding box center [1062, 73] width 222 height 40
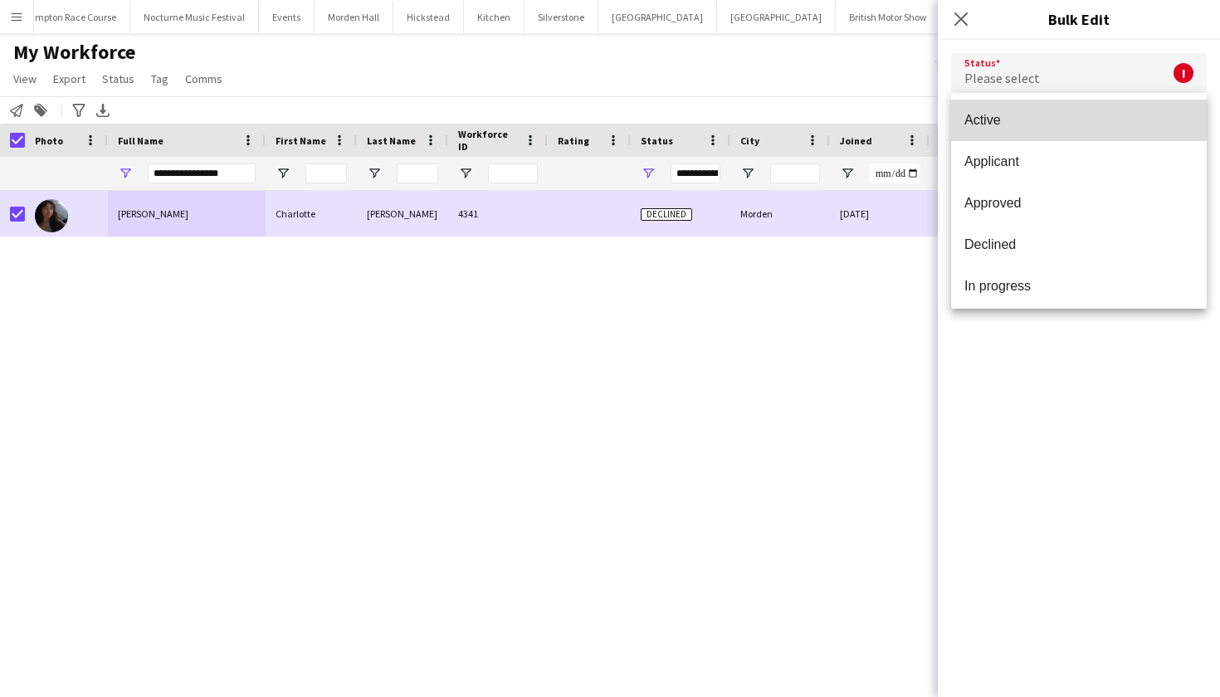
click at [1011, 125] on span "Active" at bounding box center [1078, 120] width 229 height 16
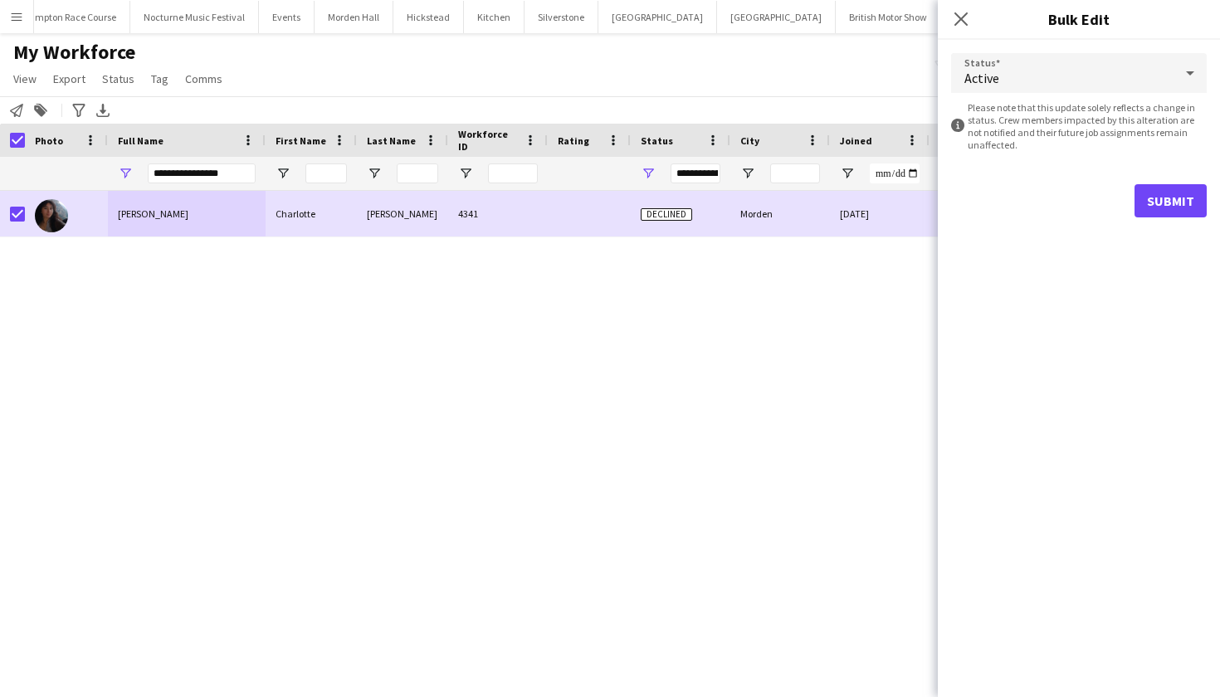
click at [1198, 211] on button "Submit" at bounding box center [1170, 200] width 72 height 33
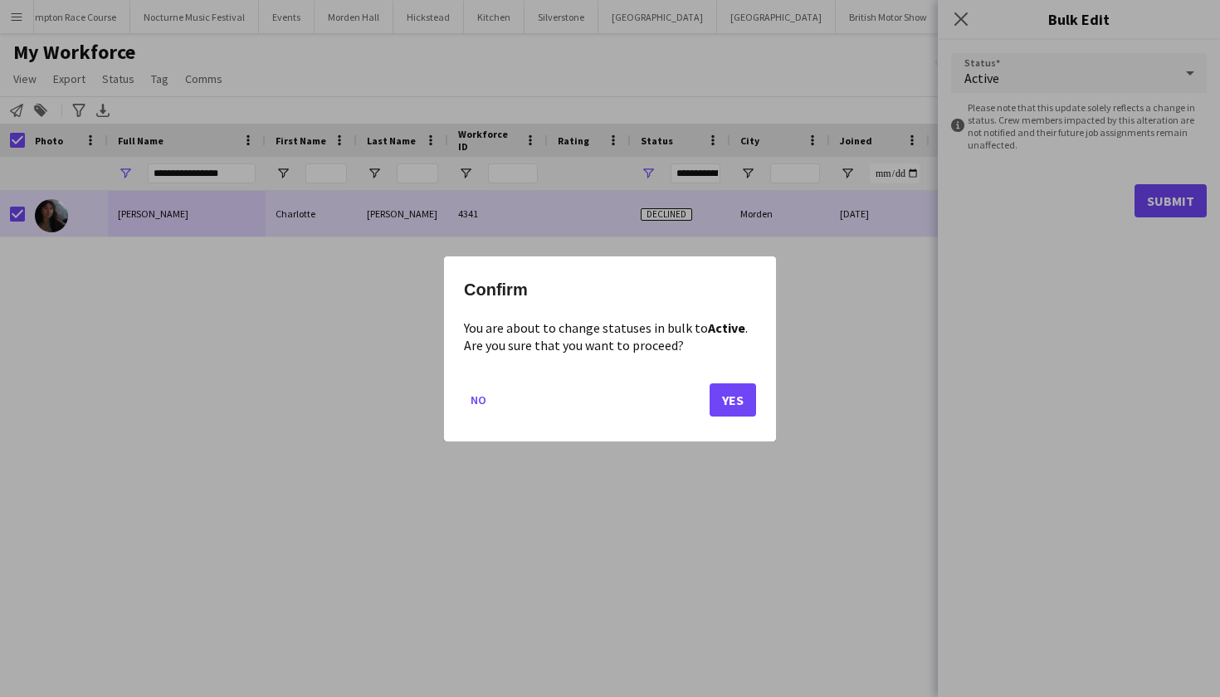
click at [738, 401] on button "Yes" at bounding box center [732, 399] width 46 height 33
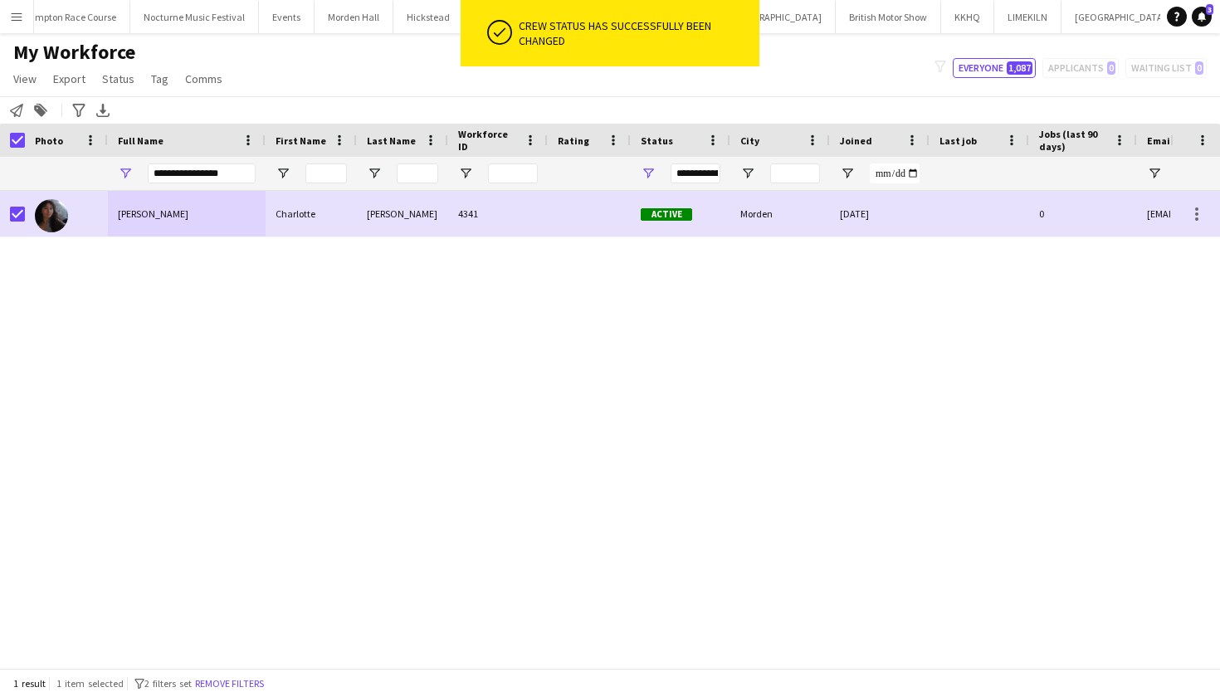
click at [762, 353] on div "Charlotte Martin Charlotte Martin 4341 Active Morden 09-07-2025 0 csmartin3101@…" at bounding box center [585, 429] width 1170 height 477
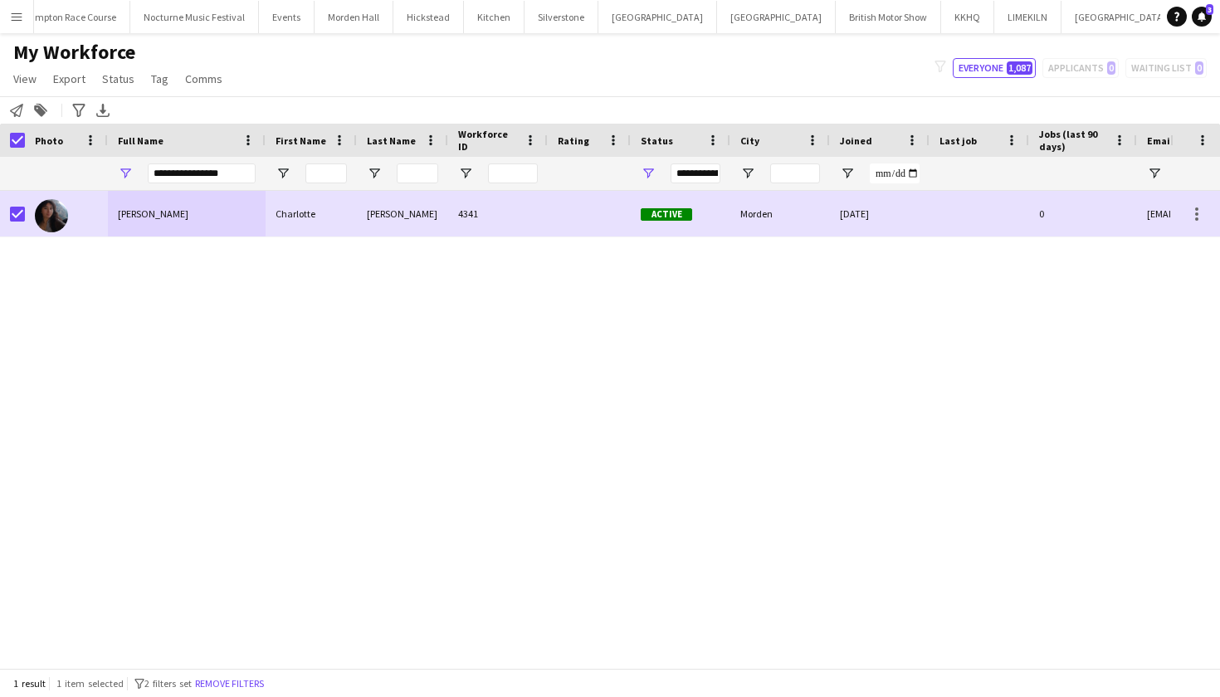
click at [1094, 74] on div "filter-1 Everyone 1,087 Applicants 0 Waiting list 0" at bounding box center [1070, 68] width 299 height 20
click at [1093, 66] on div "filter-1 Everyone 1,087 Applicants 0 Waiting list 0" at bounding box center [1070, 68] width 299 height 20
drag, startPoint x: 238, startPoint y: 174, endPoint x: 74, endPoint y: 154, distance: 165.6
click at [74, 154] on div "Workforce Details Photo Full Name City" at bounding box center [1024, 157] width 2048 height 67
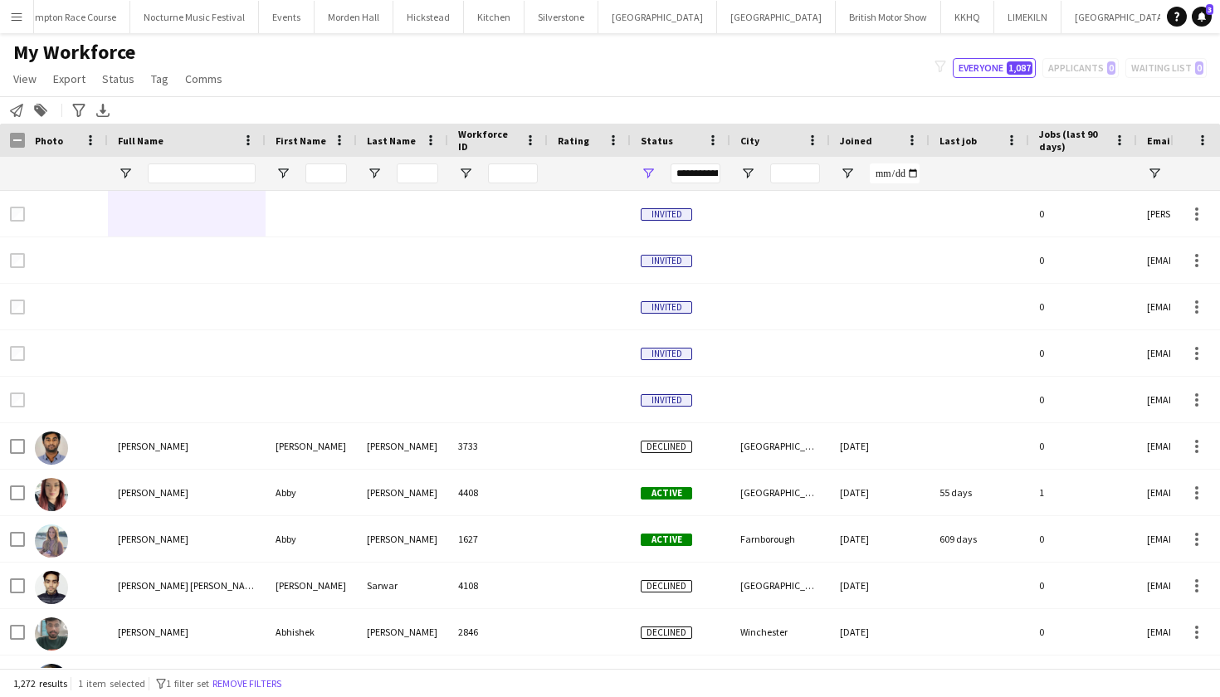
click at [203, 687] on span "1 filter set" at bounding box center [187, 683] width 43 height 12
click at [275, 675] on button "Remove filters" at bounding box center [247, 684] width 76 height 18
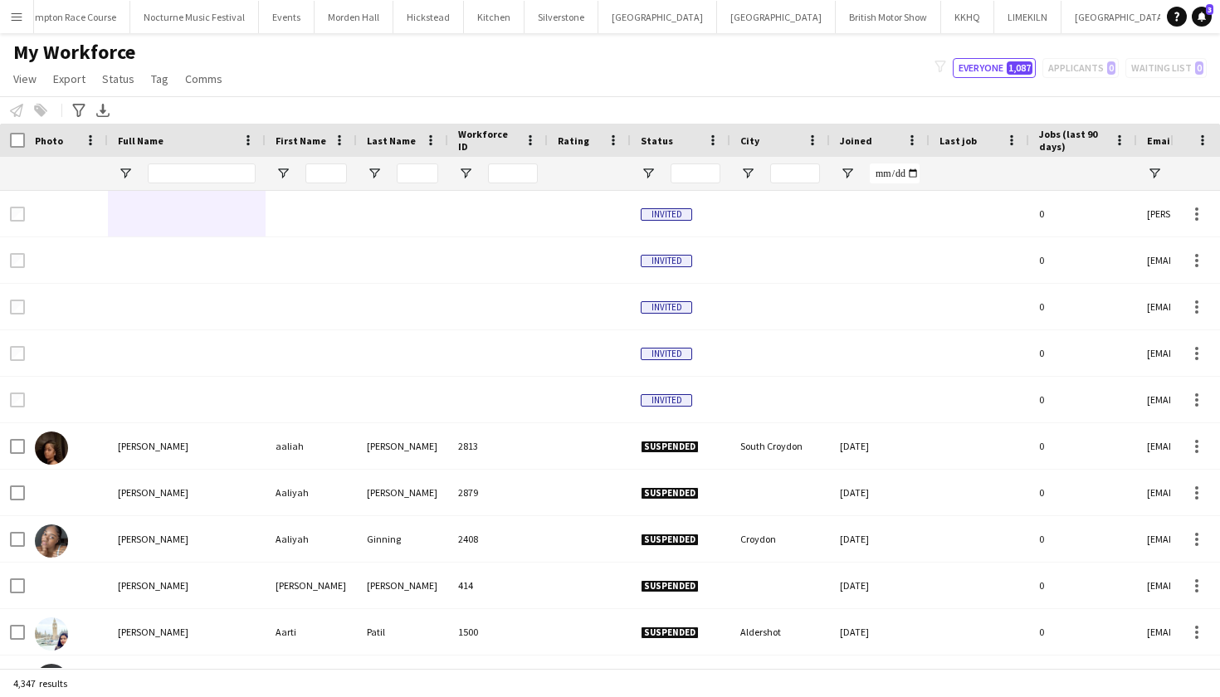
click at [1096, 61] on div "filter-1 Everyone 1,087 Applicants 0 Waiting list 0" at bounding box center [1070, 68] width 299 height 20
click at [1001, 66] on button "Everyone 1,087" at bounding box center [994, 68] width 83 height 20
type input "**********"
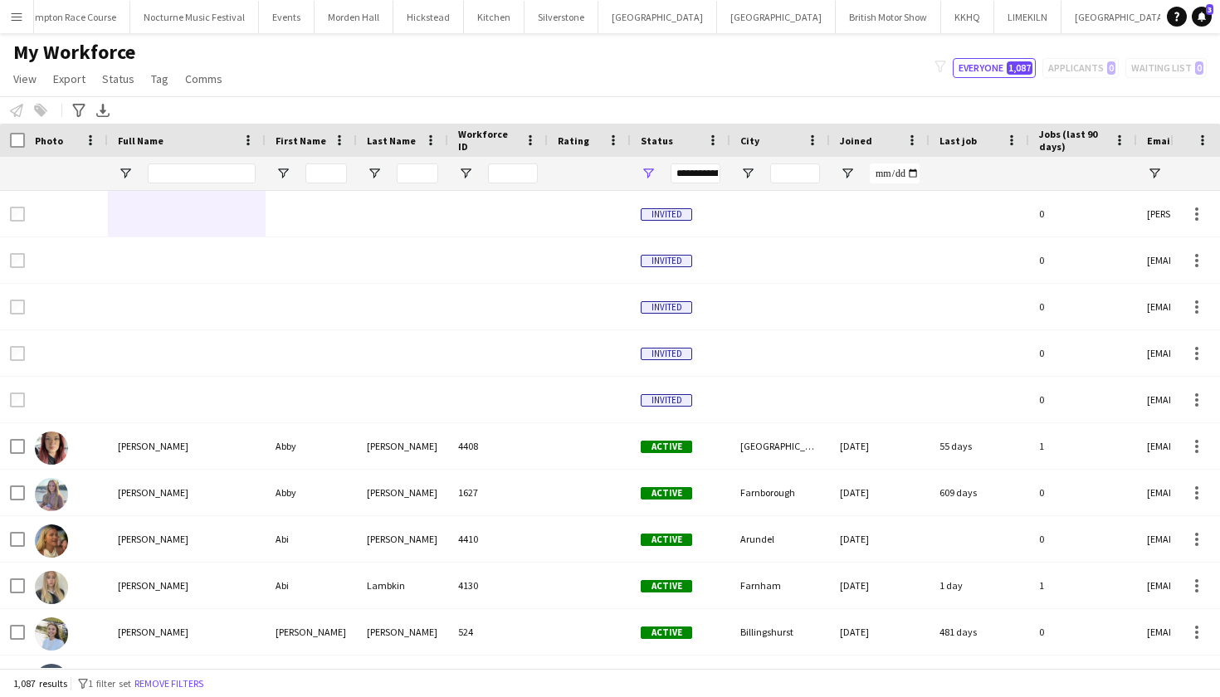
click at [1090, 63] on div "filter-1 Everyone 1,087 Applicants 0 Waiting list 0" at bounding box center [1070, 68] width 299 height 20
click at [22, 88] on link "View" at bounding box center [25, 79] width 37 height 22
click at [21, 18] on app-icon "Menu" at bounding box center [16, 16] width 13 height 13
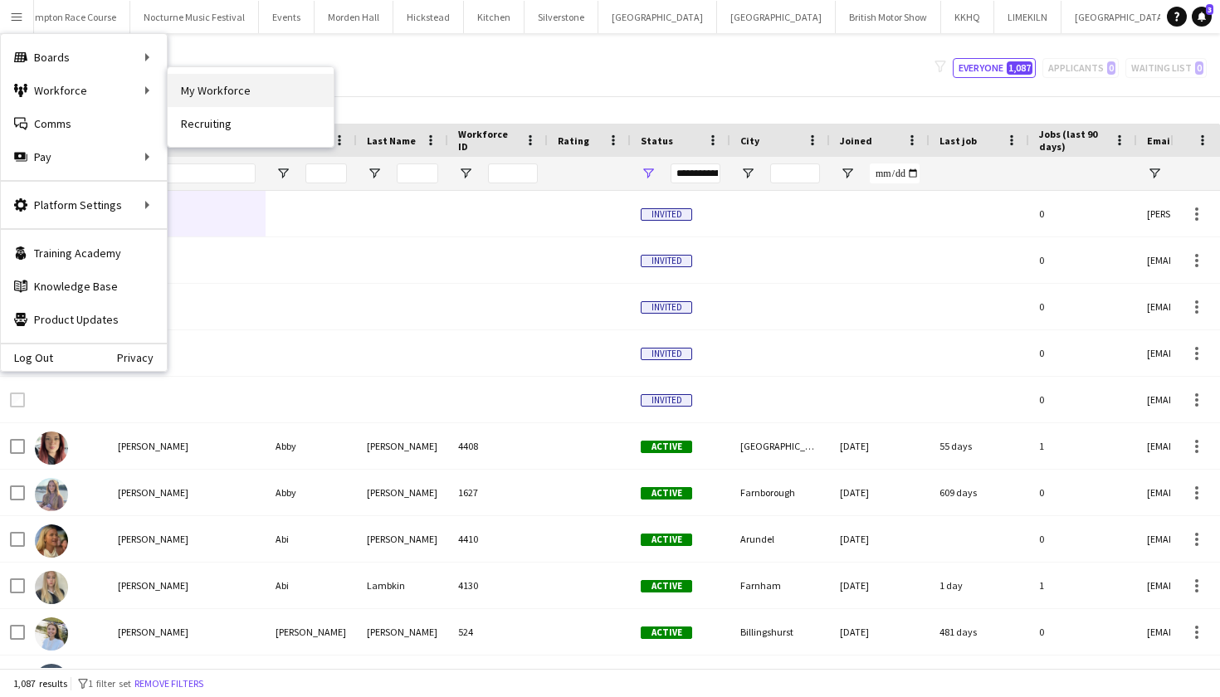
click at [236, 96] on link "My Workforce" at bounding box center [251, 90] width 166 height 33
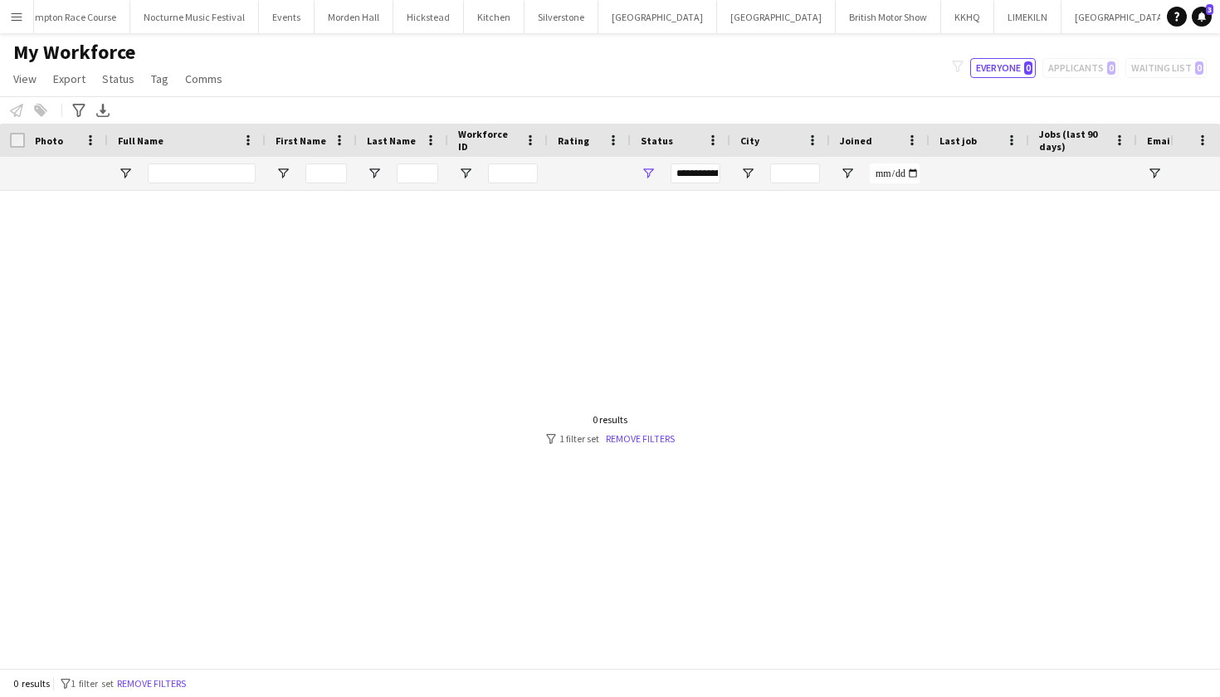
click at [178, 670] on div "0 results filter-1 1 filter set Remove filters" at bounding box center [610, 683] width 1220 height 28
click at [178, 671] on div "0 results filter-1 1 filter set Remove filters" at bounding box center [610, 683] width 1220 height 28
click at [180, 694] on div "0 results filter-1 1 filter set Remove filters" at bounding box center [610, 683] width 1220 height 28
click at [178, 688] on button "Remove filters" at bounding box center [152, 684] width 76 height 18
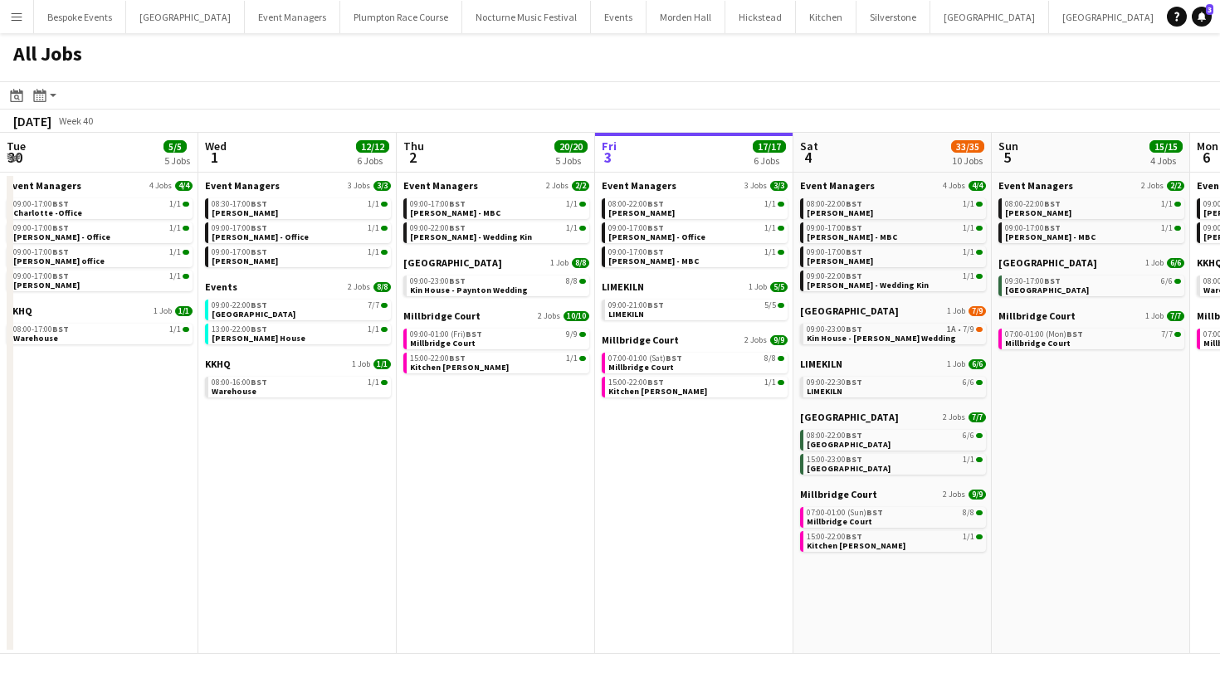
scroll to position [0, 397]
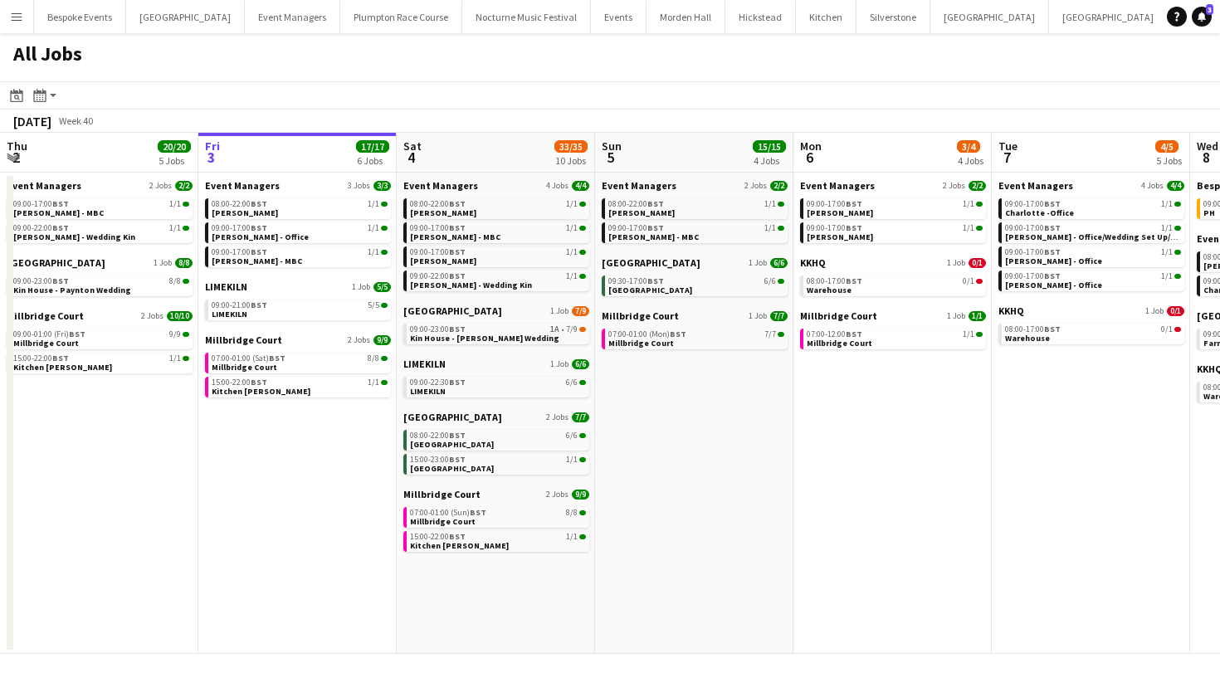
click at [9, 20] on button "Menu" at bounding box center [16, 16] width 33 height 33
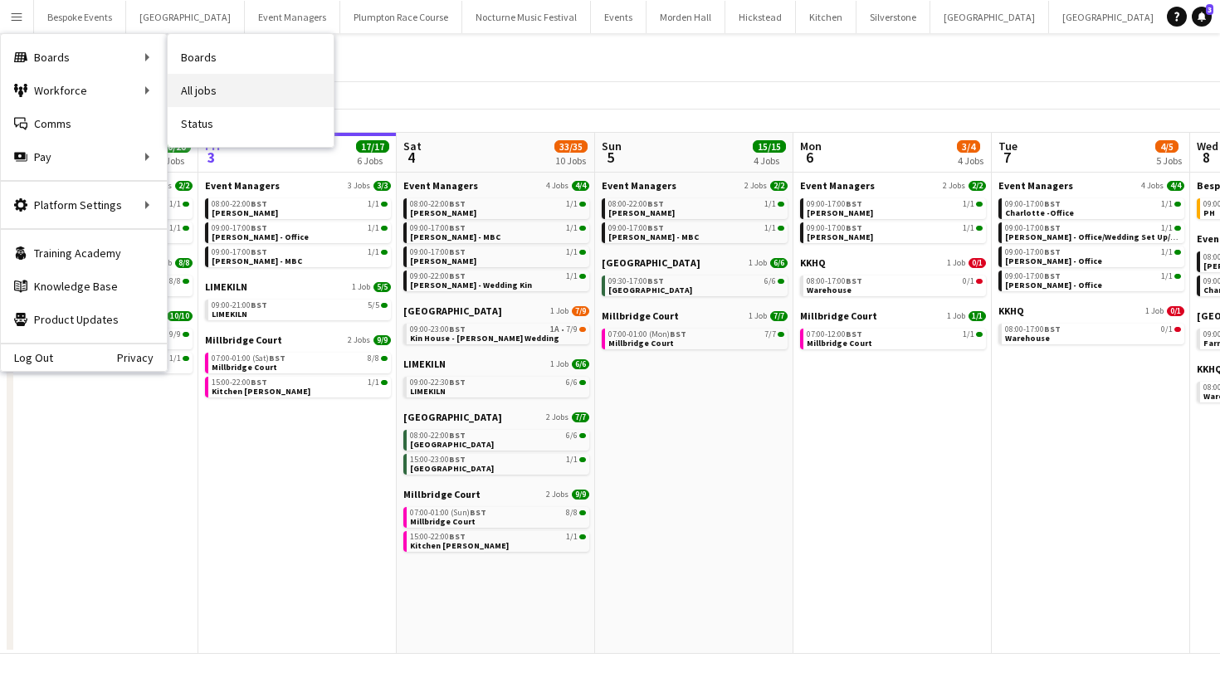
click at [191, 76] on link "All jobs" at bounding box center [251, 90] width 166 height 33
